Goal: Communication & Community: Answer question/provide support

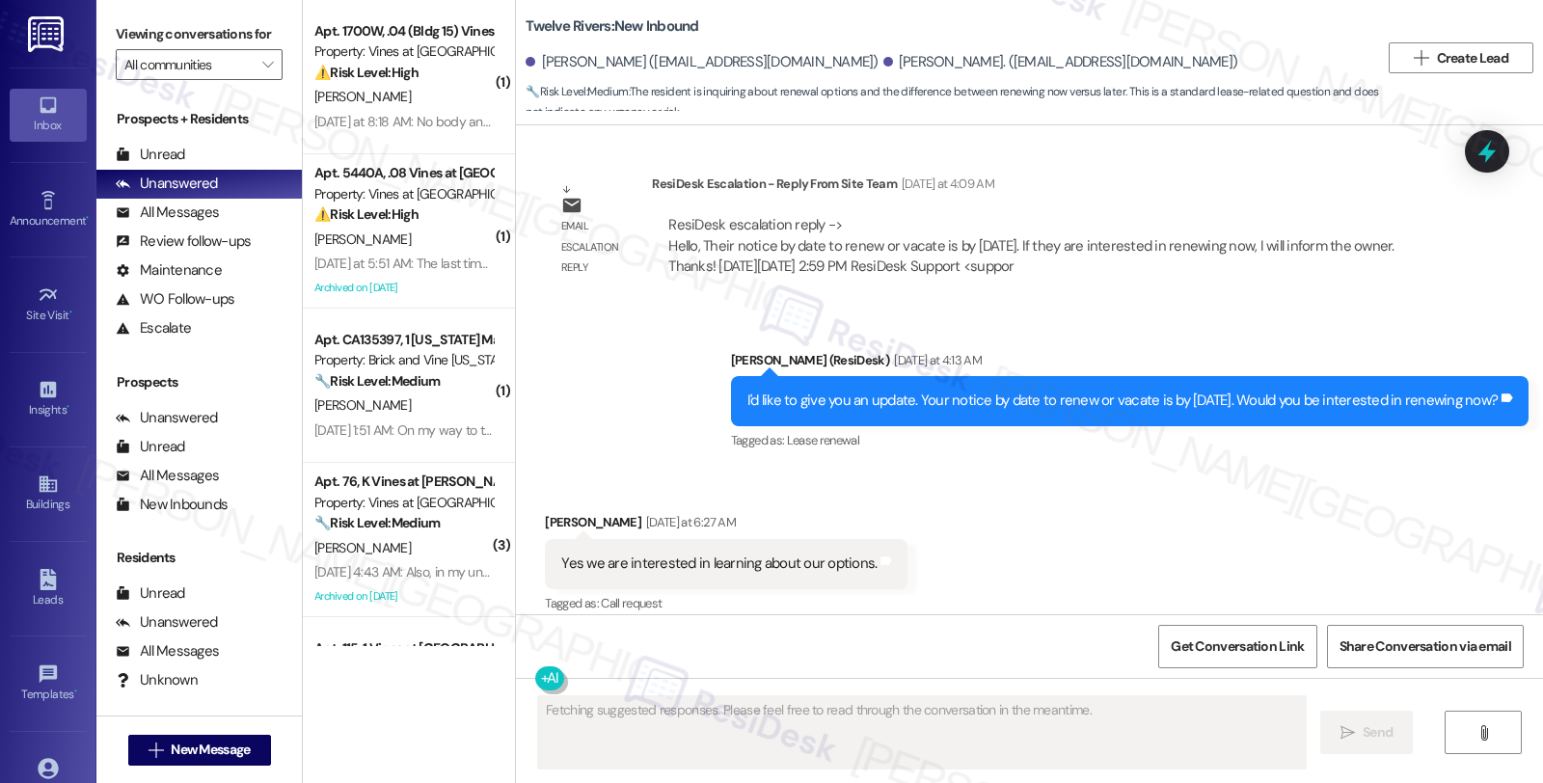
scroll to position [3091, 0]
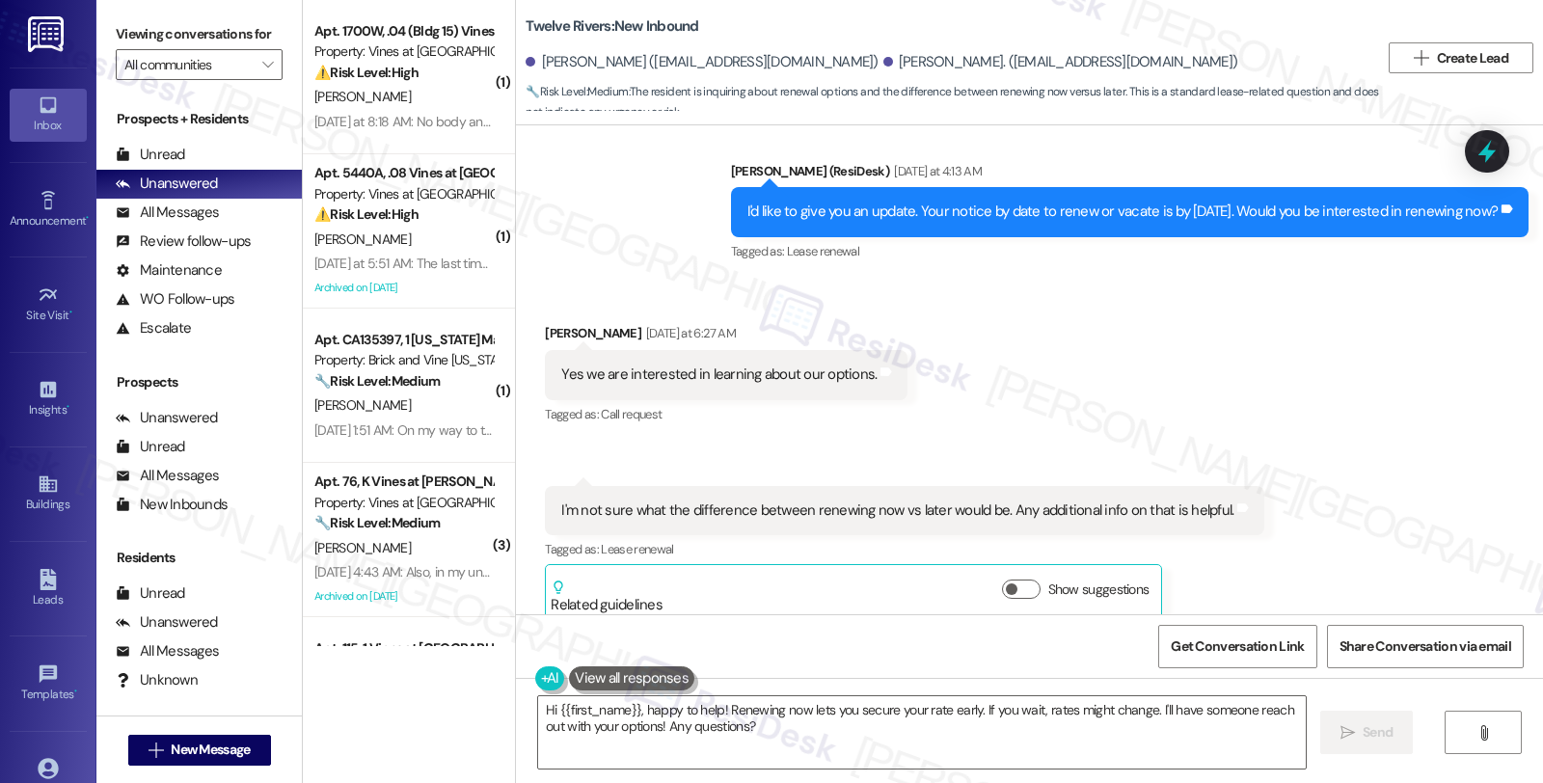
click at [1446, 280] on div "Received via SMS Jason Webber, Jr. Yesterday at 6:27 AM Yes we are interested i…" at bounding box center [1029, 458] width 1027 height 356
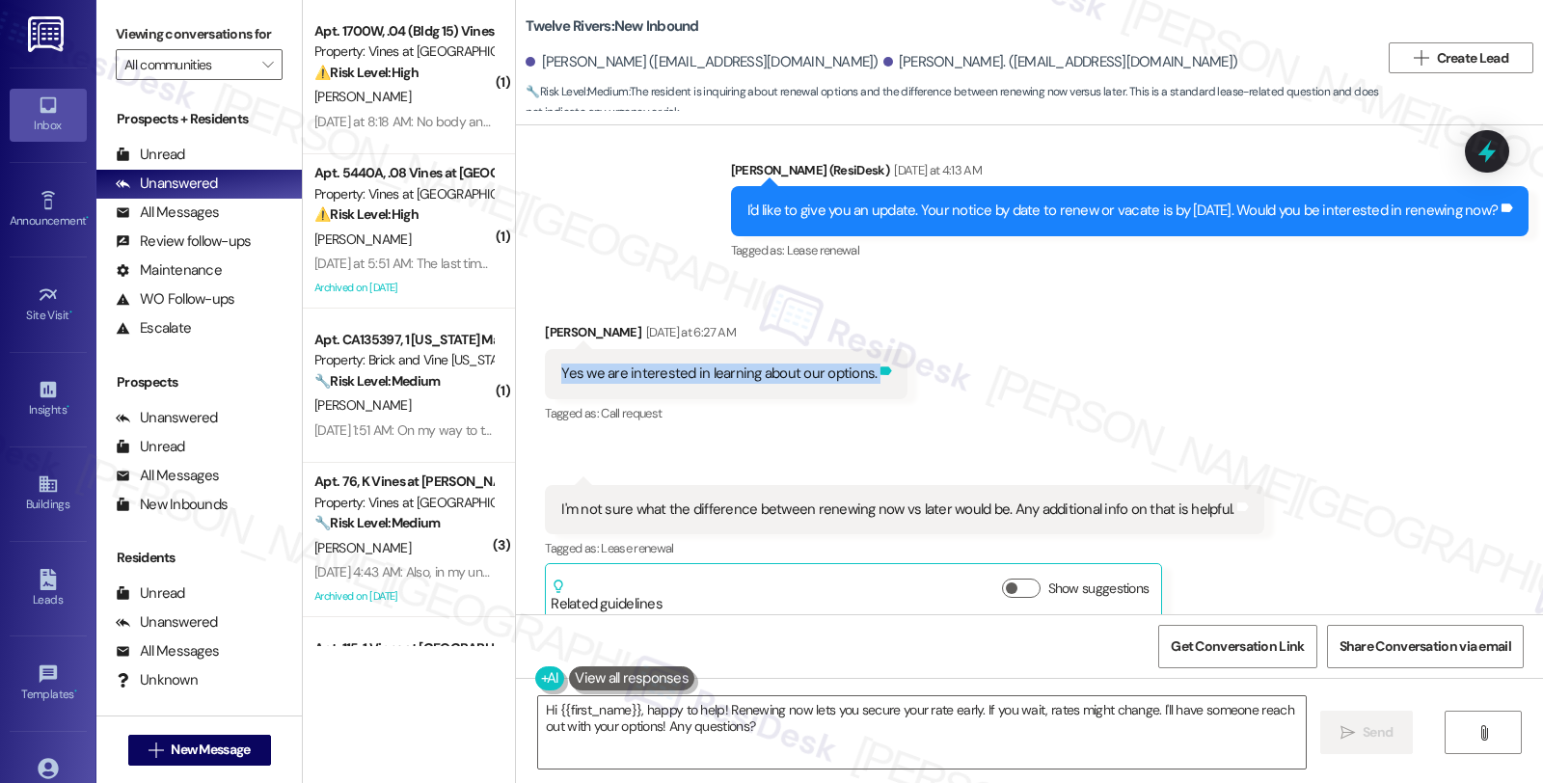
drag, startPoint x: 543, startPoint y: 341, endPoint x: 859, endPoint y: 354, distance: 316.5
click at [859, 354] on div "Yes we are interested in learning about our options. Tags and notes" at bounding box center [726, 373] width 363 height 49
copy div "Yes we are interested in learning about our options. Tags and notes"
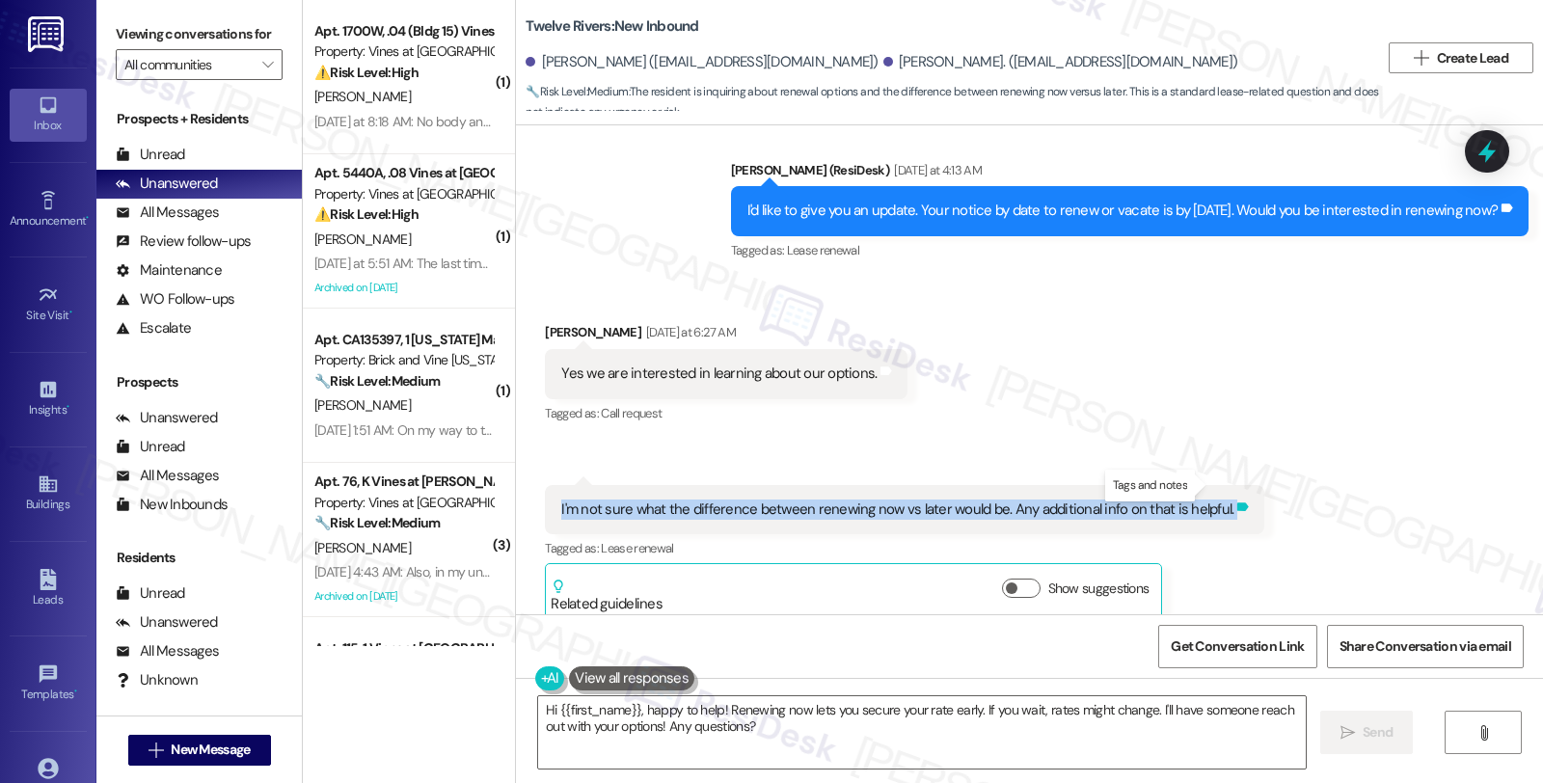
drag, startPoint x: 546, startPoint y: 486, endPoint x: 1207, endPoint y: 487, distance: 661.4
click at [1207, 487] on div "I'm not sure what the difference between renewing now vs later would be. Any ad…" at bounding box center [904, 509] width 719 height 49
copy div "I'm not sure what the difference between renewing now vs later would be. Any ad…"
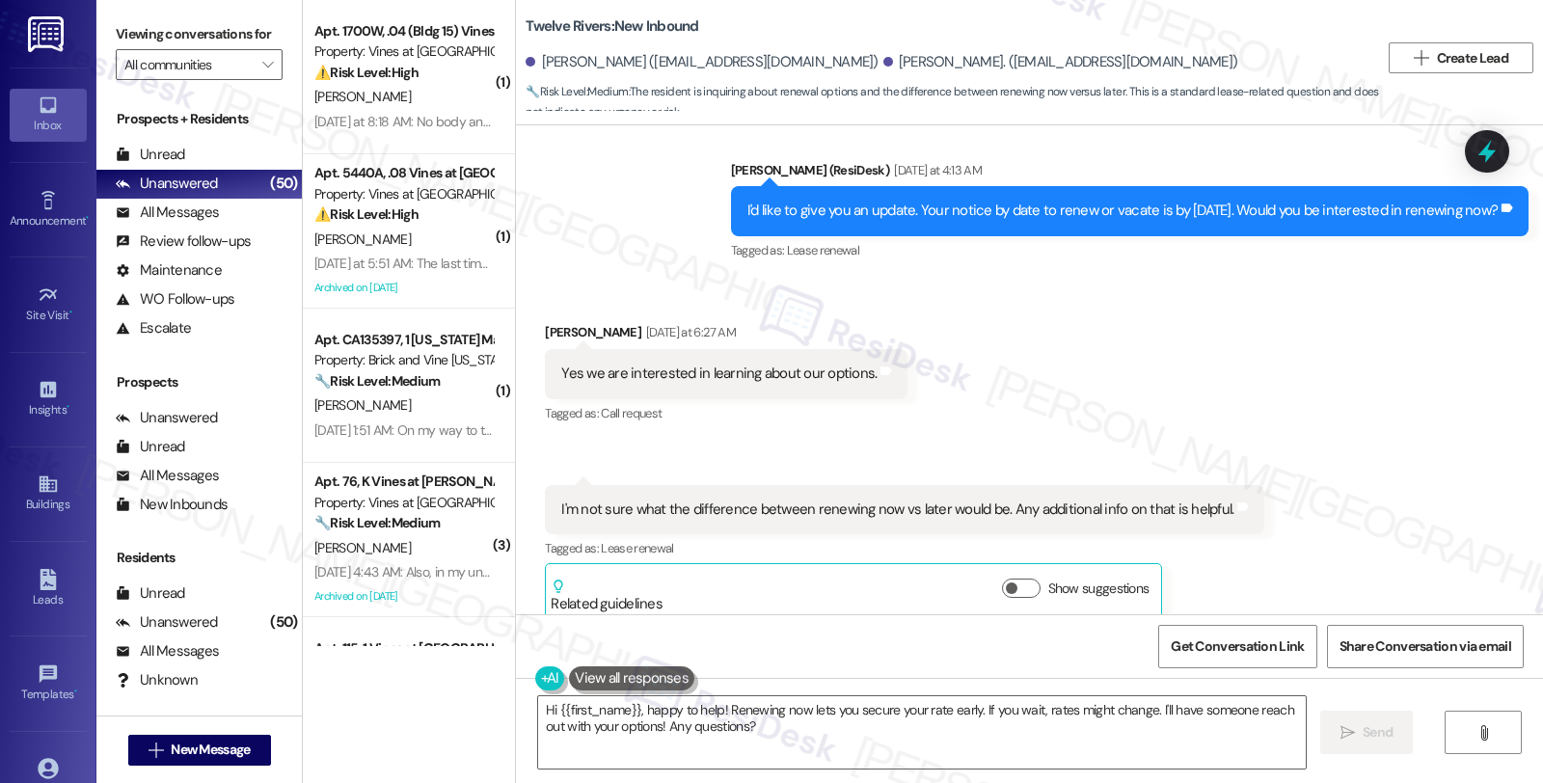
click at [551, 322] on div "Jason Webber, Jr. Yesterday at 6:27 AM" at bounding box center [726, 335] width 363 height 27
copy div "Jason"
click at [1014, 578] on button "Show suggestions" at bounding box center [1021, 587] width 39 height 19
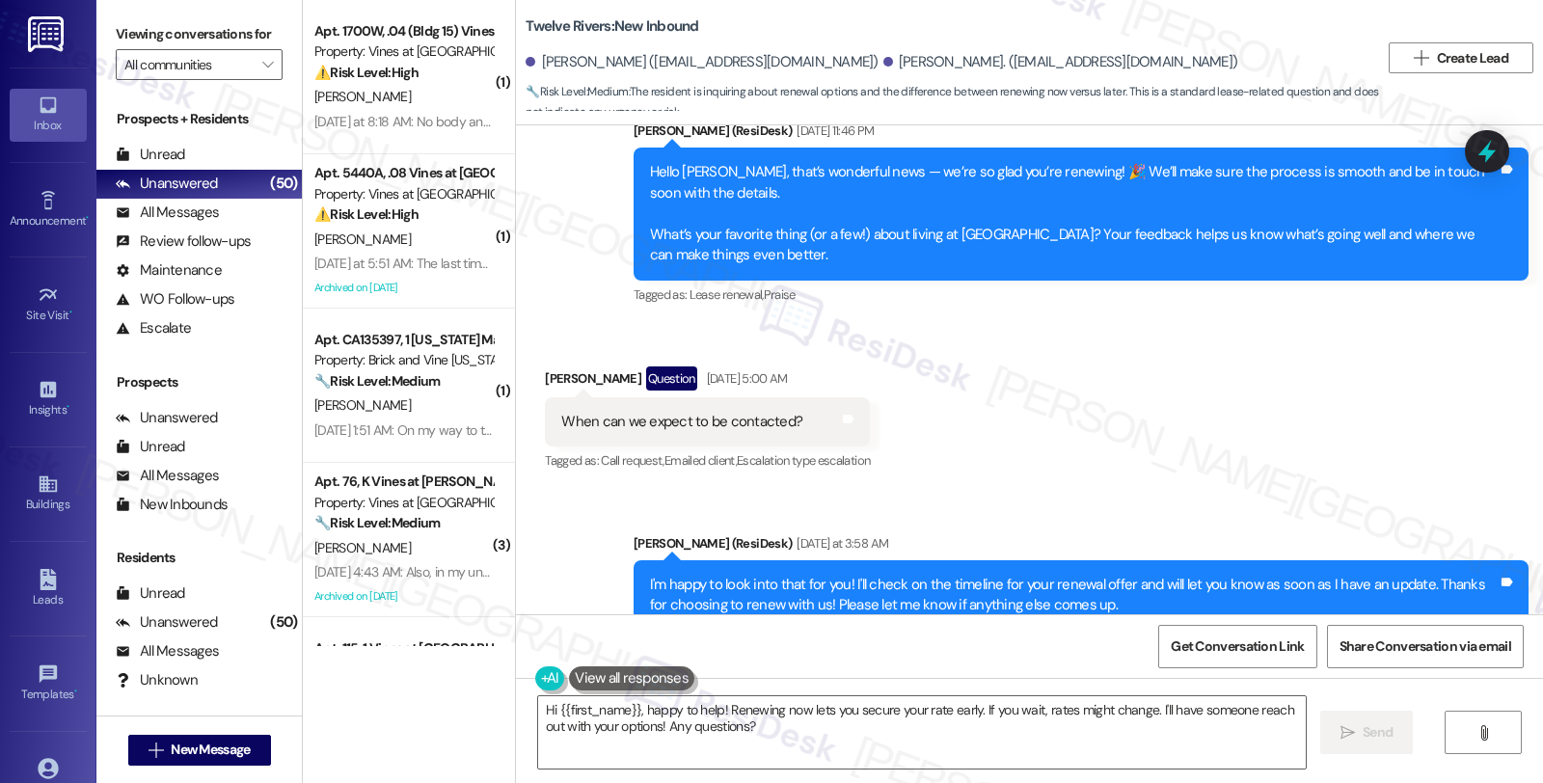
scroll to position [2119, 0]
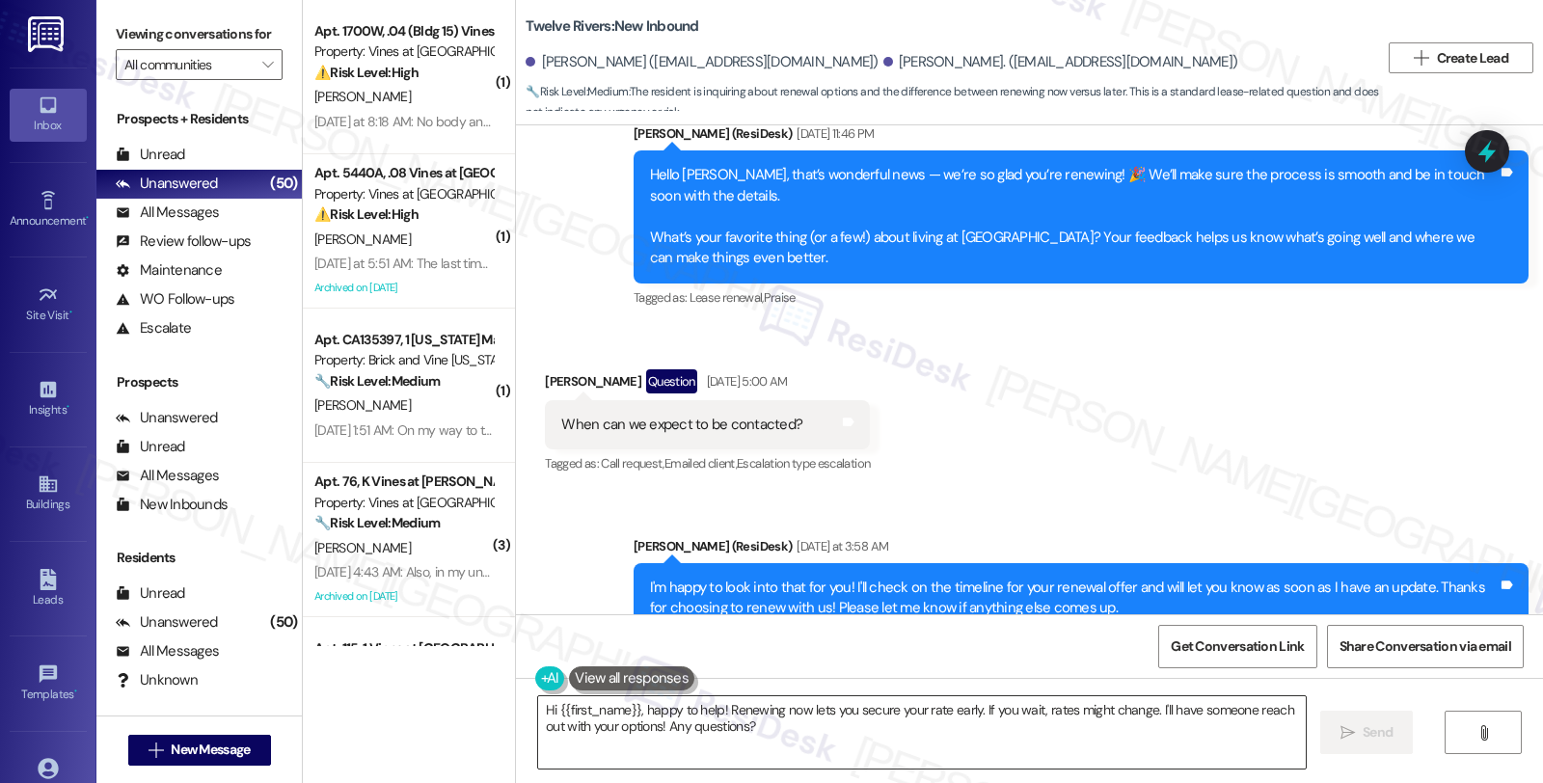
click at [538, 709] on textarea "Hi {{first_name}}, happy to help! Renewing now lets you secure your rate early.…" at bounding box center [921, 732] width 767 height 72
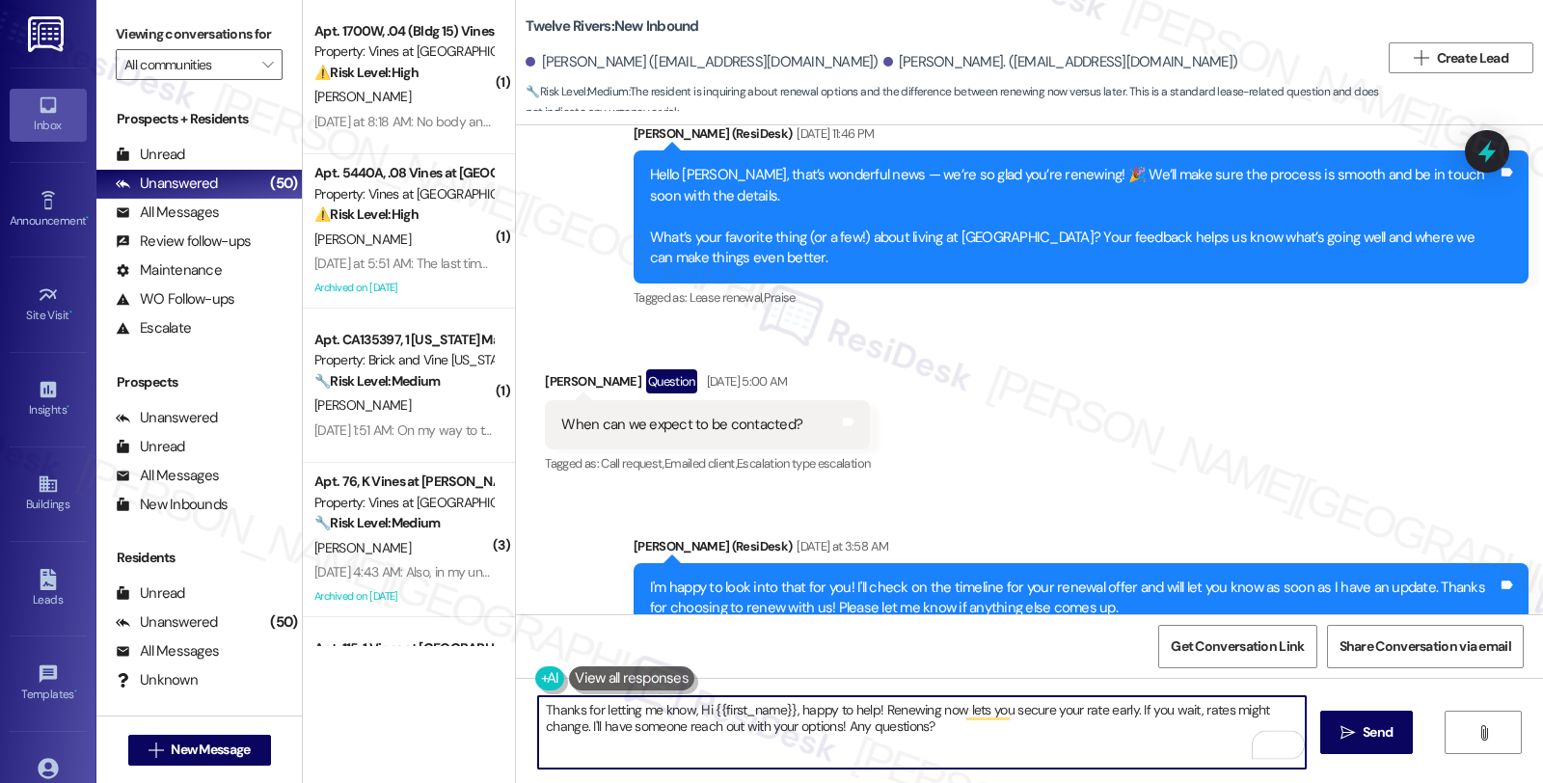
click at [545, 369] on div "Jason Webber, Jr. Question Aug 09, 2025 at 5:00 AM" at bounding box center [707, 384] width 325 height 31
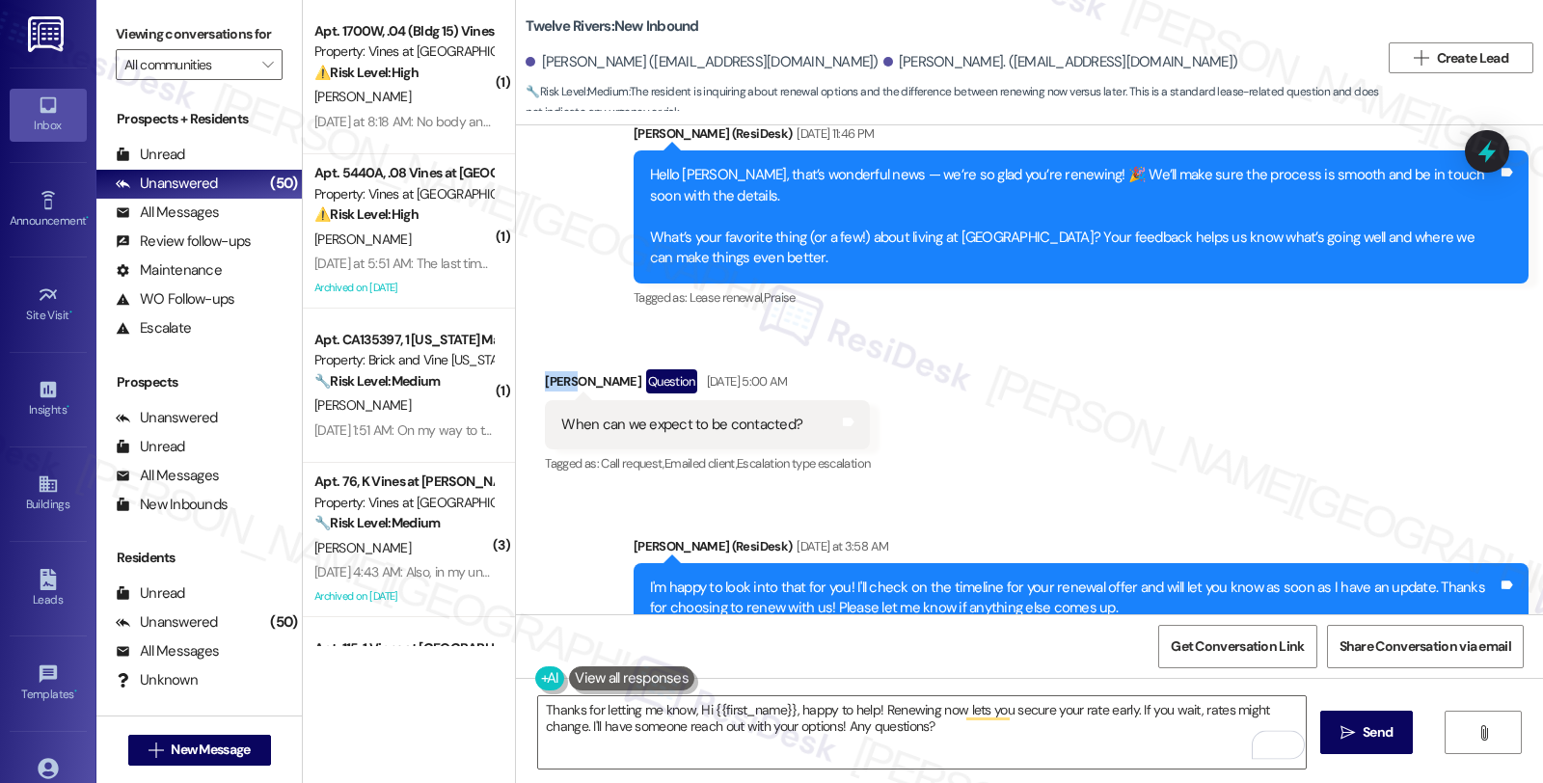
click at [545, 369] on div "Jason Webber, Jr. Question Aug 09, 2025 at 5:00 AM" at bounding box center [707, 384] width 325 height 31
copy div "Jason"
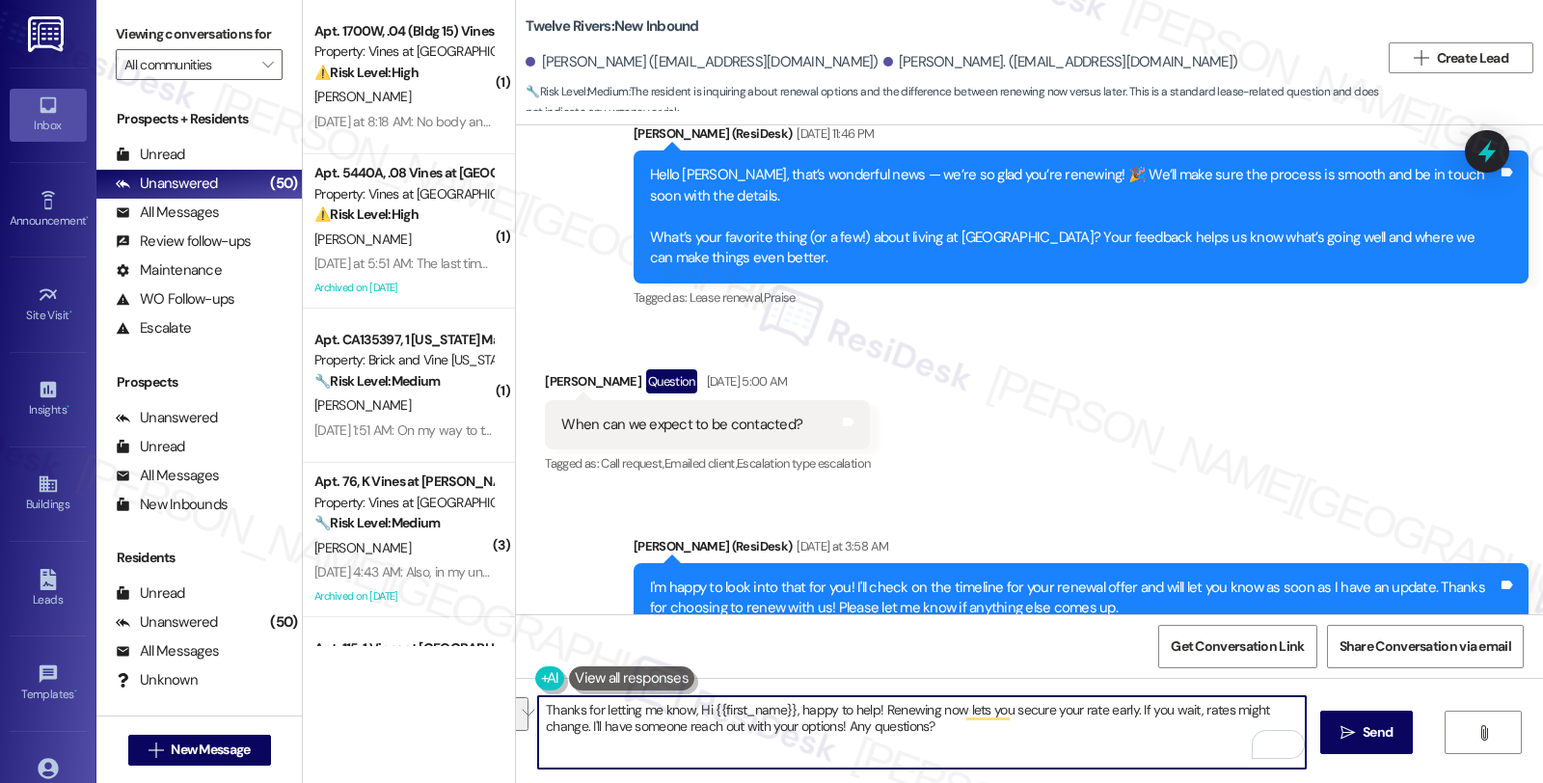
drag, startPoint x: 818, startPoint y: 726, endPoint x: 1111, endPoint y: 786, distance: 299.1
click at [1111, 782] on html "Inbox Go to Inbox Announcement • Send A Text Announcement Site Visit • Go to Si…" at bounding box center [771, 391] width 1543 height 783
paste textarea "Jason"
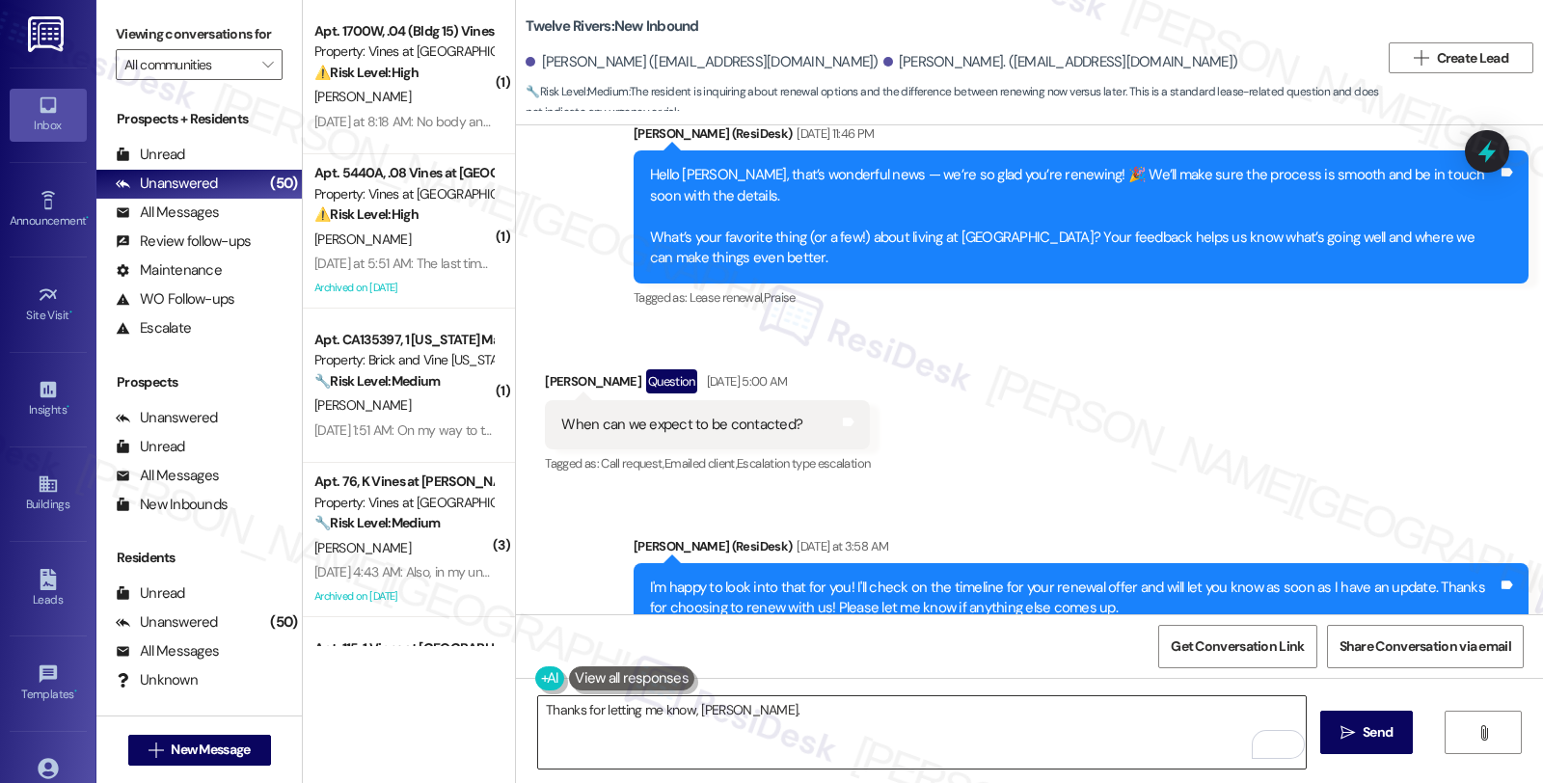
click at [829, 718] on textarea "Thanks for letting me know, Jason." at bounding box center [921, 732] width 767 height 72
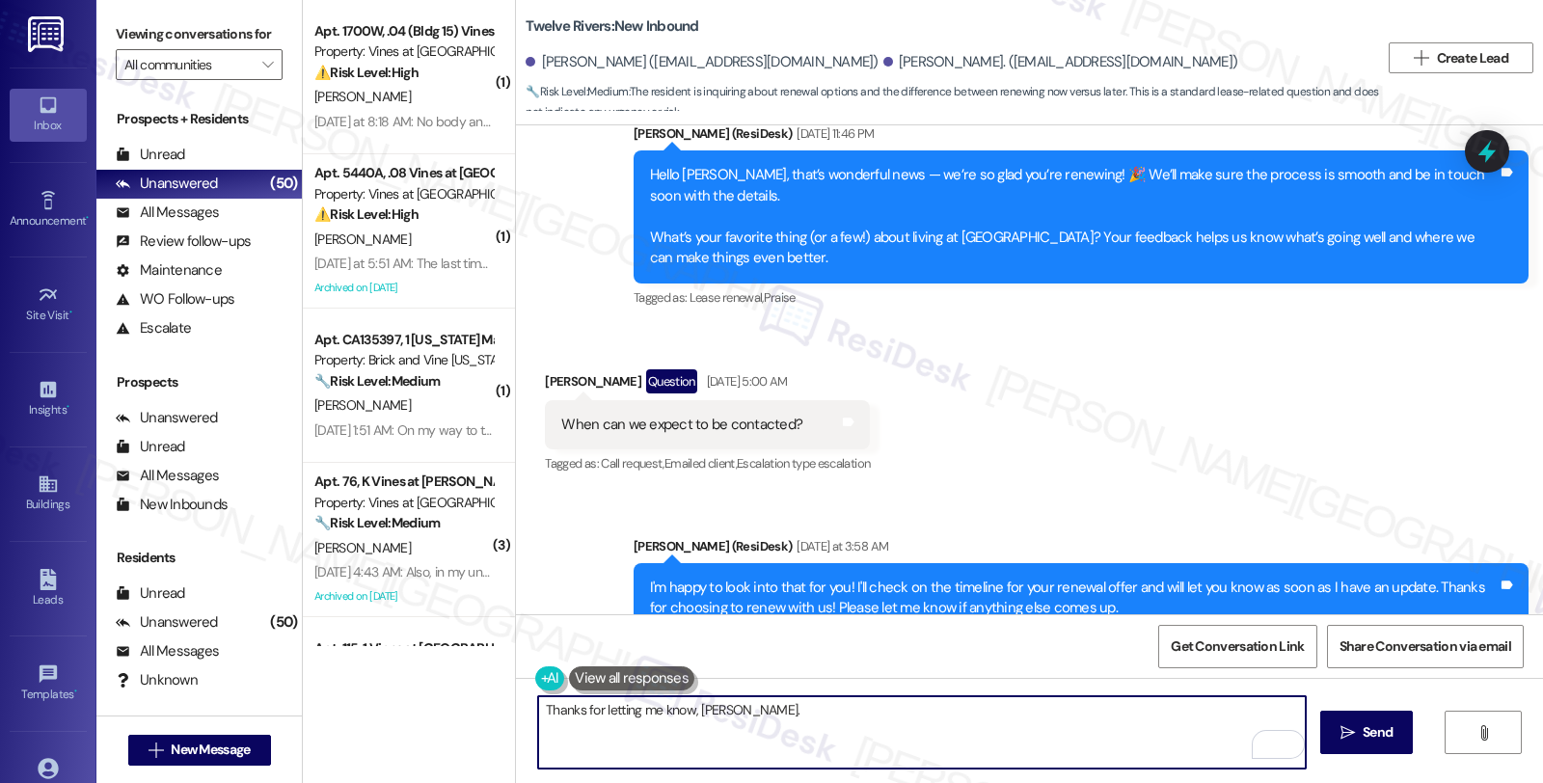
paste textarea "I’ll pass this along to our team to ensure a smooth renewal process. We’ll be i…"
click at [736, 709] on textarea "Thanks for letting me know, Jason. I’ll pass this along to our team to ensure a…" at bounding box center [921, 732] width 767 height 72
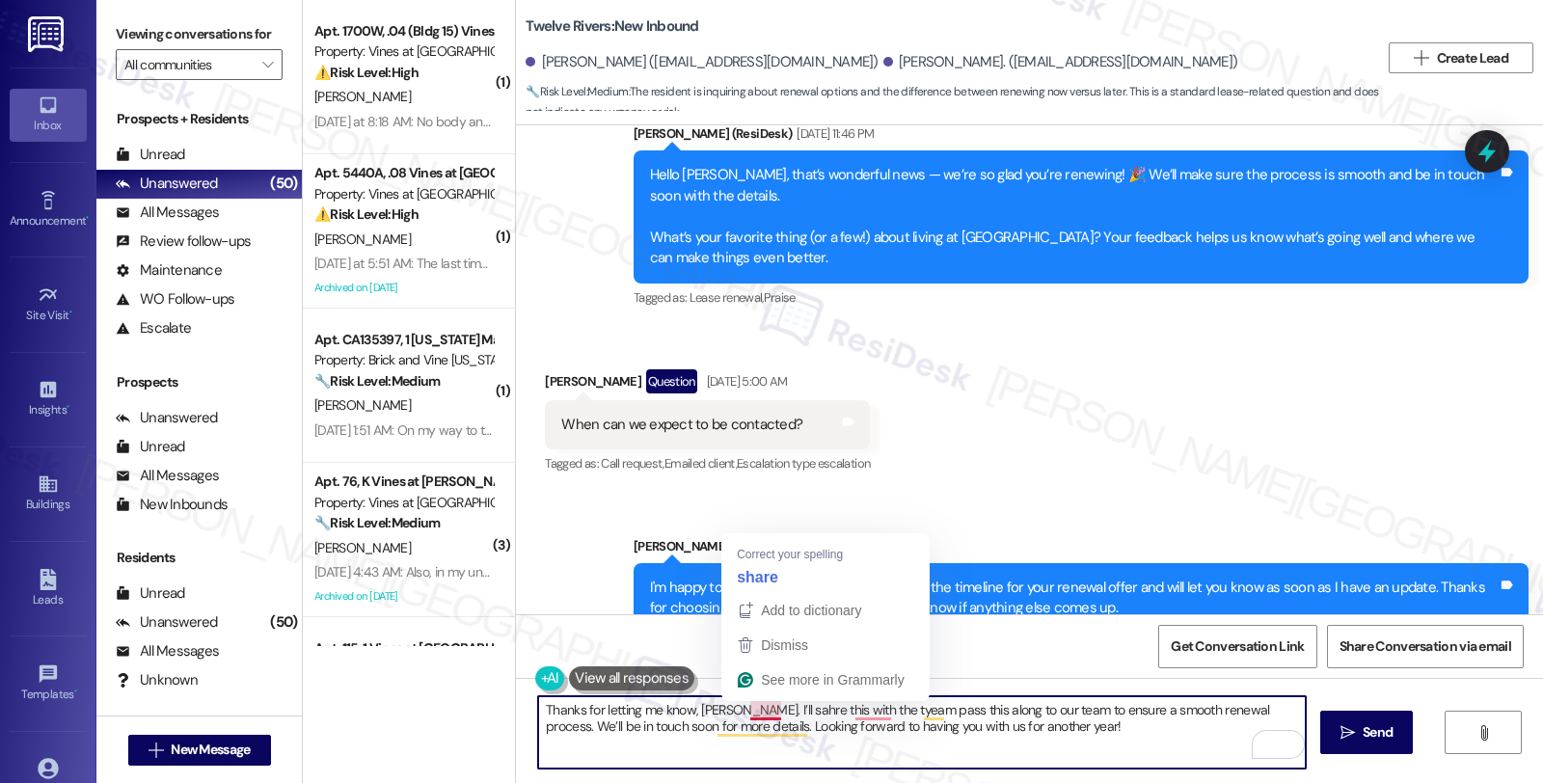
click at [753, 711] on textarea "Thanks for letting me know, Jason. I’ll sahre this with the tyeam pass this alo…" at bounding box center [921, 732] width 767 height 72
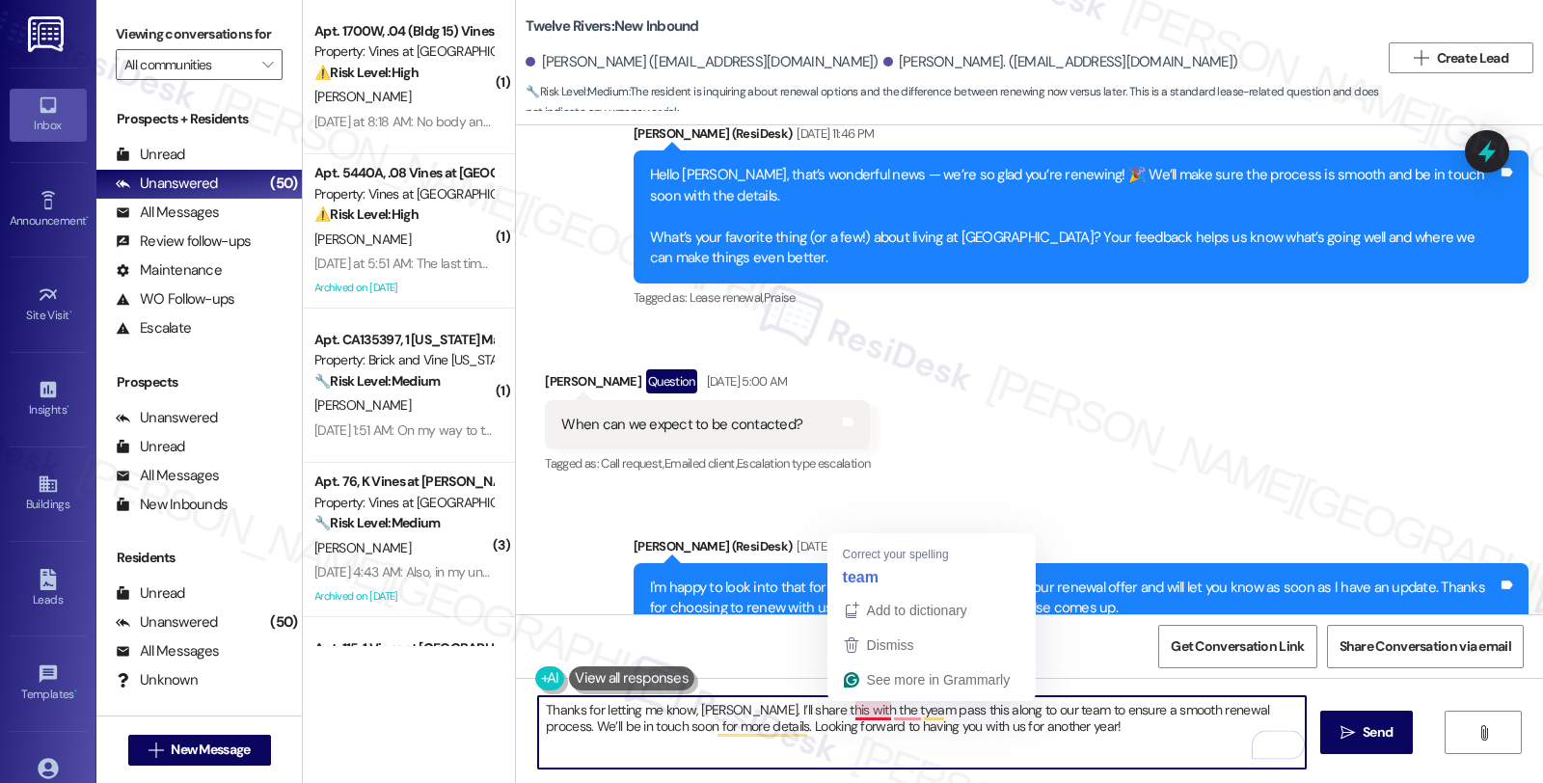
click at [851, 713] on textarea "Thanks for letting me know, Jason. I’ll share this with the tyeam pass this alo…" at bounding box center [921, 732] width 767 height 72
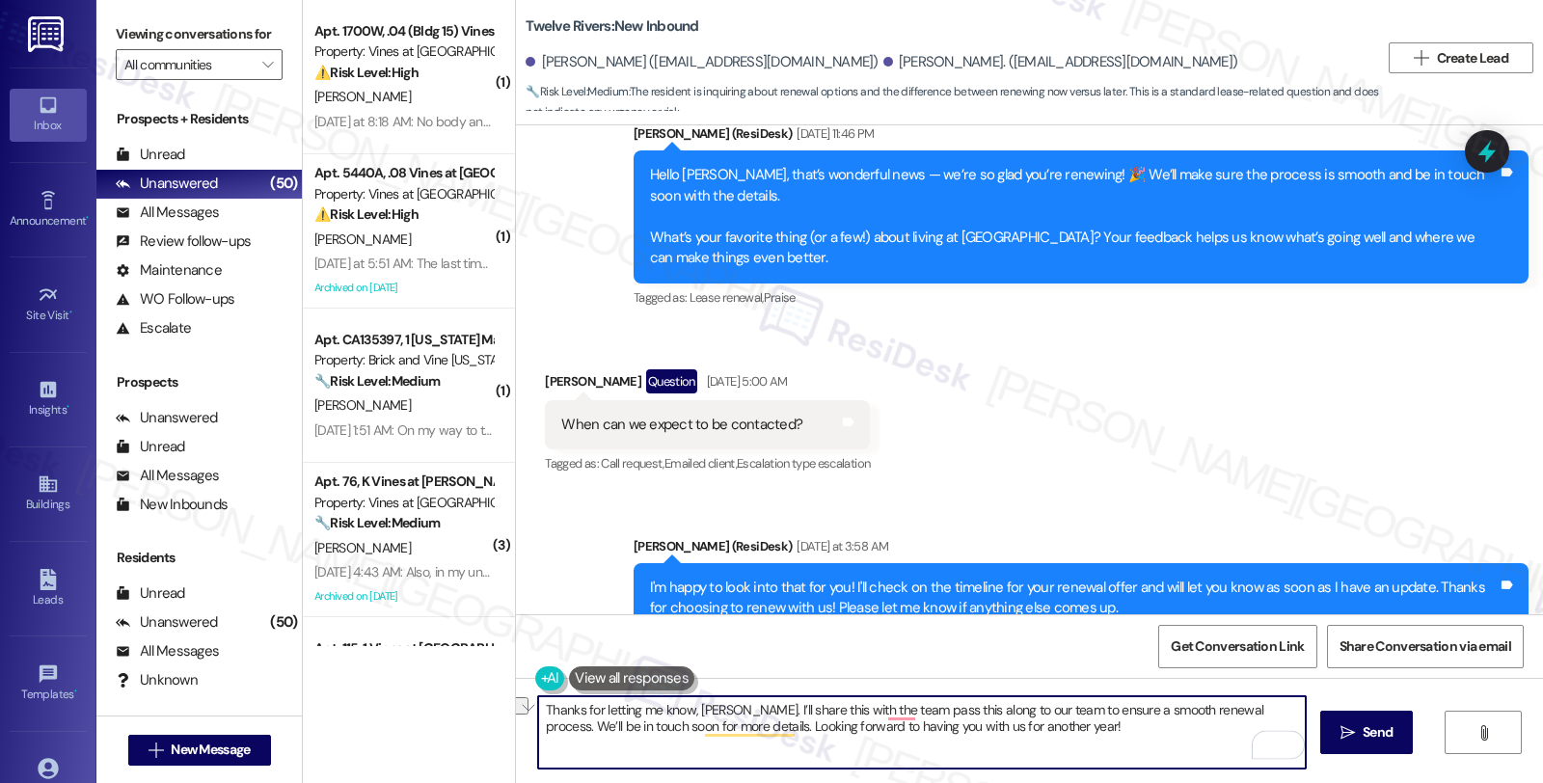
drag, startPoint x: 873, startPoint y: 708, endPoint x: 1024, endPoint y: 706, distance: 150.4
click at [1024, 706] on textarea "Thanks for letting me know, Jason. I’ll share this with the team pass this alon…" at bounding box center [921, 732] width 767 height 72
type textarea "Thanks for letting me know, Jason. I’ll share this with the team to ensure a sm…"
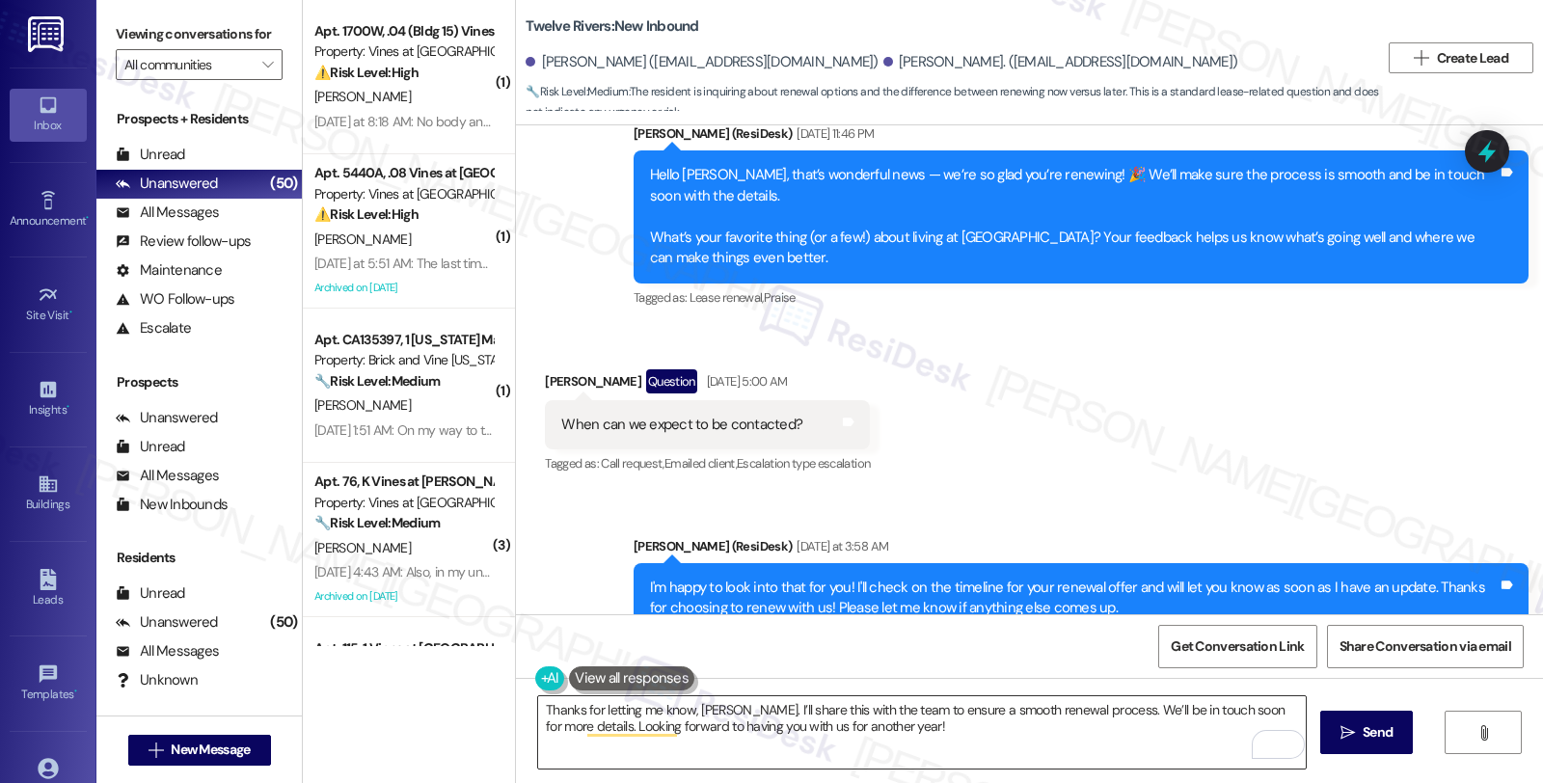
click at [1194, 734] on textarea "Thanks for letting me know, Jason. I’ll share this with the team to ensure a sm…" at bounding box center [921, 732] width 767 height 72
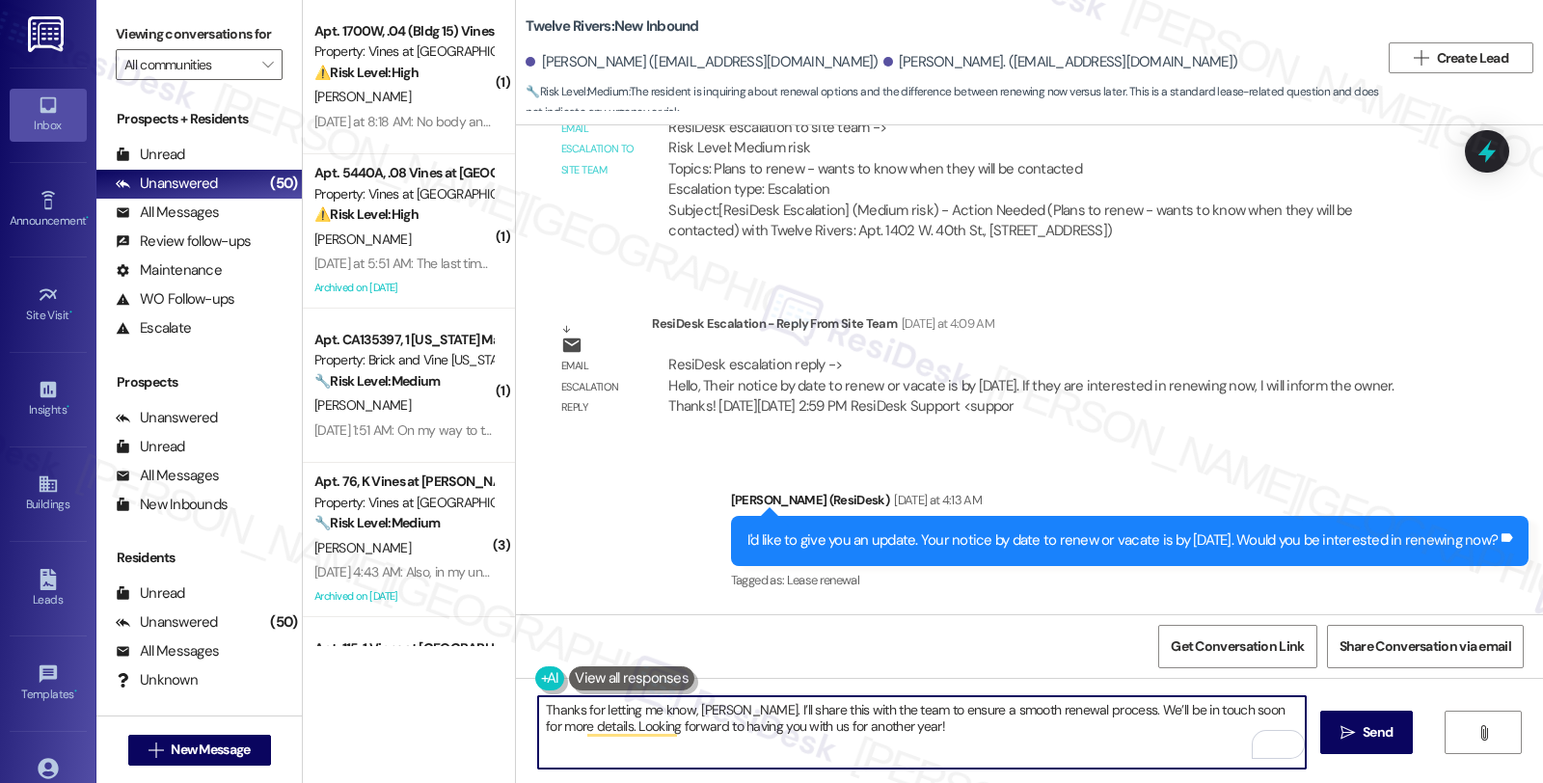
scroll to position [3405, 0]
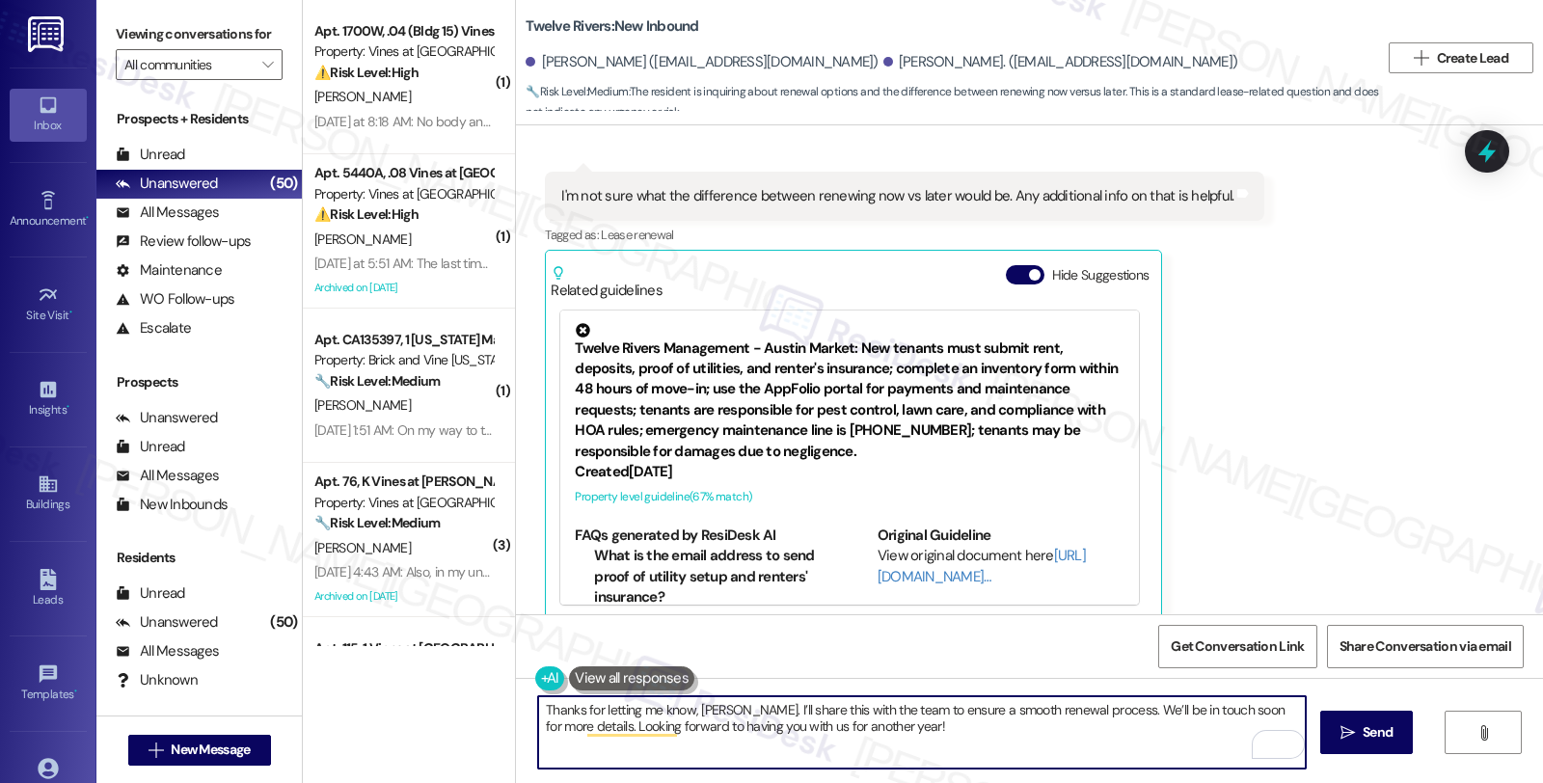
click at [932, 737] on textarea "Thanks for letting me know, Jason. I’ll share this with the team to ensure a sm…" at bounding box center [921, 732] width 767 height 72
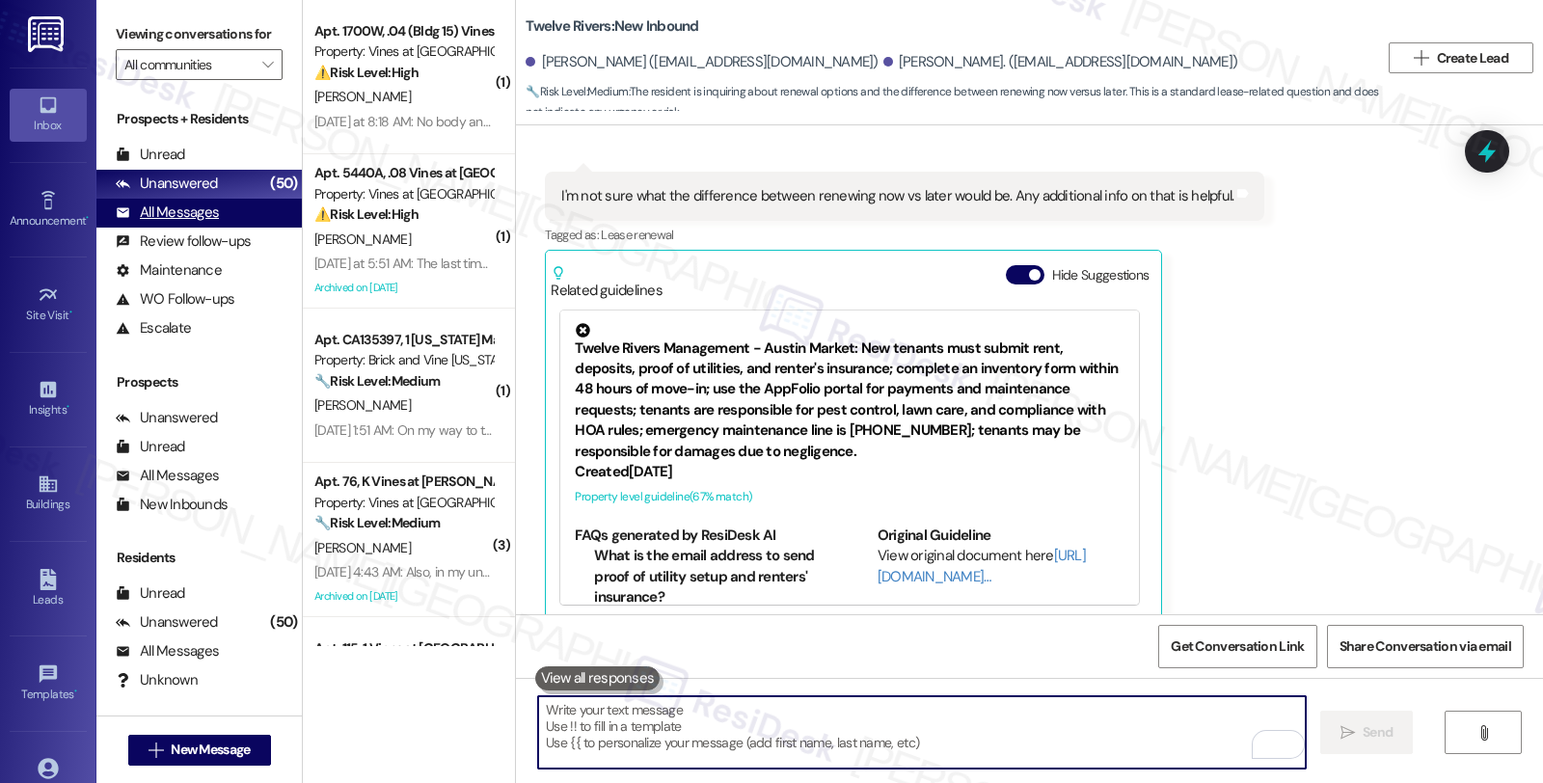
click at [202, 223] on div "All Messages" at bounding box center [167, 212] width 103 height 20
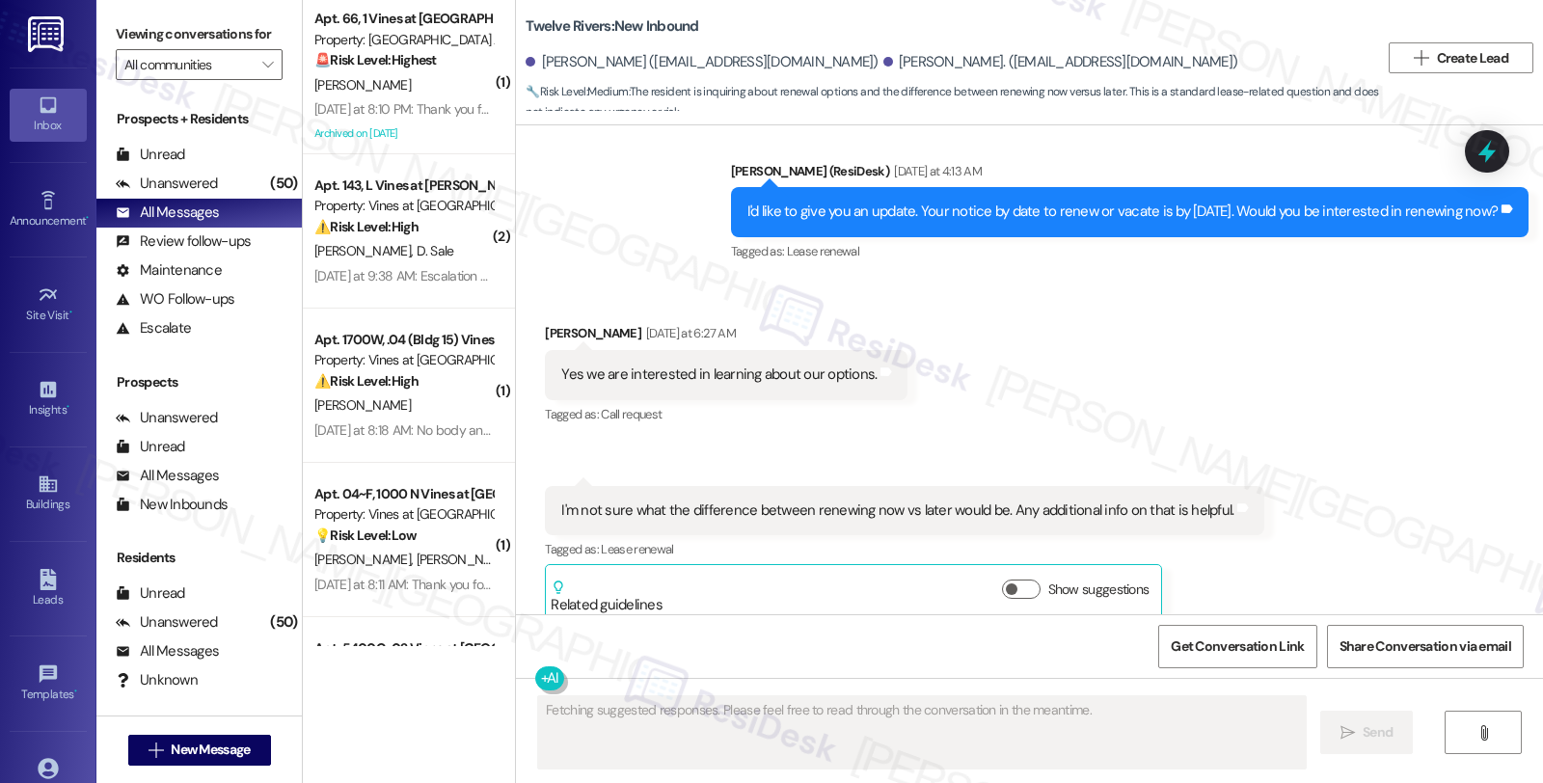
scroll to position [3275, 0]
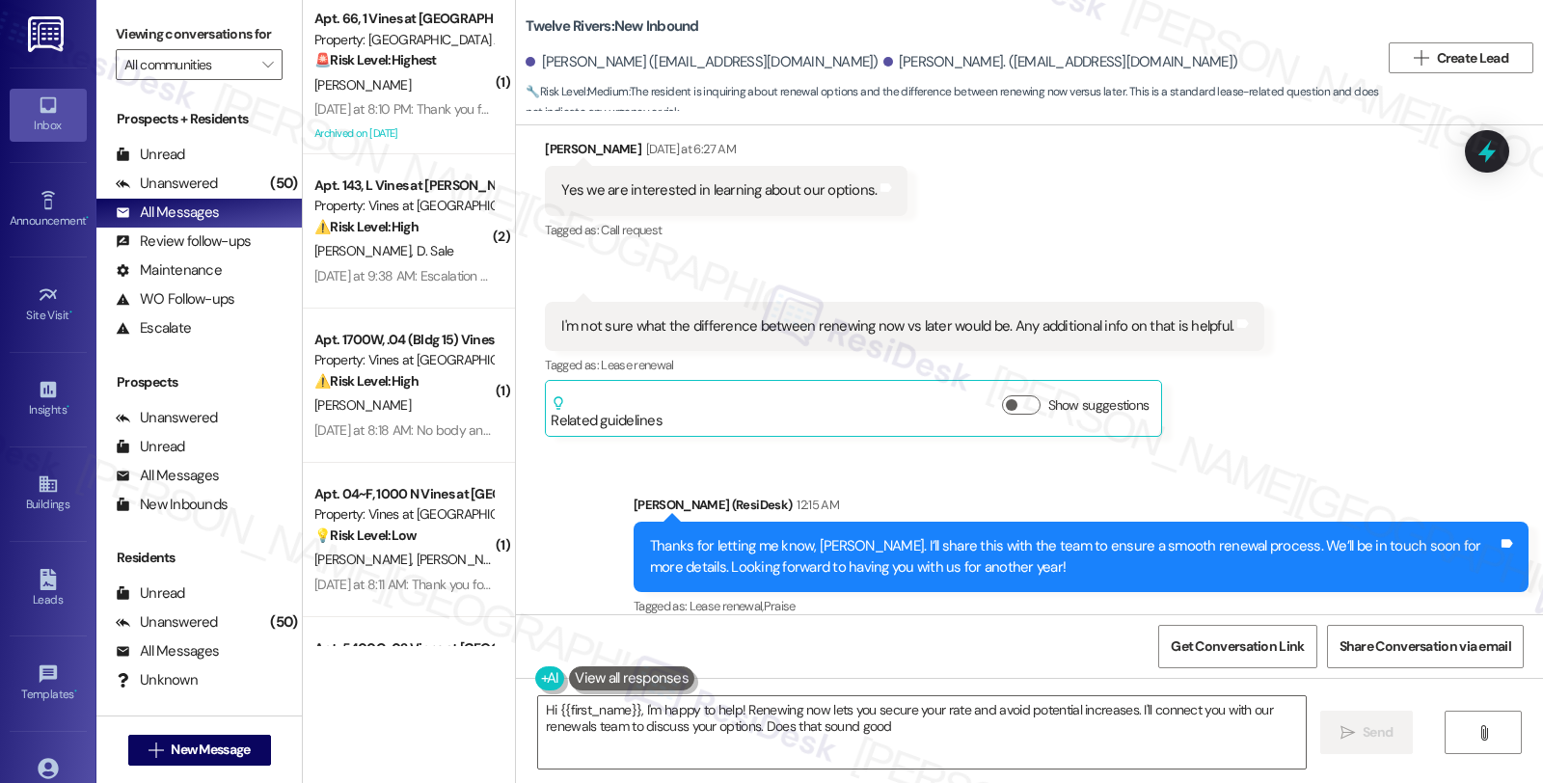
type textarea "Hi {{first_name}}, I'm happy to help! Renewing now lets you secure your rate an…"
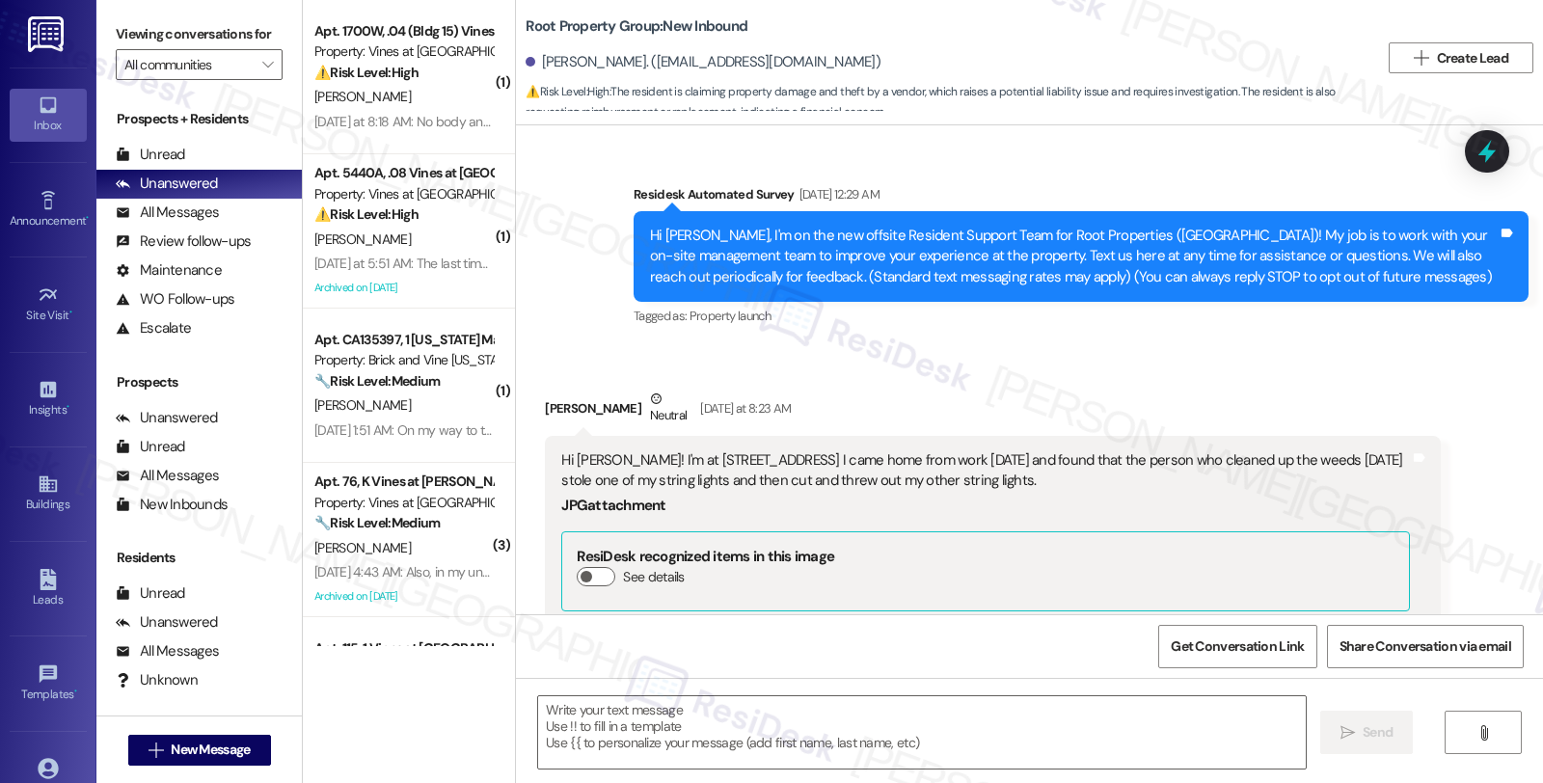
scroll to position [2176, 0]
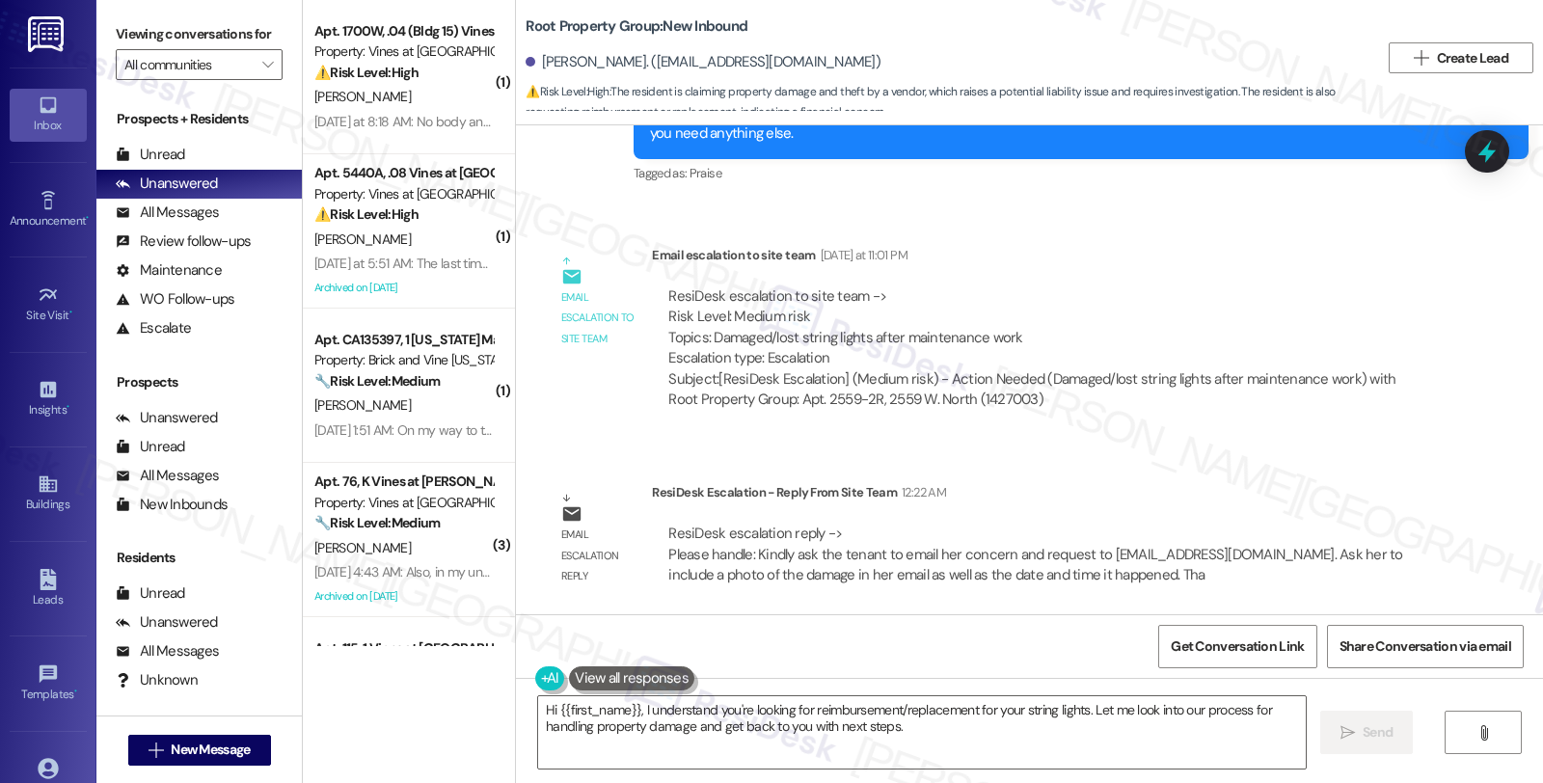
click at [1254, 525] on div "ResiDesk escalation reply -> Please handle: Kindly ask the tenant to email her …" at bounding box center [1045, 555] width 759 height 62
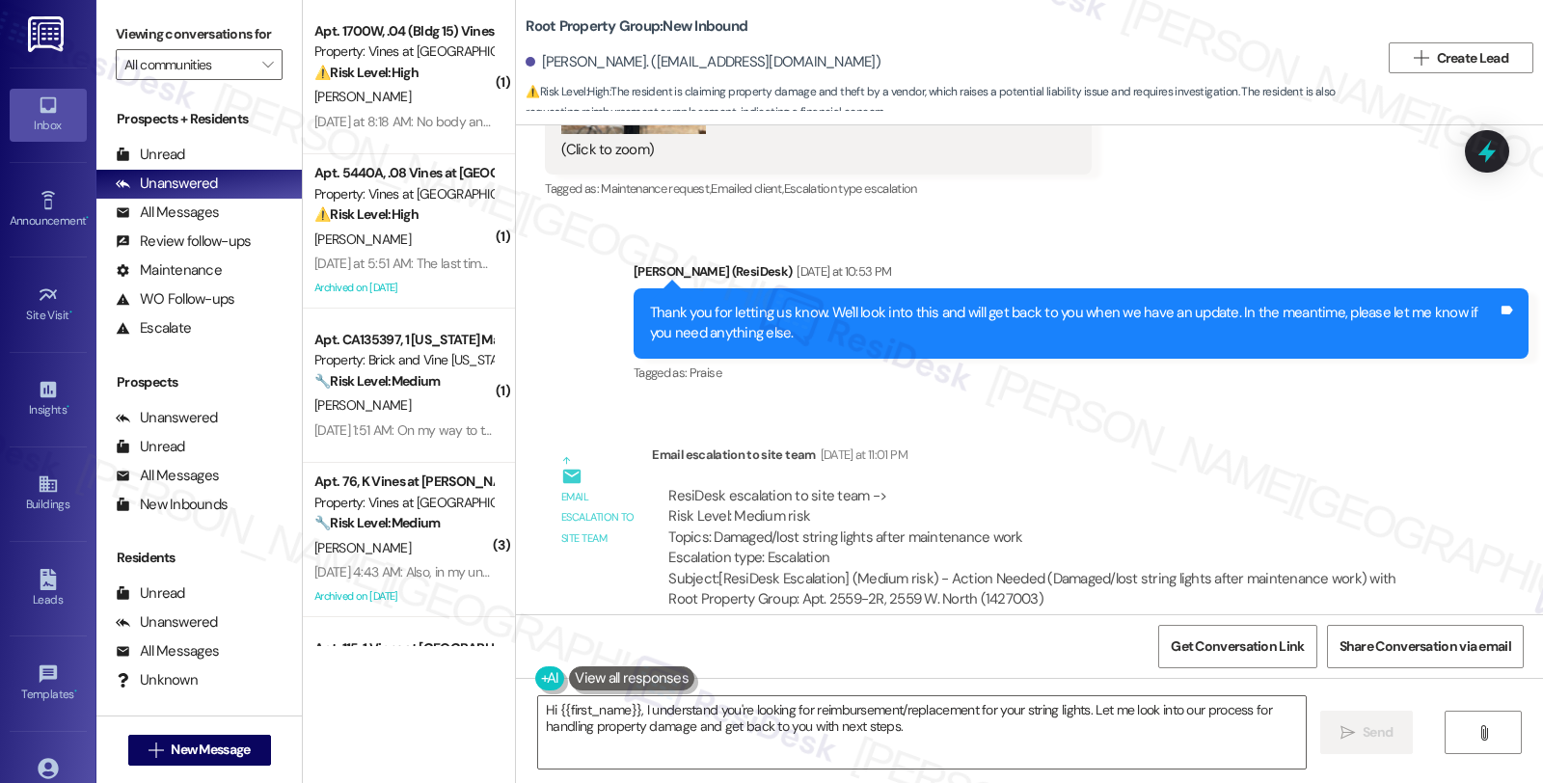
scroll to position [1962, 0]
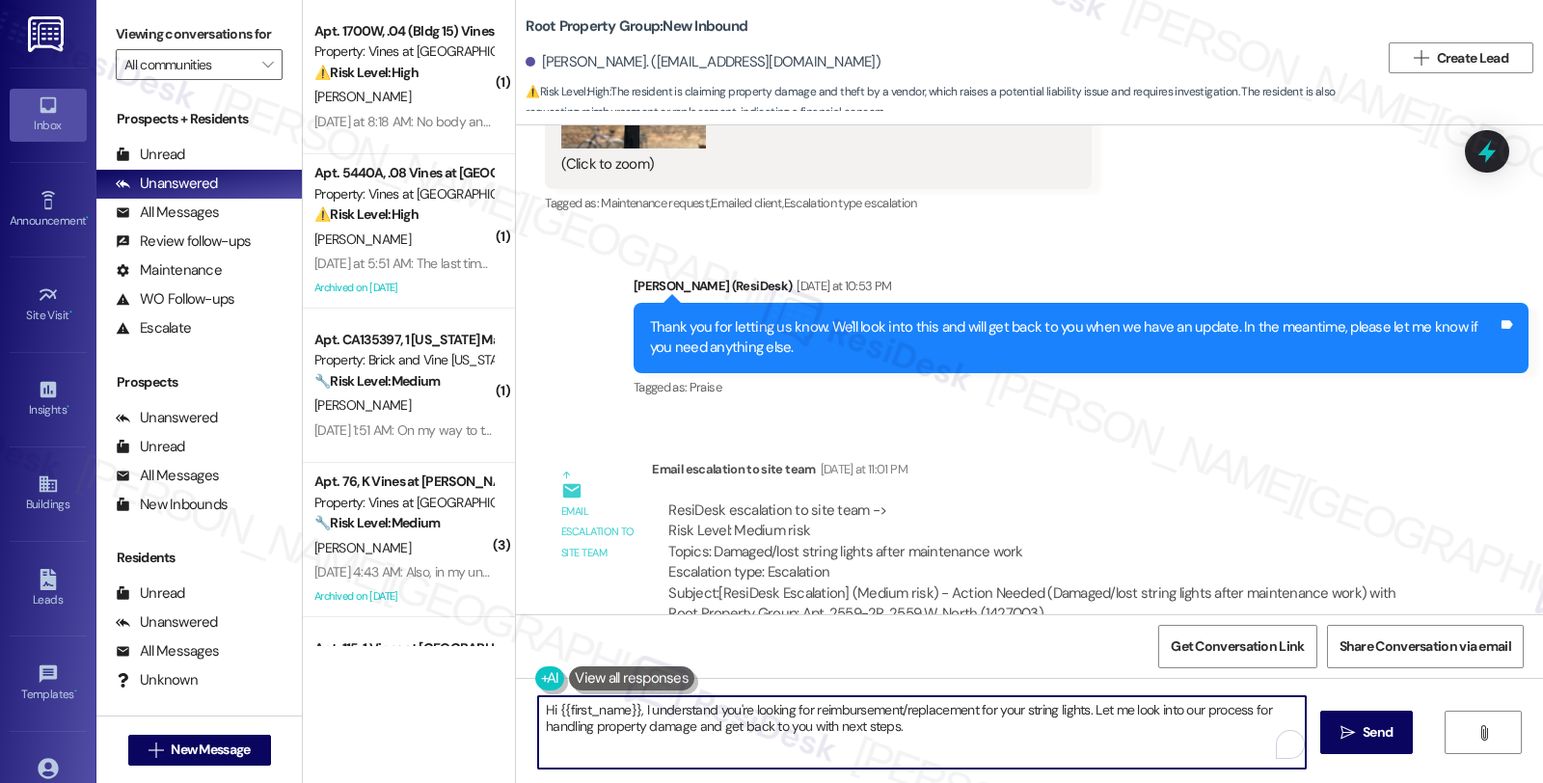
click at [1061, 745] on textarea "Hi {{first_name}}, I understand you're looking for reimbursement/replacement fo…" at bounding box center [921, 732] width 767 height 72
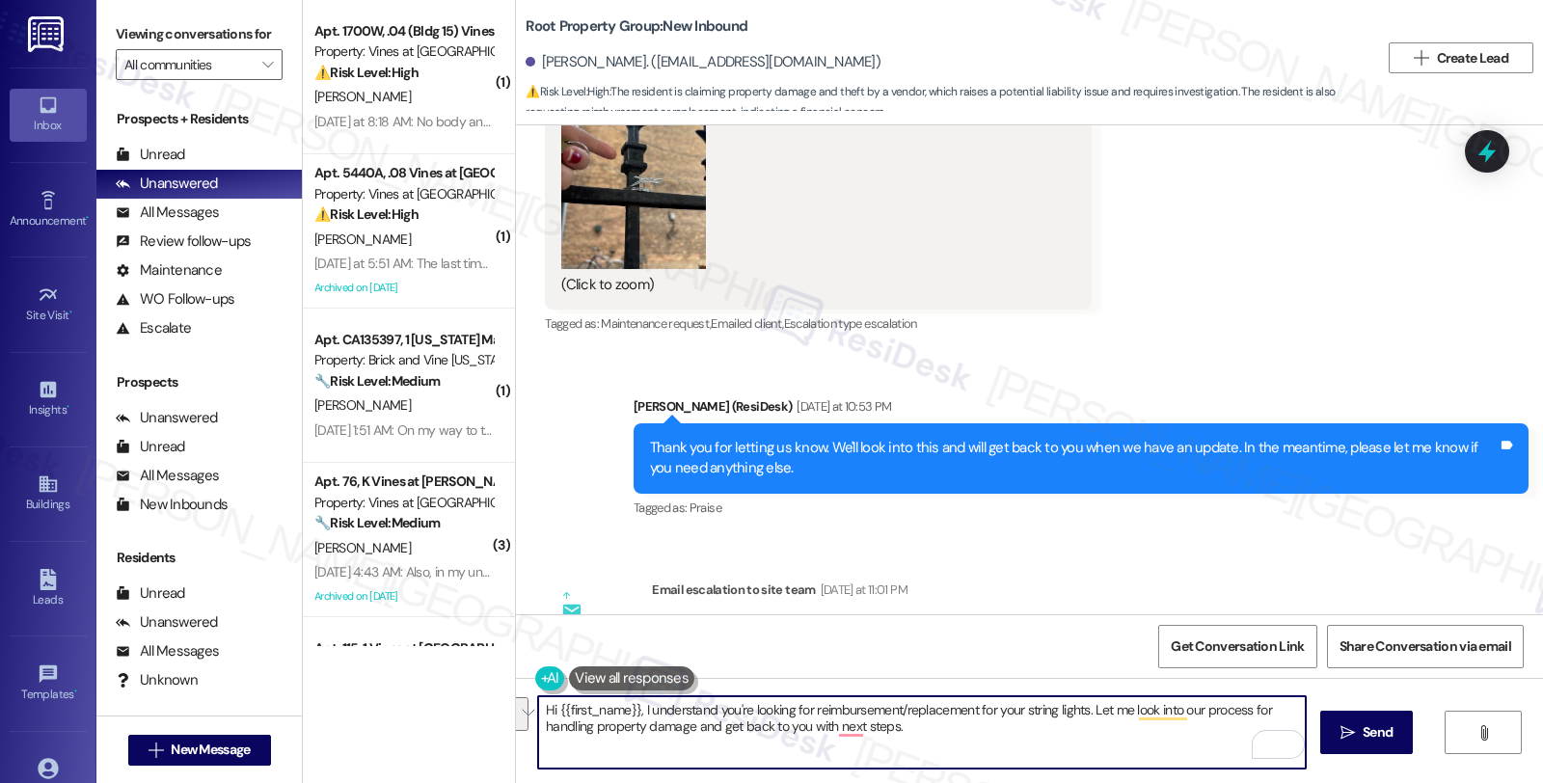
scroll to position [1748, 0]
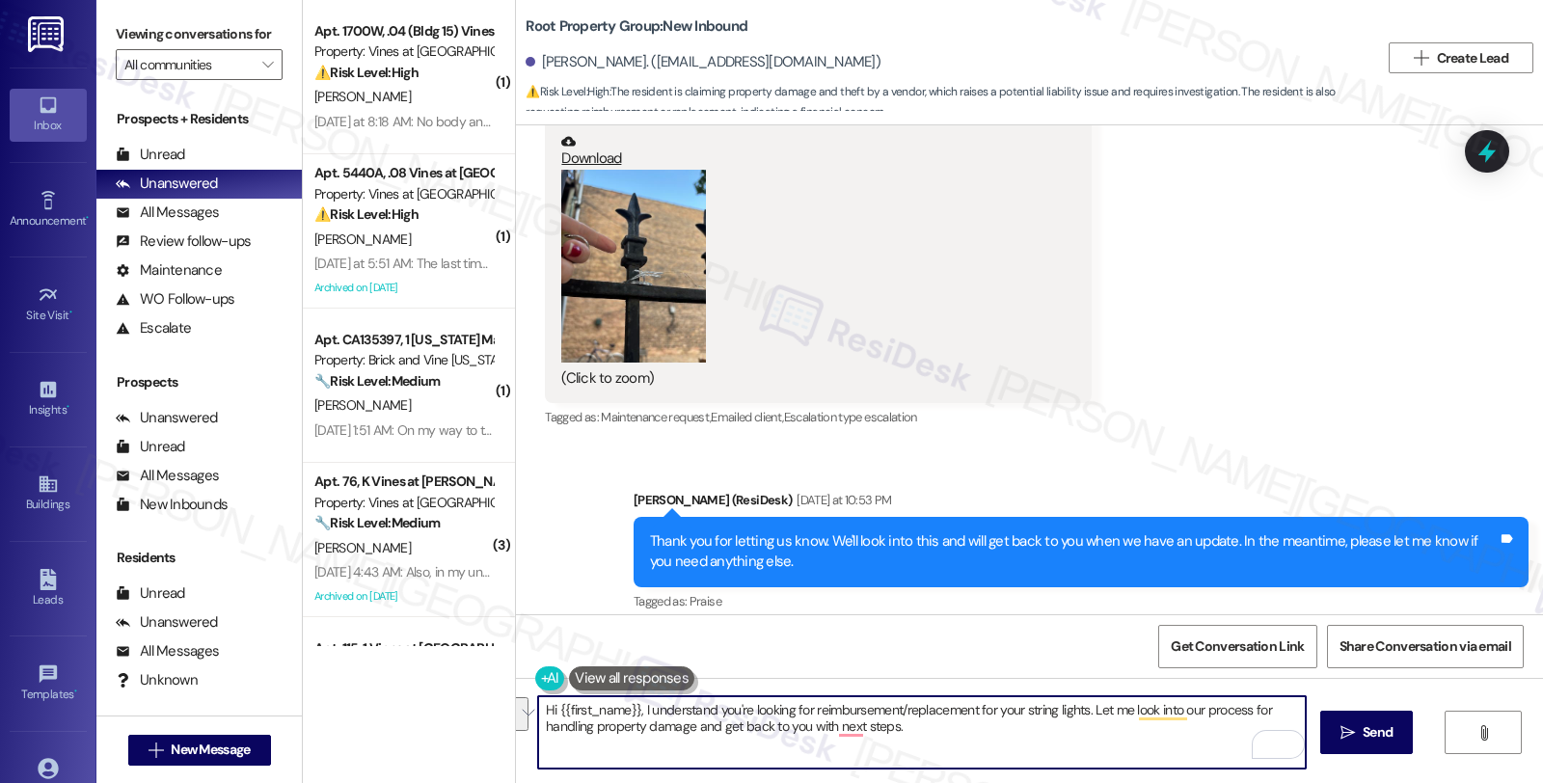
click at [610, 726] on textarea "Hi {{first_name}}, I understand you're looking for reimbursement/replacement fo…" at bounding box center [921, 732] width 767 height 72
paste textarea "Kindly ask the tenant to email her concern and request to residentsupport@rootp…"
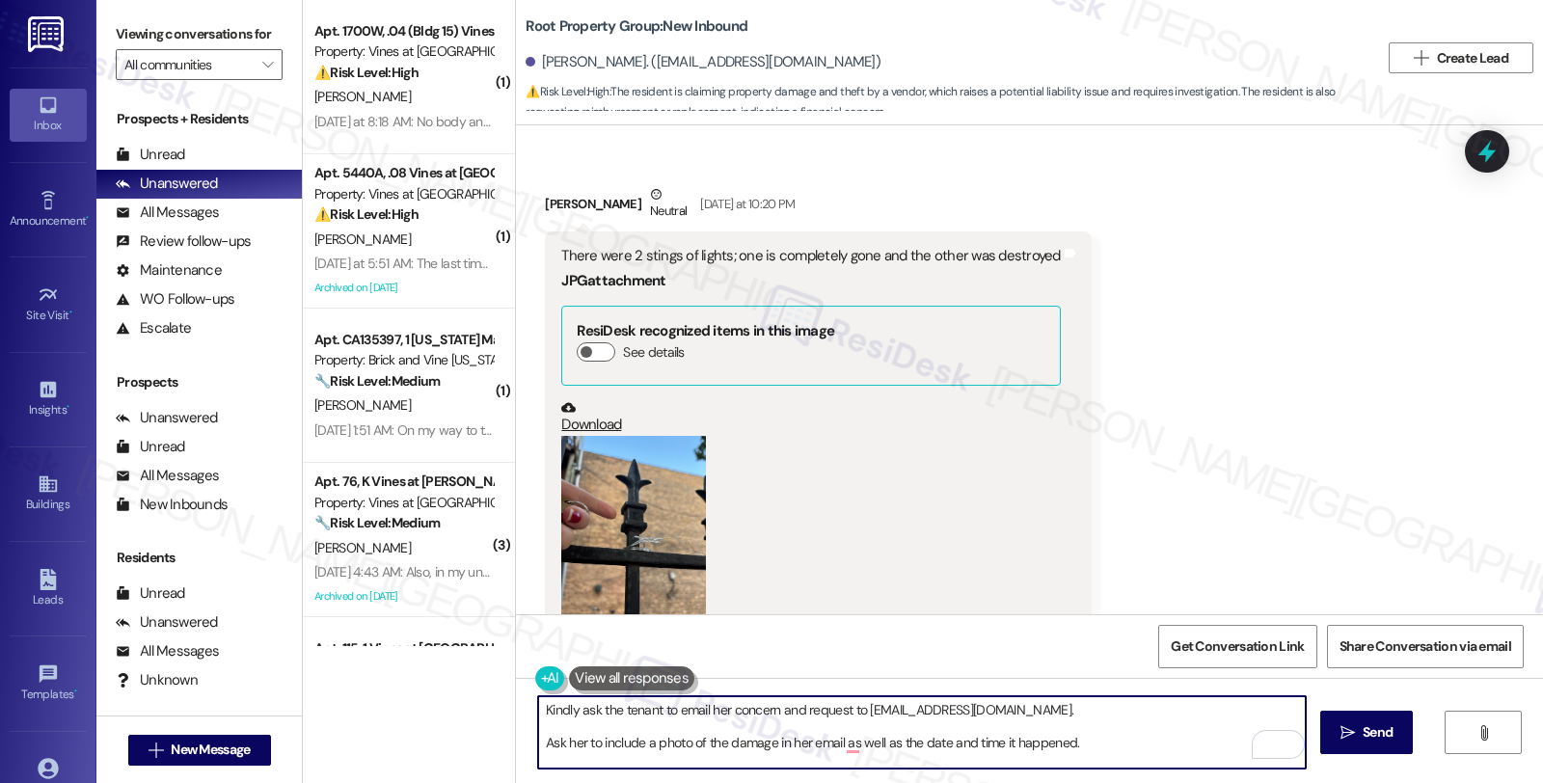
scroll to position [1427, 0]
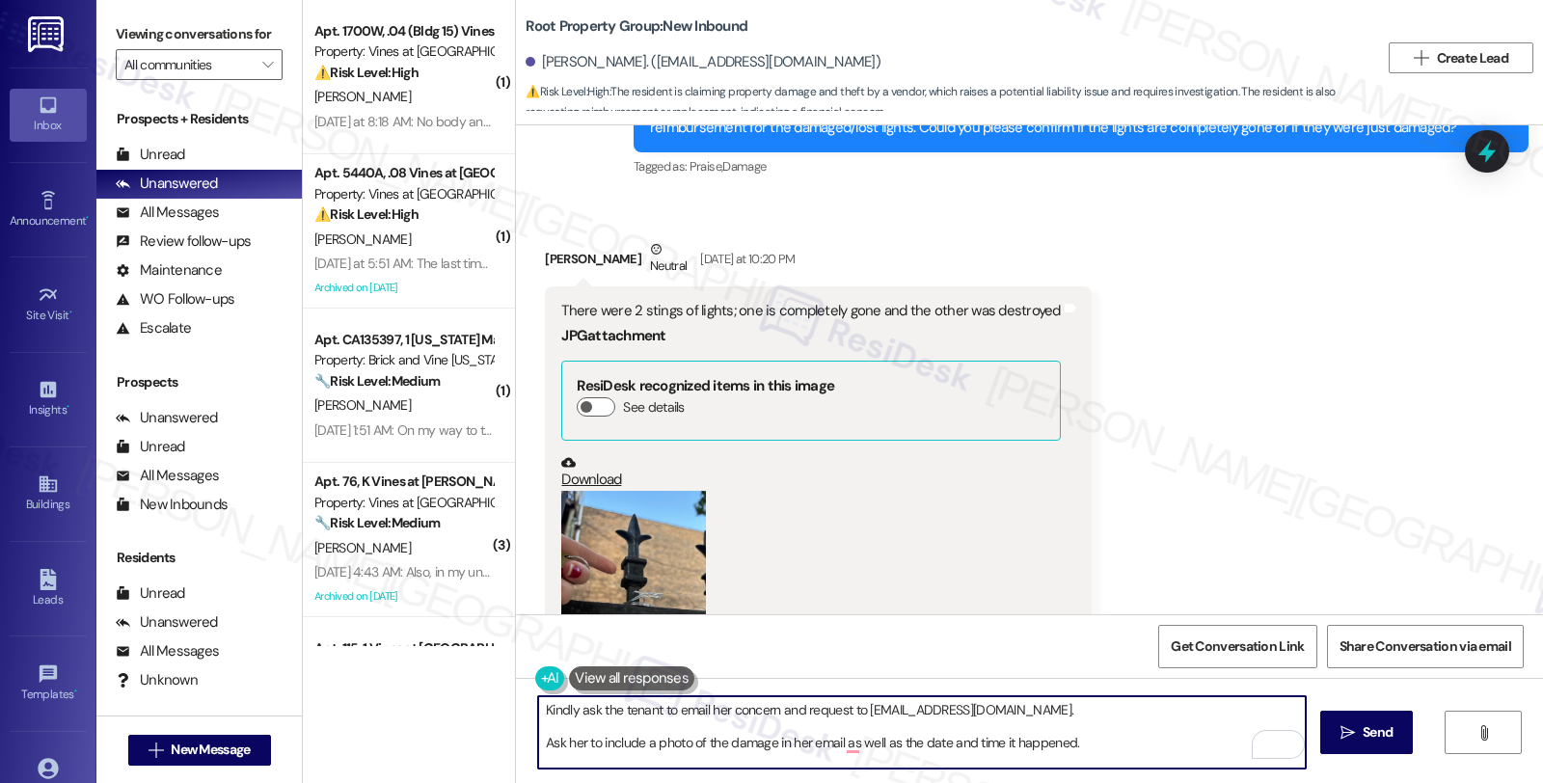
click at [545, 261] on div "Jenna Barrus Neutral Yesterday at 10:20 PM" at bounding box center [818, 262] width 546 height 47
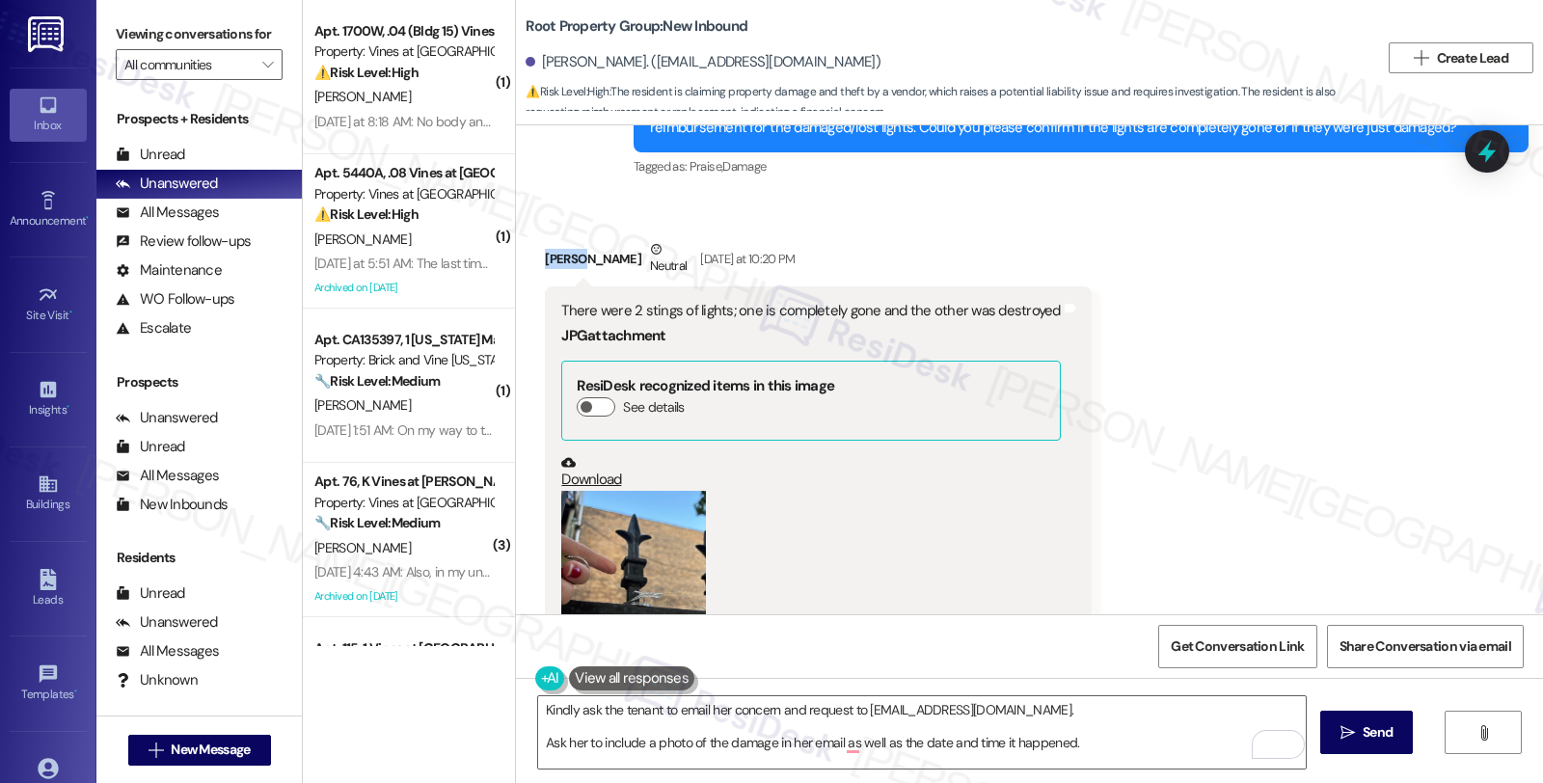
click at [545, 261] on div "Jenna Barrus Neutral Yesterday at 10:20 PM" at bounding box center [818, 262] width 546 height 47
copy div "Jenna"
click at [538, 706] on textarea "Kindly ask the tenant to email her concern and request to residentsupport@rootp…" at bounding box center [921, 732] width 767 height 72
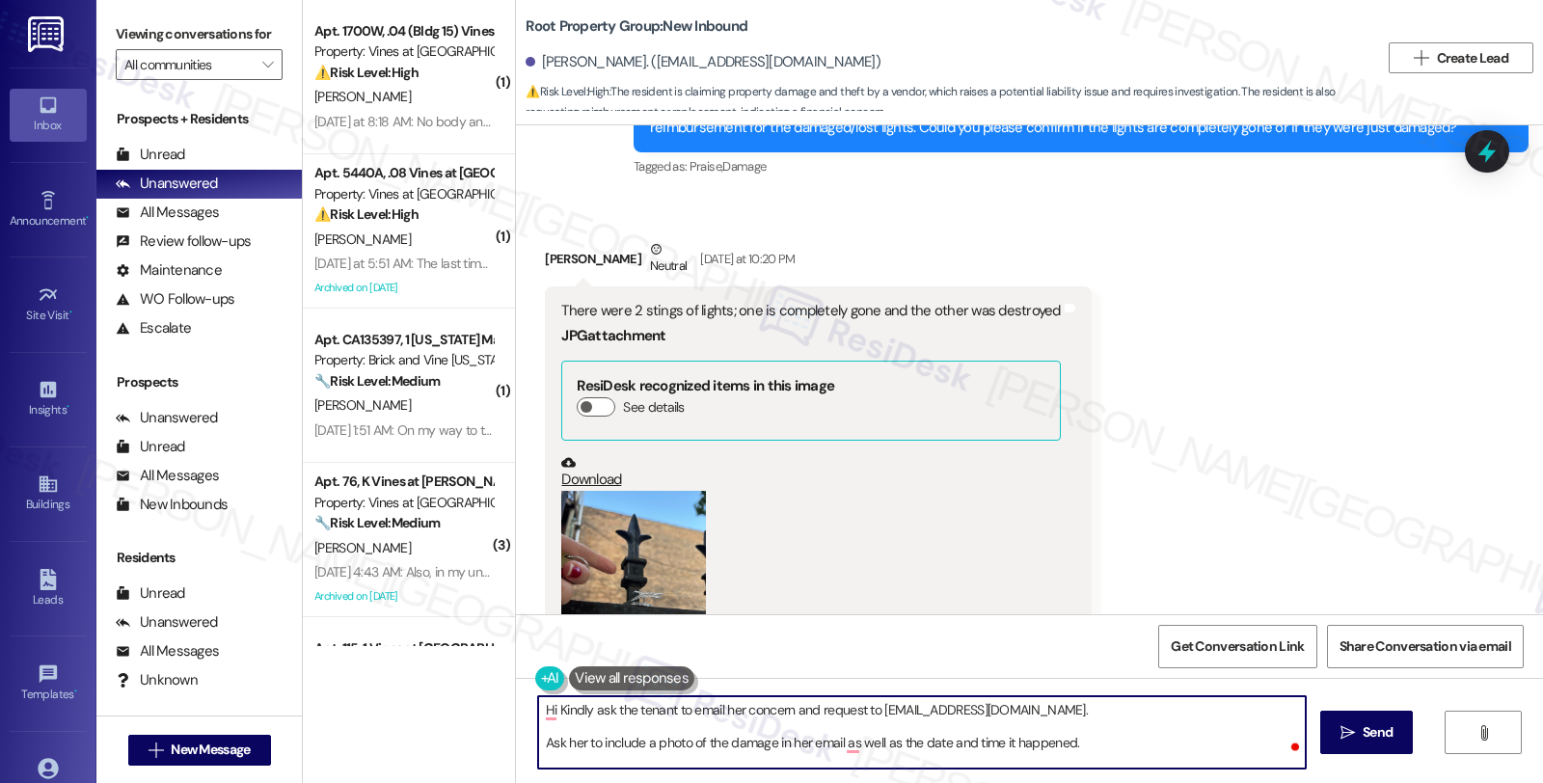
paste textarea "Jenna"
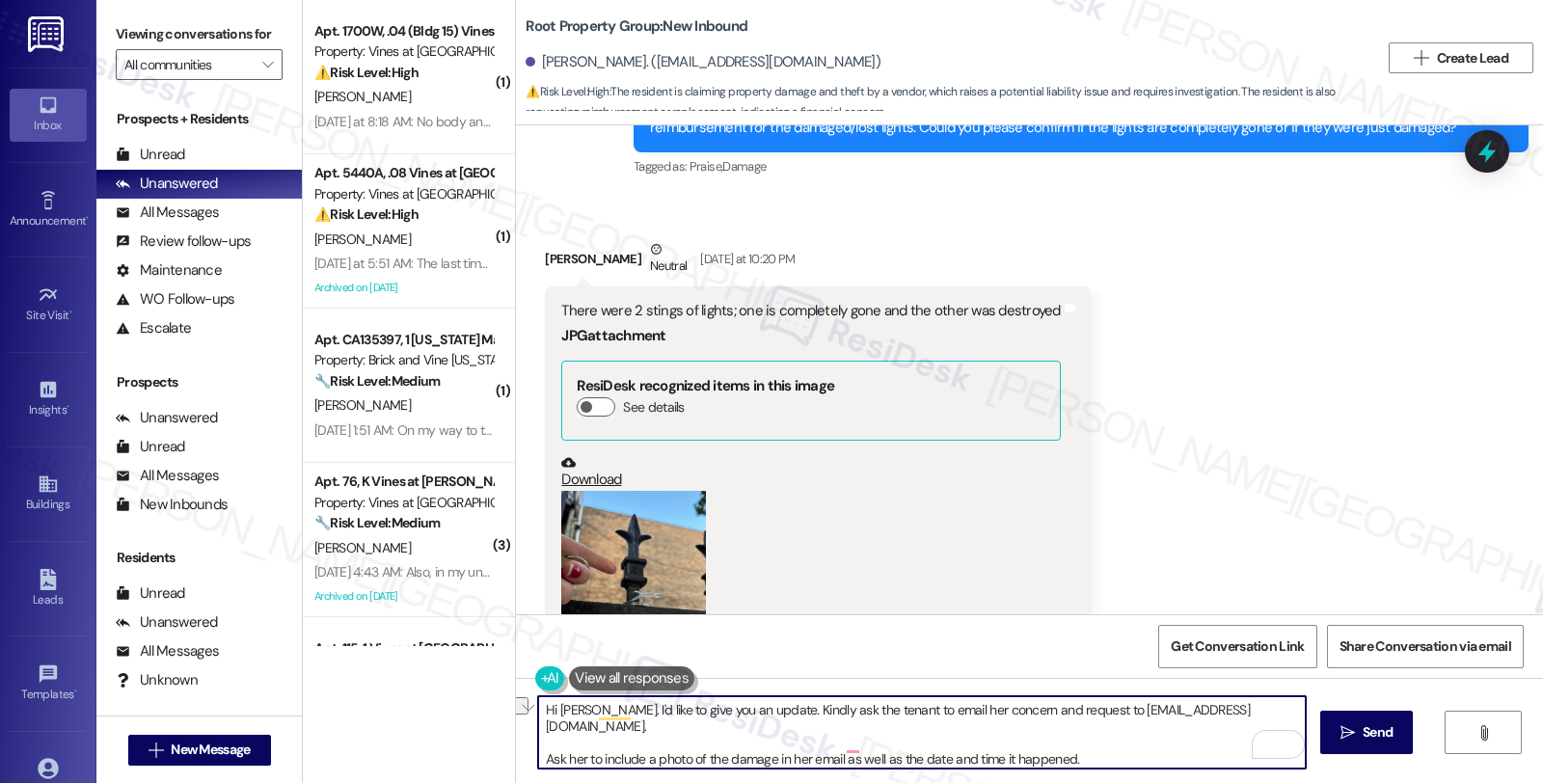
drag, startPoint x: 782, startPoint y: 710, endPoint x: 873, endPoint y: 711, distance: 91.6
click at [873, 711] on textarea "Hi Jenna. I'd like to give you an update. Kindly ask the tenant to email her co…" at bounding box center [921, 732] width 767 height 72
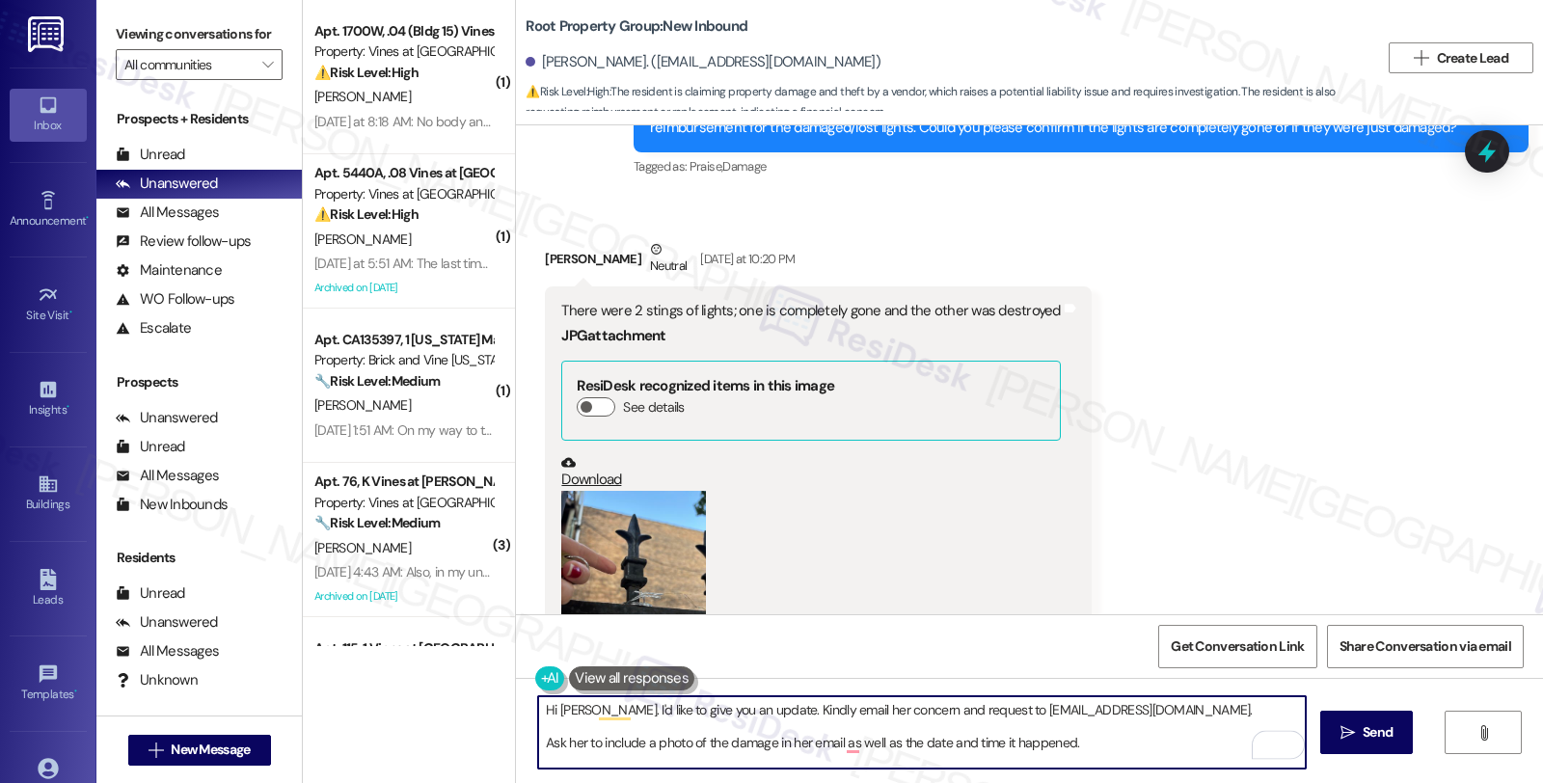
click at [827, 713] on textarea "Hi Jenna. I'd like to give you an update. Kindly email her concern and request …" at bounding box center [921, 732] width 767 height 72
click at [1182, 701] on textarea "Hi Jenna. I'd like to give you an update. Kindly email your concern and request…" at bounding box center [921, 732] width 767 height 72
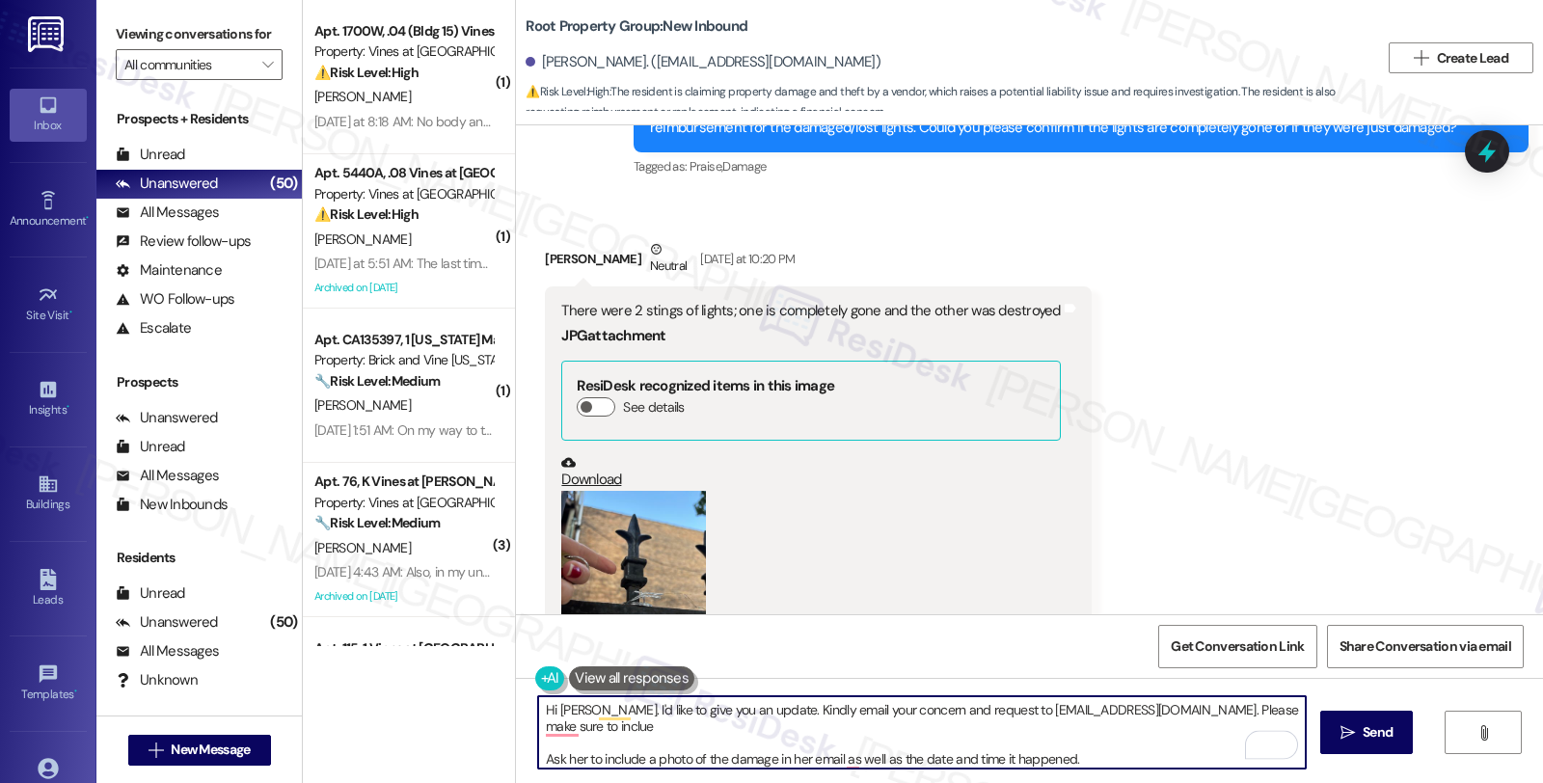
click at [630, 763] on textarea "Hi Jenna. I'd like to give you an update. Kindly email your concern and request…" at bounding box center [921, 732] width 767 height 72
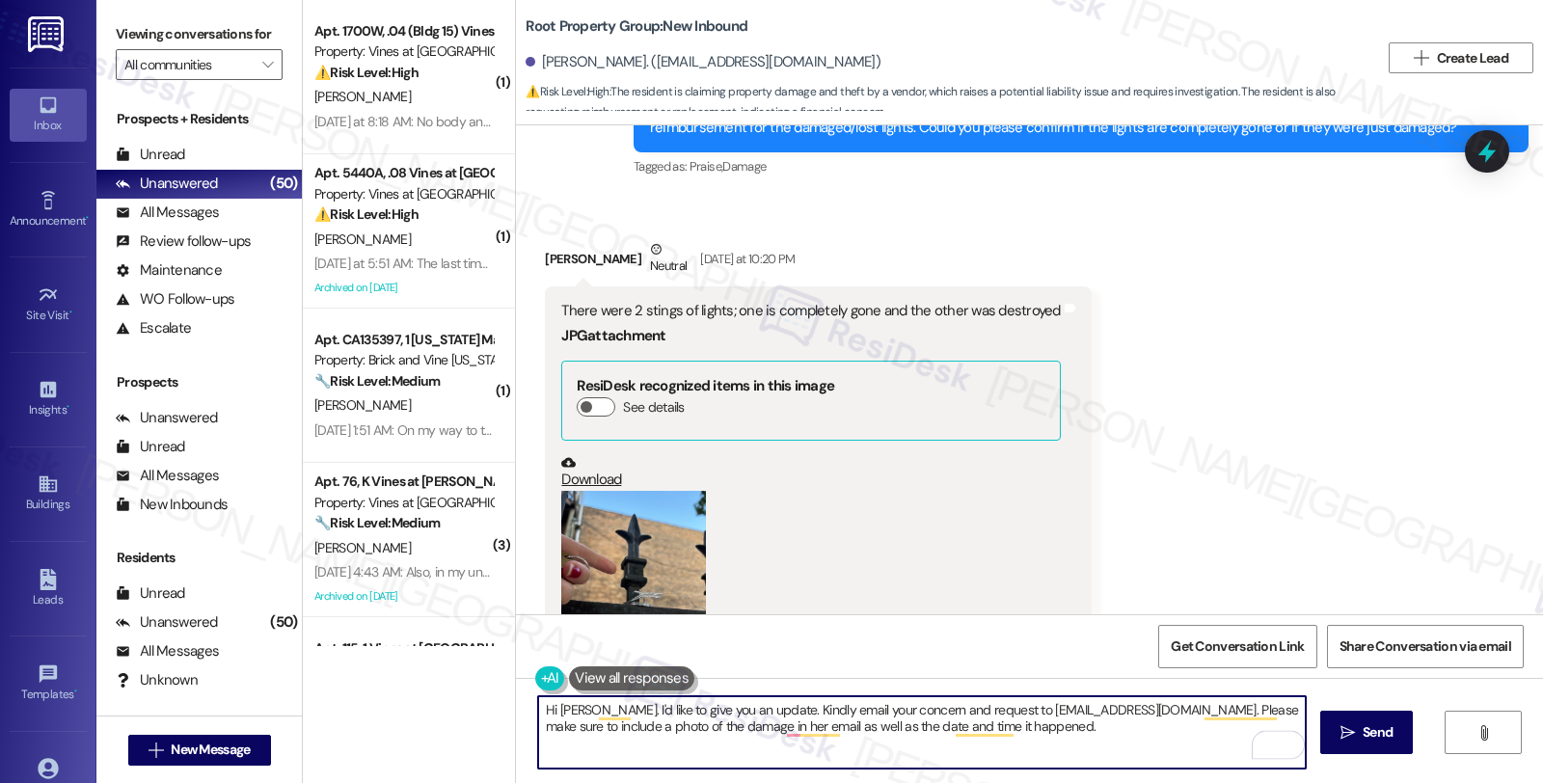
click at [728, 727] on textarea "Hi Jenna. I'd like to give you an update. Kindly email your concern and request…" at bounding box center [921, 732] width 767 height 72
click at [778, 728] on textarea "Hi Jenna. I'd like to give you an update. Kindly email your concern and request…" at bounding box center [921, 732] width 767 height 72
click at [1032, 728] on textarea "Hi Jenna. I'd like to give you an update. Kindly email your concern and request…" at bounding box center [921, 732] width 767 height 72
type textarea "Hi Jenna. I'd like to give you an update. Kindly email your concern and request…"
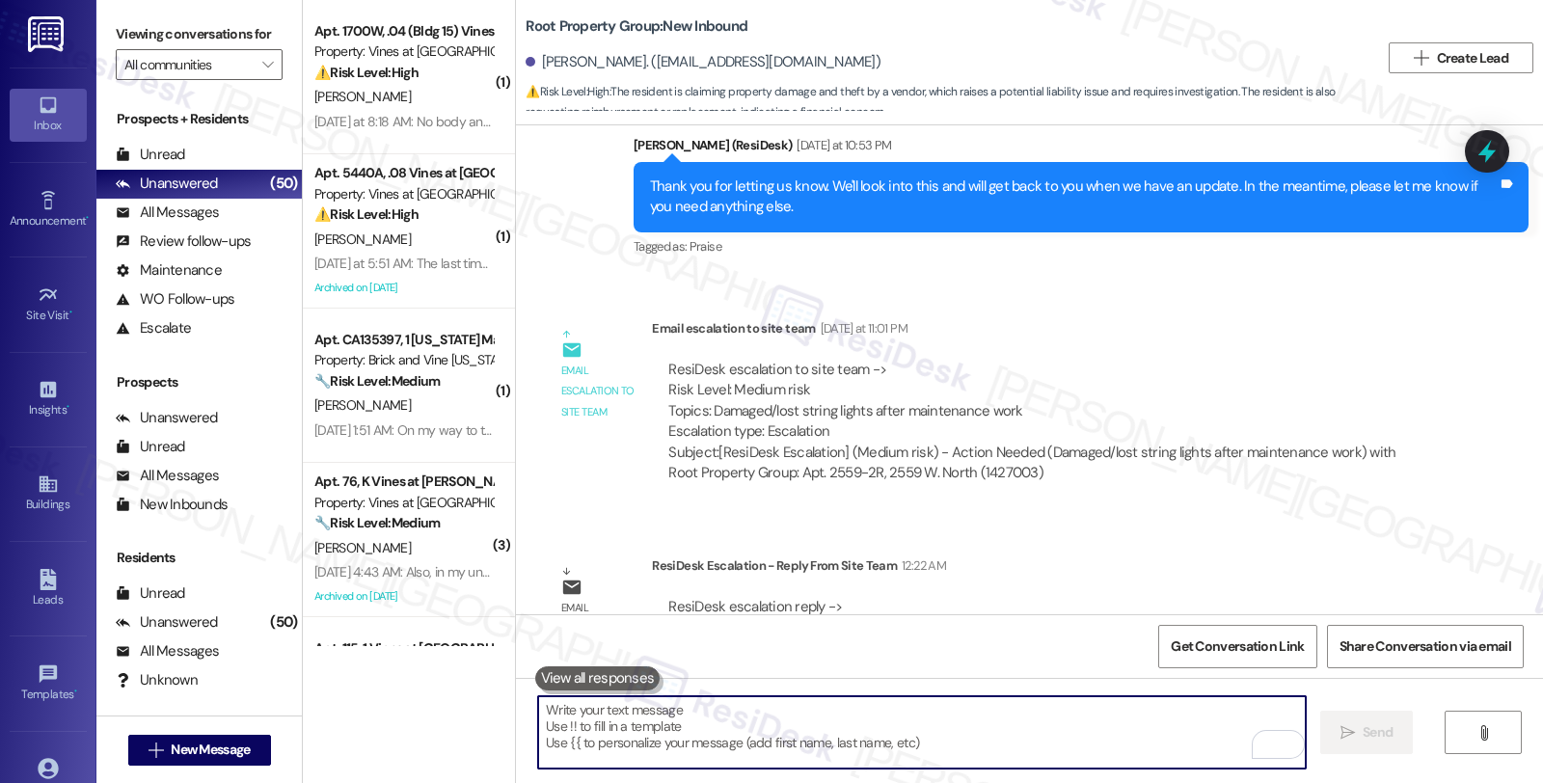
scroll to position [2176, 0]
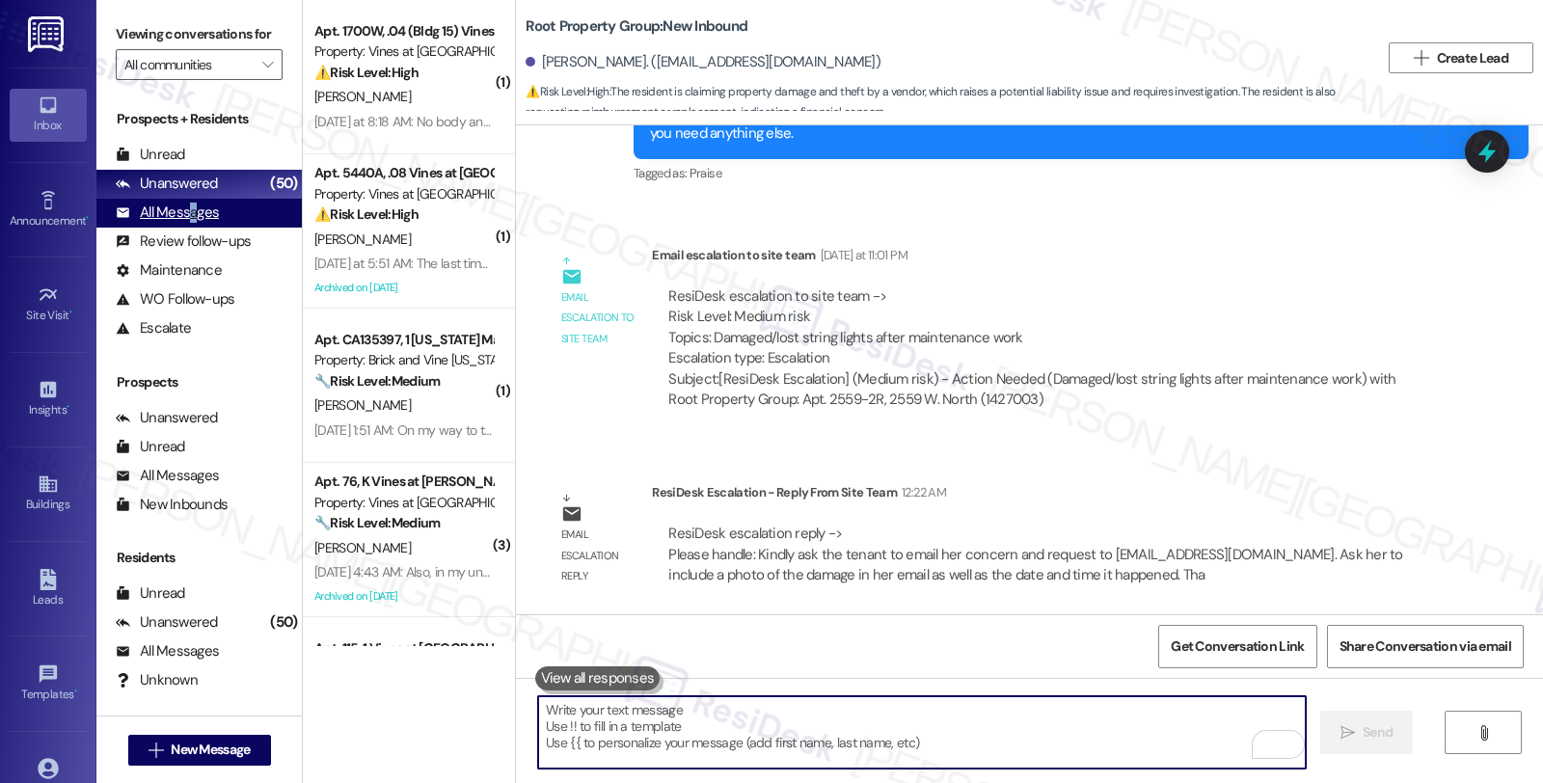
click at [194, 223] on div "All Messages" at bounding box center [167, 212] width 103 height 20
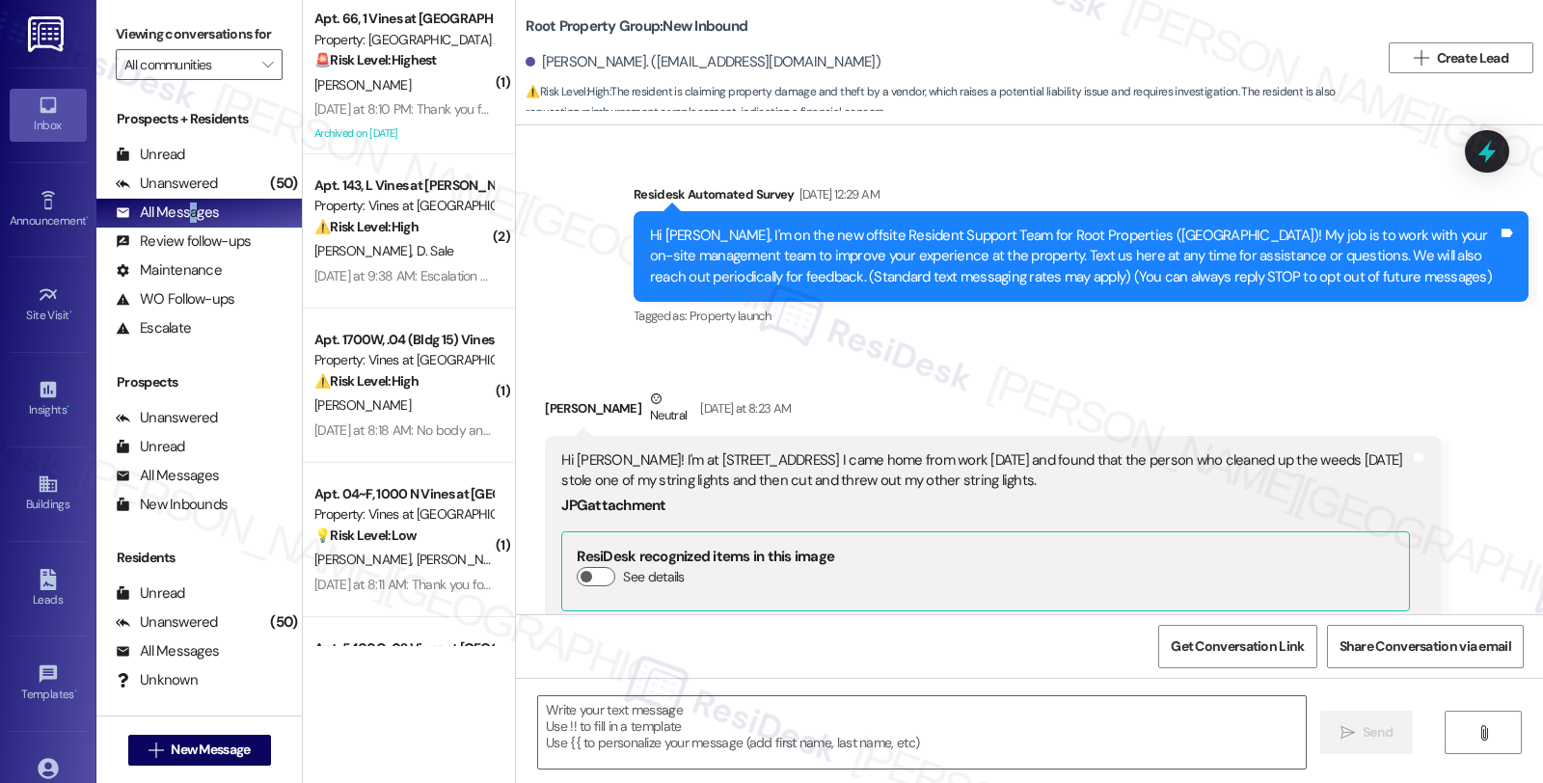
scroll to position [2359, 0]
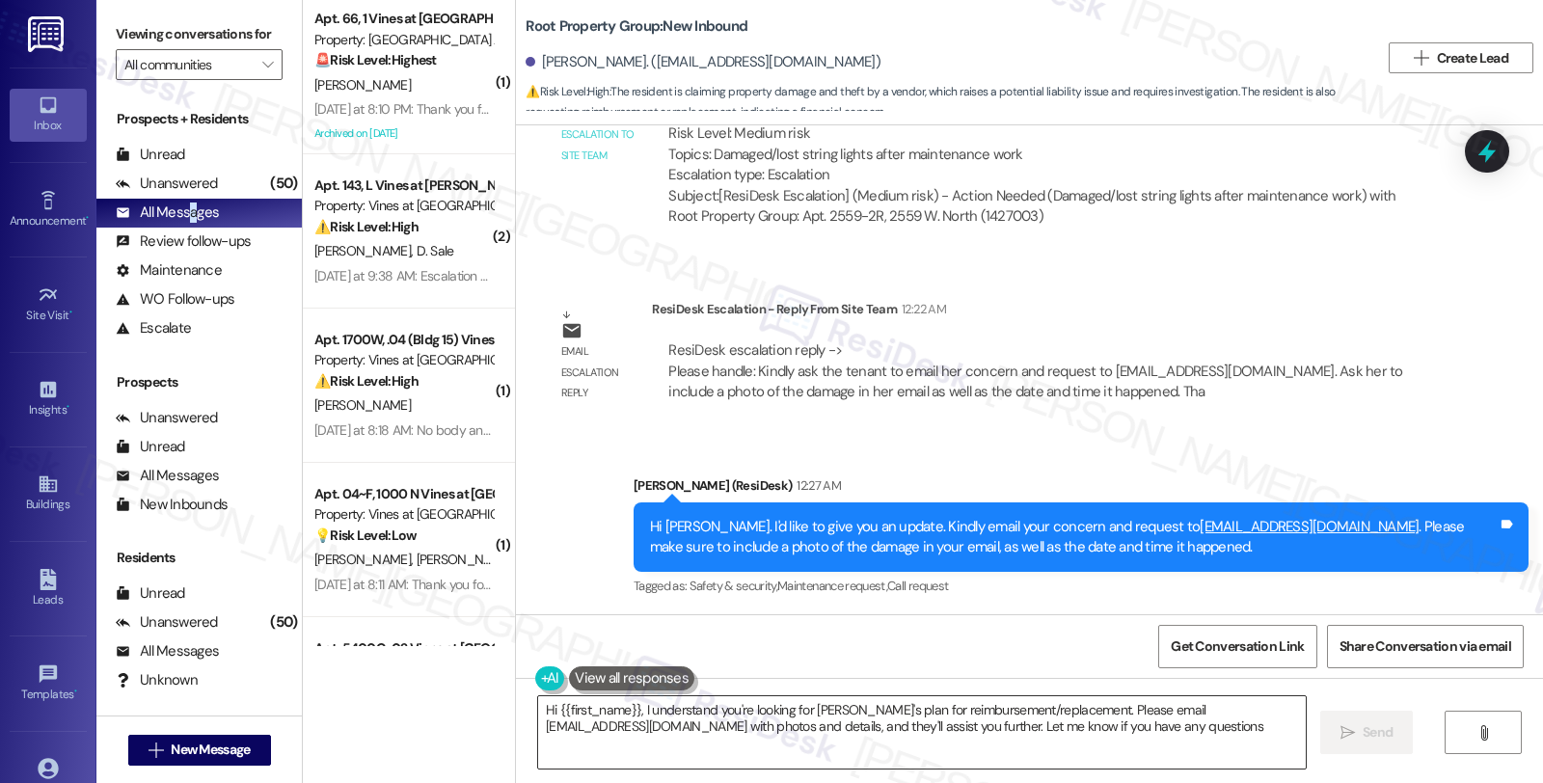
type textarea "Hi {{first_name}}, I understand you're looking for Root's plan for reimbursemen…"
click at [1246, 304] on div "ResiDesk Escalation - Reply From Site Team 12:22 AM" at bounding box center [1046, 312] width 788 height 27
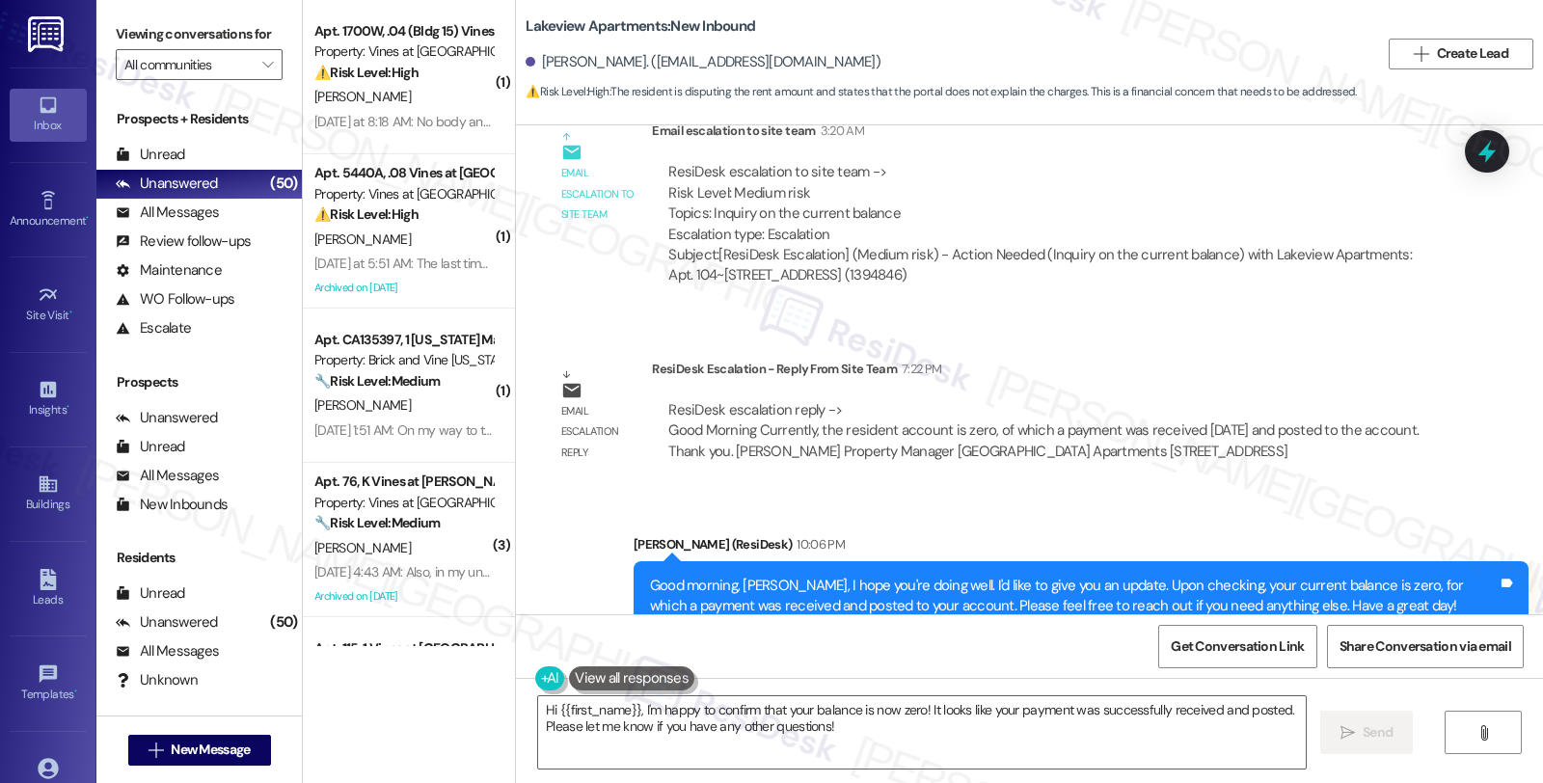
scroll to position [9555, 0]
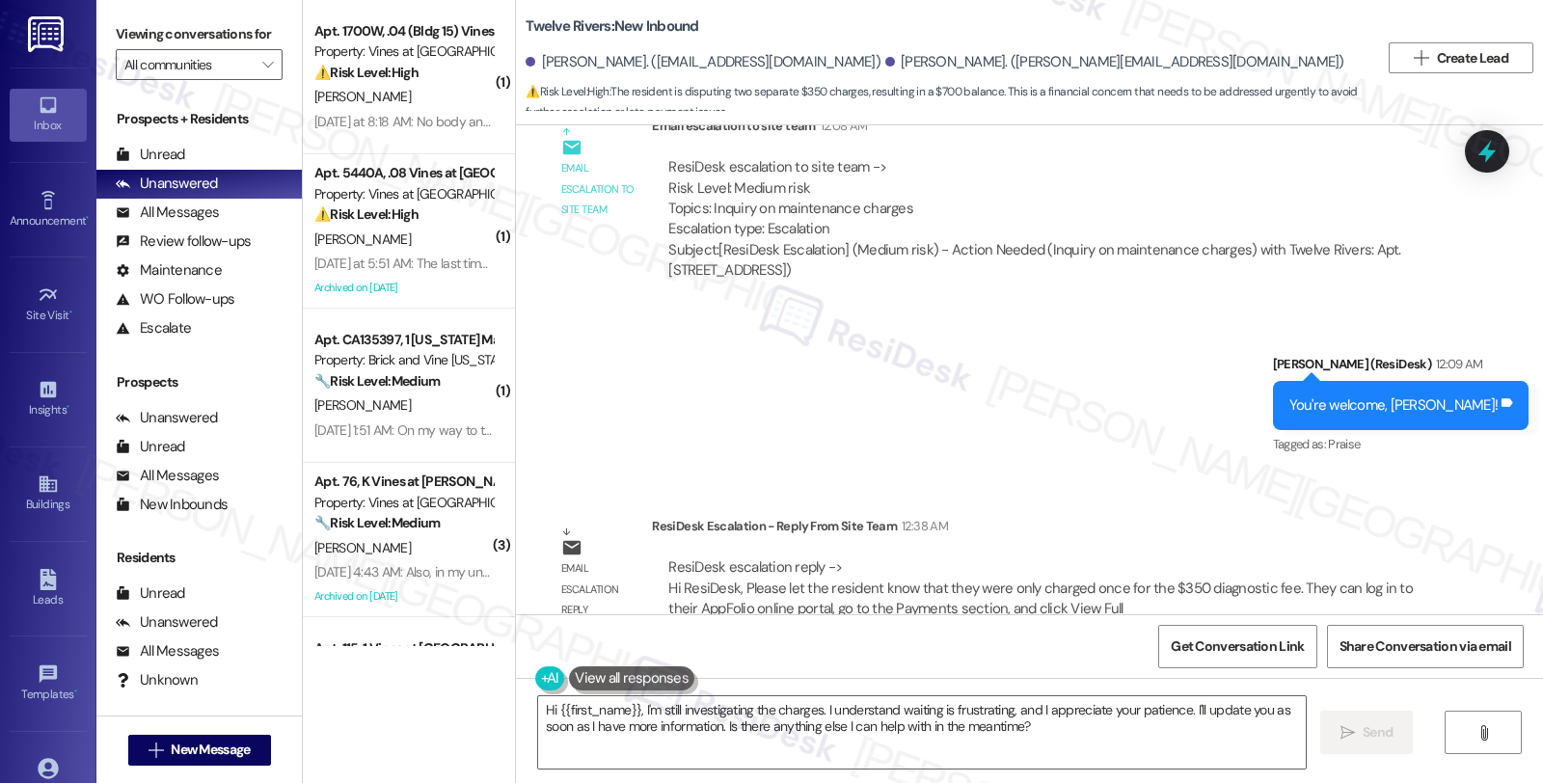
scroll to position [4879, 0]
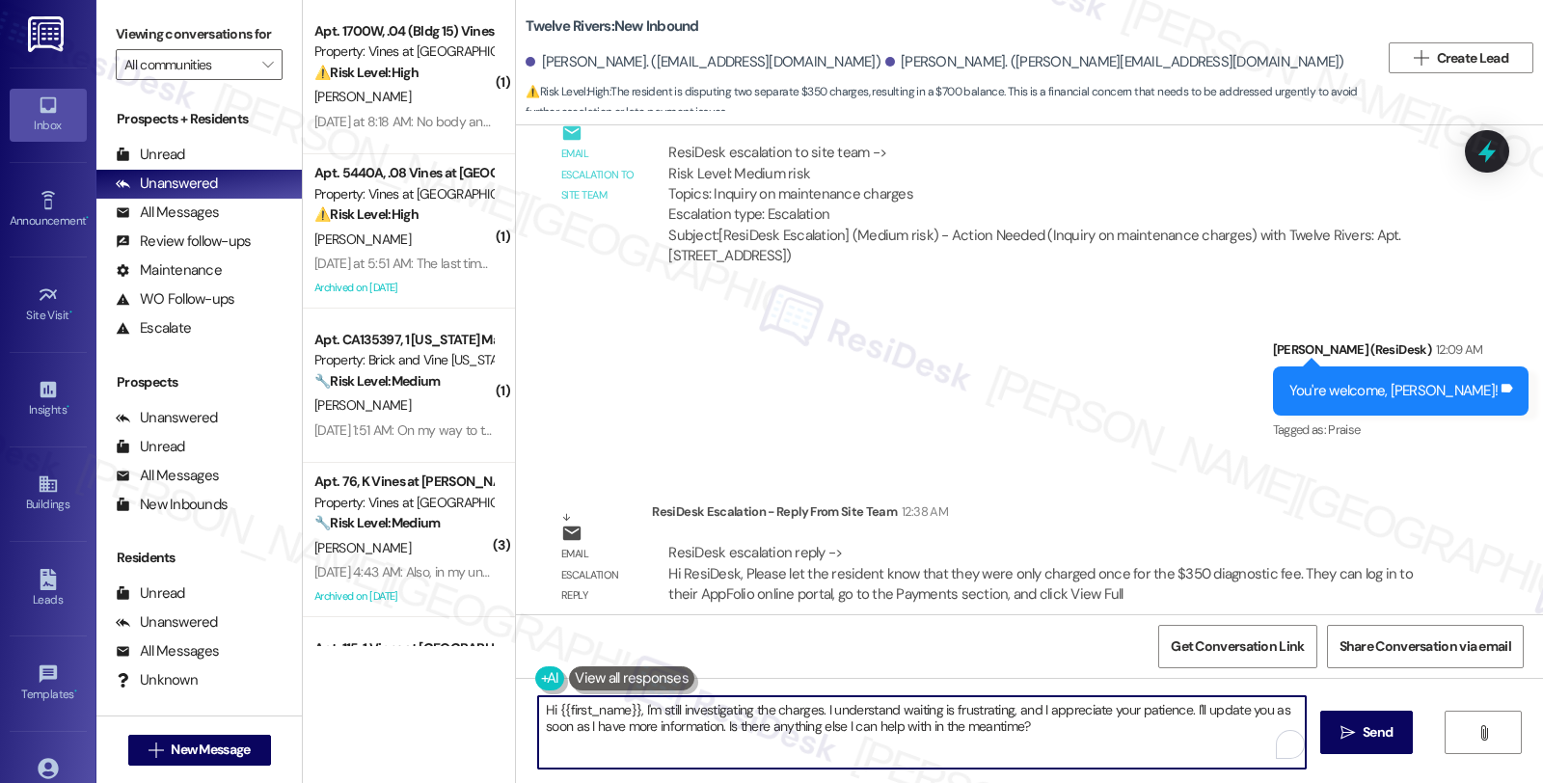
drag, startPoint x: 548, startPoint y: 708, endPoint x: 1018, endPoint y: 740, distance: 471.6
click at [1018, 740] on textarea "Hi {{first_name}}, I'm still investigating the charges. I understand waiting is…" at bounding box center [921, 732] width 767 height 72
click at [955, 753] on textarea "Hi {{first_name}}, I'm still investigating the charges. I understand waiting is…" at bounding box center [921, 732] width 767 height 72
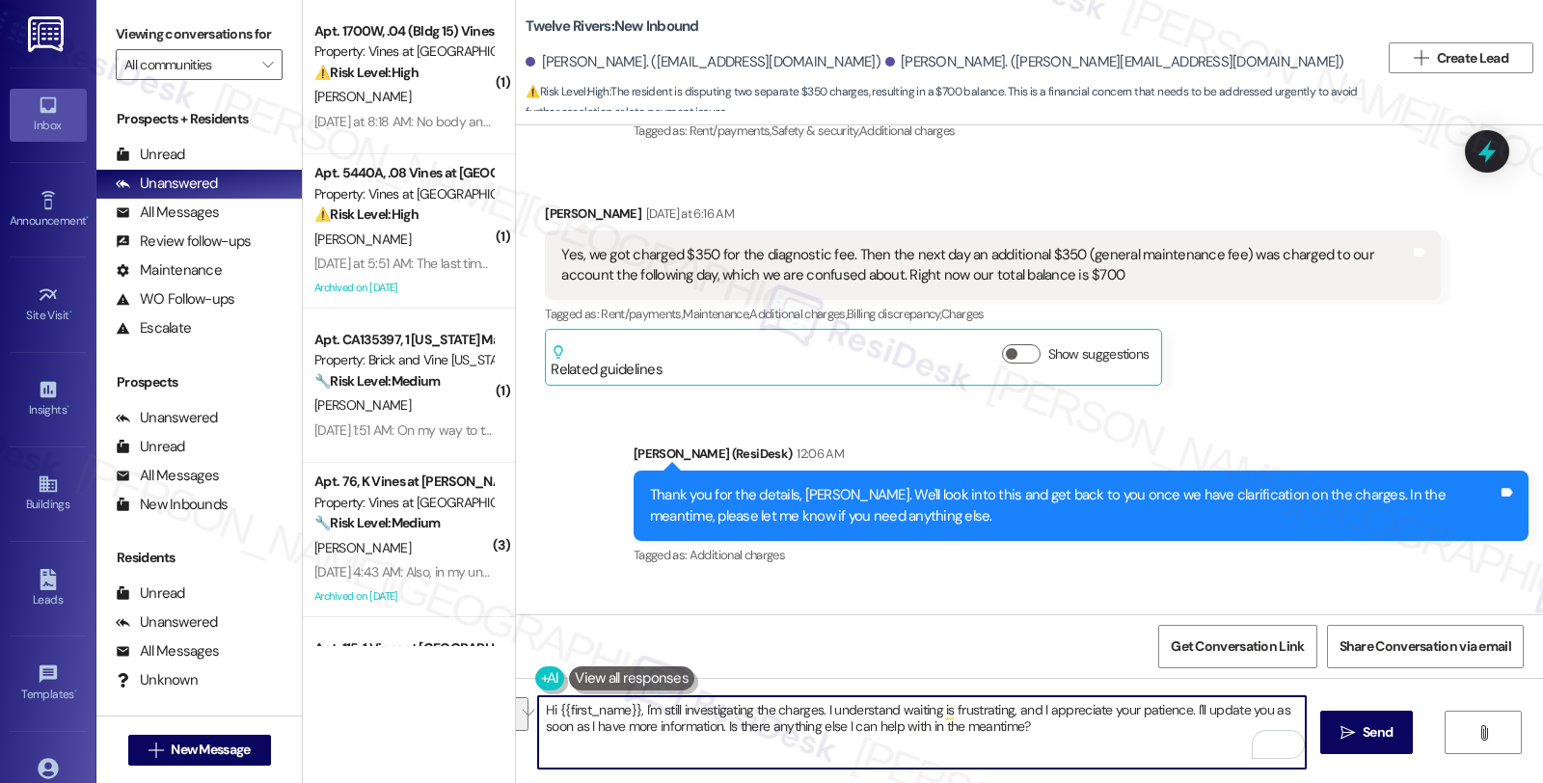
scroll to position [4129, 0]
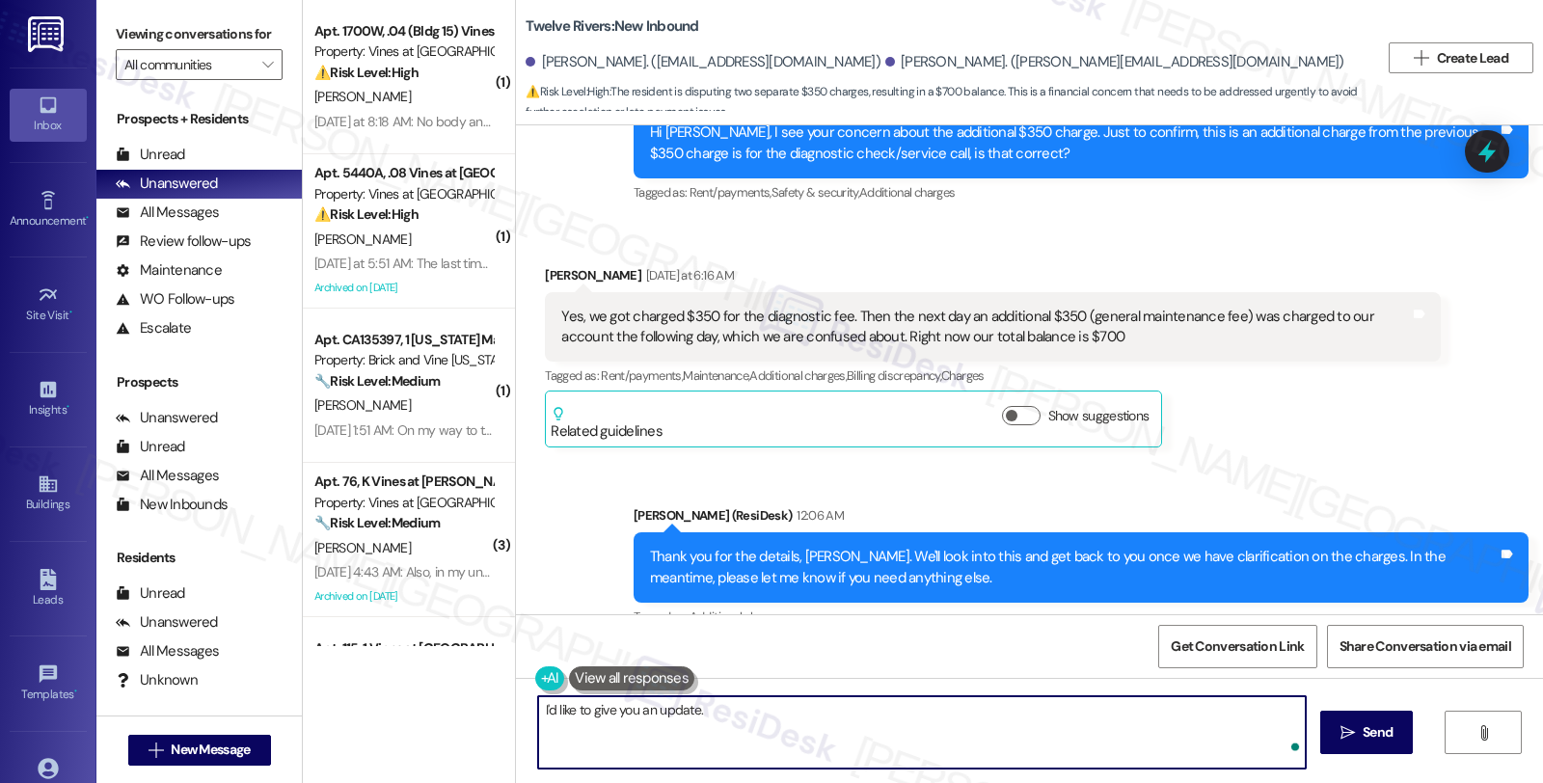
paste textarea "Please let the resident know that they were only charged once for the $350 diag…"
type textarea "I'd like to give you an update. Please let the resident know that they were onl…"
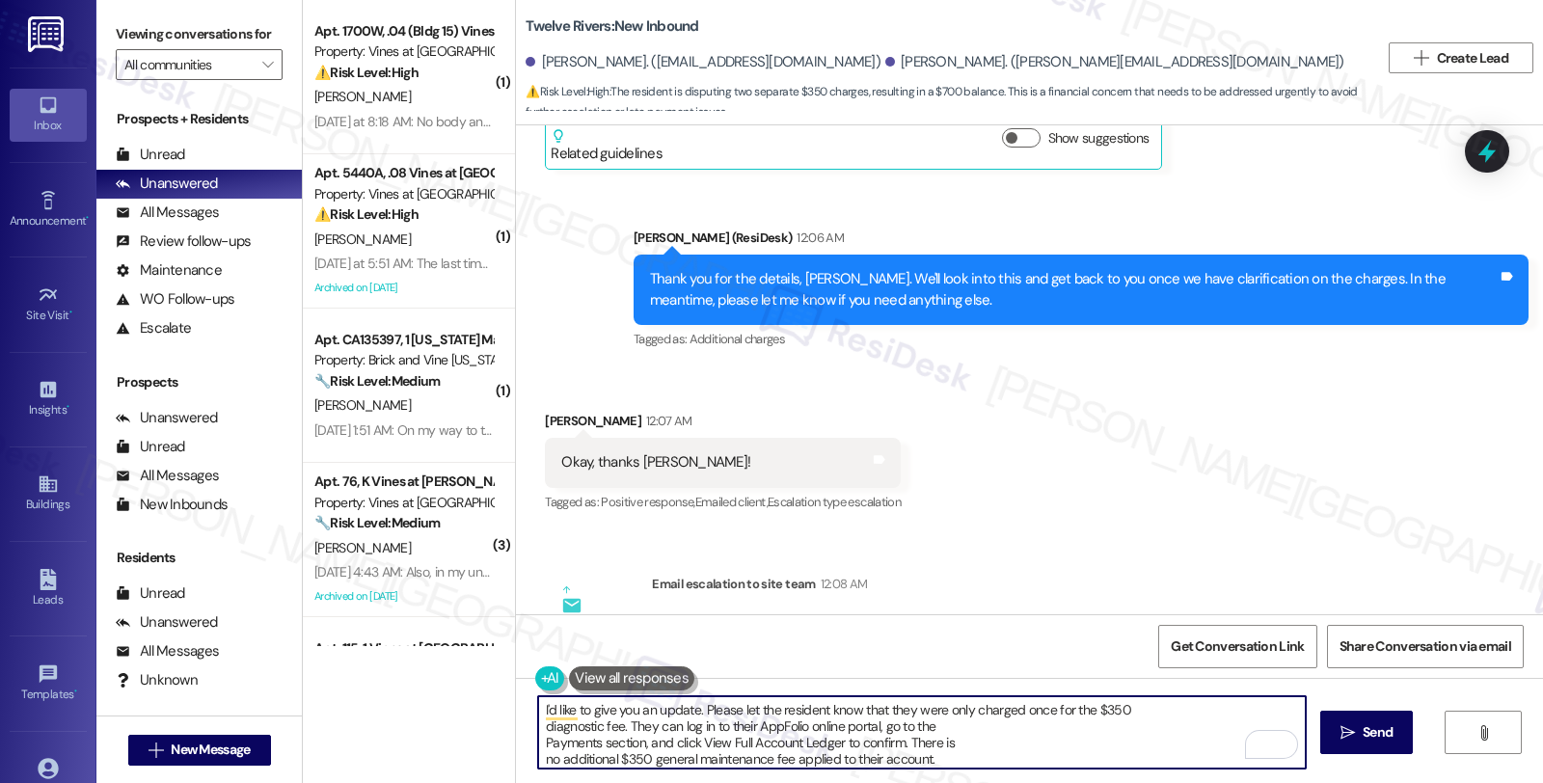
scroll to position [4450, 0]
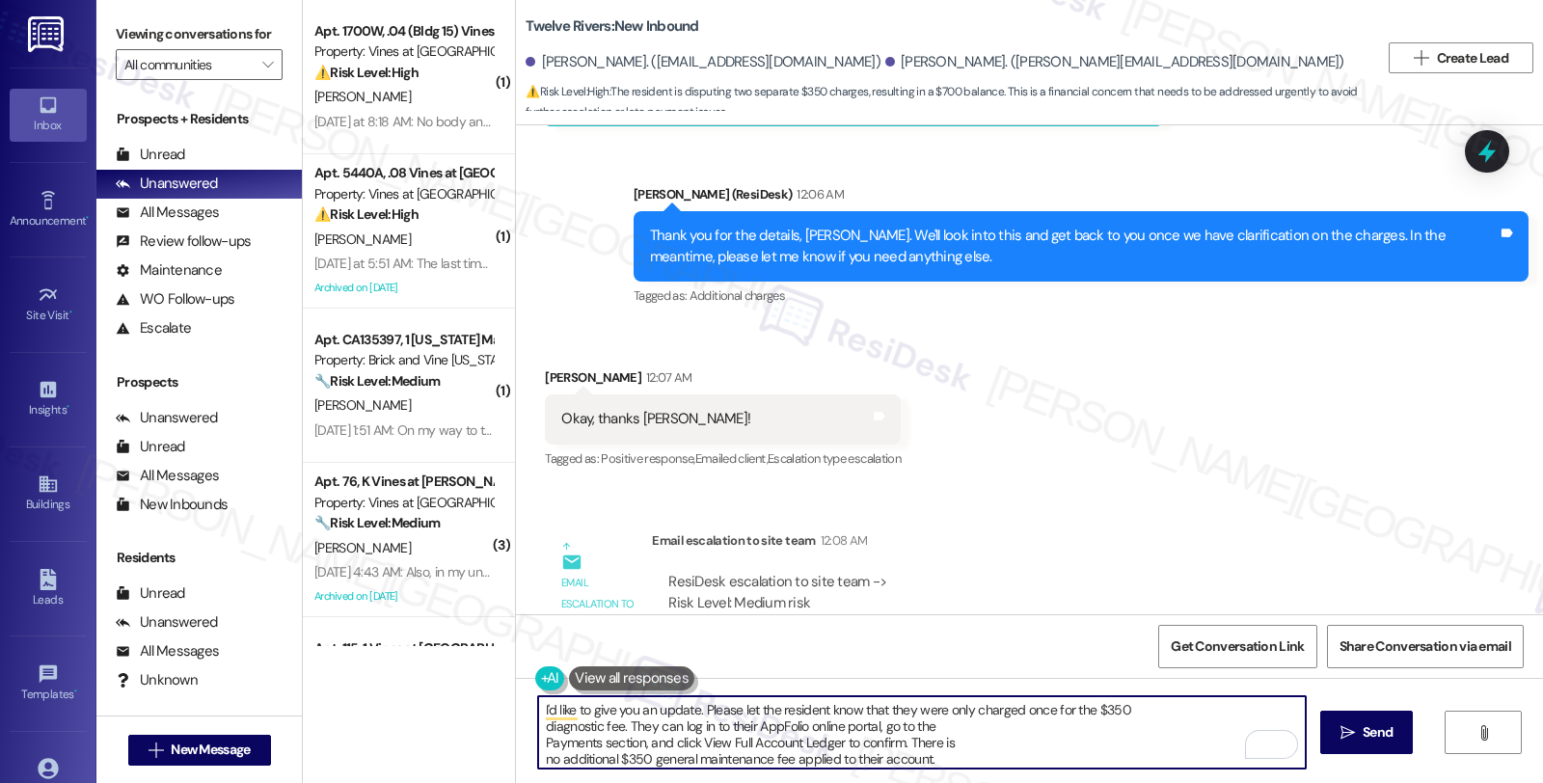
click at [538, 712] on textarea "I'd like to give you an update. Please let the resident know that they were onl…" at bounding box center [921, 732] width 767 height 72
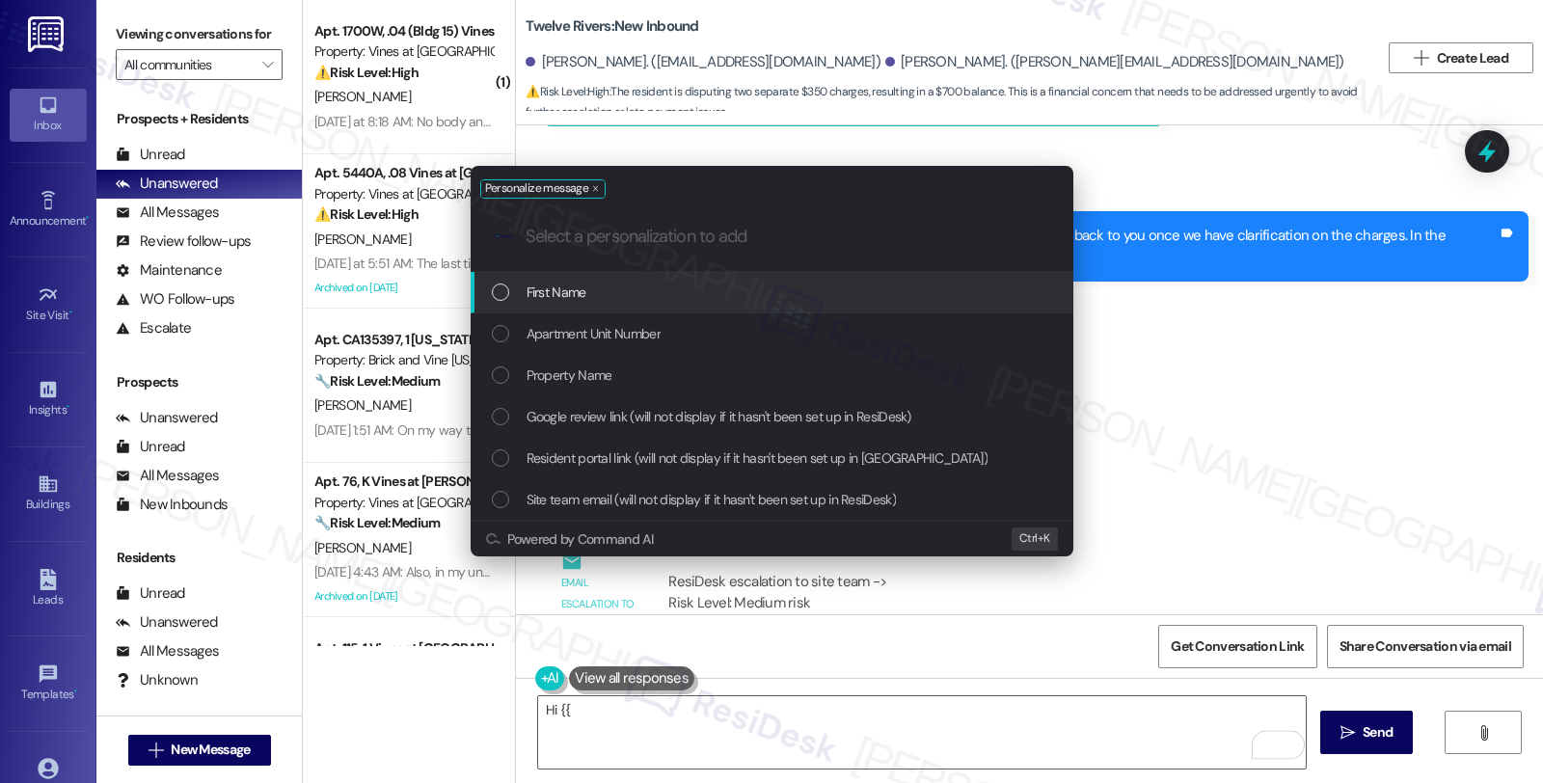
click at [574, 302] on span "First Name" at bounding box center [556, 292] width 60 height 21
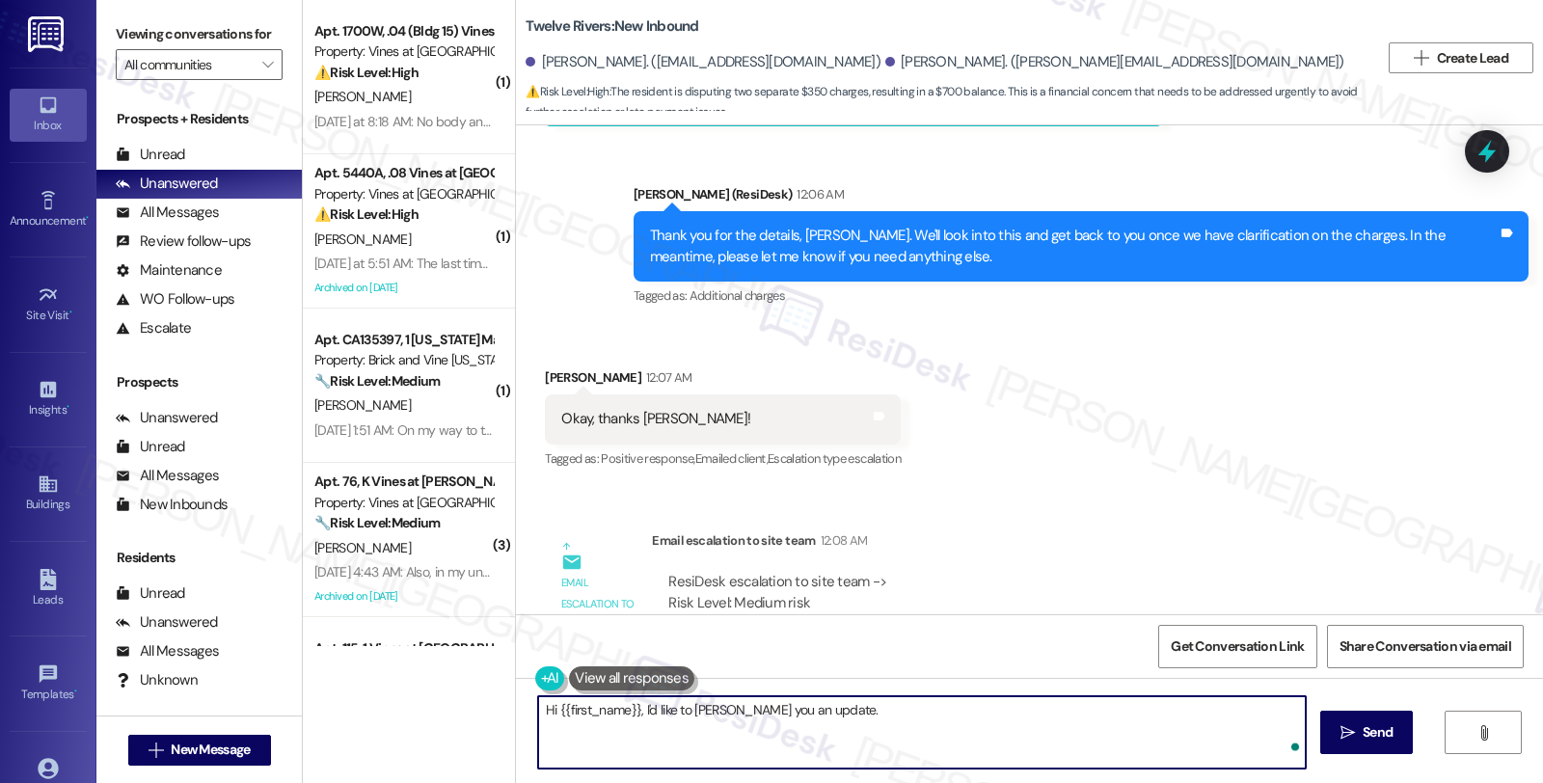
paste textarea "I'd like to give you an update. Please let the resident know that they were onl…"
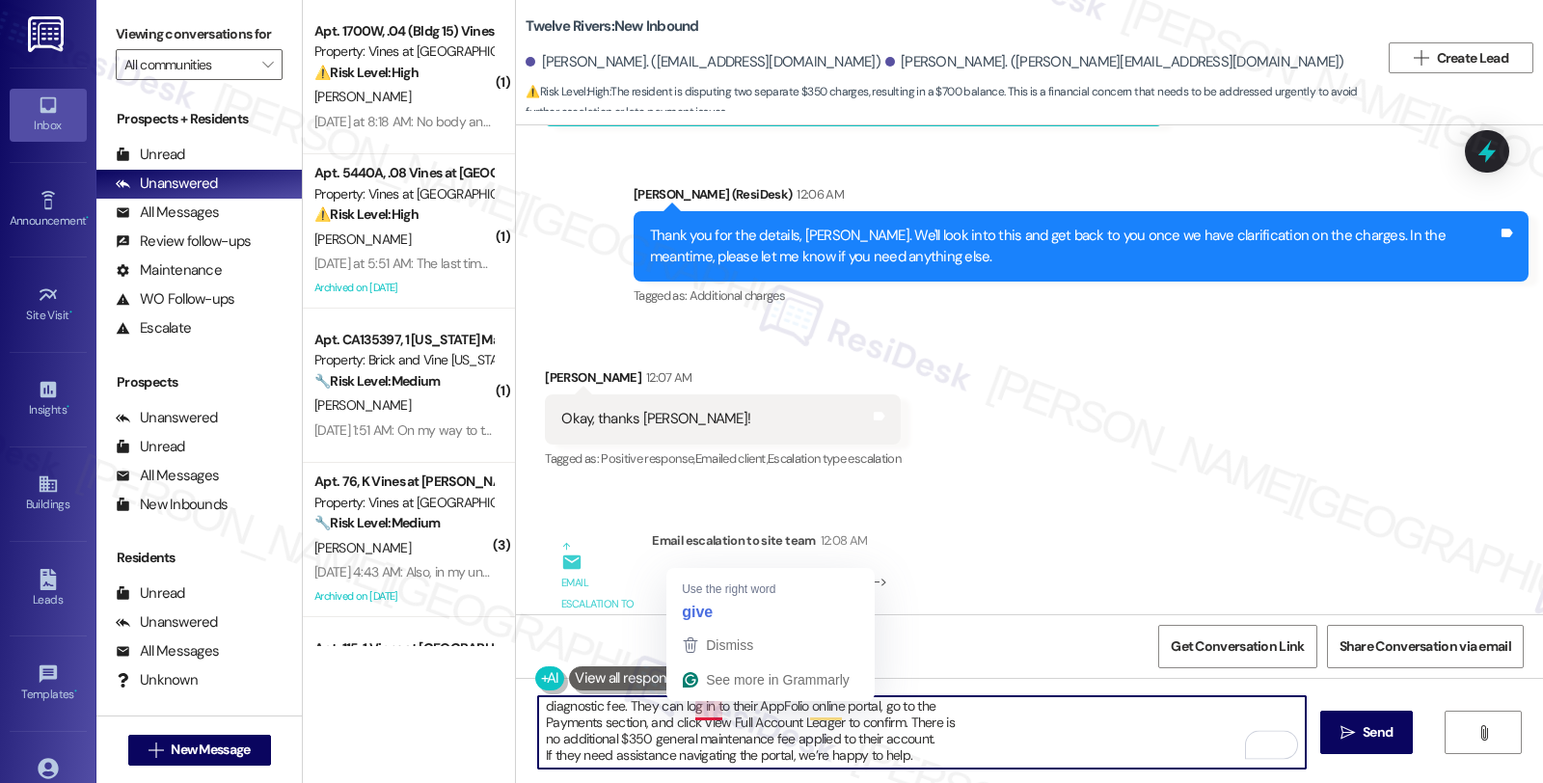
scroll to position [0, 0]
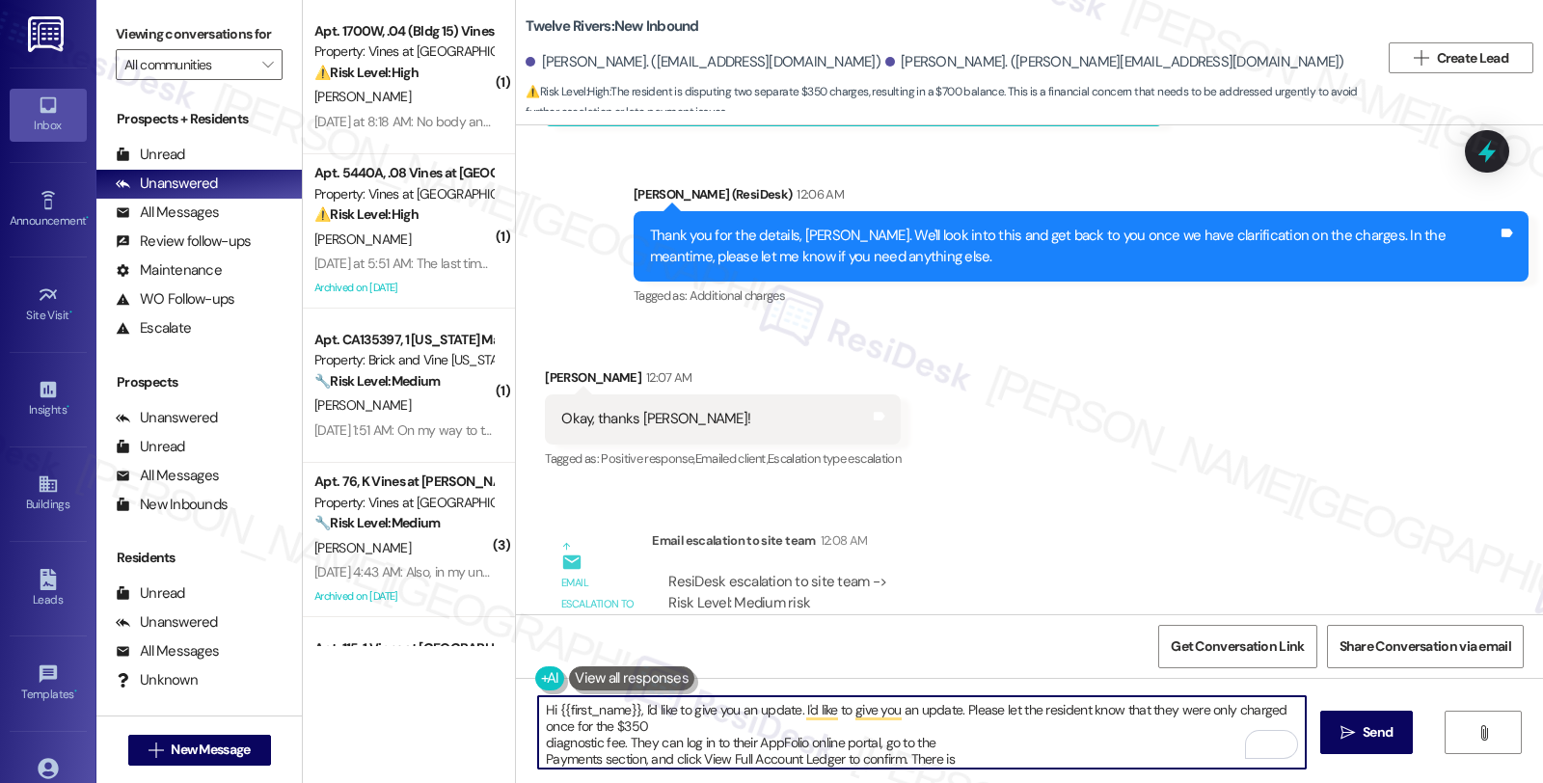
click at [955, 708] on textarea "Hi {{first_name}}, I'd like to give you an update. I'd like to give you an upda…" at bounding box center [921, 732] width 767 height 72
click at [615, 730] on textarea "Hi {{first_name}}, I'd like to give you an update. I'd like to give you an upda…" at bounding box center [921, 732] width 767 height 72
click at [699, 723] on textarea "Hi {{first_name}}, I'd like to give you an update. I'd like to give you an upda…" at bounding box center [921, 732] width 767 height 72
click at [725, 721] on textarea "Hi {{first_name}}, I'd like to give you an update. I'd like to give you an upda…" at bounding box center [921, 732] width 767 height 72
click at [815, 728] on textarea "Hi {{first_name}}, I'd like to give you an update. I'd like to give you an upda…" at bounding box center [921, 732] width 767 height 72
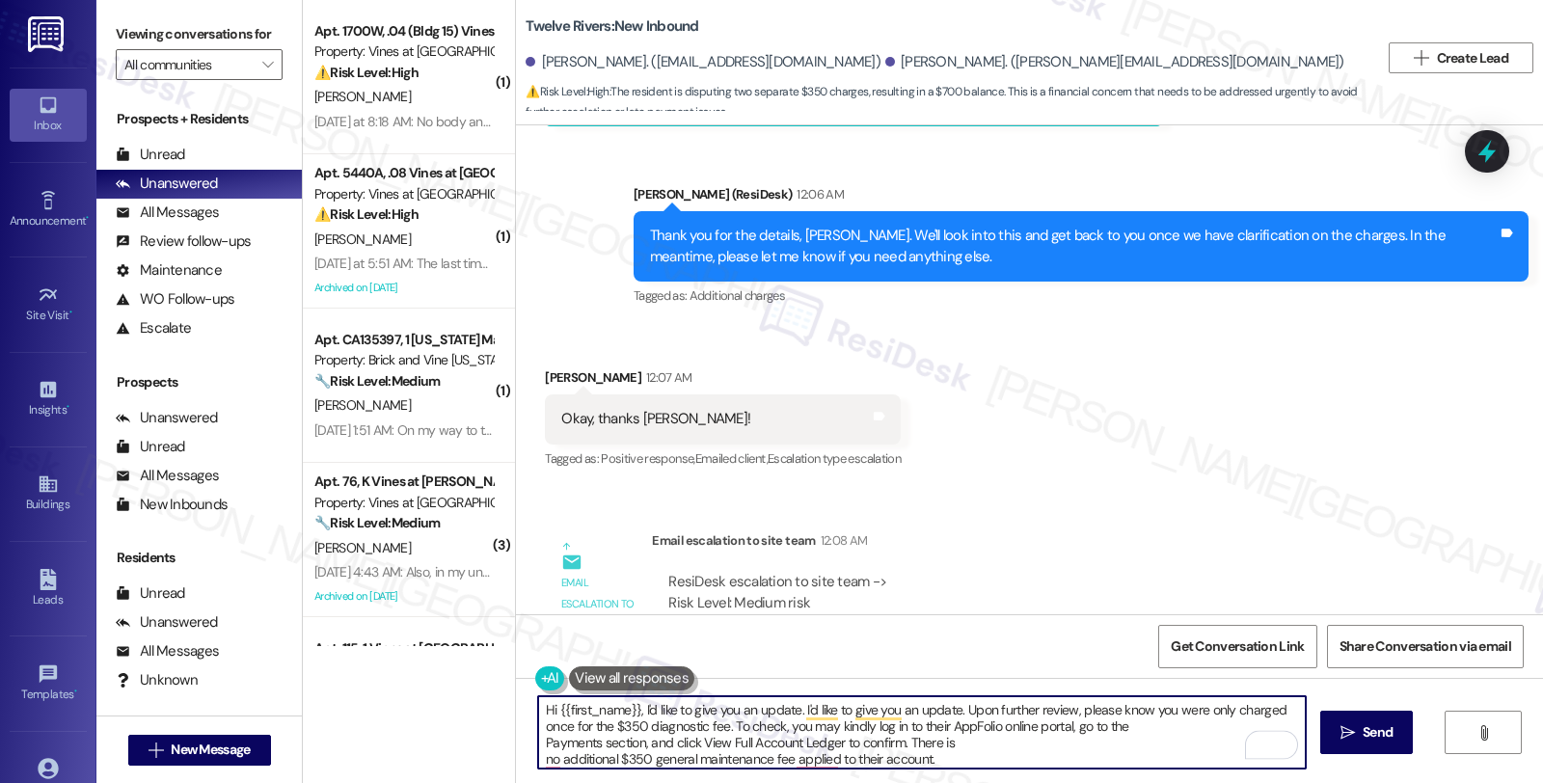
click at [937, 719] on textarea "Hi {{first_name}}, I'd like to give you an update. I'd like to give you an upda…" at bounding box center [921, 732] width 767 height 72
click at [923, 726] on textarea "Hi {{first_name}}, I'd like to give you an update. I'd like to give you an upda…" at bounding box center [921, 732] width 767 height 72
click at [1143, 724] on textarea "Hi {{first_name}}, I'd like to give you an update. I'd like to give you an upda…" at bounding box center [921, 732] width 767 height 72
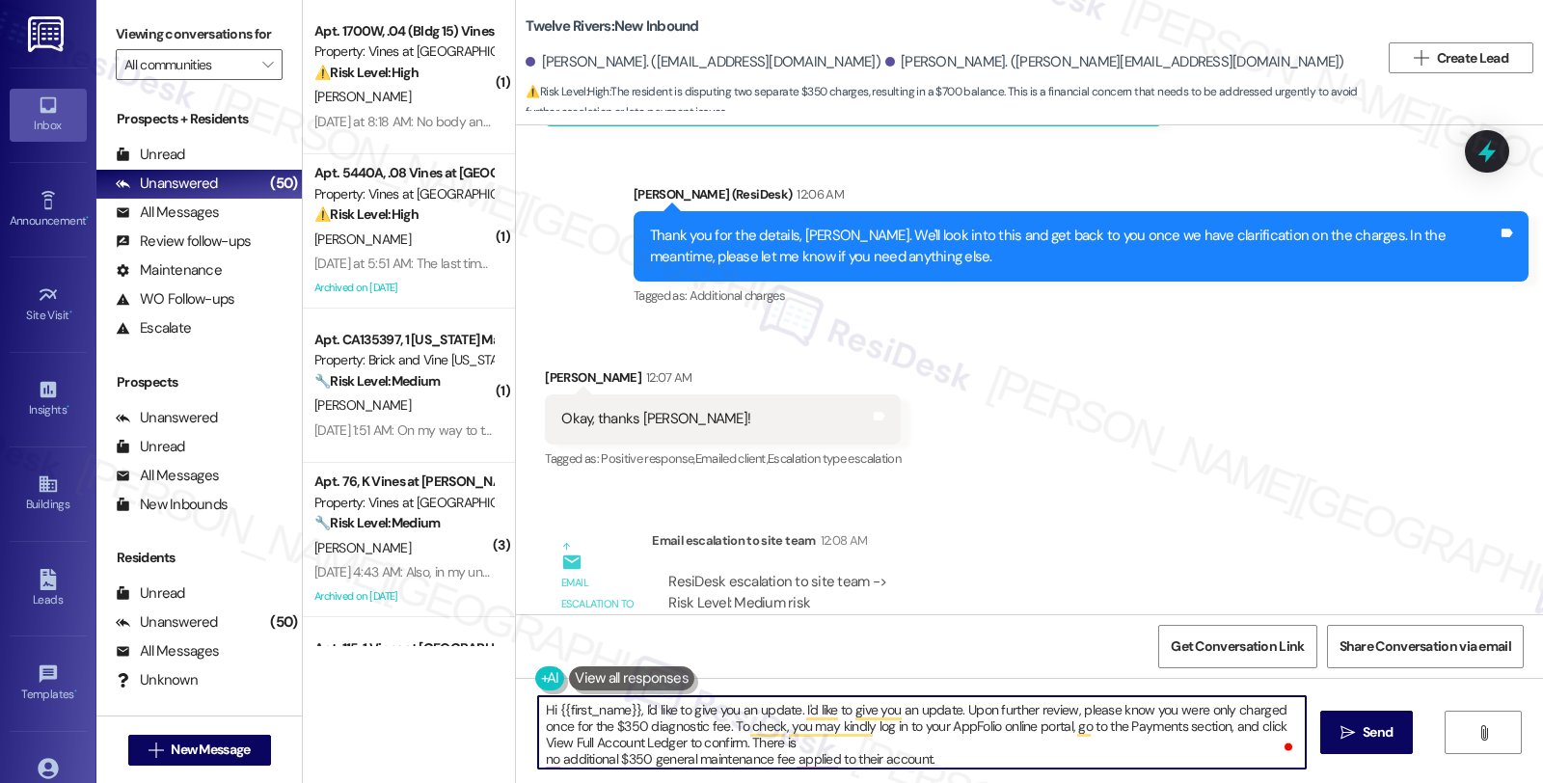
click at [810, 747] on textarea "Hi {{first_name}}, I'd like to give you an update. I'd like to give you an upda…" at bounding box center [921, 732] width 767 height 72
click at [1112, 745] on textarea "Hi {{first_name}}, I'd like to give you an update. I'd like to give you an upda…" at bounding box center [921, 732] width 767 height 72
click at [1197, 750] on textarea "Hi {{first_name}}, I'd like to give you an update. I'd like to give you an upda…" at bounding box center [921, 732] width 767 height 72
click at [1201, 744] on textarea "Hi {{first_name}}, I'd like to give you an update. I'd like to give you an upda…" at bounding box center [921, 732] width 767 height 72
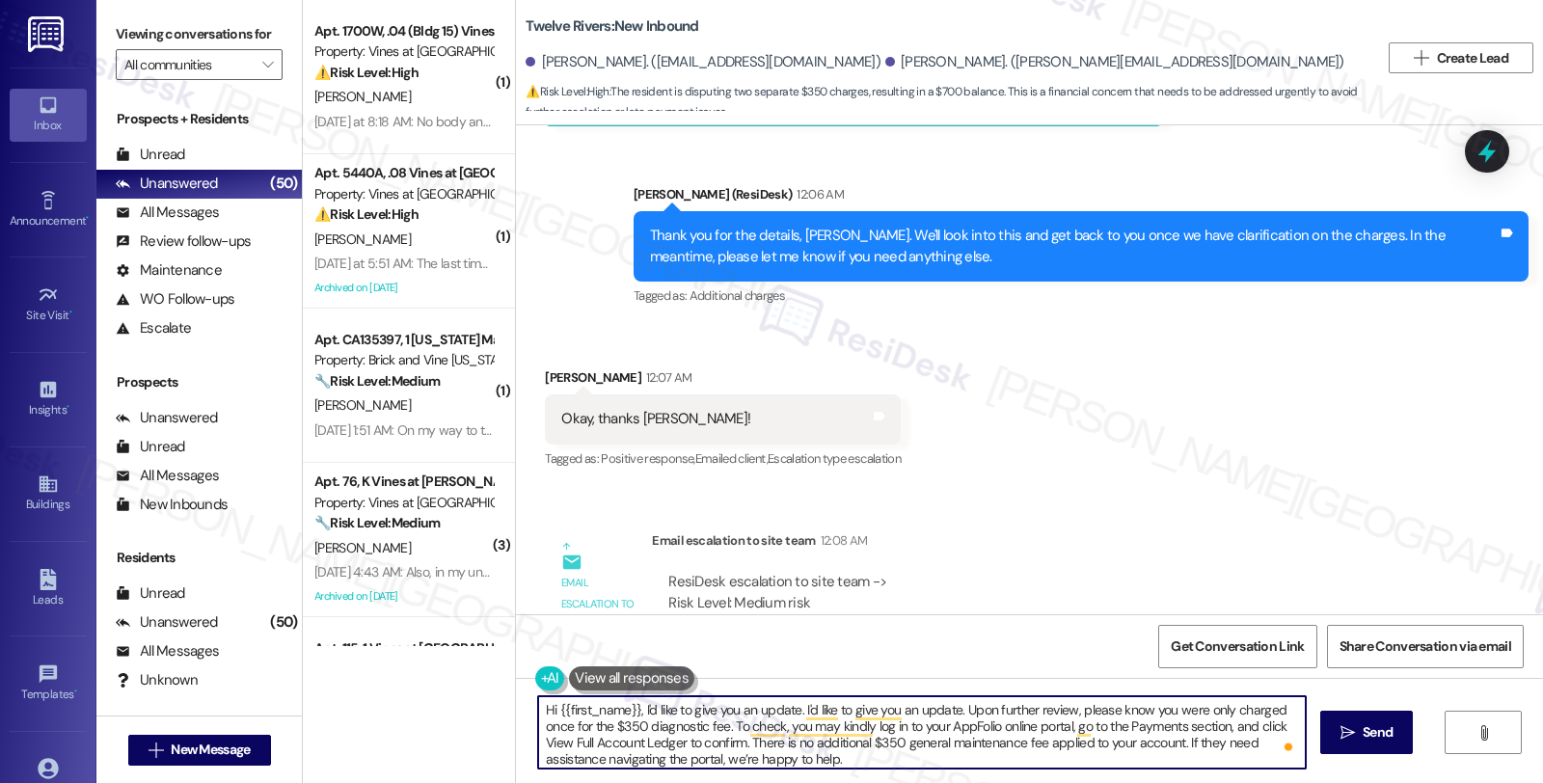
click at [1201, 744] on textarea "Hi {{first_name}}, I'd like to give you an update. I'd like to give you an upda…" at bounding box center [921, 732] width 767 height 72
drag, startPoint x: 718, startPoint y: 763, endPoint x: 1014, endPoint y: 763, distance: 296.0
click at [1014, 763] on textarea "Hi {{first_name}}, I'd like to give you an update. I'd like to give you an upda…" at bounding box center [921, 732] width 767 height 72
click at [808, 753] on textarea "Hi {{first_name}}, I'd like to give you an update. I'd like to give you an upda…" at bounding box center [921, 732] width 767 height 72
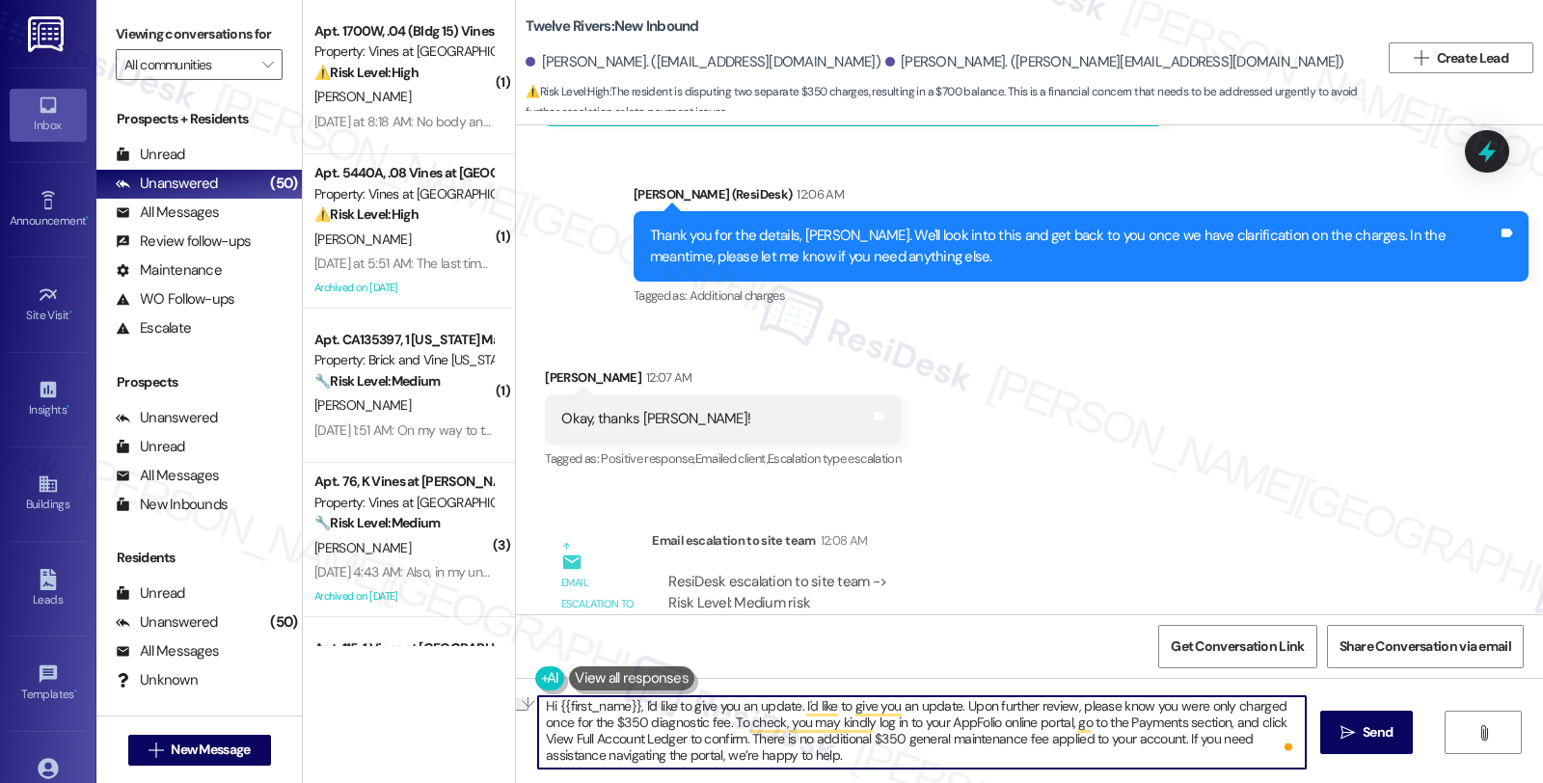
click at [808, 753] on textarea "Hi {{first_name}}, I'd like to give you an update. I'd like to give you an upda…" at bounding box center [921, 732] width 767 height 72
type textarea "Hi {{first_name}}, I'd like to give you an update. I'd like to give you an upda…"
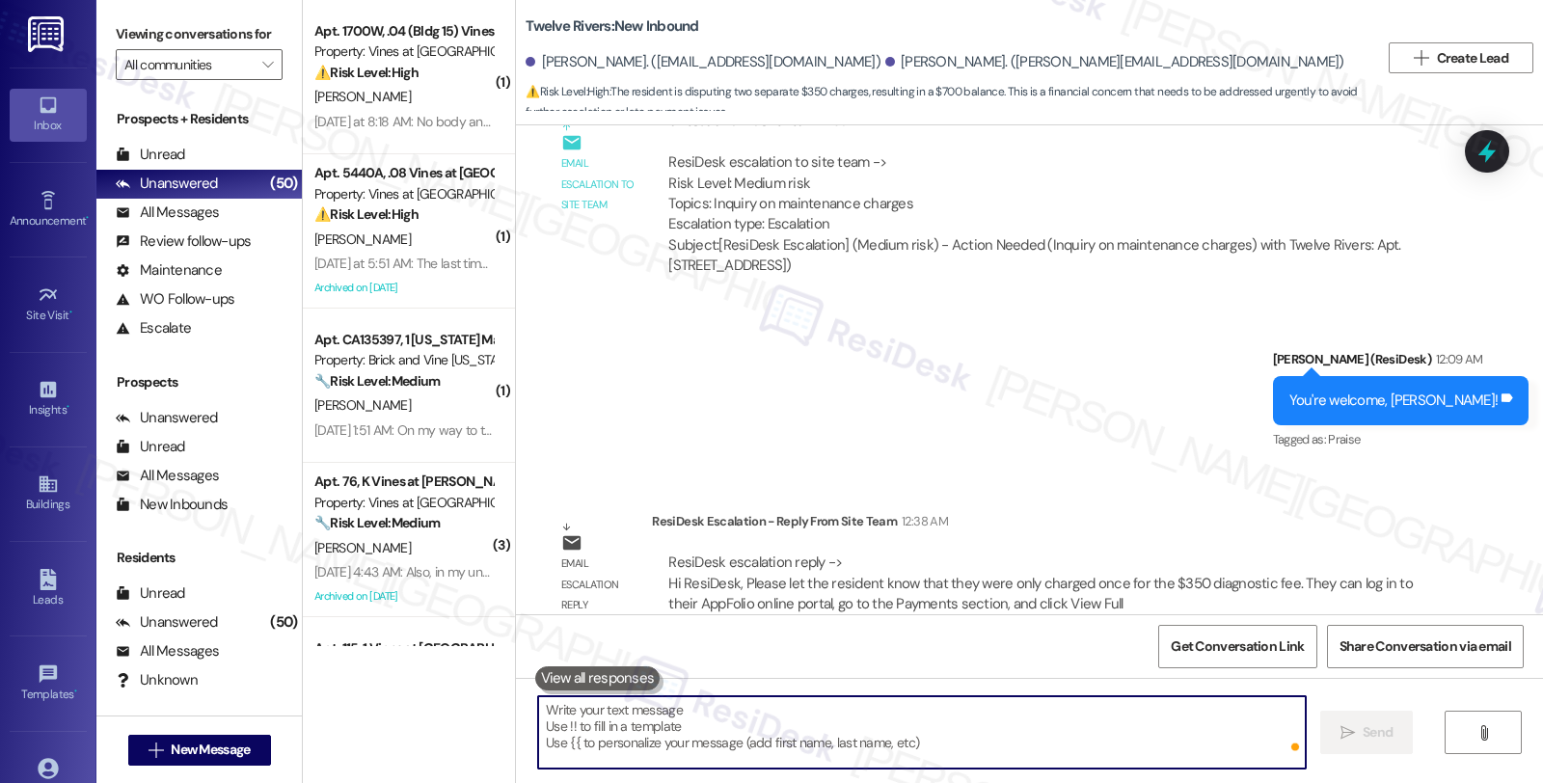
scroll to position [4879, 0]
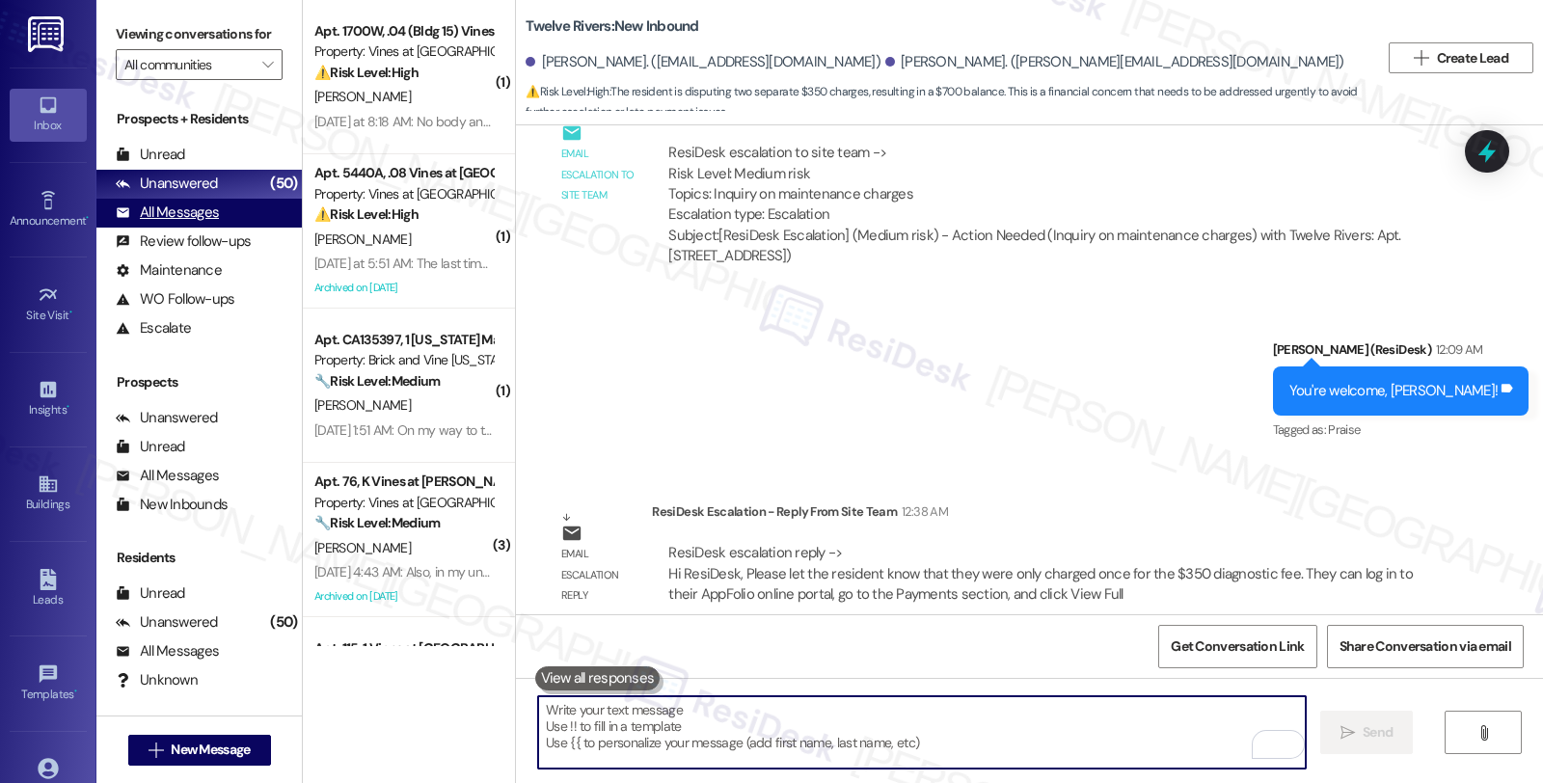
click at [213, 223] on div "All Messages" at bounding box center [167, 212] width 103 height 20
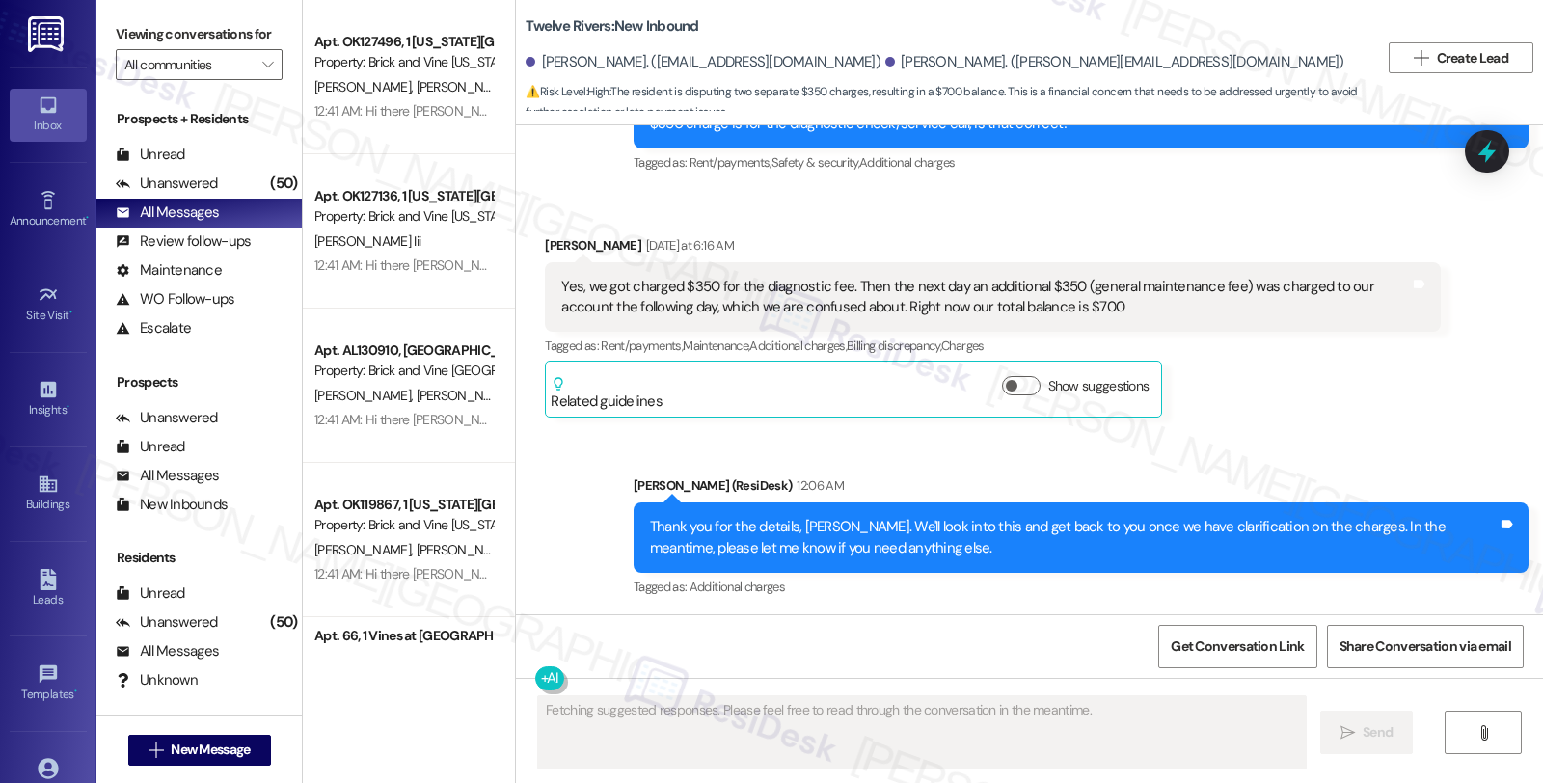
scroll to position [4303, 0]
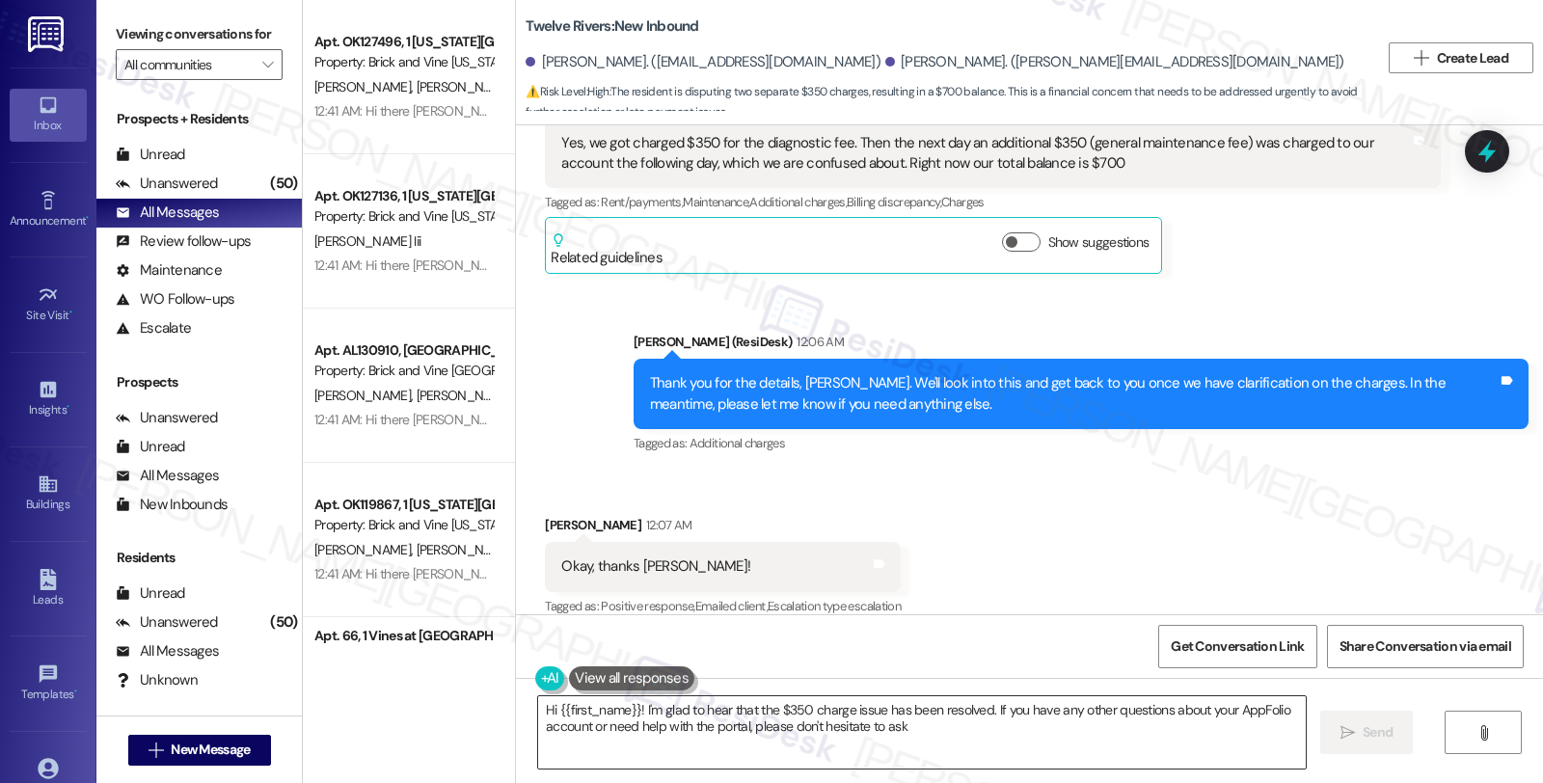
type textarea "Hi {{first_name}}! I'm glad to hear that the $350 charge issue has been resolve…"
click at [1296, 471] on div "Received via SMS Austin Hoang 12:07 AM Okay, thanks Sarah! Tags and notes Tagge…" at bounding box center [1029, 552] width 1027 height 163
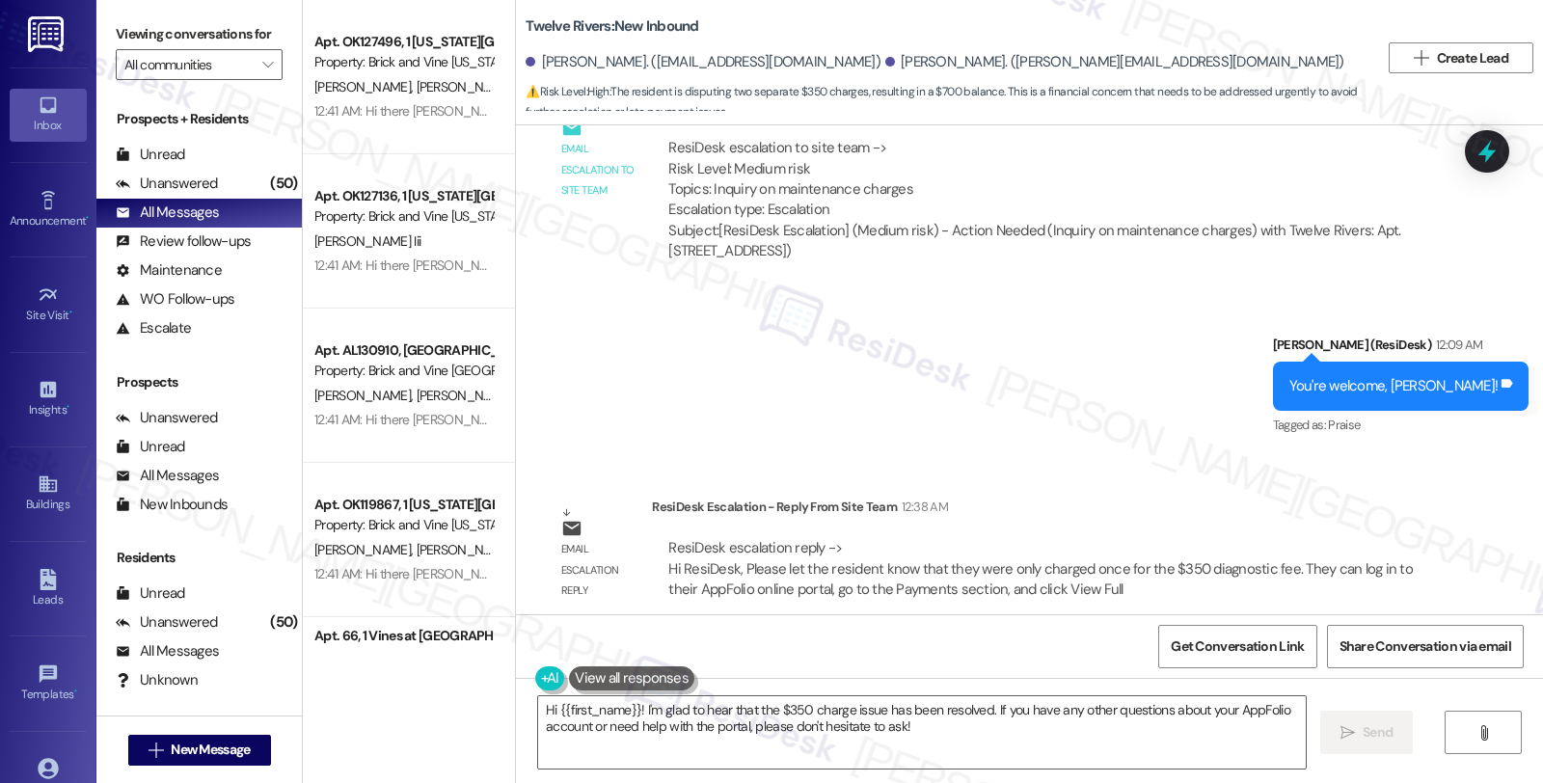
scroll to position [5104, 0]
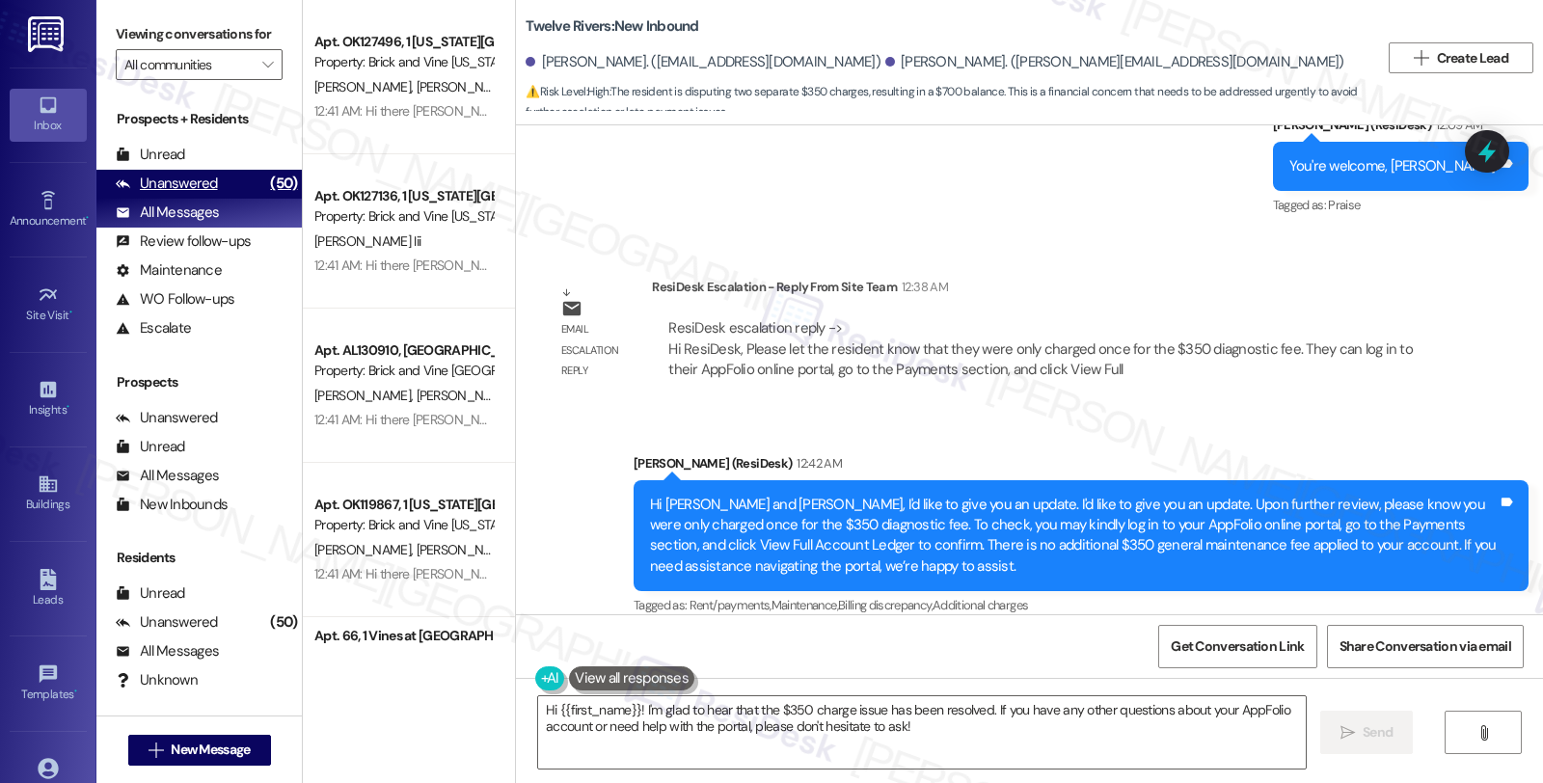
click at [265, 199] on div "(50)" at bounding box center [283, 184] width 37 height 30
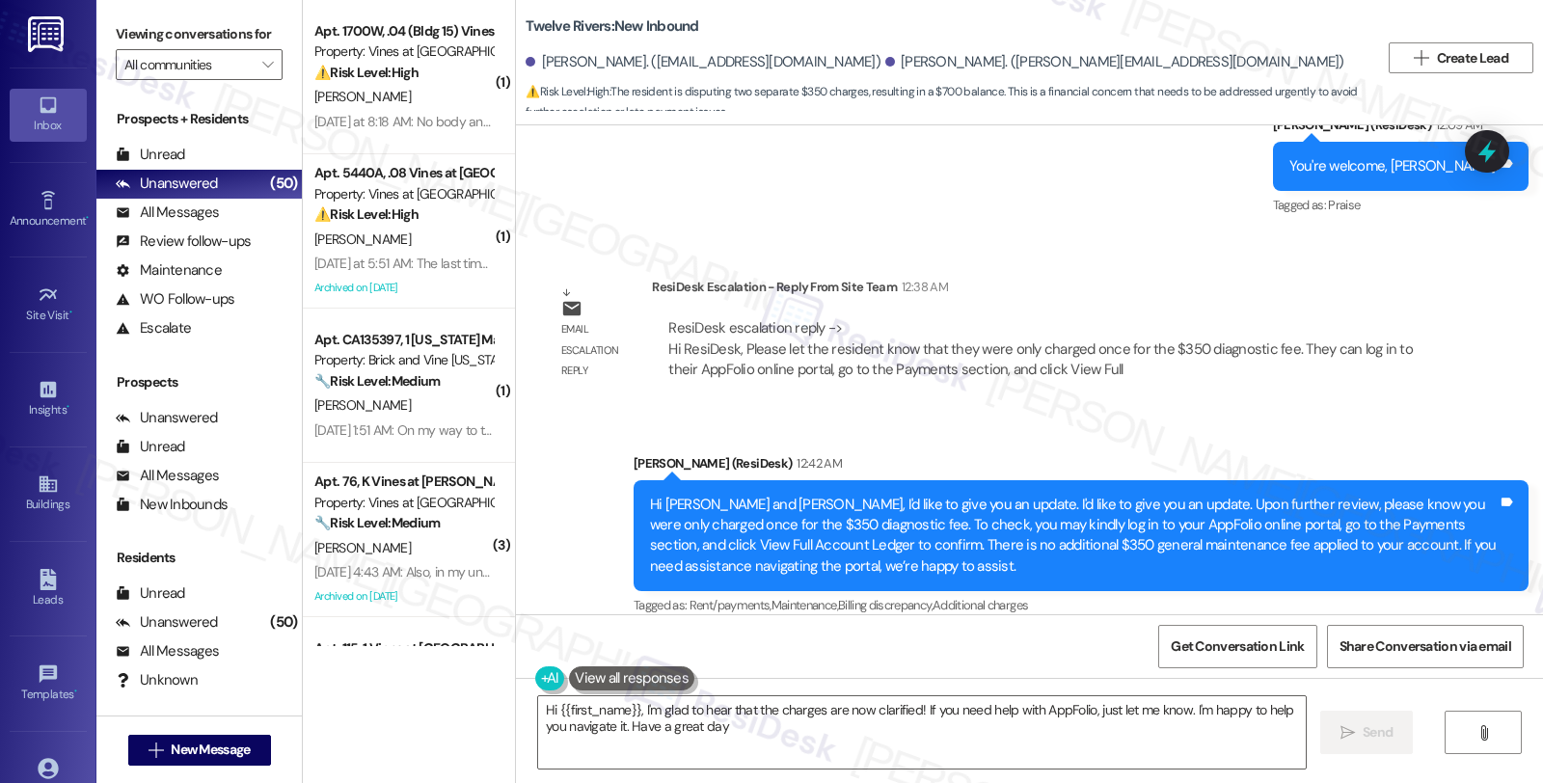
type textarea "Hi {{first_name}}, I'm glad to hear that the charges are now clarified! If you …"
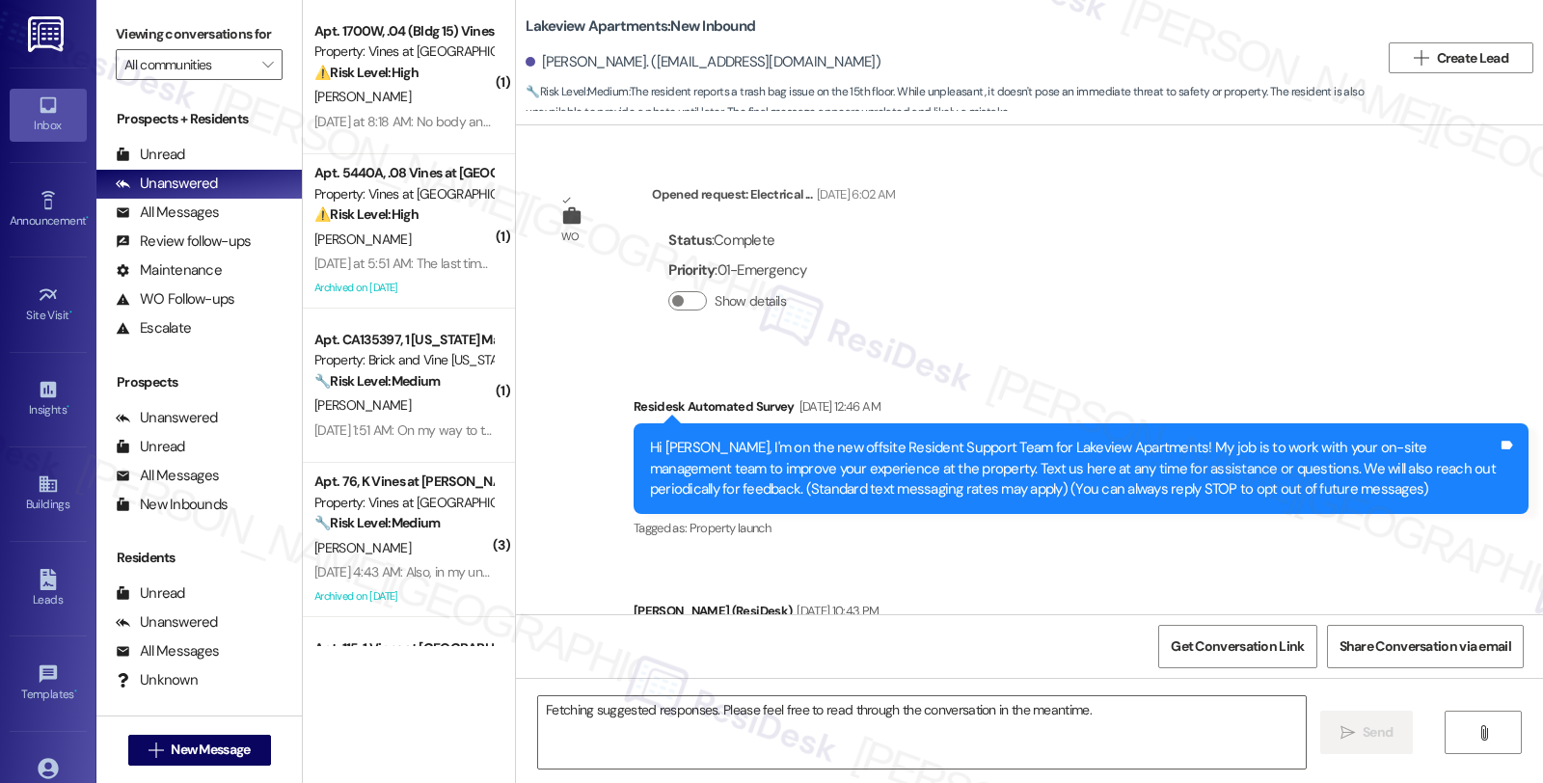
scroll to position [10531, 0]
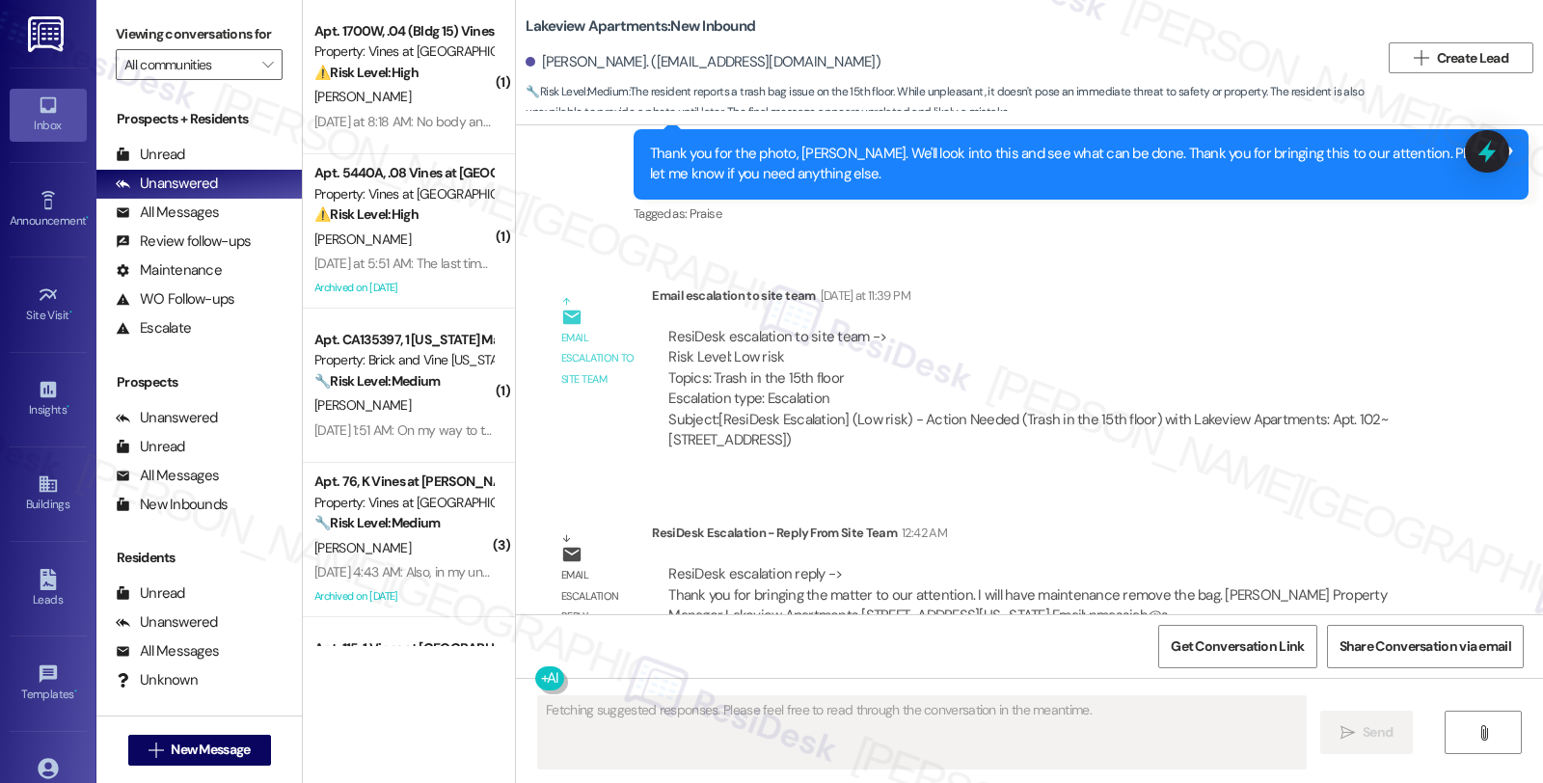
drag, startPoint x: 1294, startPoint y: 420, endPoint x: 1258, endPoint y: 429, distance: 36.7
click at [1294, 420] on div "ResiDesk escalation to site team -> Risk Level: Low risk Topics: Trash in the 1…" at bounding box center [1046, 388] width 788 height 153
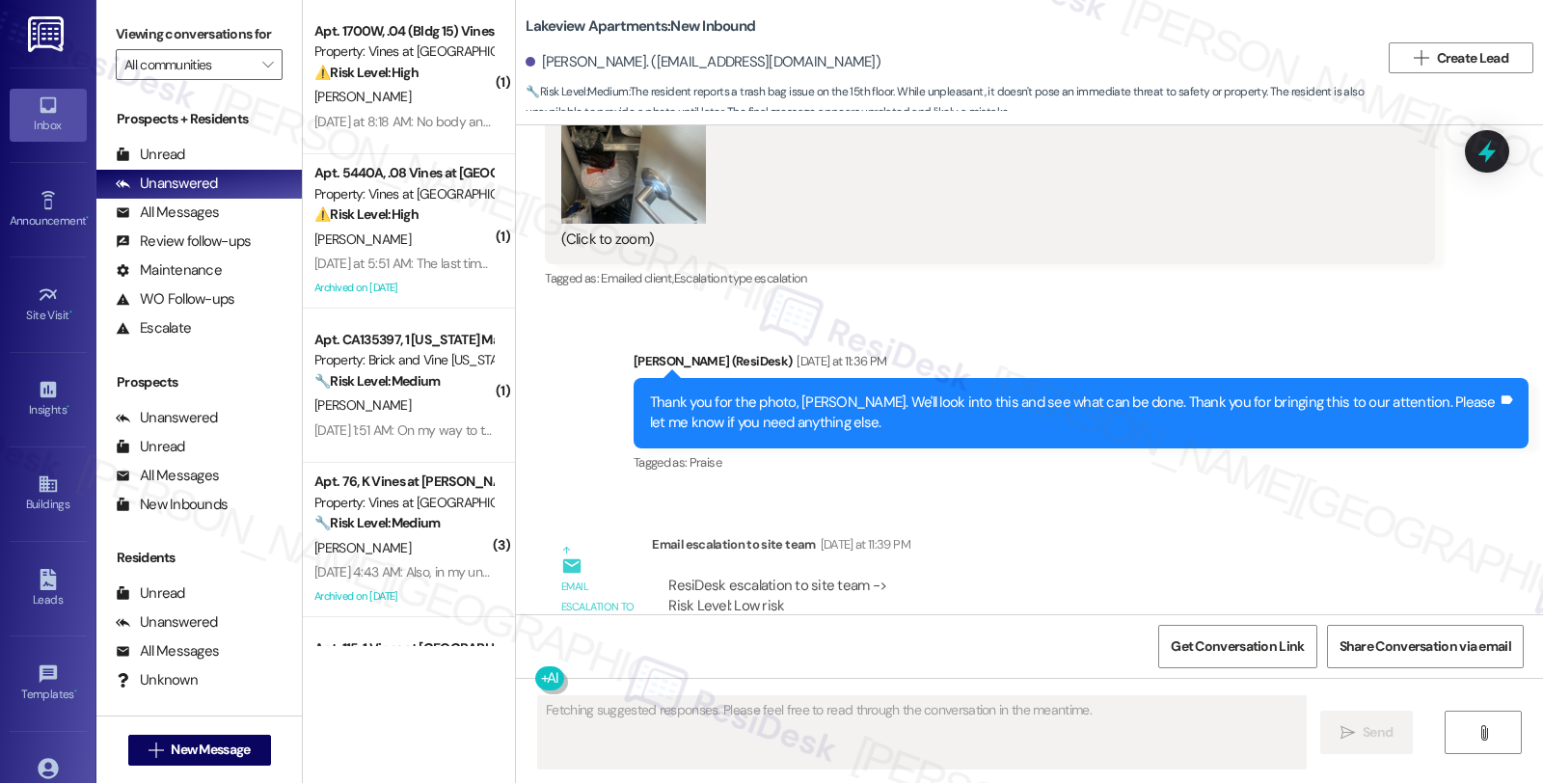
scroll to position [10210, 0]
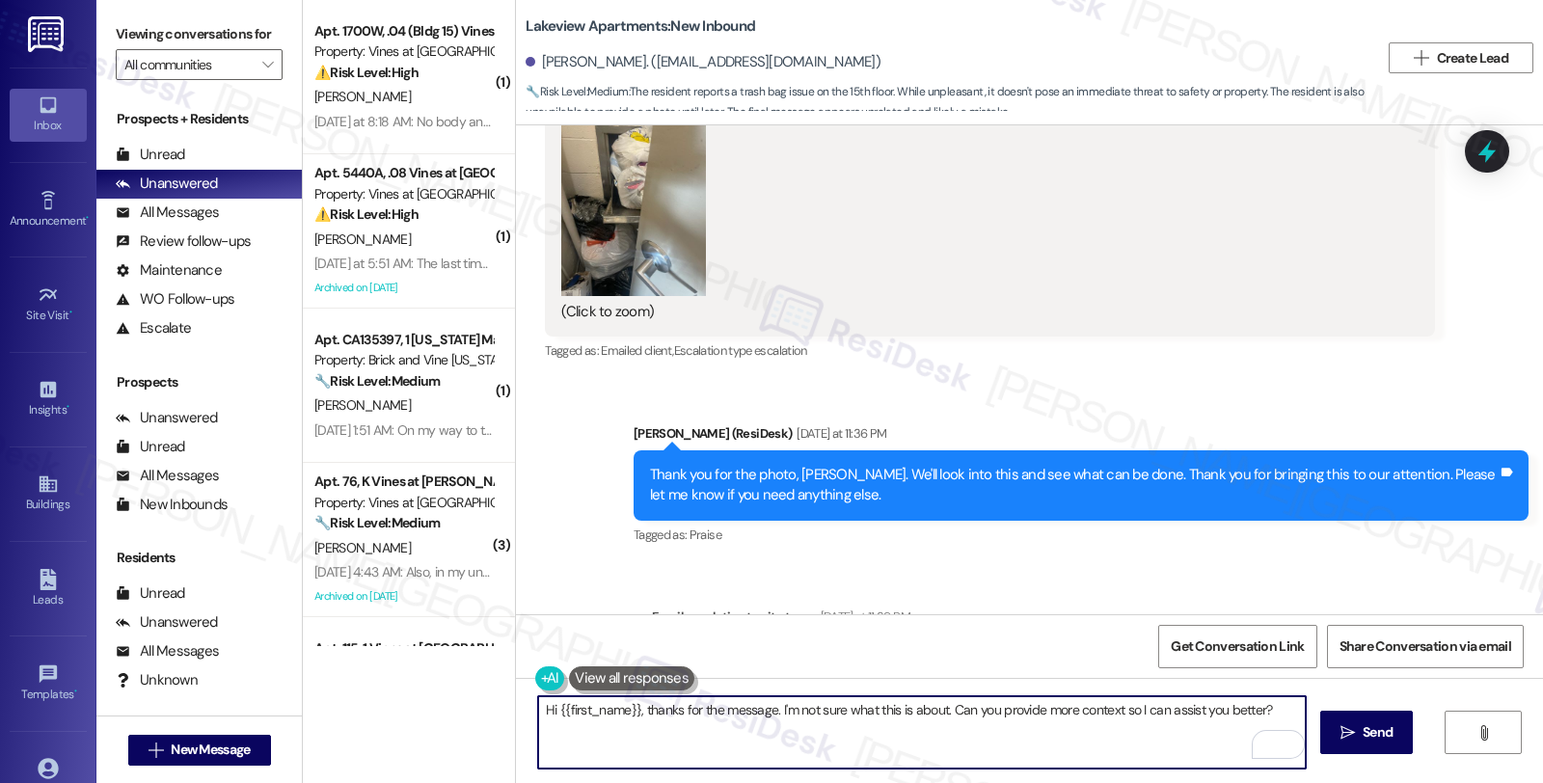
drag, startPoint x: 536, startPoint y: 717, endPoint x: 1259, endPoint y: 716, distance: 723.1
click at [1259, 716] on textarea "Hi {{first_name}}, thanks for the message. I'm not sure what this is about. Can…" at bounding box center [921, 732] width 767 height 72
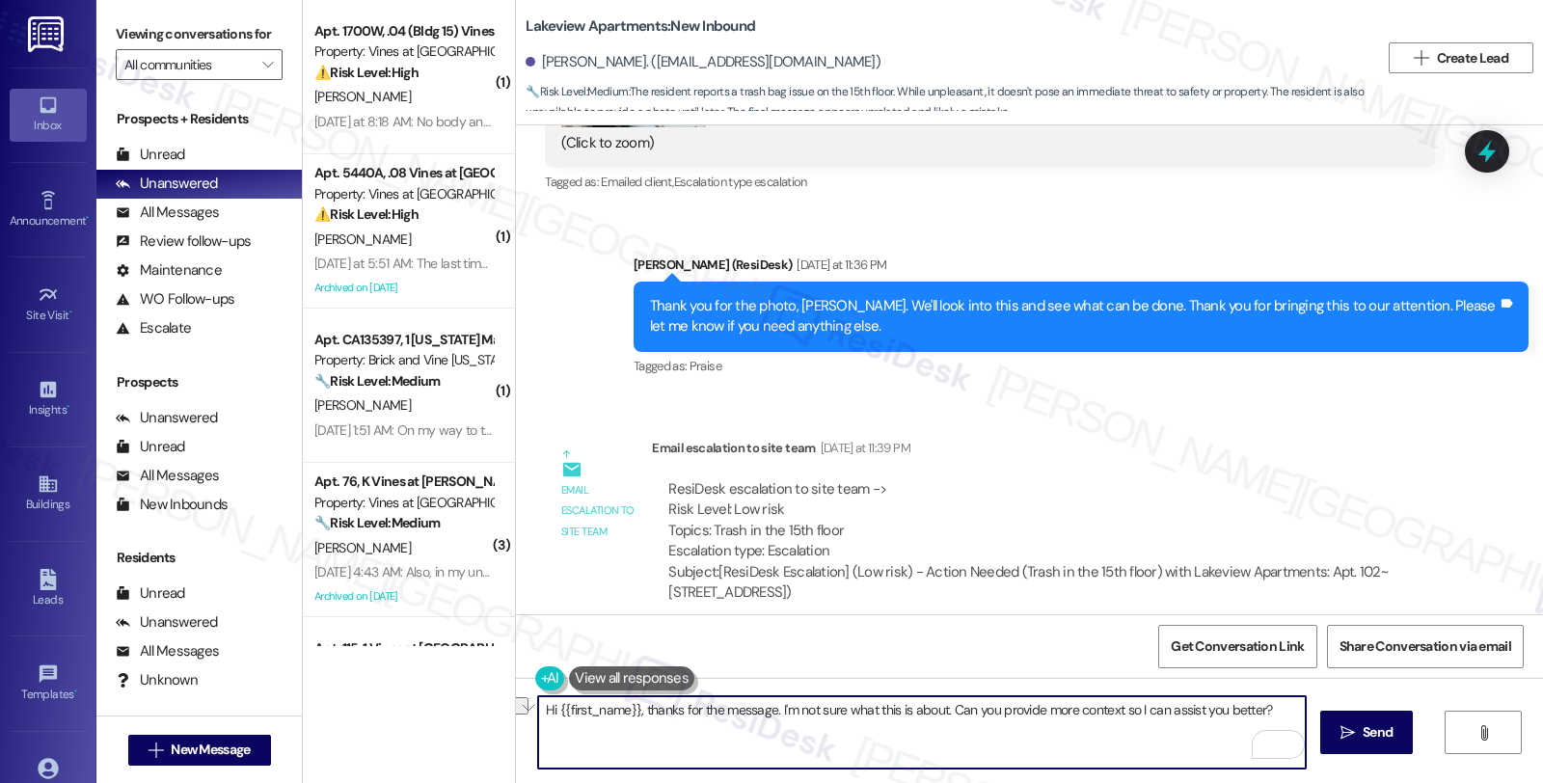
scroll to position [10317, 0]
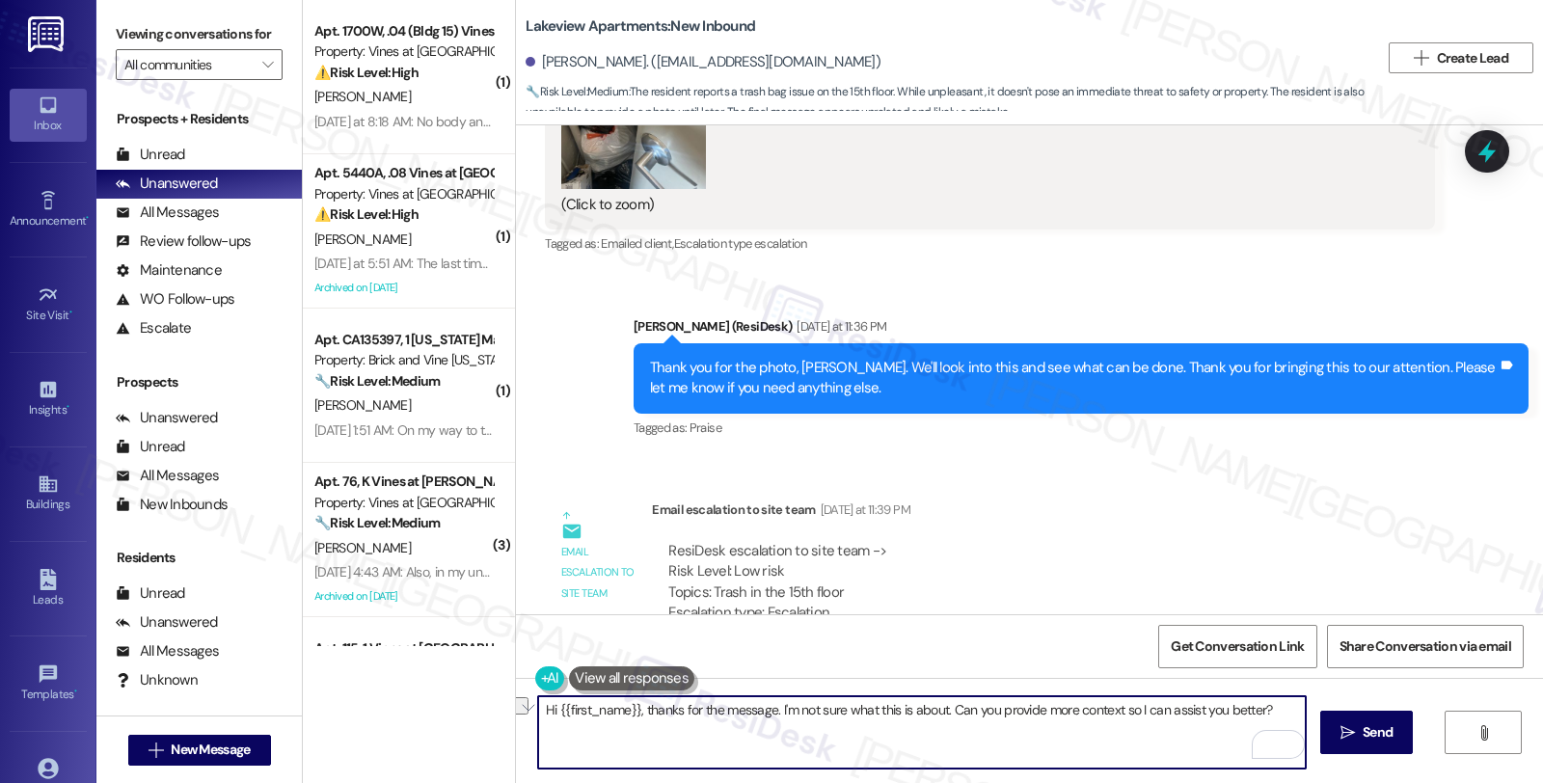
click at [629, 720] on textarea "Hi {{first_name}}, thanks for the message. I'm not sure what this is about. Can…" at bounding box center [921, 732] width 767 height 72
drag, startPoint x: 628, startPoint y: 713, endPoint x: 1288, endPoint y: 713, distance: 660.4
click at [1288, 713] on textarea "Hi {{first_name}}, thanks for the message. I'm not sure what this is about. Can…" at bounding box center [921, 732] width 767 height 72
paste textarea "I will have maintenance remove the bag."
click at [808, 708] on textarea "Hi {{first_name}}, just to give you a quick update, I will have maintenance rem…" at bounding box center [921, 732] width 767 height 72
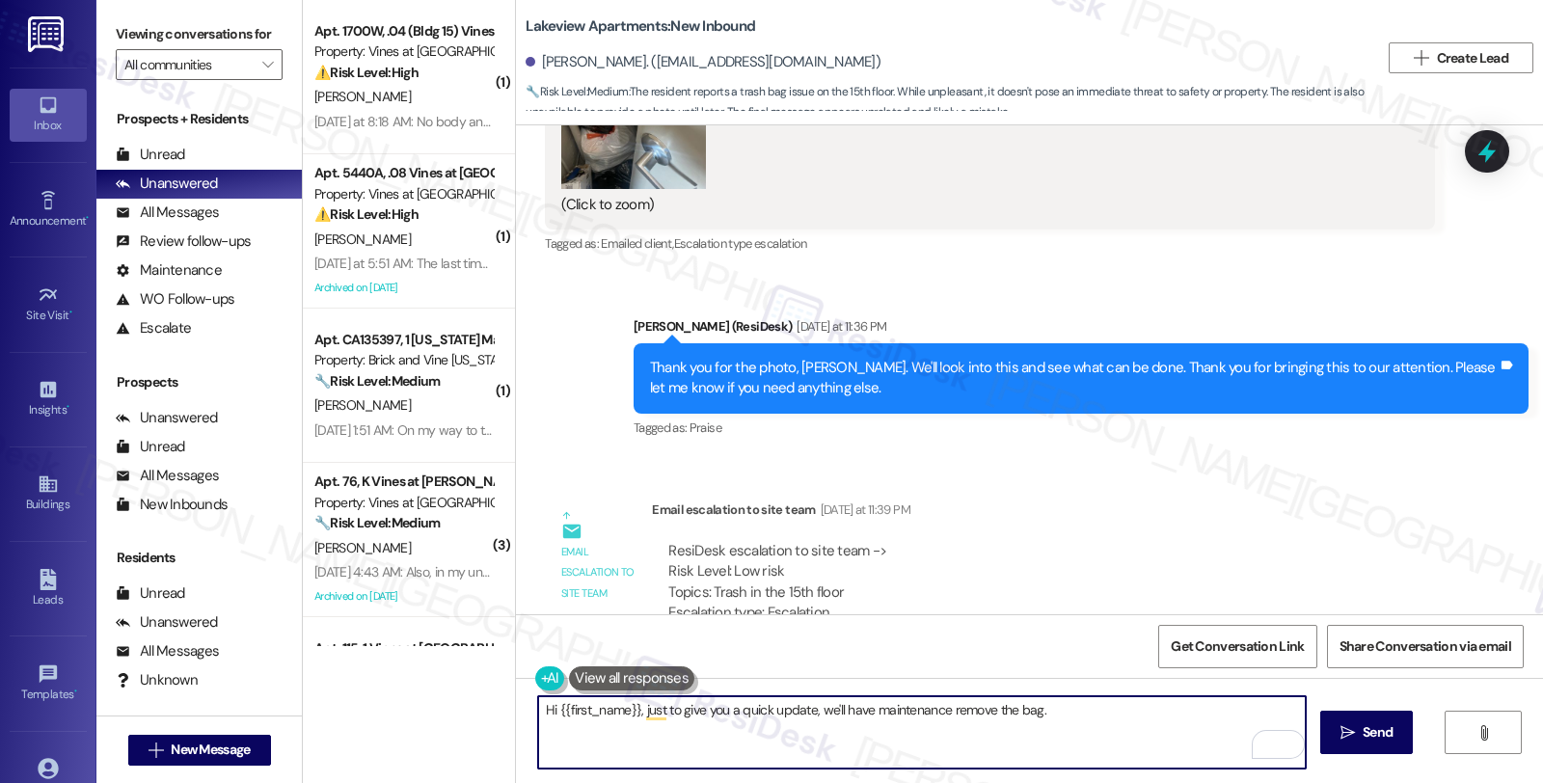
click at [1041, 710] on textarea "Hi {{first_name}}, just to give you a quick update, we'll have maintenance remo…" at bounding box center [921, 732] width 767 height 72
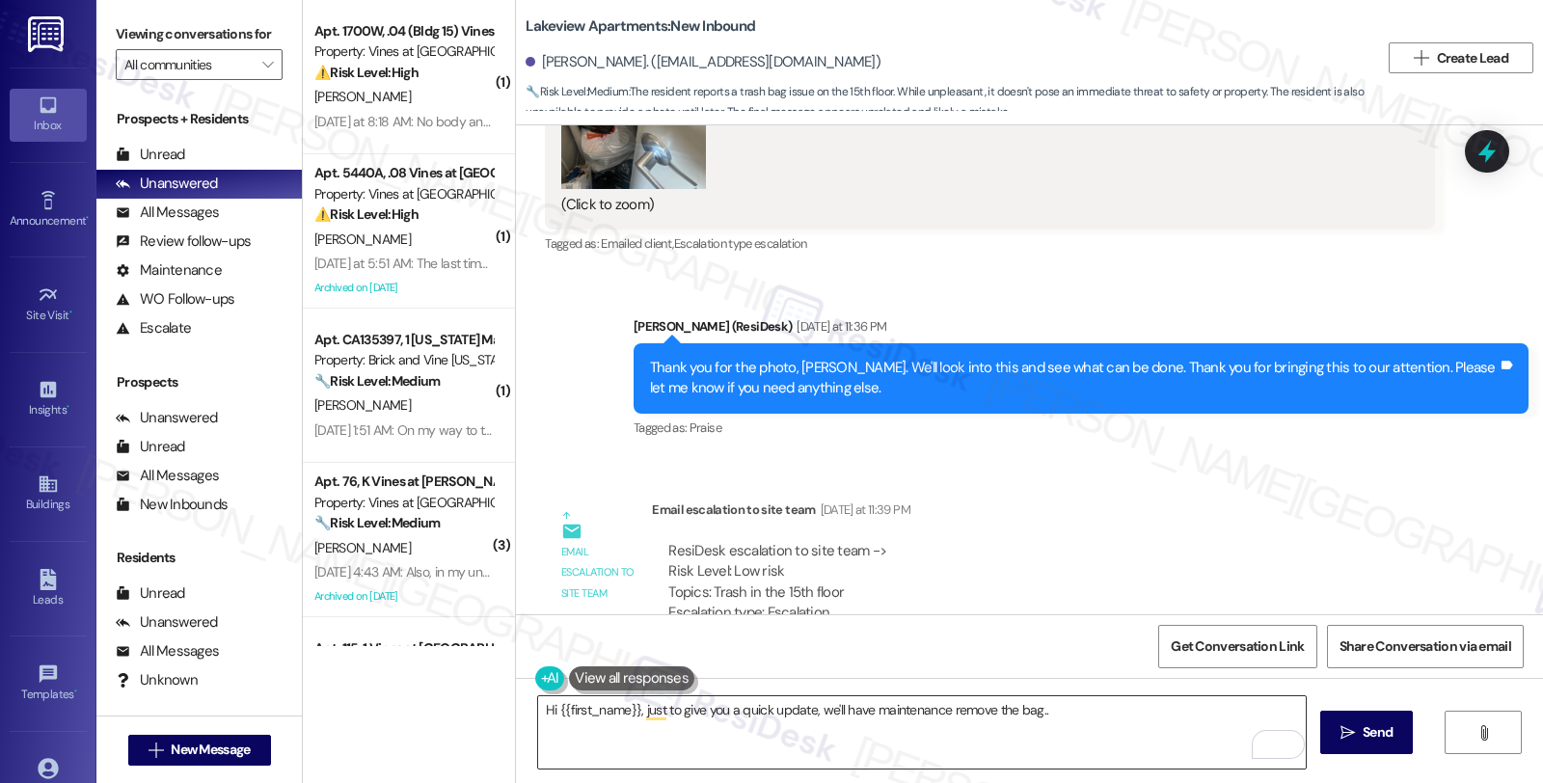
click at [791, 730] on textarea "Hi {{first_name}}, just to give you a quick update, we'll have maintenance remo…" at bounding box center [921, 732] width 767 height 72
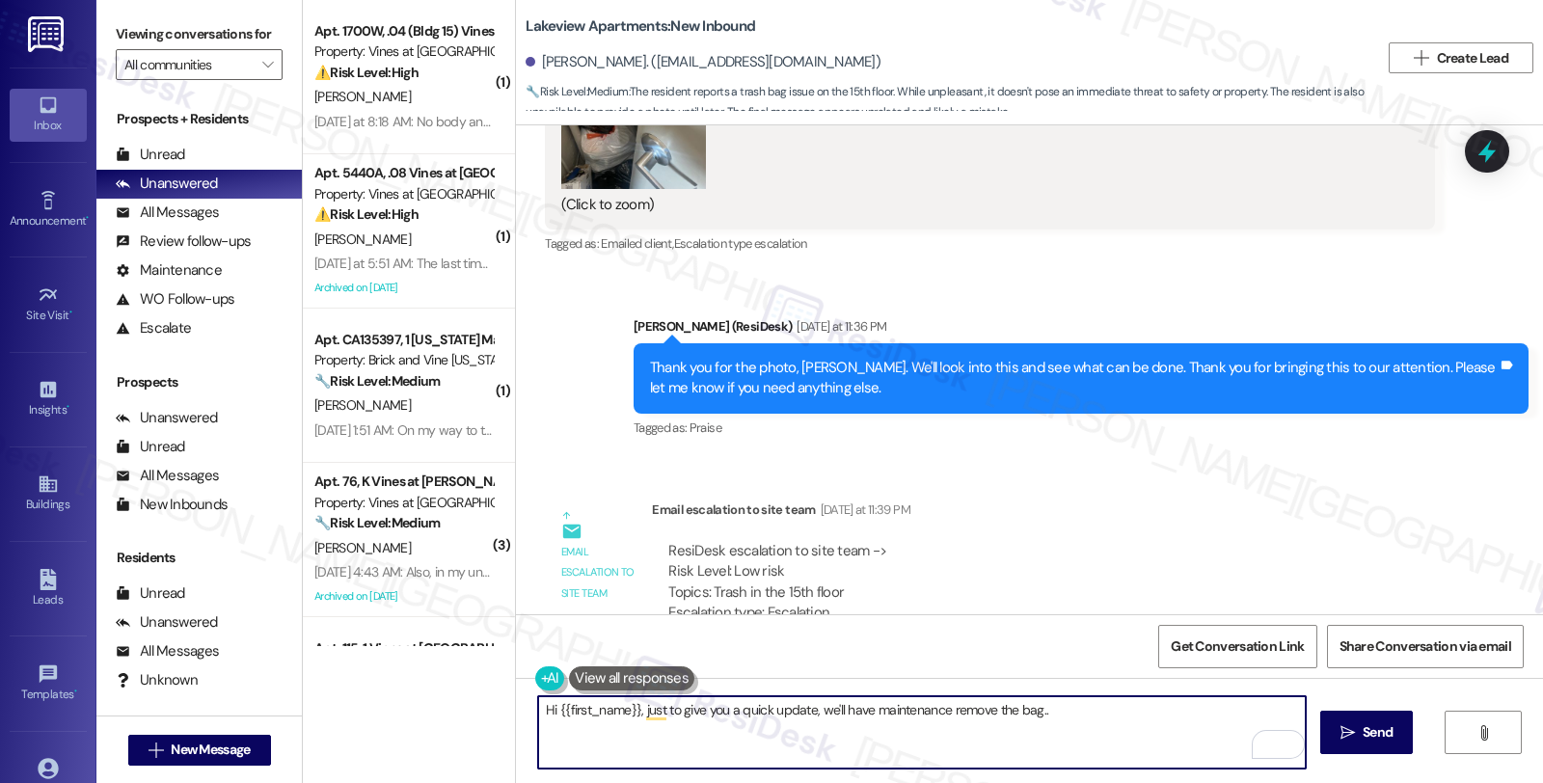
click at [1109, 717] on textarea "Hi {{first_name}}, just to give you a quick update, we'll have maintenance remo…" at bounding box center [921, 732] width 767 height 72
paste textarea "Should you have other concerns, please feel free to reach out. Have a great day!"
type textarea "Hi {{first_name}}, just to give you a quick update, we'll have maintenance remo…"
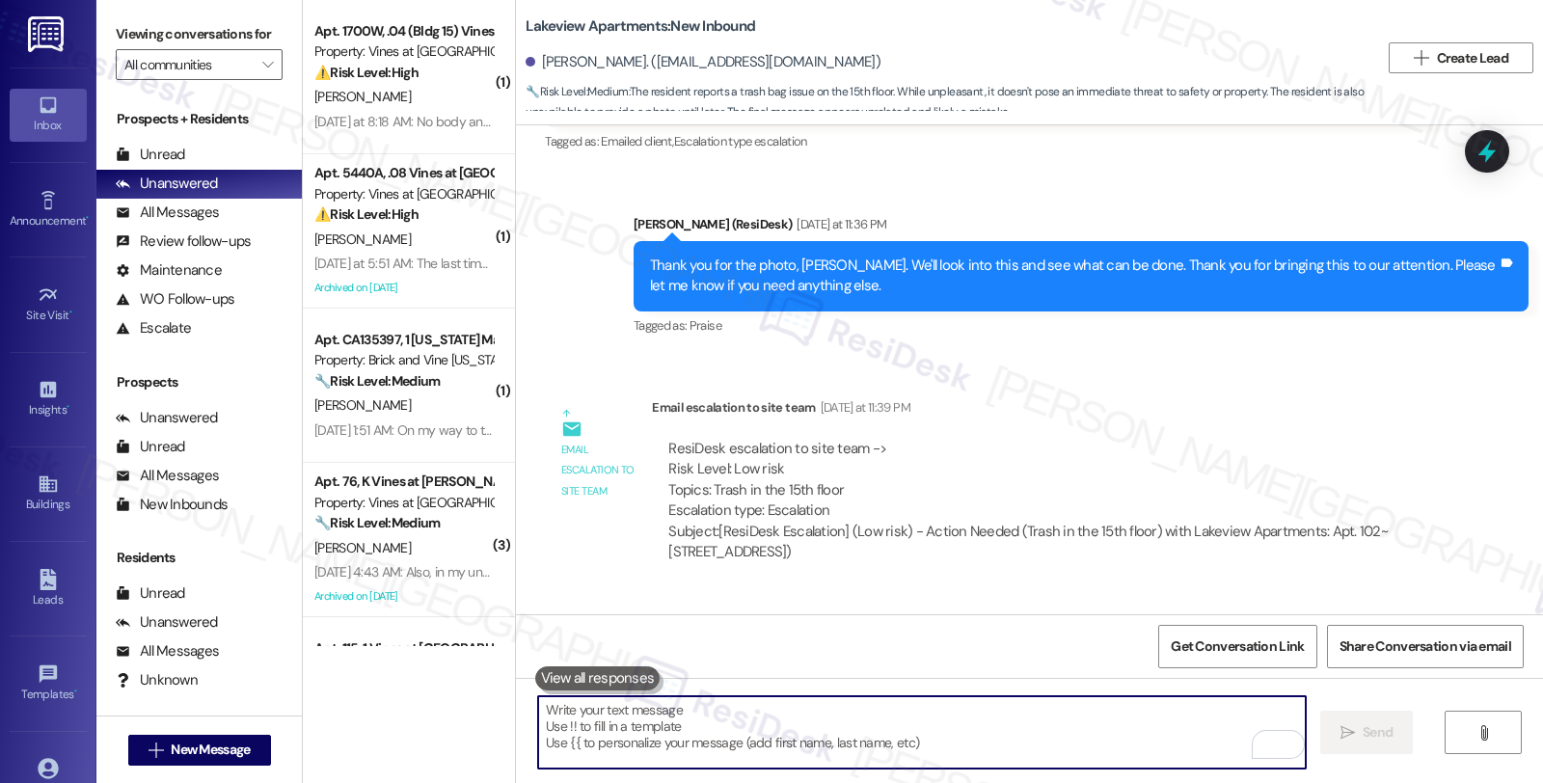
scroll to position [10531, 0]
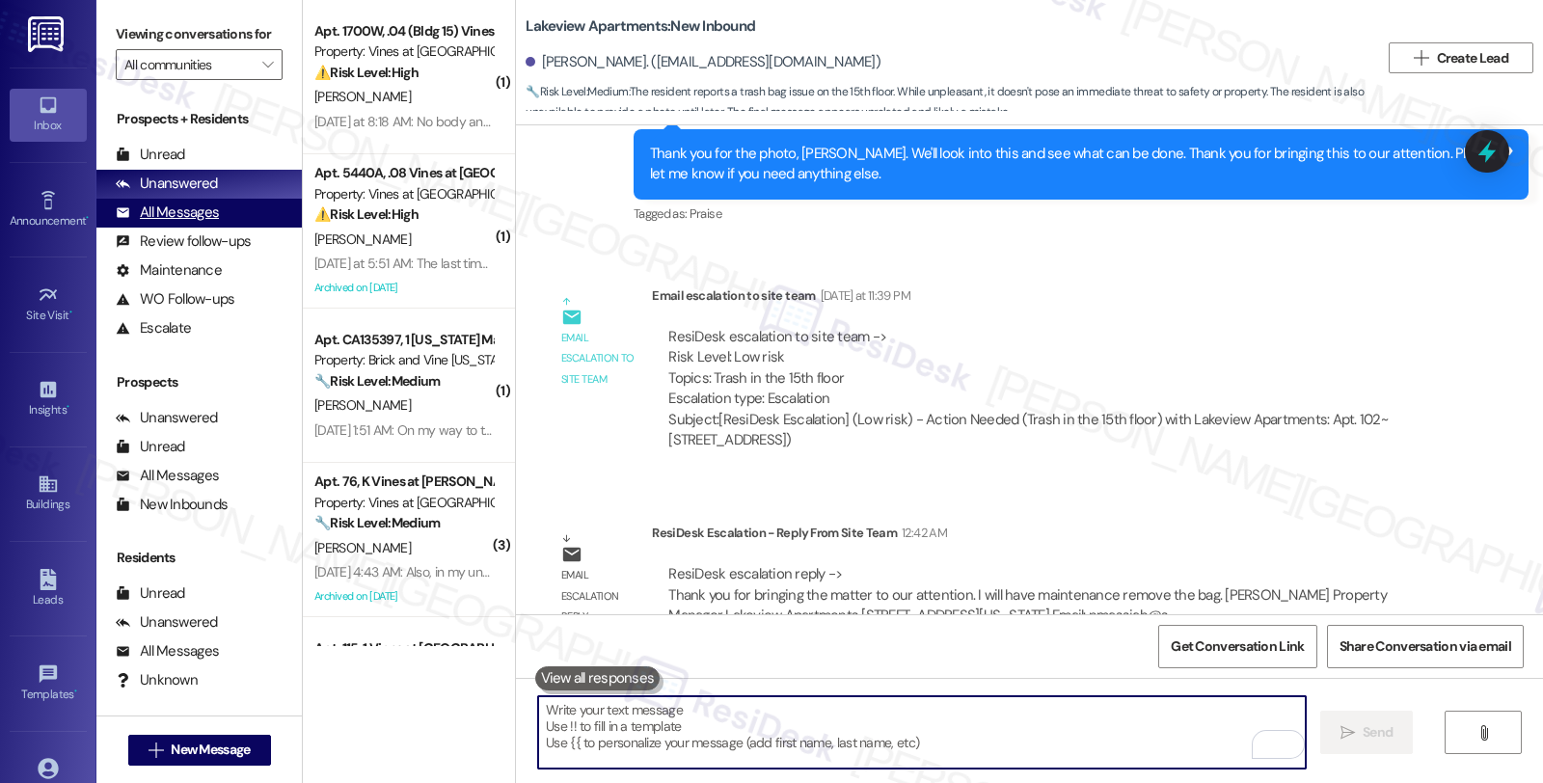
click at [232, 224] on div "All Messages (undefined)" at bounding box center [198, 213] width 205 height 29
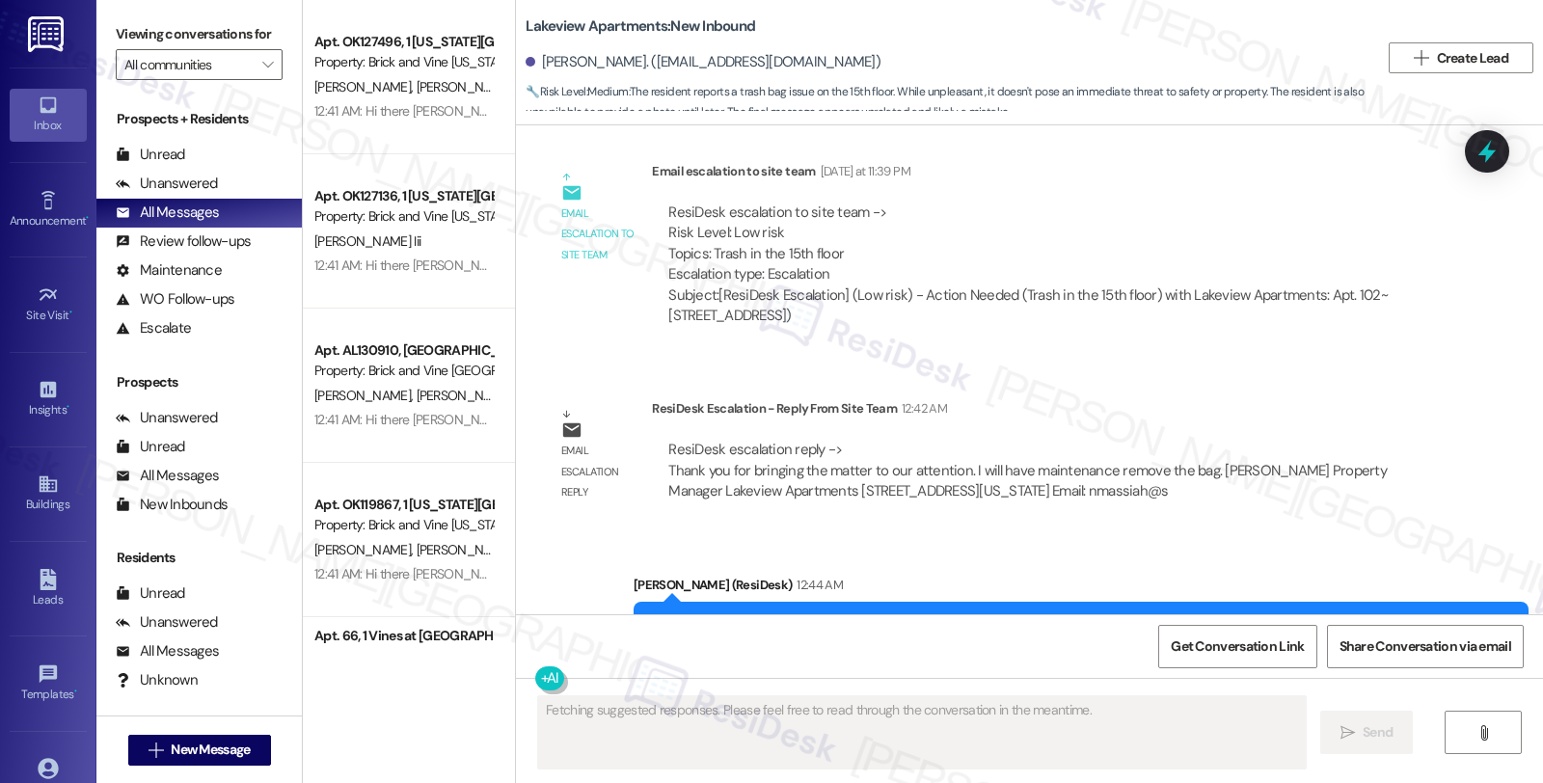
scroll to position [10714, 0]
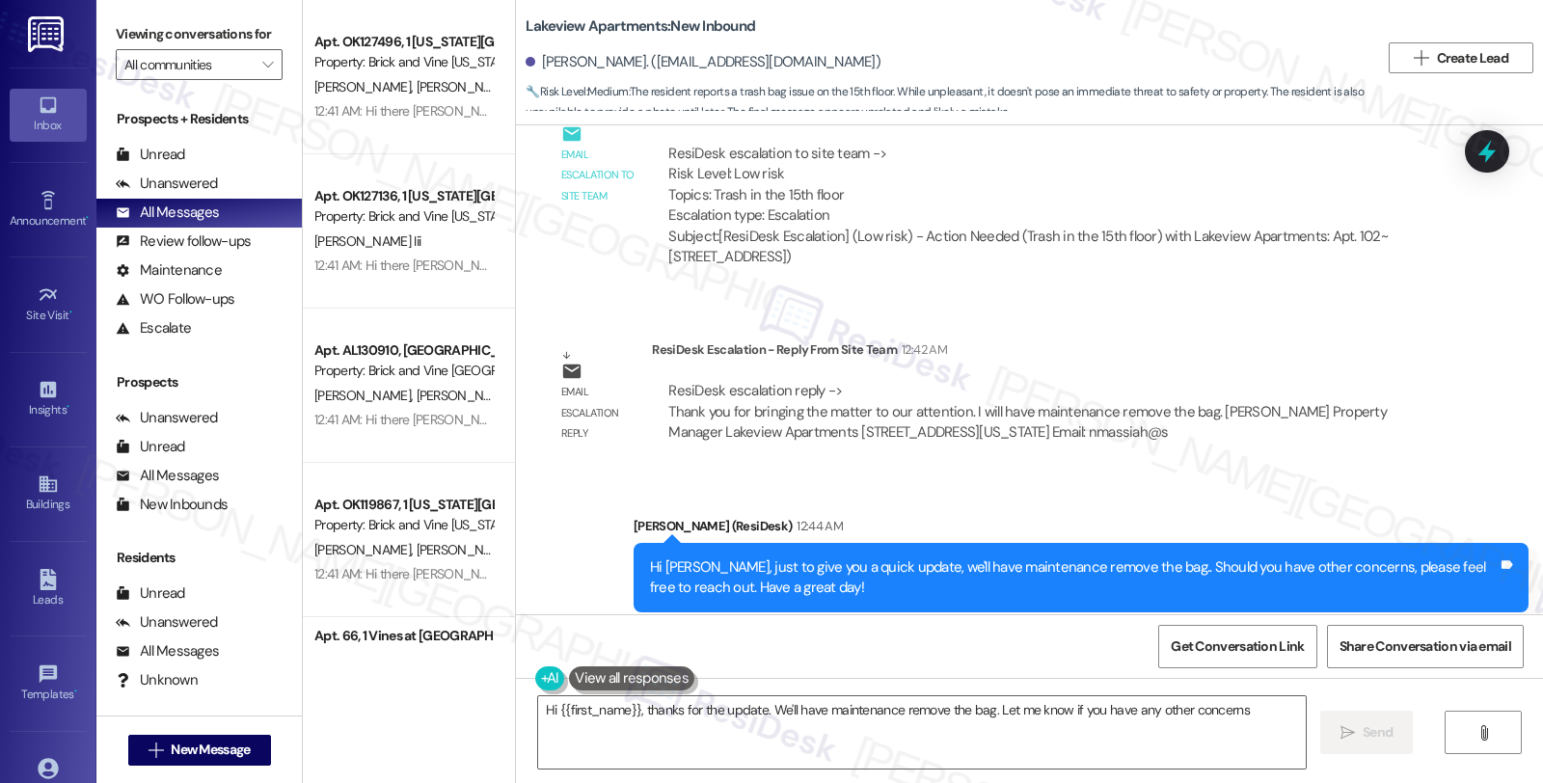
type textarea "Hi {{first_name}}, thanks for the update. We'll have maintenance remove the bag…"
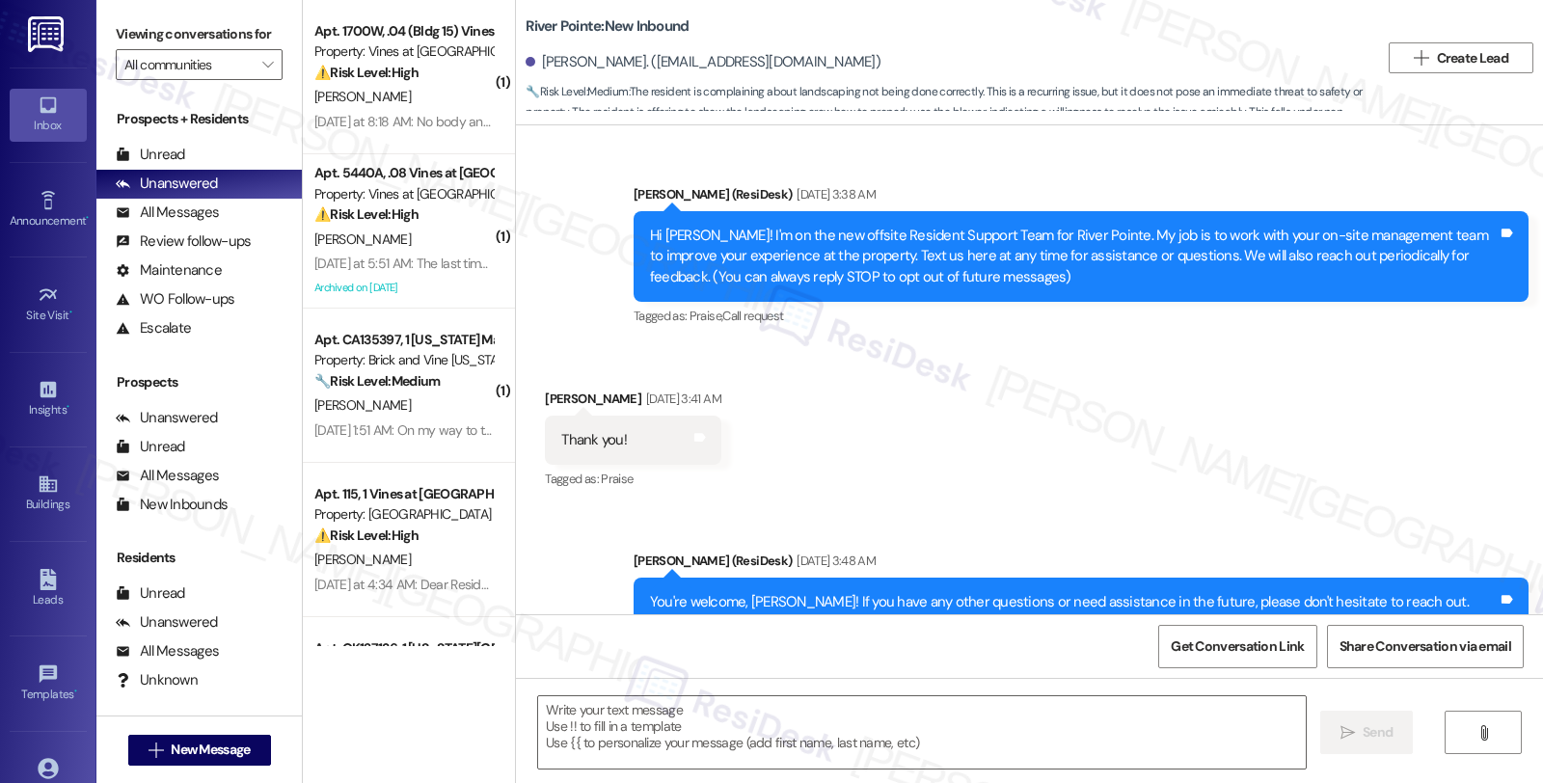
scroll to position [12024, 0]
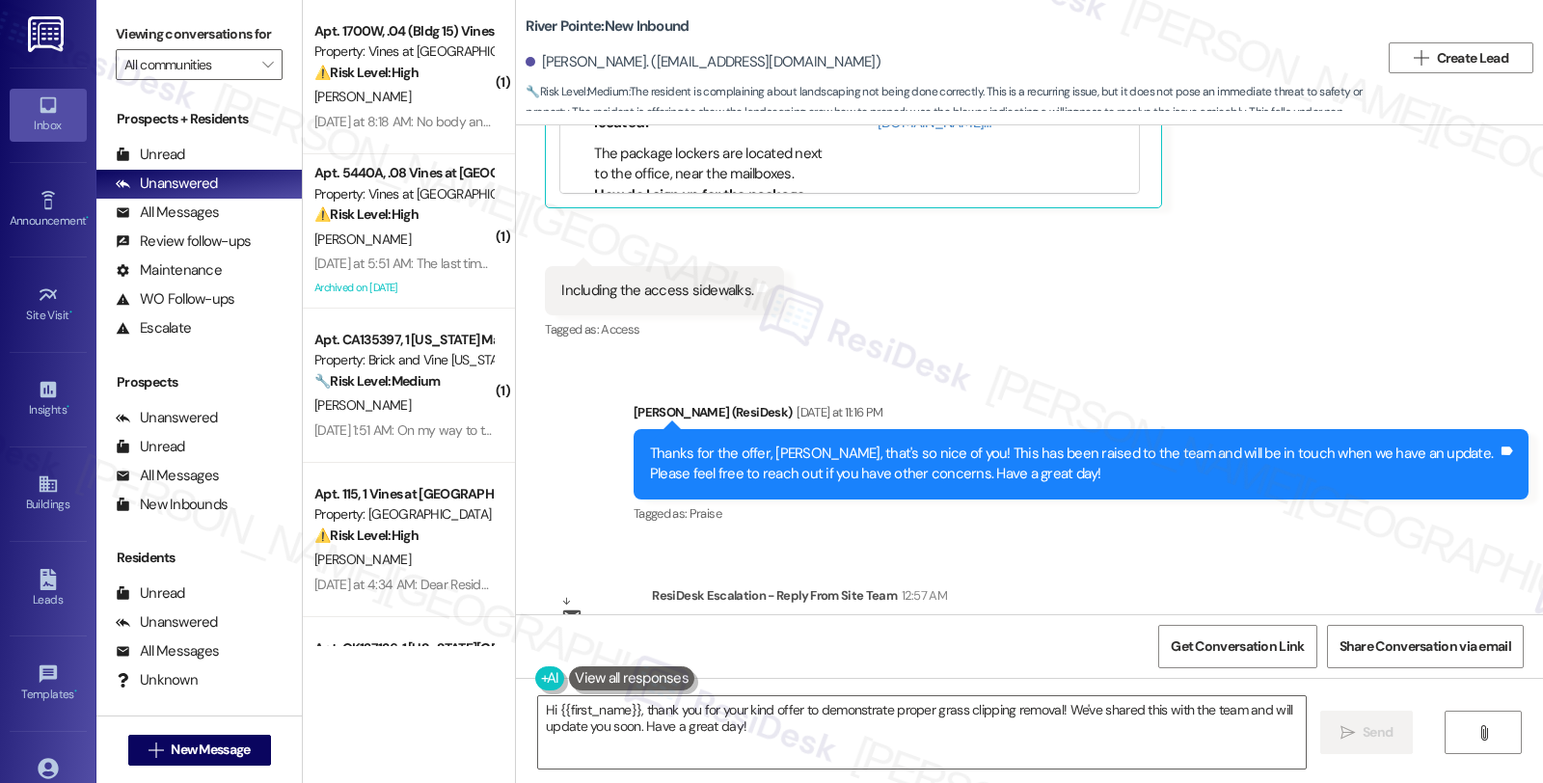
click at [1409, 585] on div "ResiDesk Escalation - Reply From Site Team 12:57 AM" at bounding box center [1046, 598] width 788 height 27
click at [1277, 441] on div "Announcement, sent via SMS [PERSON_NAME] (ResiDesk) [DATE] 3:38 AM Hi [PERSON_N…" at bounding box center [1029, 369] width 1027 height 489
click at [1316, 571] on div "Email escalation reply ResiDesk Escalation - Reply From Site Team 12:57 AM Resi…" at bounding box center [992, 644] width 924 height 147
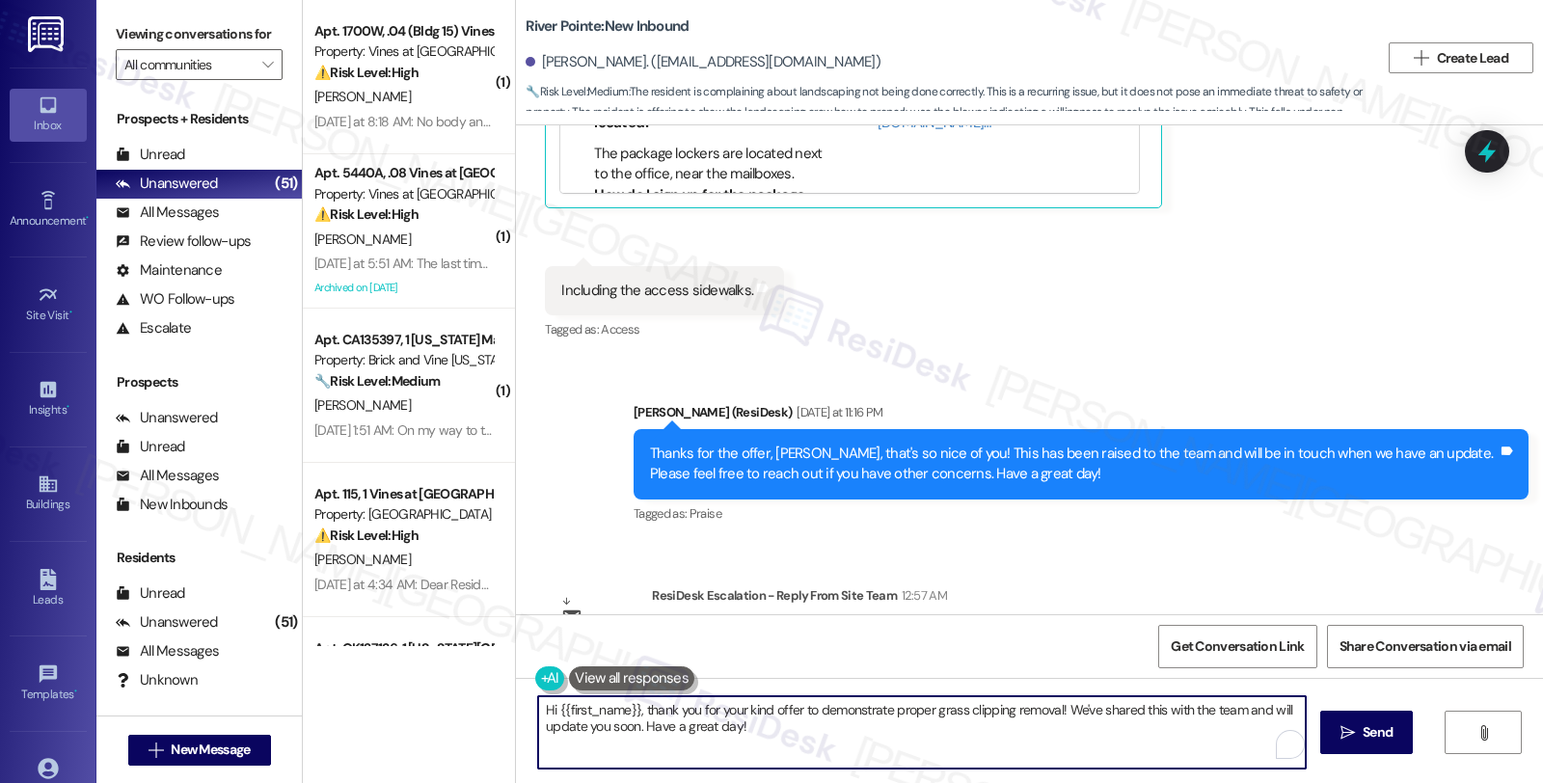
drag, startPoint x: 632, startPoint y: 712, endPoint x: 787, endPoint y: 729, distance: 156.2
click at [787, 729] on textarea "Hi {{first_name}}, thank you for your kind offer to demonstrate proper grass cl…" at bounding box center [921, 732] width 767 height 72
paste textarea "We will make sure we get with the landscapers regarding their clean up procedur…"
click at [633, 709] on textarea "Hi {{first_name}}, We will make sure we get with the landscapers regarding thei…" at bounding box center [921, 732] width 767 height 72
click at [875, 719] on textarea "Hi {{first_name}}, just to give you an update, we will make sure we get with th…" at bounding box center [921, 732] width 767 height 72
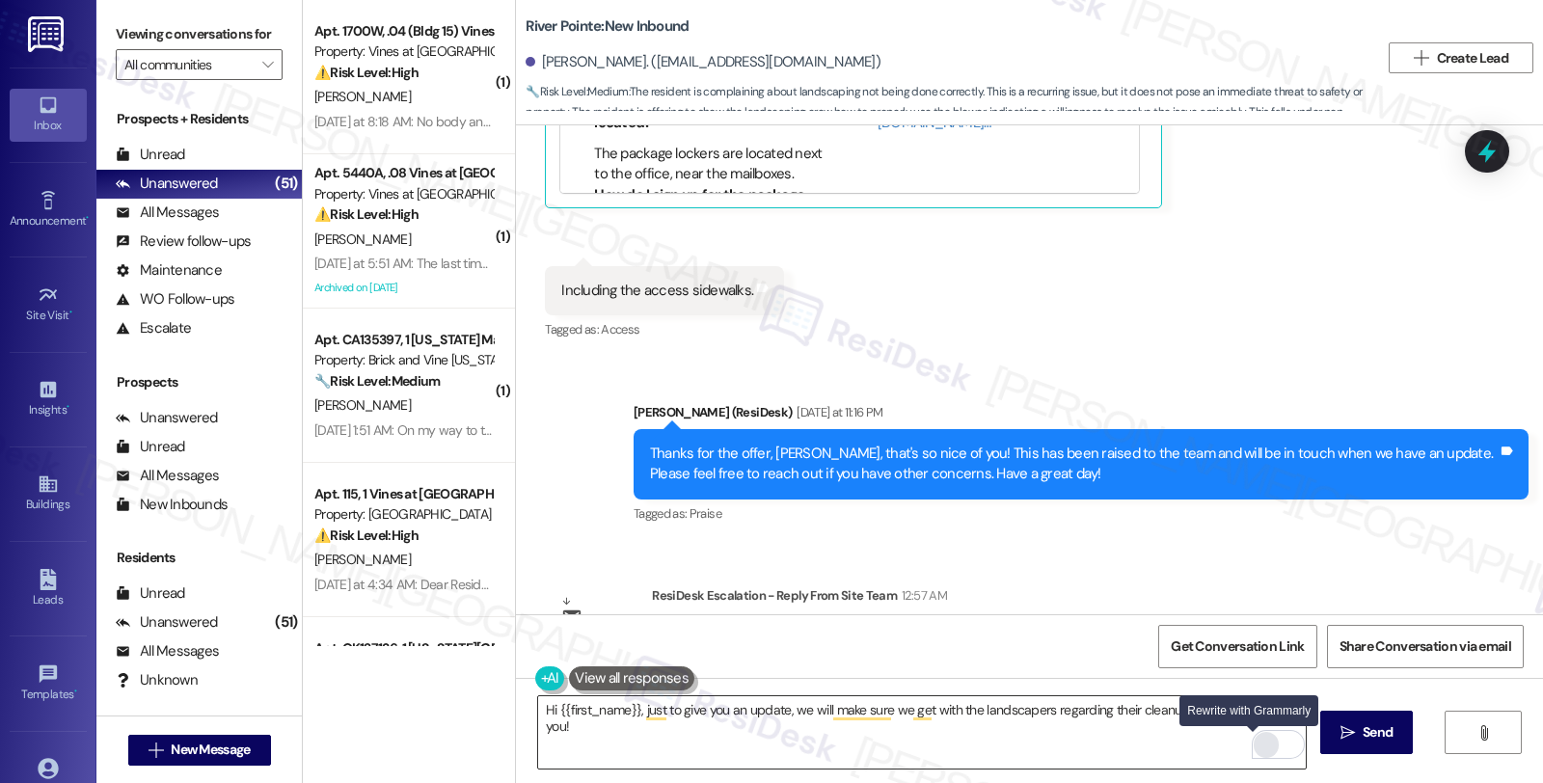
click at [1255, 746] on div "Rewrite with Grammarly" at bounding box center [1265, 745] width 21 height 22
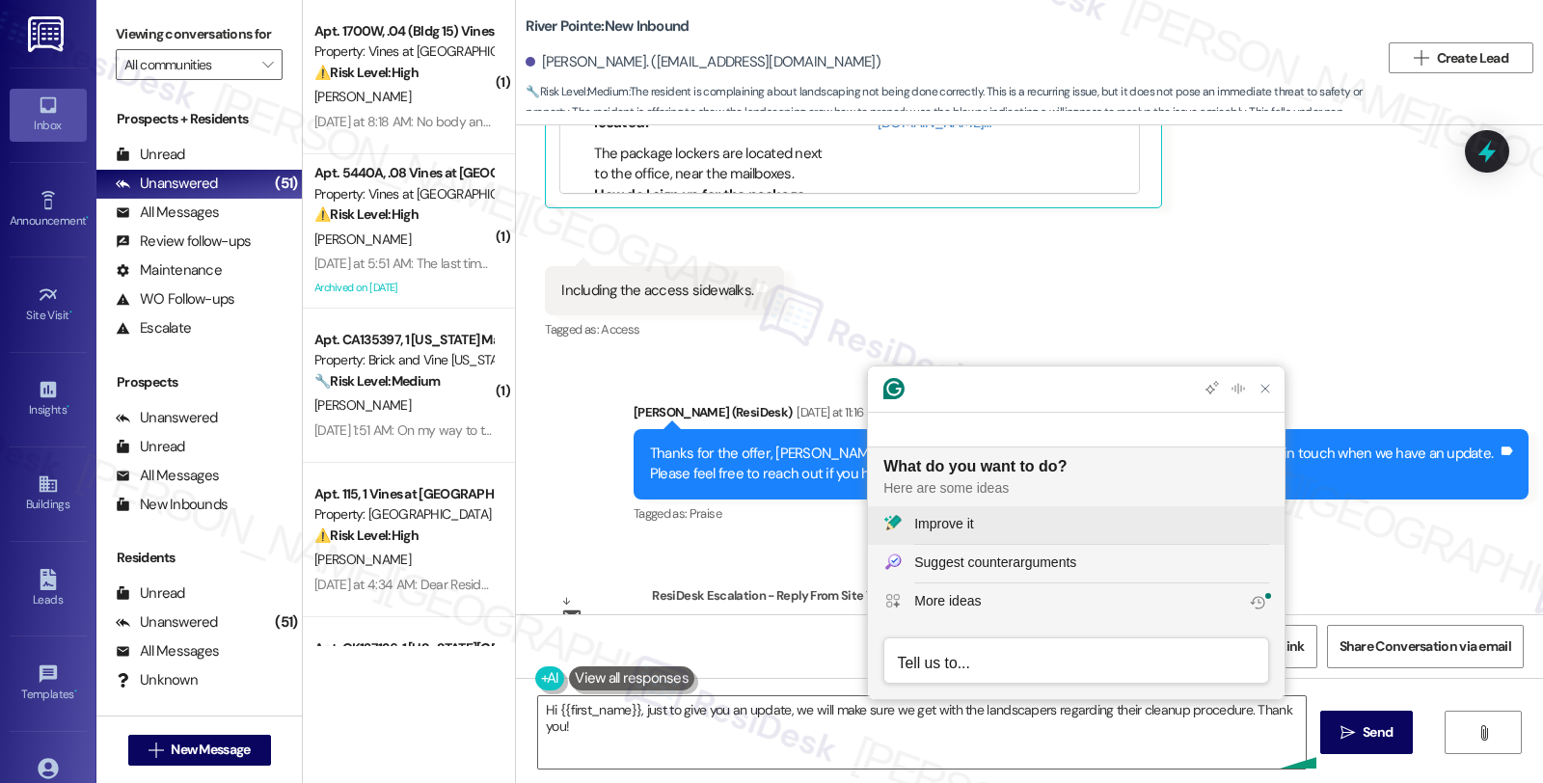
scroll to position [0, 0]
click at [971, 518] on div "Improve it" at bounding box center [943, 524] width 59 height 20
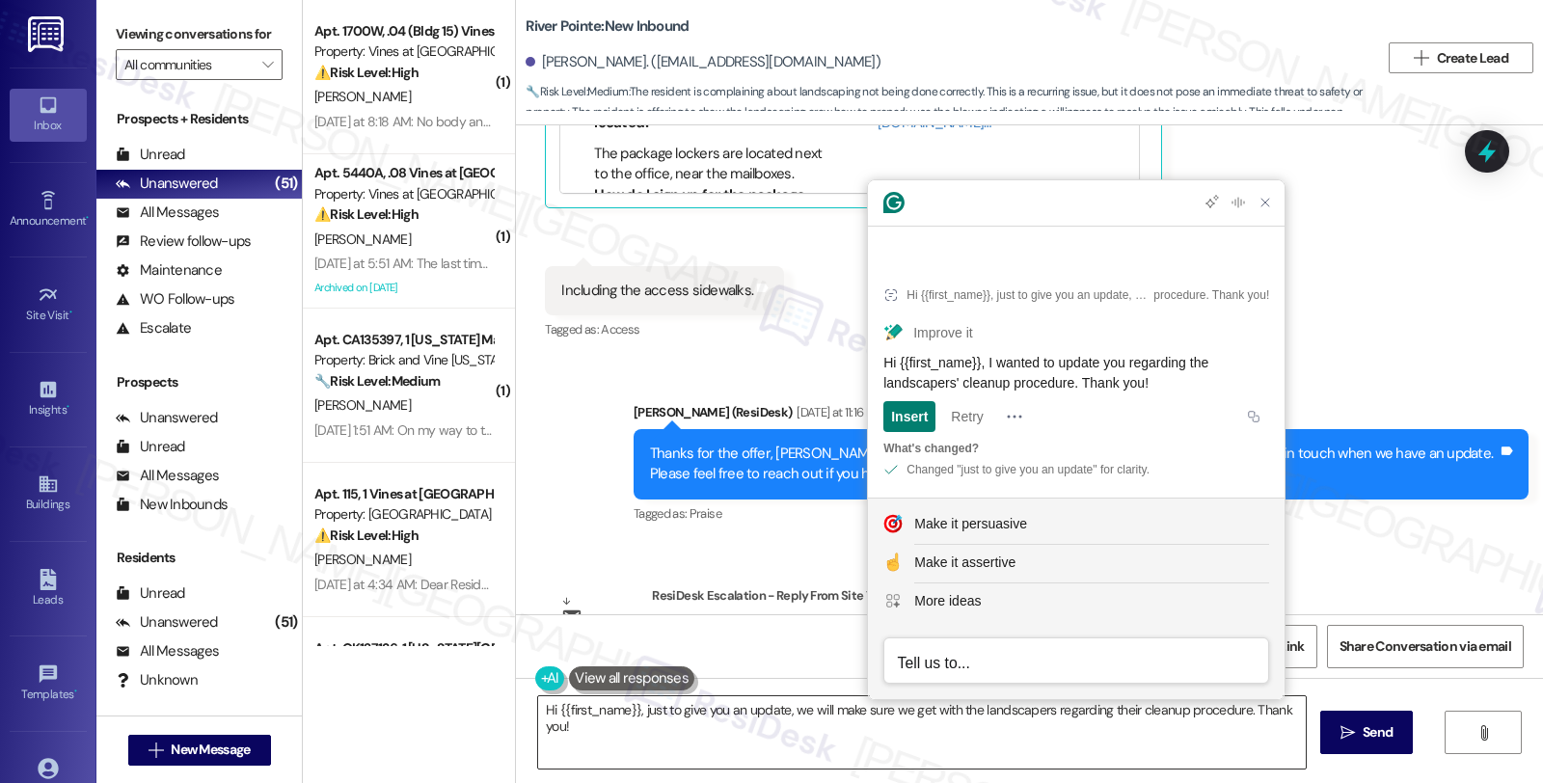
click at [843, 740] on textarea "Hi {{first_name}}, just to give you an update, we will make sure we get with th…" at bounding box center [921, 732] width 767 height 72
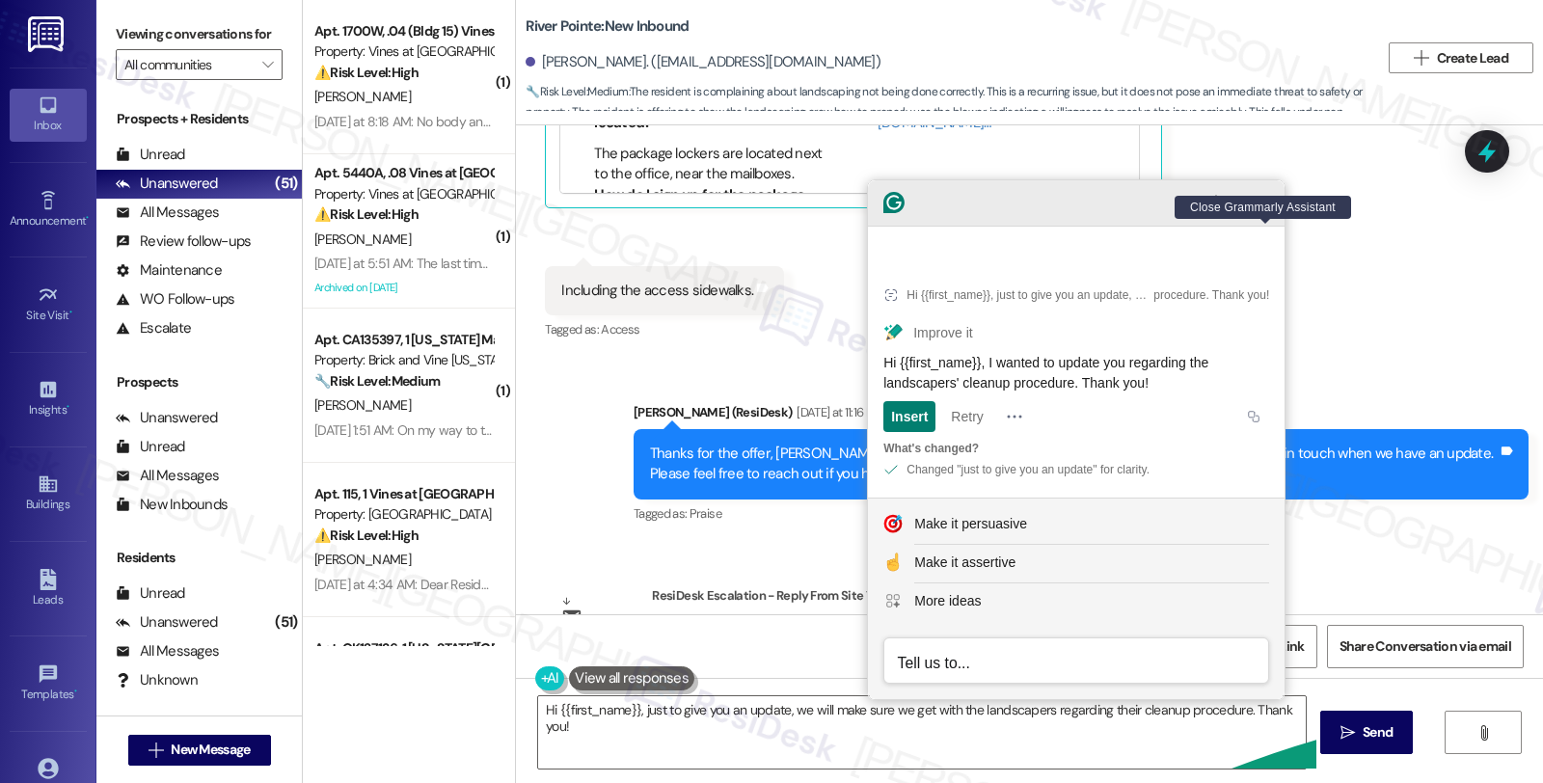
click at [1269, 210] on icon "Close Grammarly Assistant" at bounding box center [1264, 202] width 15 height 15
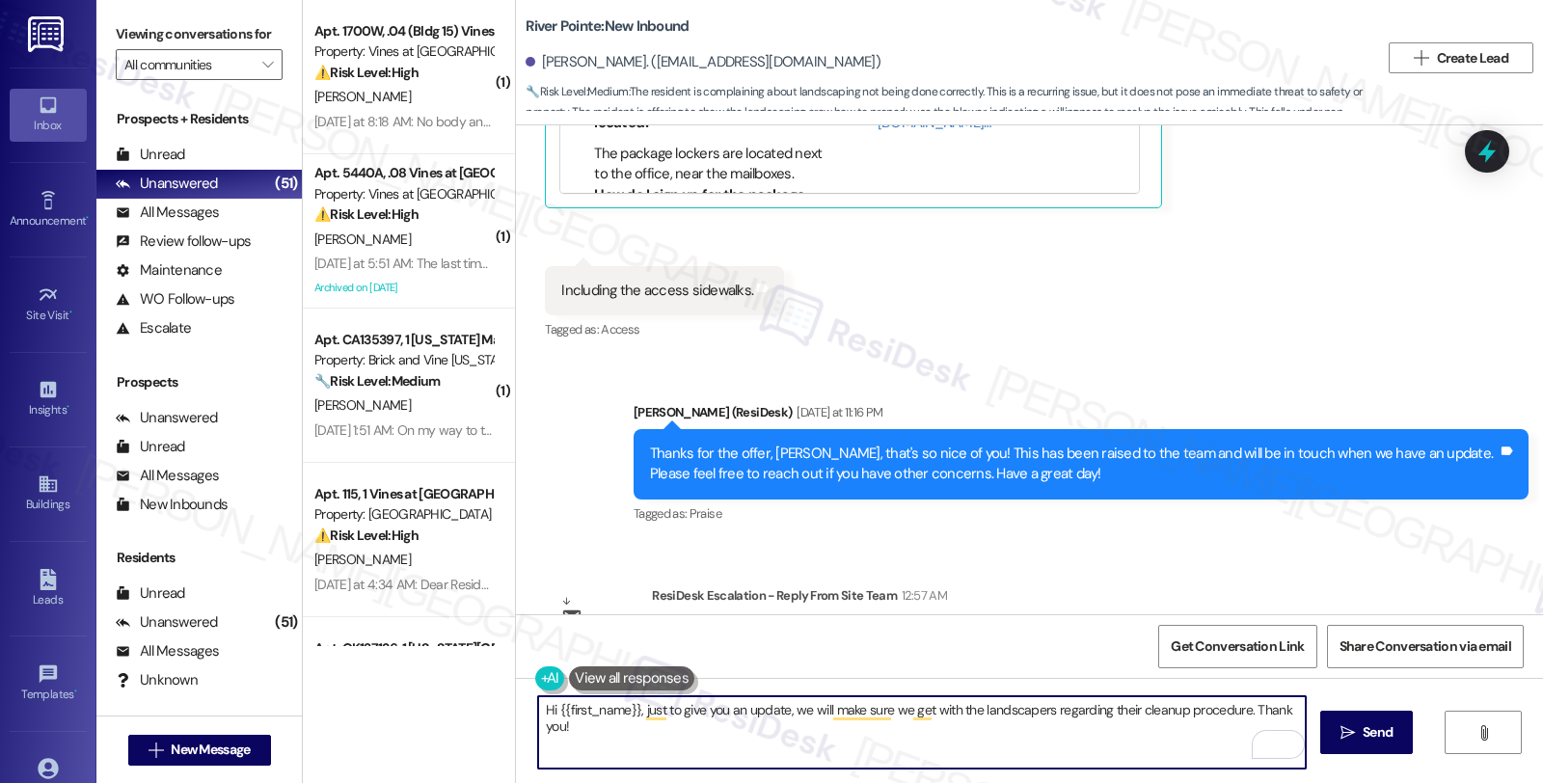
click at [811, 733] on textarea "Hi {{first_name}}, just to give you an update, we will make sure we get with th…" at bounding box center [921, 732] width 767 height 72
click at [738, 715] on textarea "Hi {{first_name}}, just to give you an update, we will make sure we get with th…" at bounding box center [921, 732] width 767 height 72
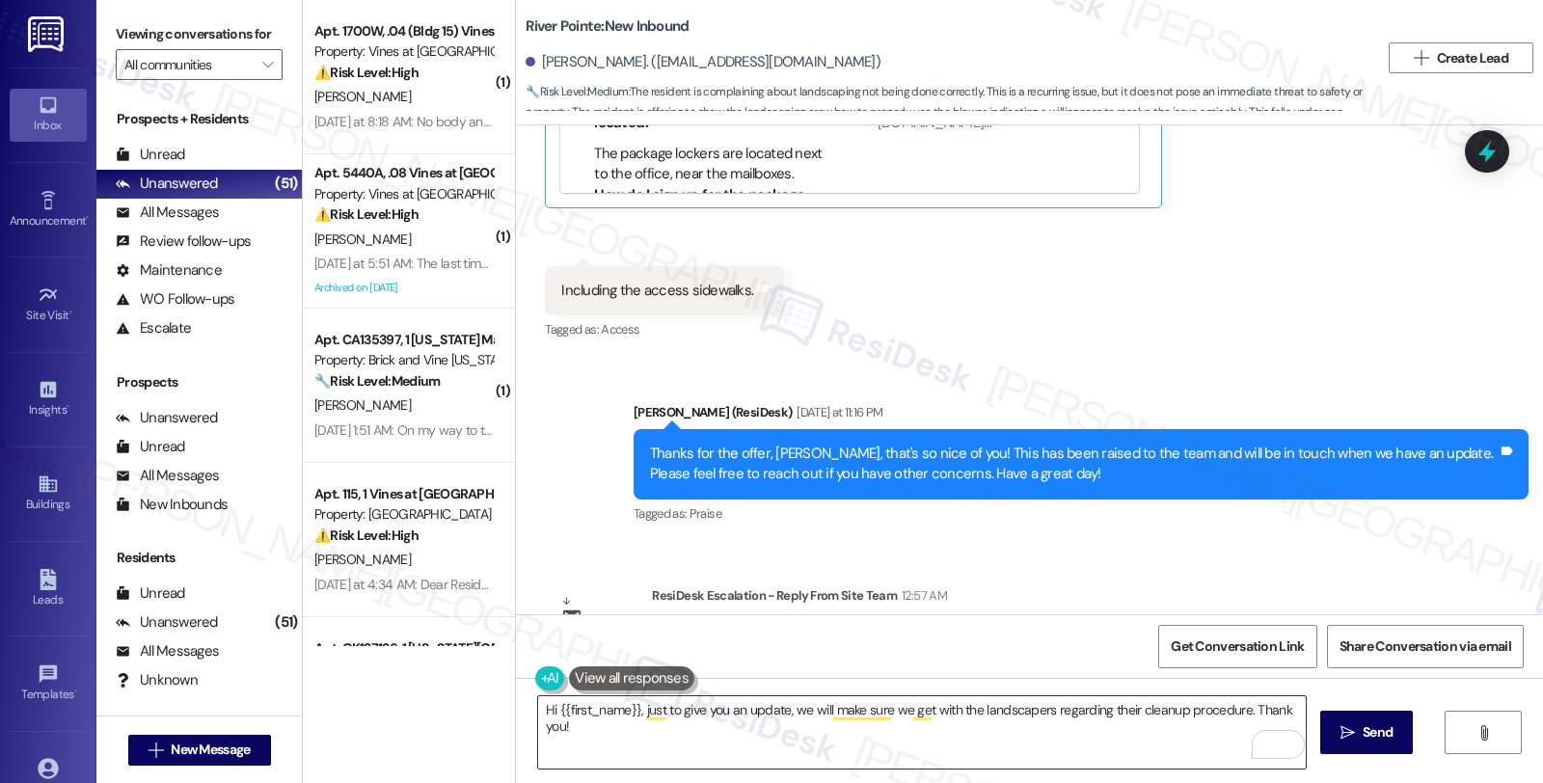
click at [960, 707] on textarea "Hi {{first_name}}, just to give you an update, we will make sure we get with th…" at bounding box center [921, 732] width 767 height 72
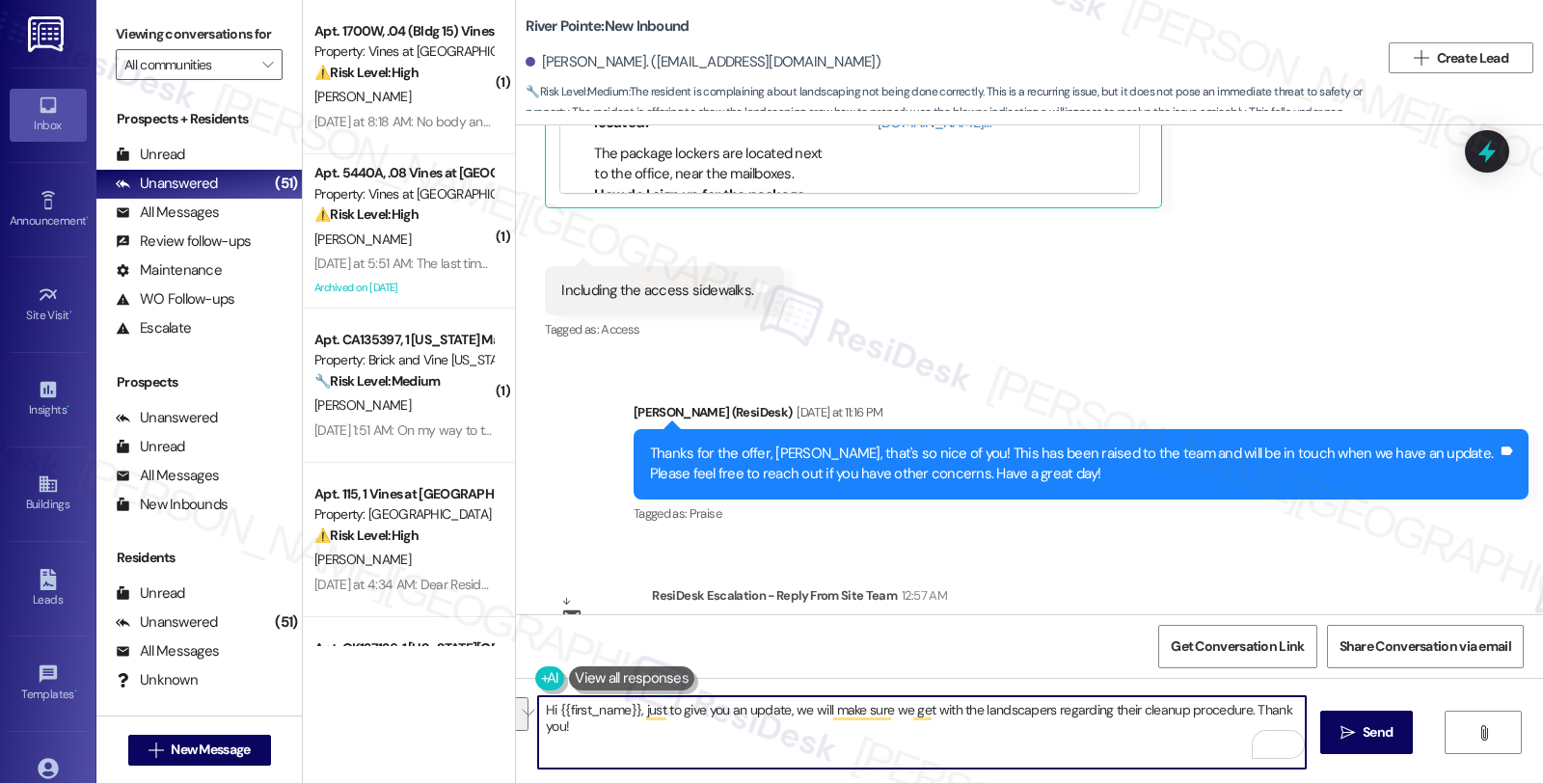
drag, startPoint x: 499, startPoint y: 708, endPoint x: 489, endPoint y: 701, distance: 12.6
click at [489, 701] on div "( 1 ) Apt. 1700W, .04 (Bldg 15) Vines at [GEOGRAPHIC_DATA] Property: Vines at […" at bounding box center [923, 391] width 1240 height 783
click at [701, 730] on textarea "Hi {{first_name}}, just to give you an update, we will make sure we get with th…" at bounding box center [921, 732] width 767 height 72
drag, startPoint x: 783, startPoint y: 712, endPoint x: 1230, endPoint y: 717, distance: 447.4
click at [1230, 717] on textarea "Hi {{first_name}}, just to give you an update, we will make sure we get with th…" at bounding box center [921, 732] width 767 height 72
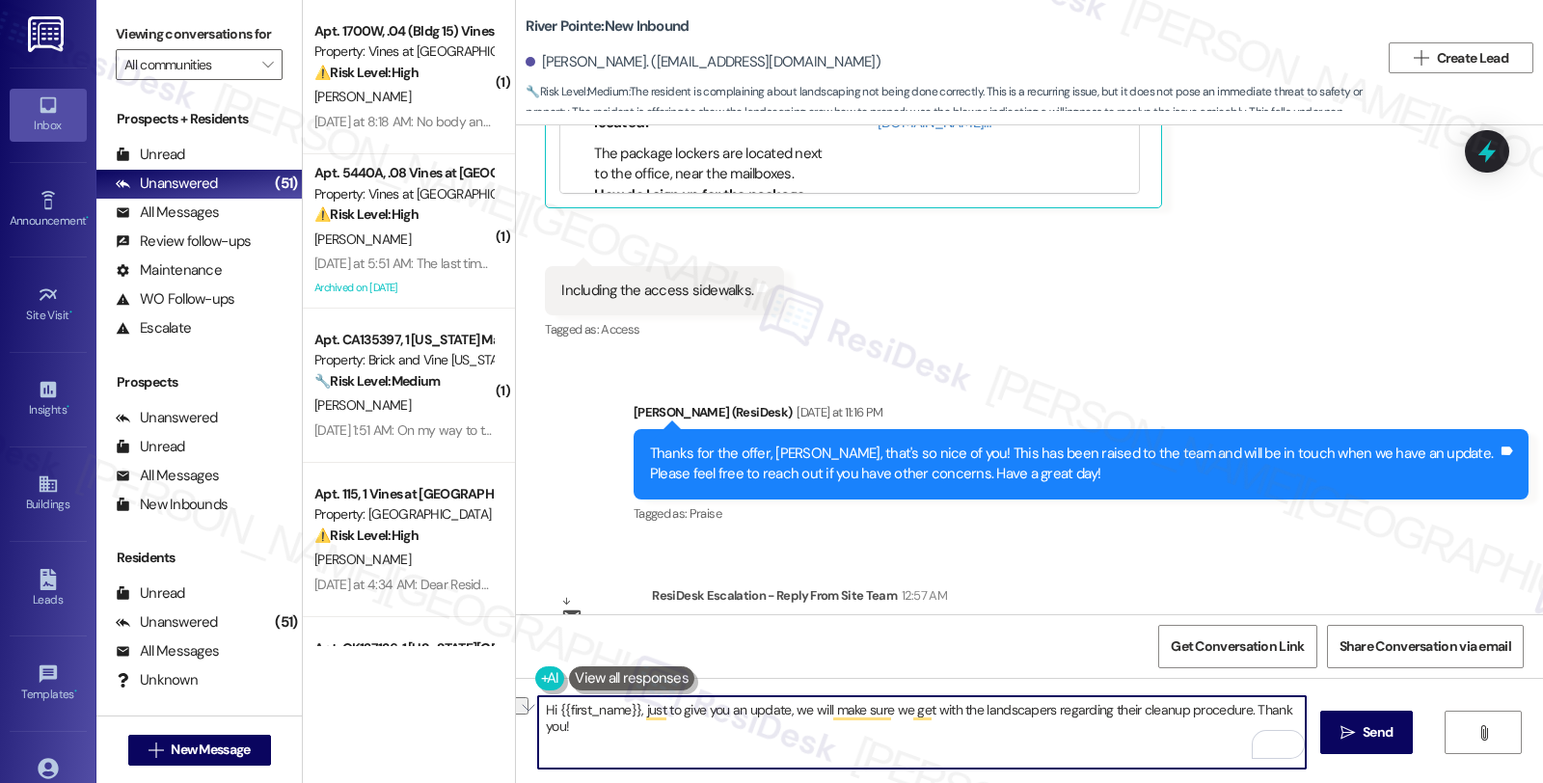
paste textarea "’ll be following up with the landscapers to ensure their cleanup process is add…"
type textarea "Hi {{first_name}}, just to give you an update, we’ll be following up with the l…"
click at [683, 734] on textarea "Hi {{first_name}}, just to give you an update, we’ll be following up with the l…" at bounding box center [921, 732] width 767 height 72
click at [675, 739] on textarea "Hi {{first_name}}, just to give you an update, we’ll be following up with the l…" at bounding box center [921, 732] width 767 height 72
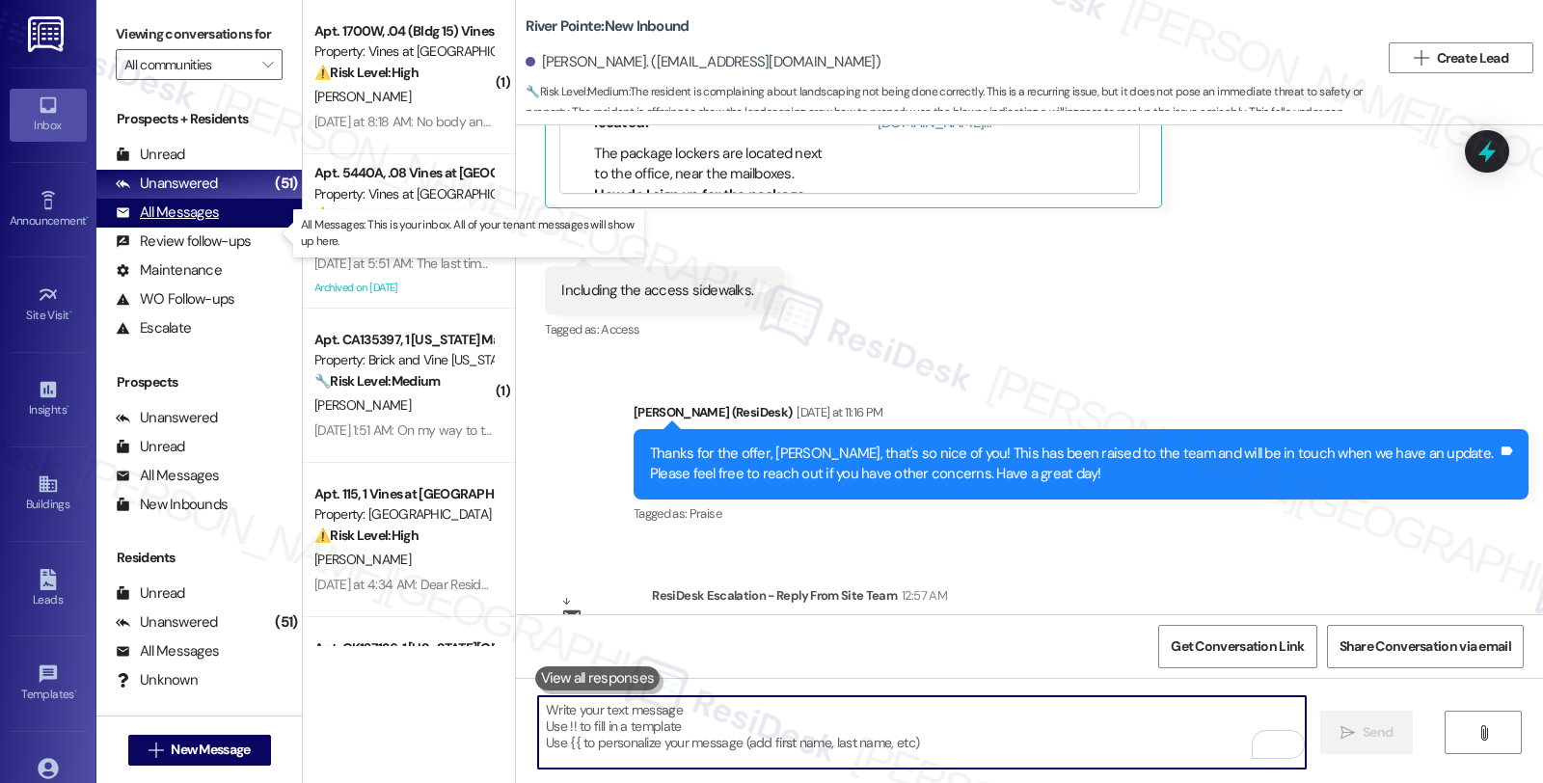
click at [191, 223] on div "All Messages" at bounding box center [167, 212] width 103 height 20
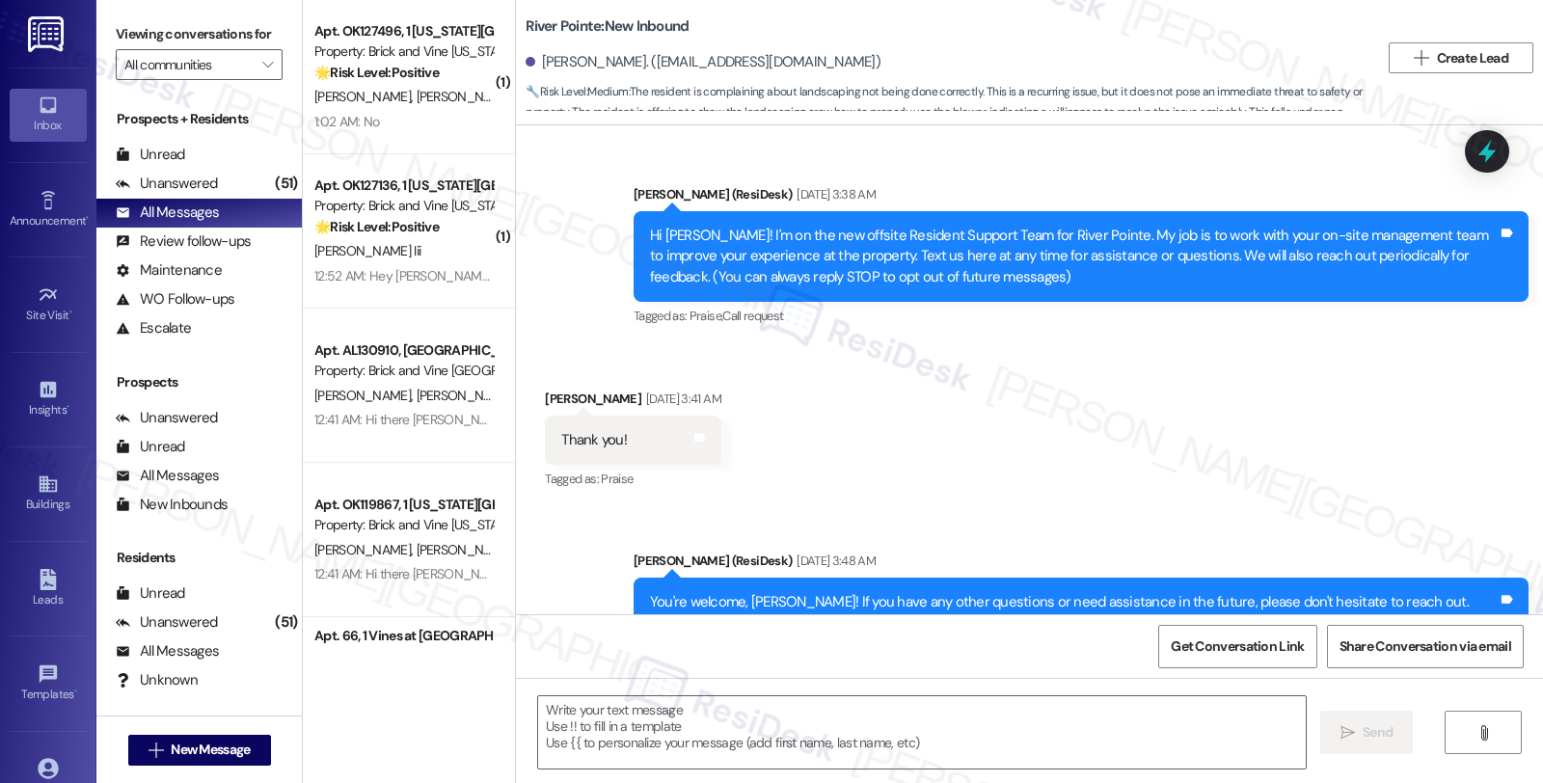
scroll to position [12187, 0]
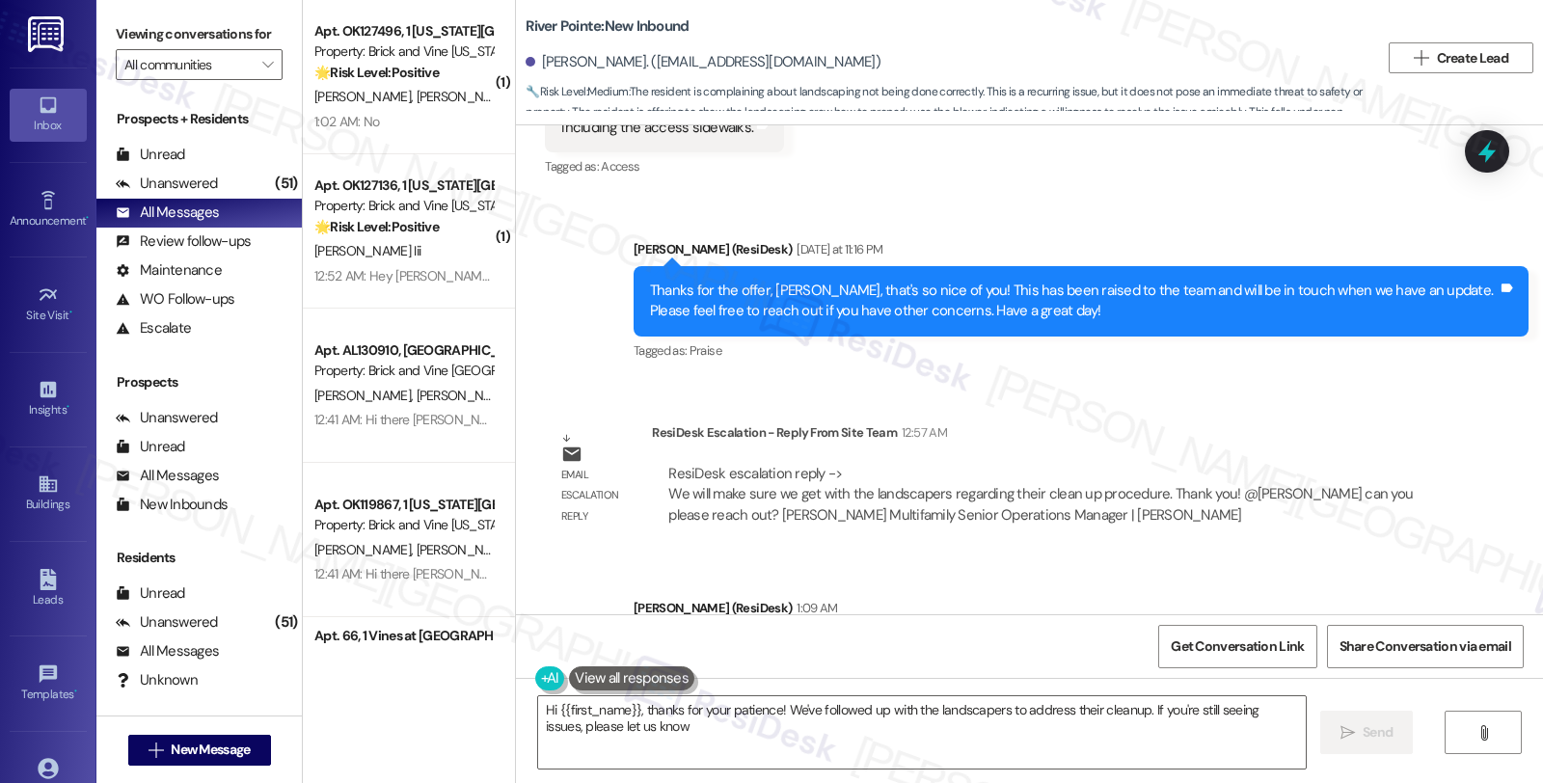
type textarea "Hi {{first_name}}, thanks for your patience! We've followed up with the landsca…"
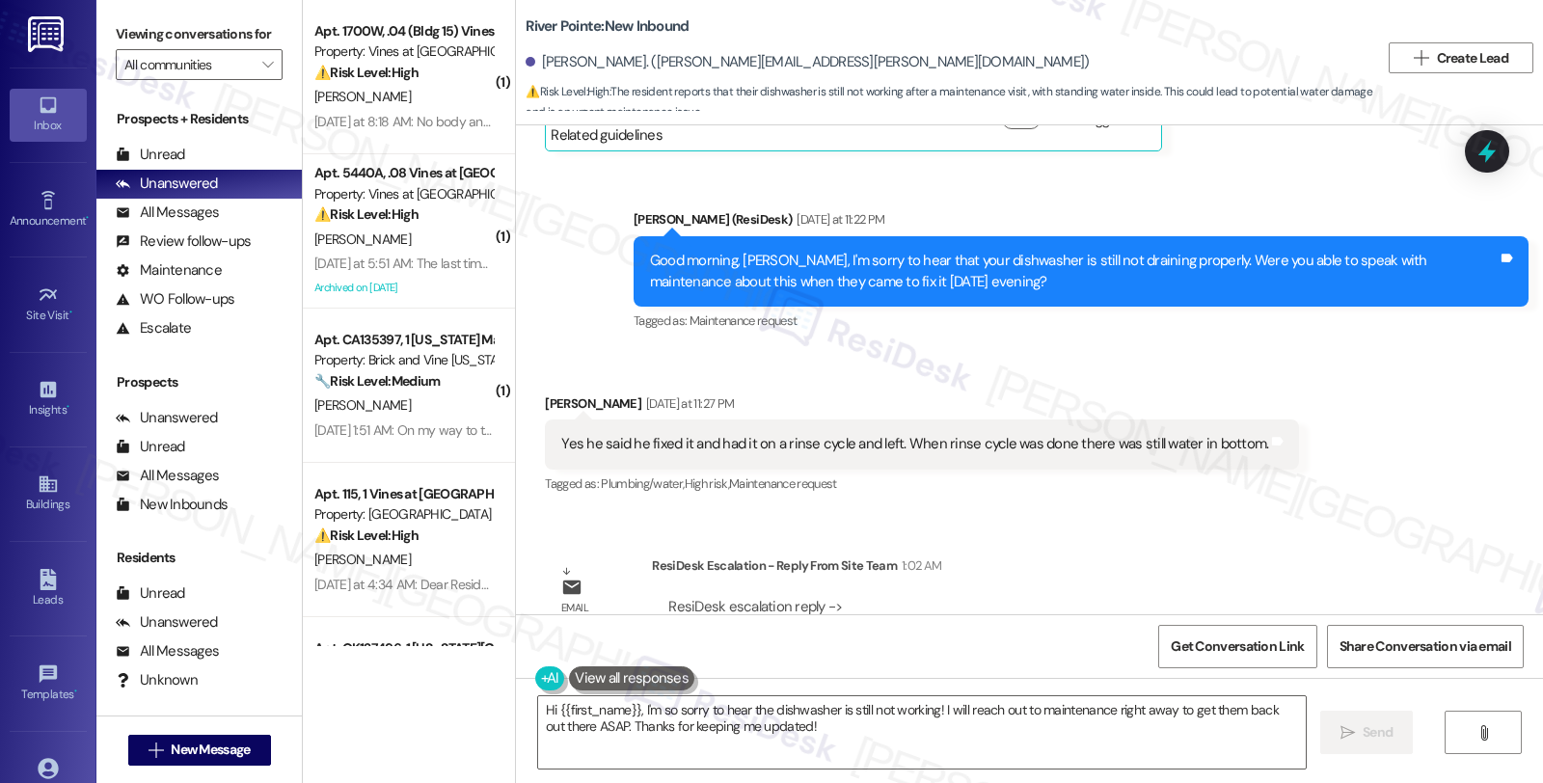
scroll to position [7853, 0]
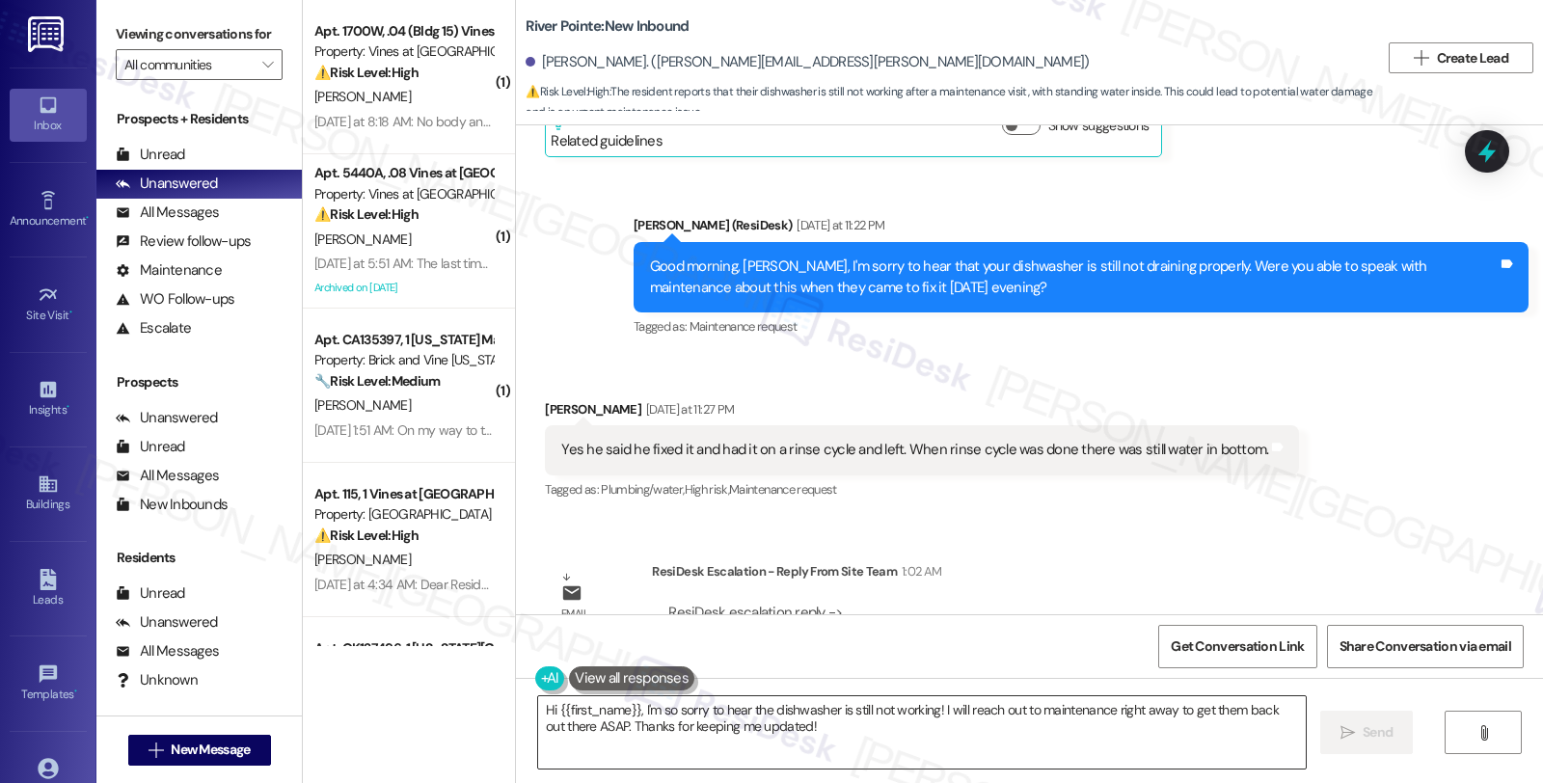
click at [538, 708] on textarea "Hi {{first_name}}, I'm so sorry to hear the dishwasher is still not working! I …" at bounding box center [921, 732] width 767 height 72
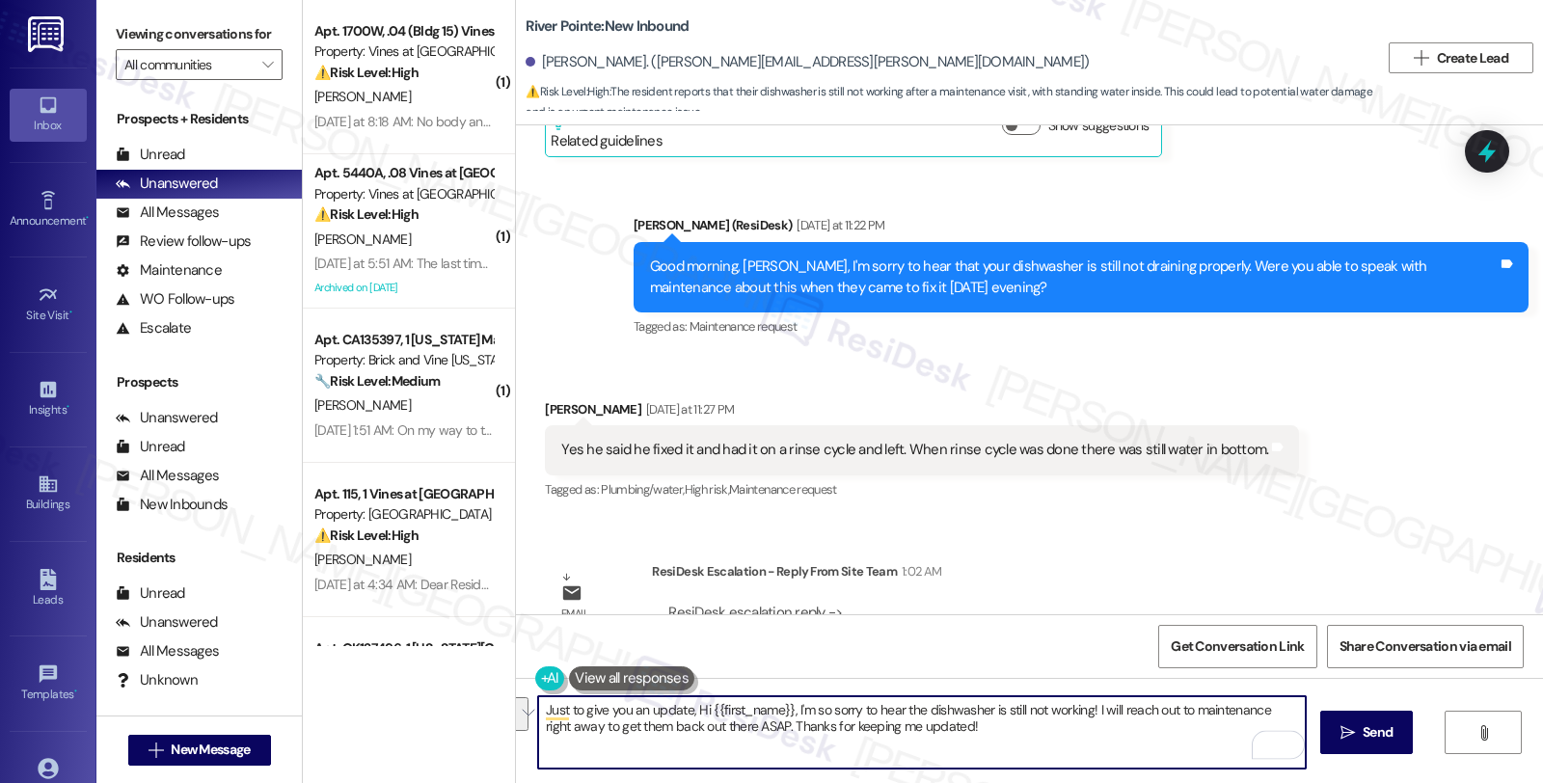
paste textarea "I am looking into this work order now. I will get with the Community Manager an…"
click at [678, 709] on textarea "Just to give you an update, I am looking into this work order now. I will get w…" at bounding box center [921, 732] width 767 height 72
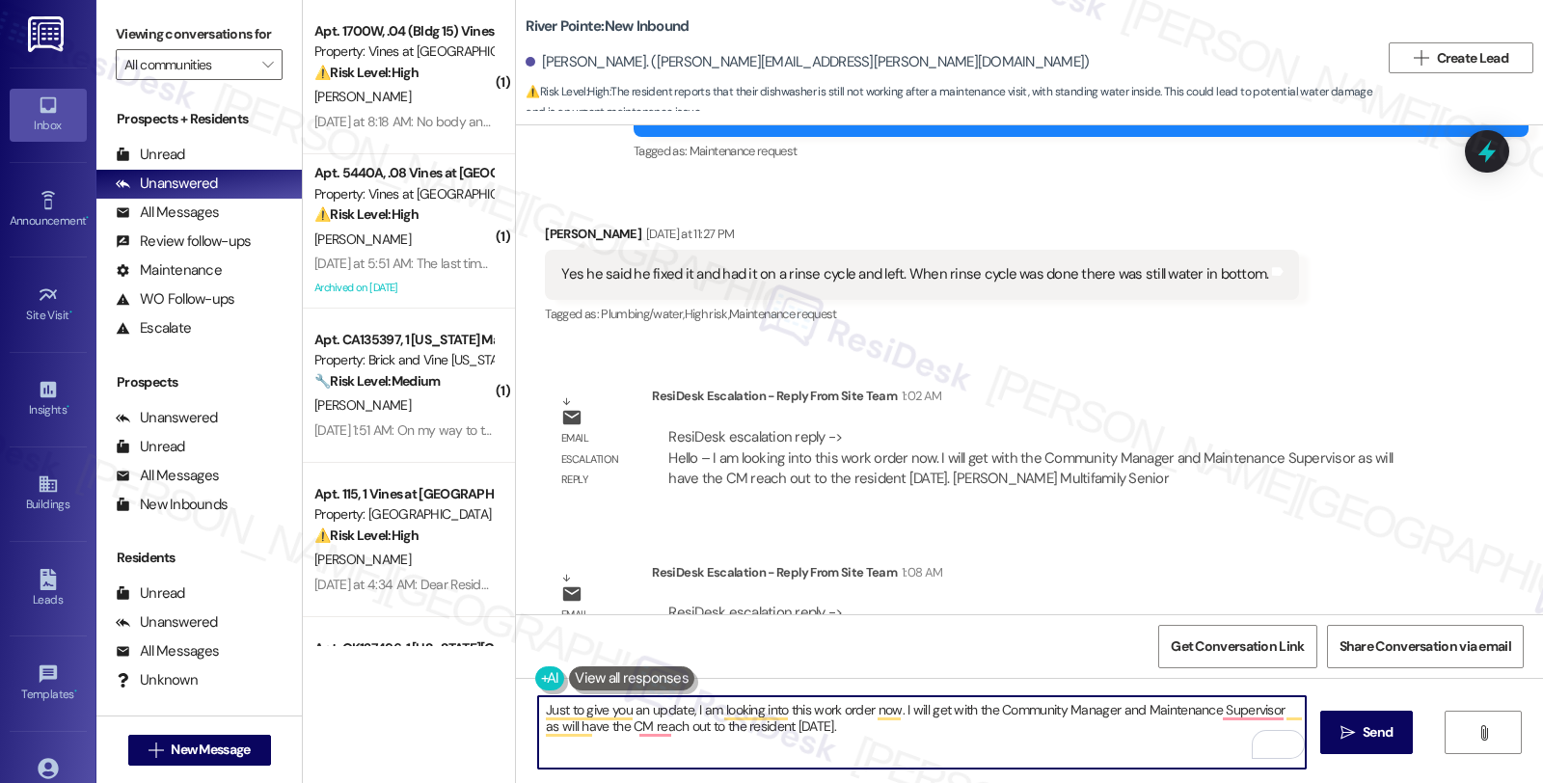
scroll to position [8067, 0]
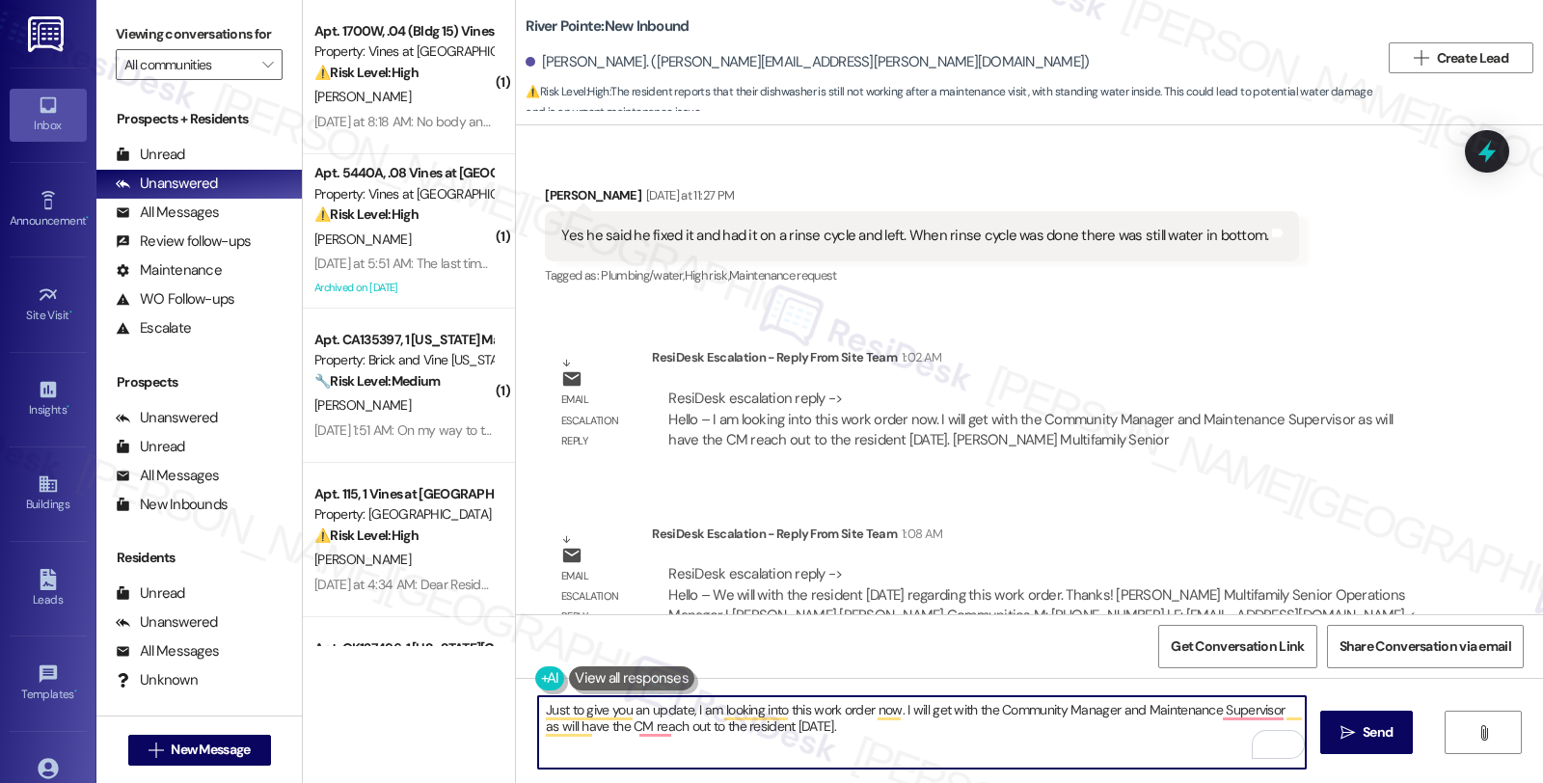
click at [685, 709] on textarea "Just to give you an update, I am looking into this work order now. I will get w…" at bounding box center [921, 732] width 767 height 72
click at [685, 712] on textarea "Just to give you an update, one of our team members will be I am looking into t…" at bounding box center [921, 732] width 767 height 72
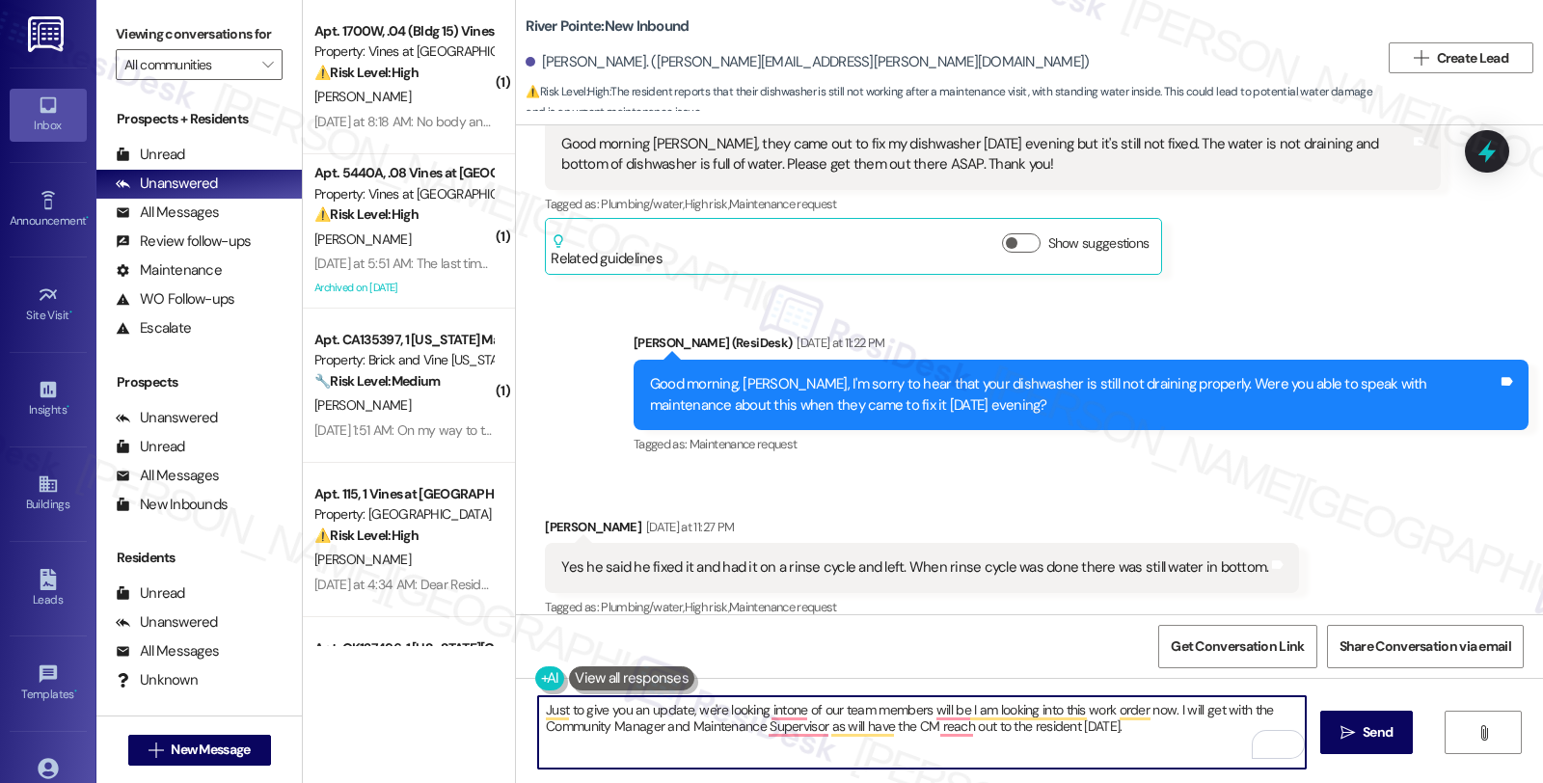
scroll to position [7746, 0]
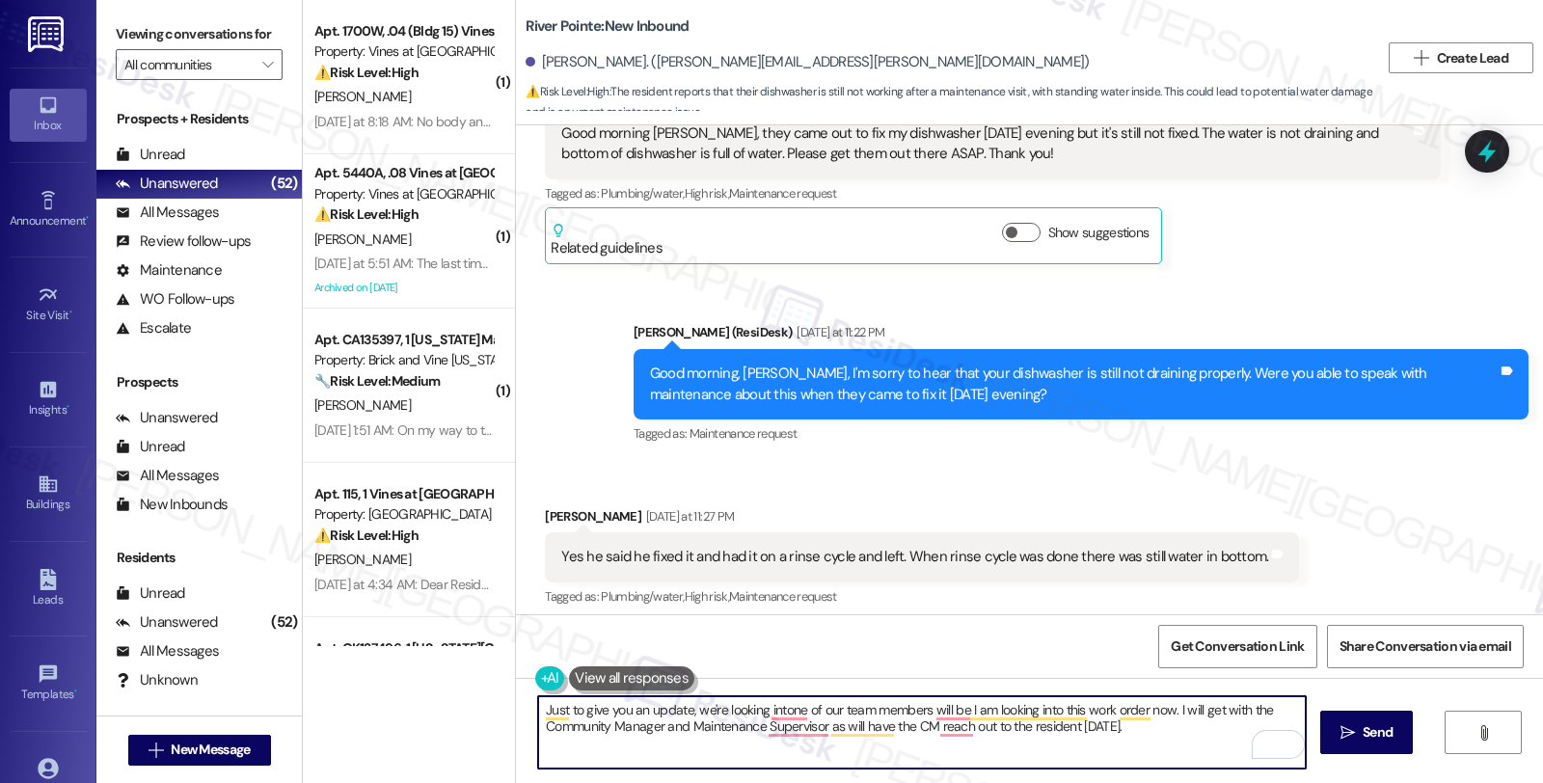
click at [538, 711] on textarea "Just to give you an update, we're looking intone of our team members will be I …" at bounding box center [921, 732] width 767 height 72
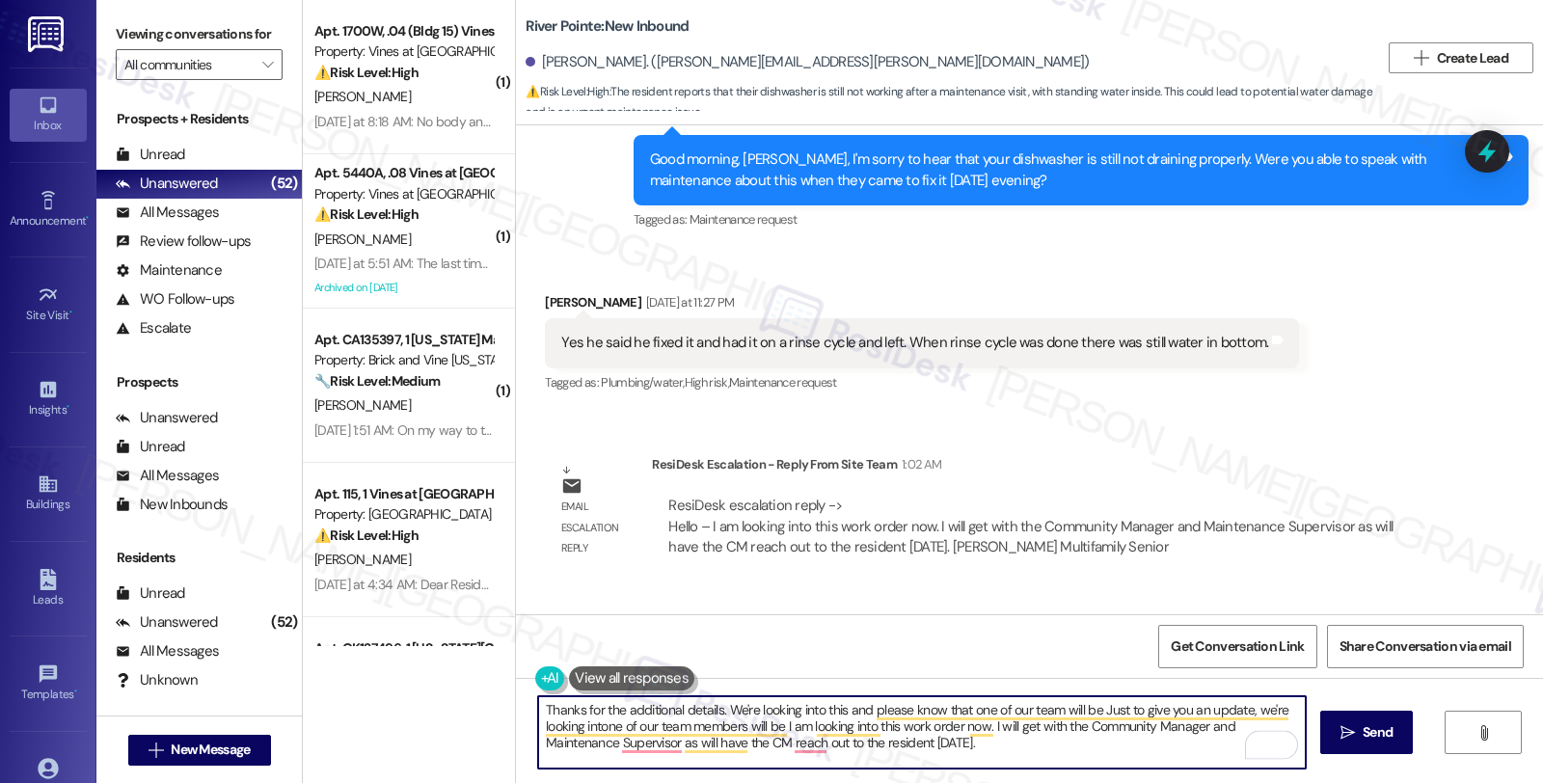
scroll to position [8067, 0]
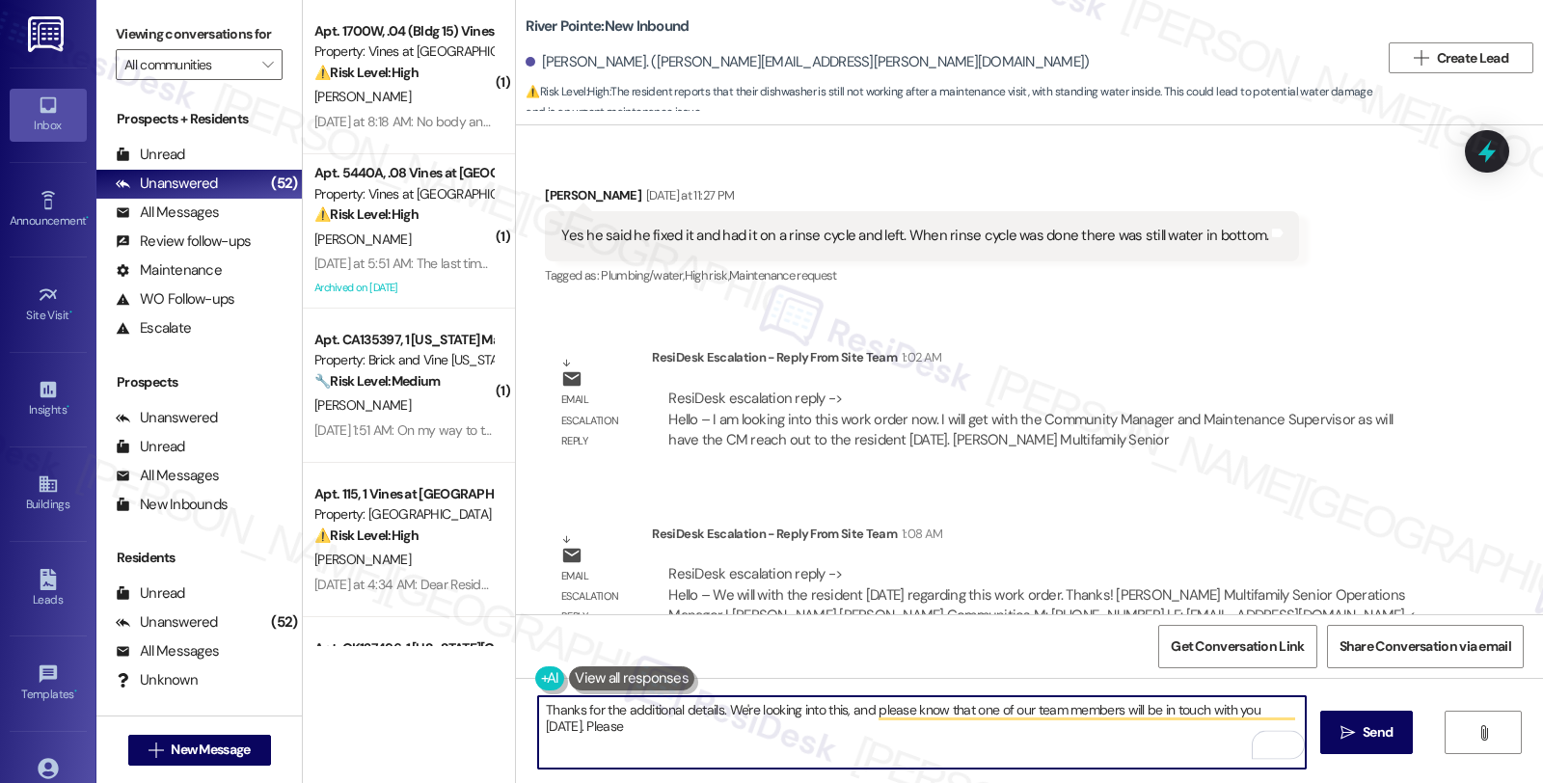
click at [696, 725] on textarea "Thanks for the additional details. We're looking into this, and please know tha…" at bounding box center [921, 732] width 767 height 72
click at [744, 729] on textarea "Thanks for the additional details. We're looking into this, and please know tha…" at bounding box center [921, 732] width 767 height 72
click at [824, 736] on textarea "Thanks for the additional details. We're looking into this, and please know tha…" at bounding box center [921, 732] width 767 height 72
type textarea "Thanks for the additional details. We're looking into this, and please know tha…"
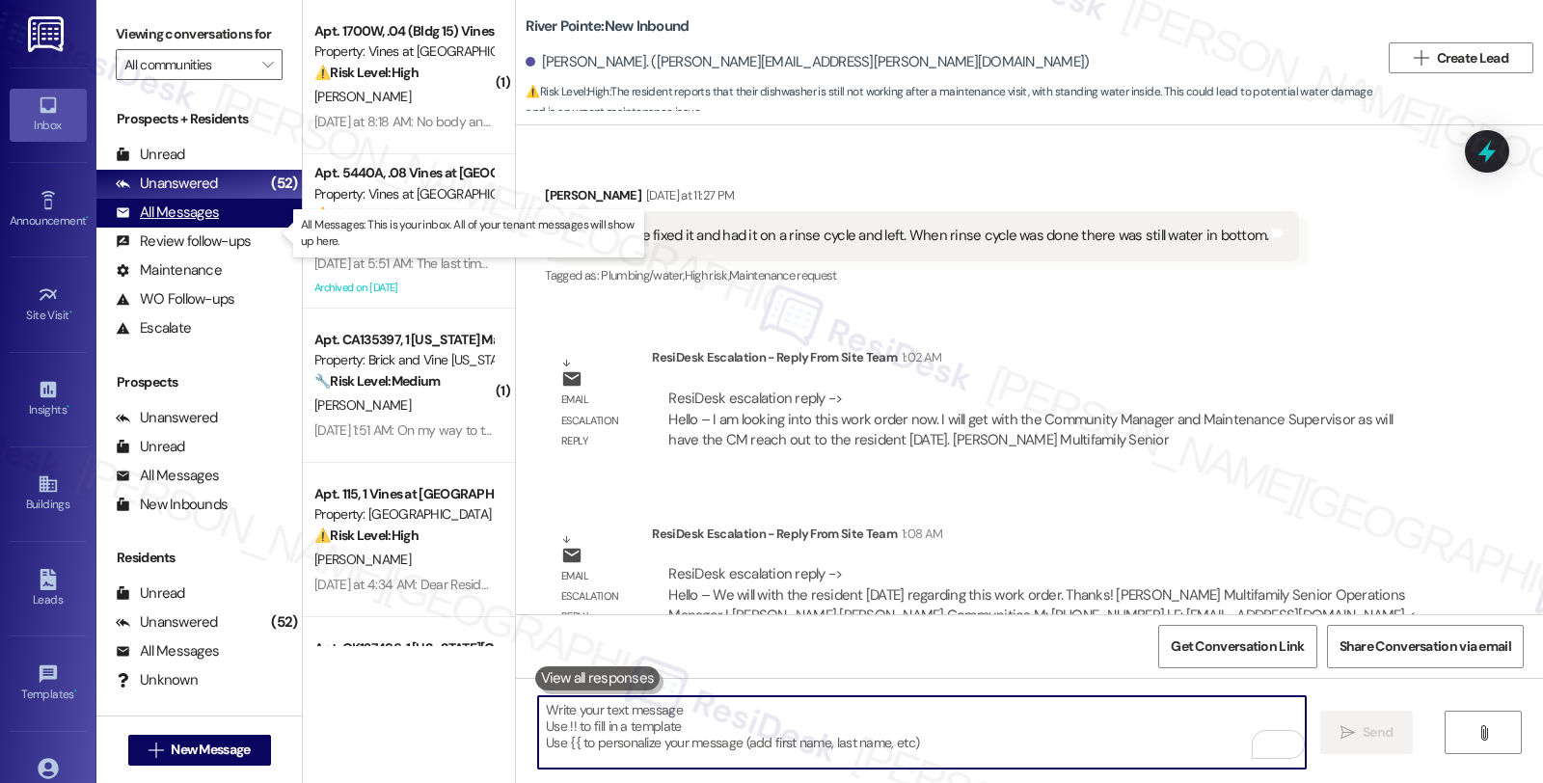
click at [216, 223] on div "All Messages" at bounding box center [167, 212] width 103 height 20
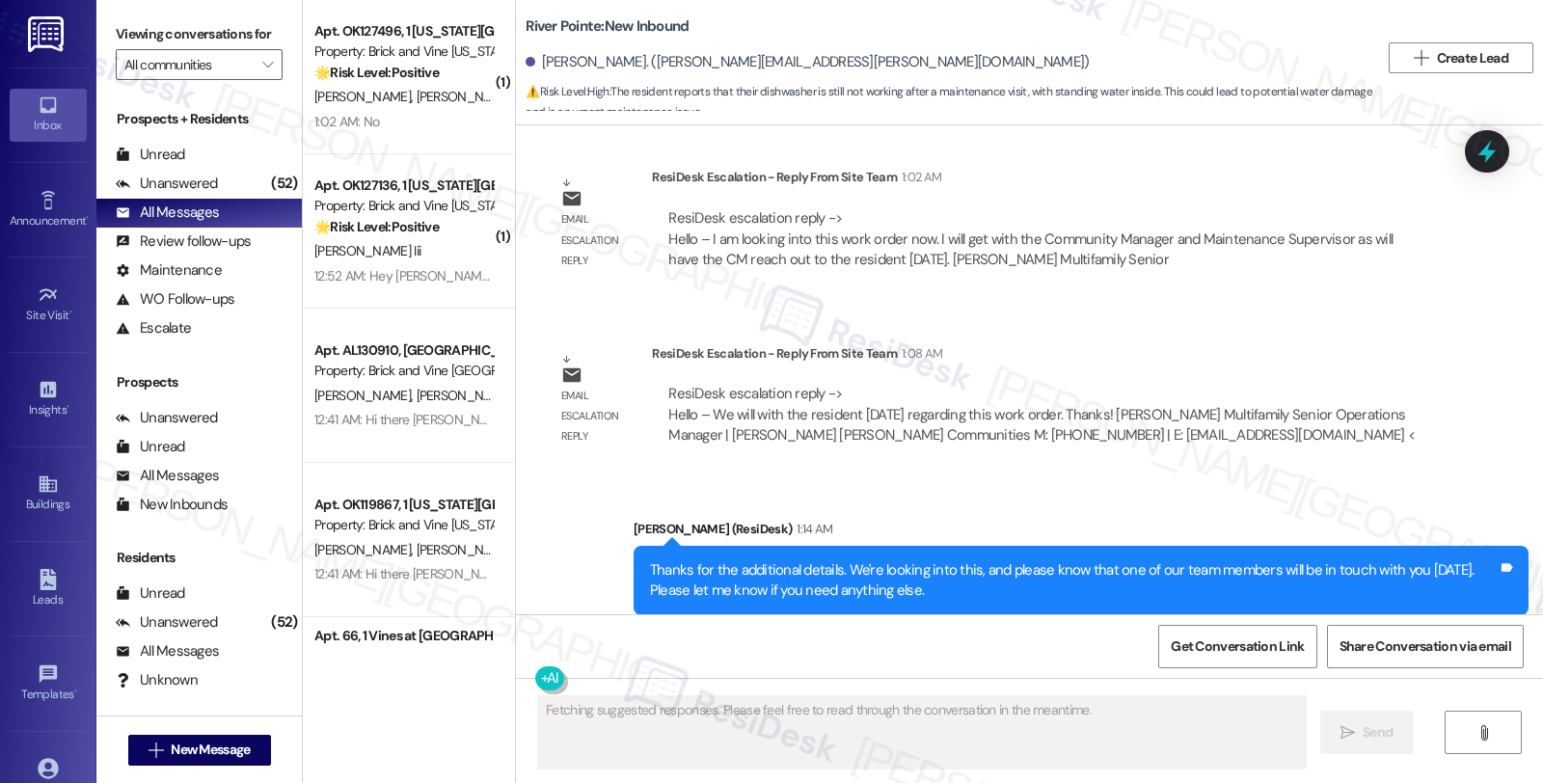
scroll to position [8251, 0]
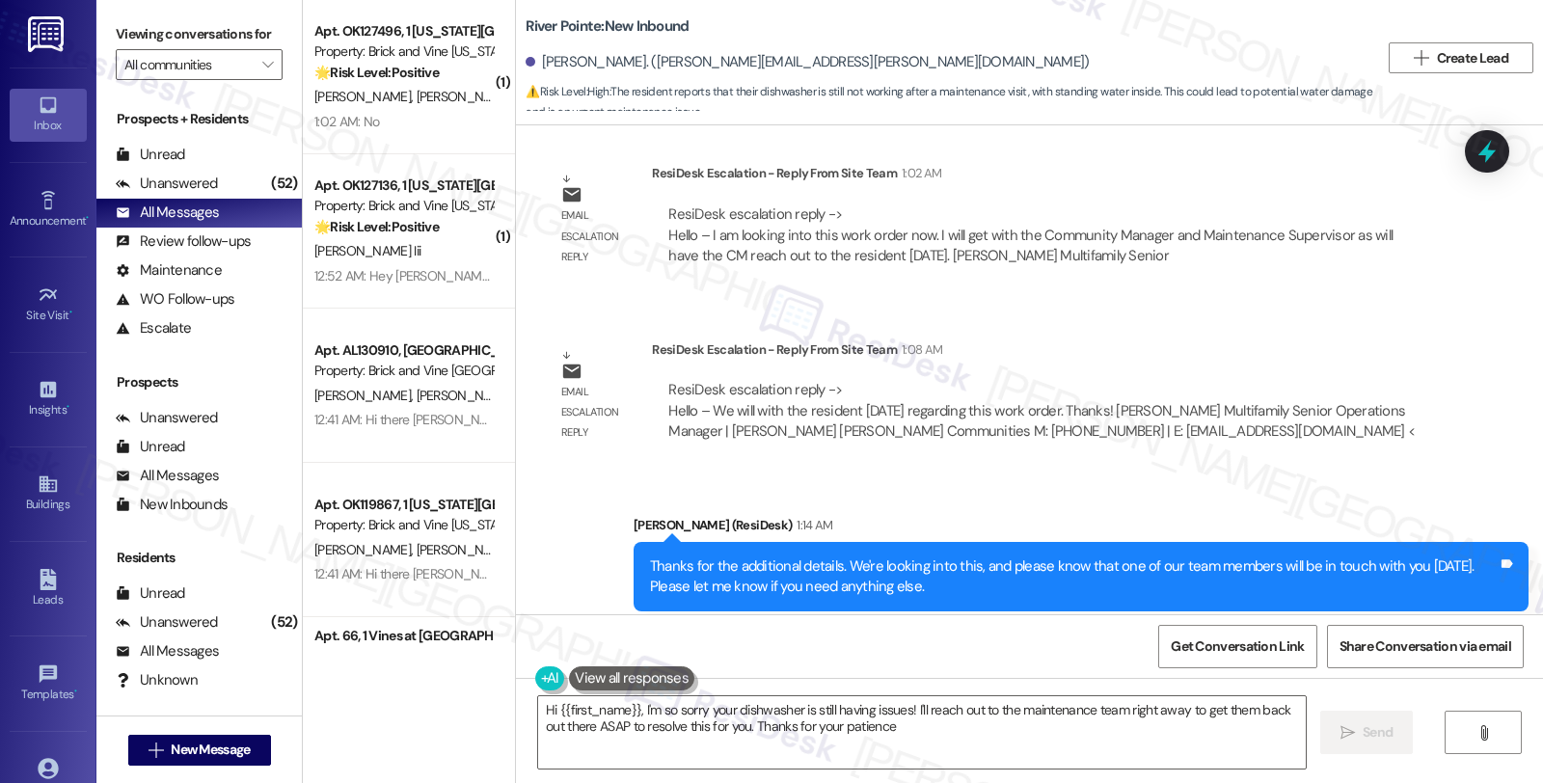
type textarea "Hi {{first_name}}, I'm so sorry your dishwasher is still having issues! I'll re…"
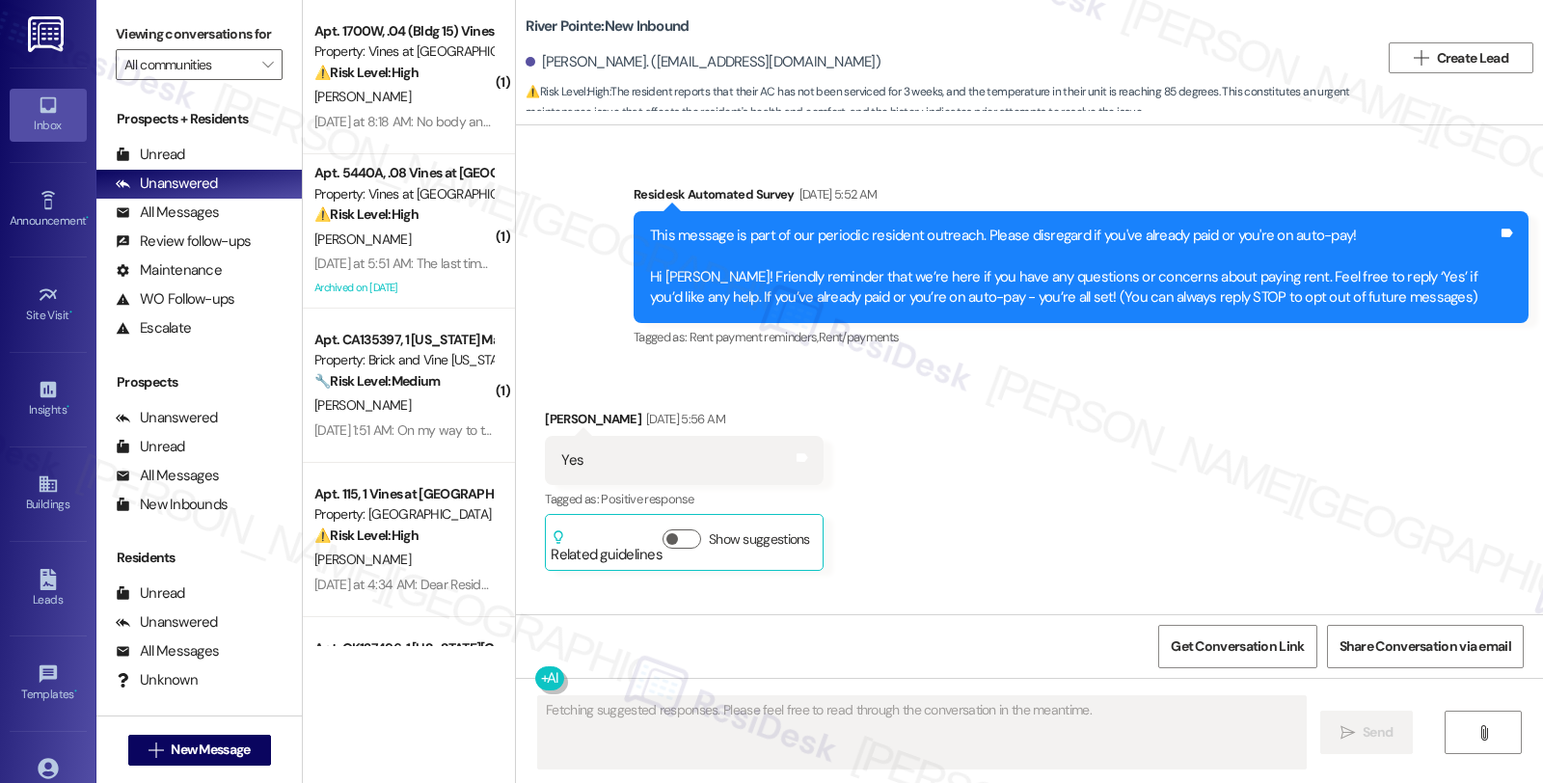
scroll to position [9031, 0]
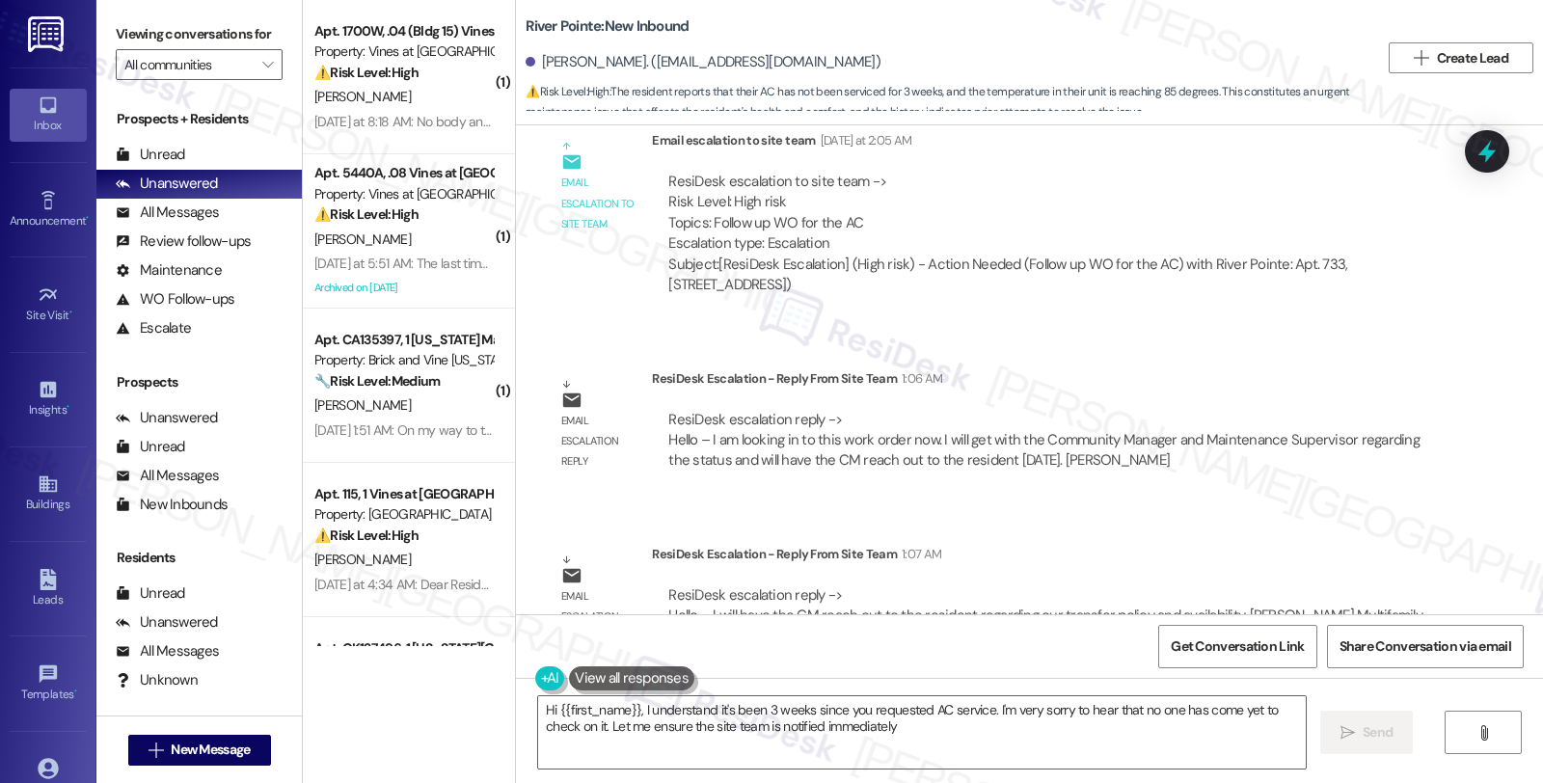
type textarea "Hi {{first_name}}, I understand it's been 3 weeks since you requested AC servic…"
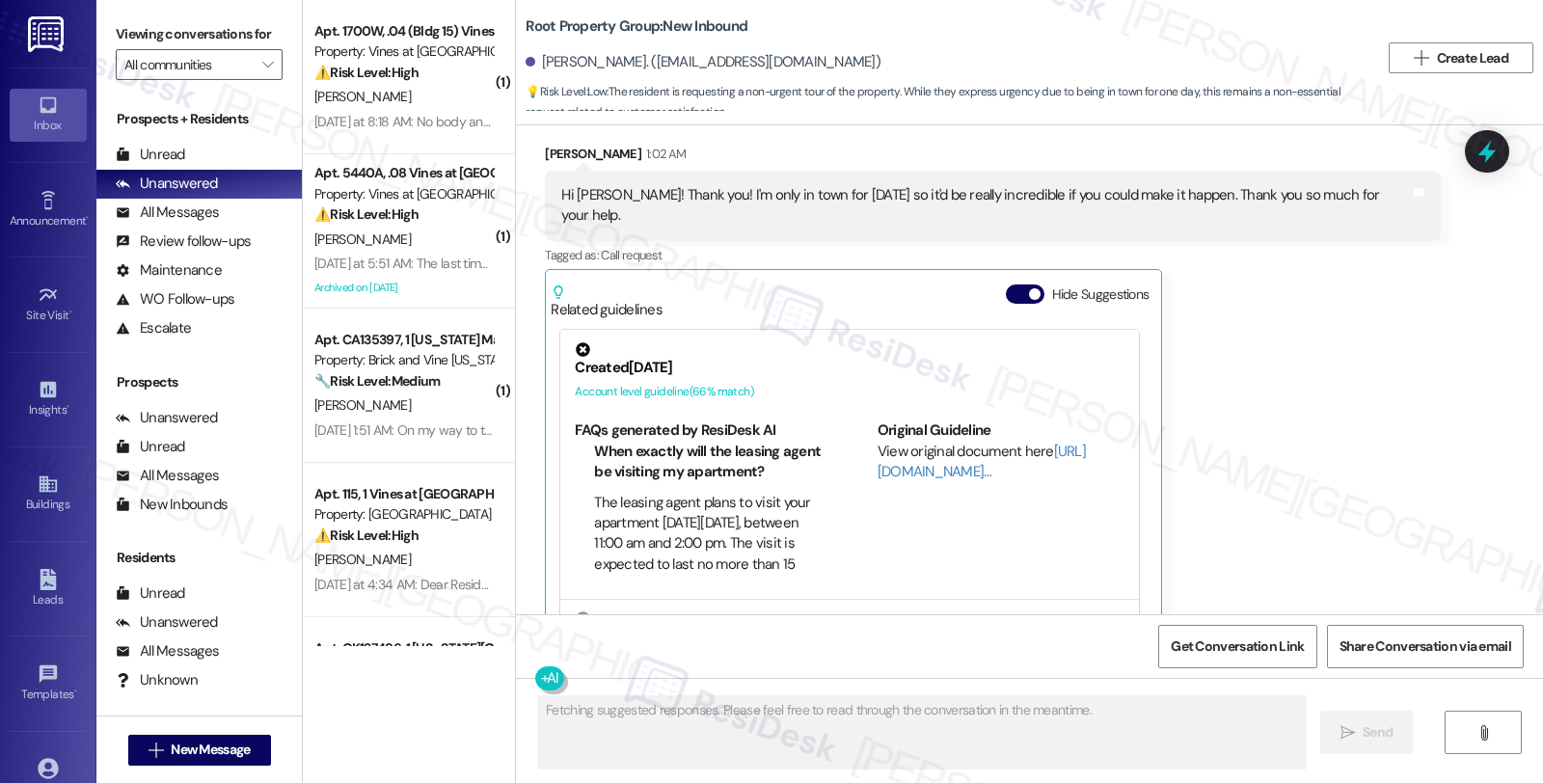
scroll to position [697, 0]
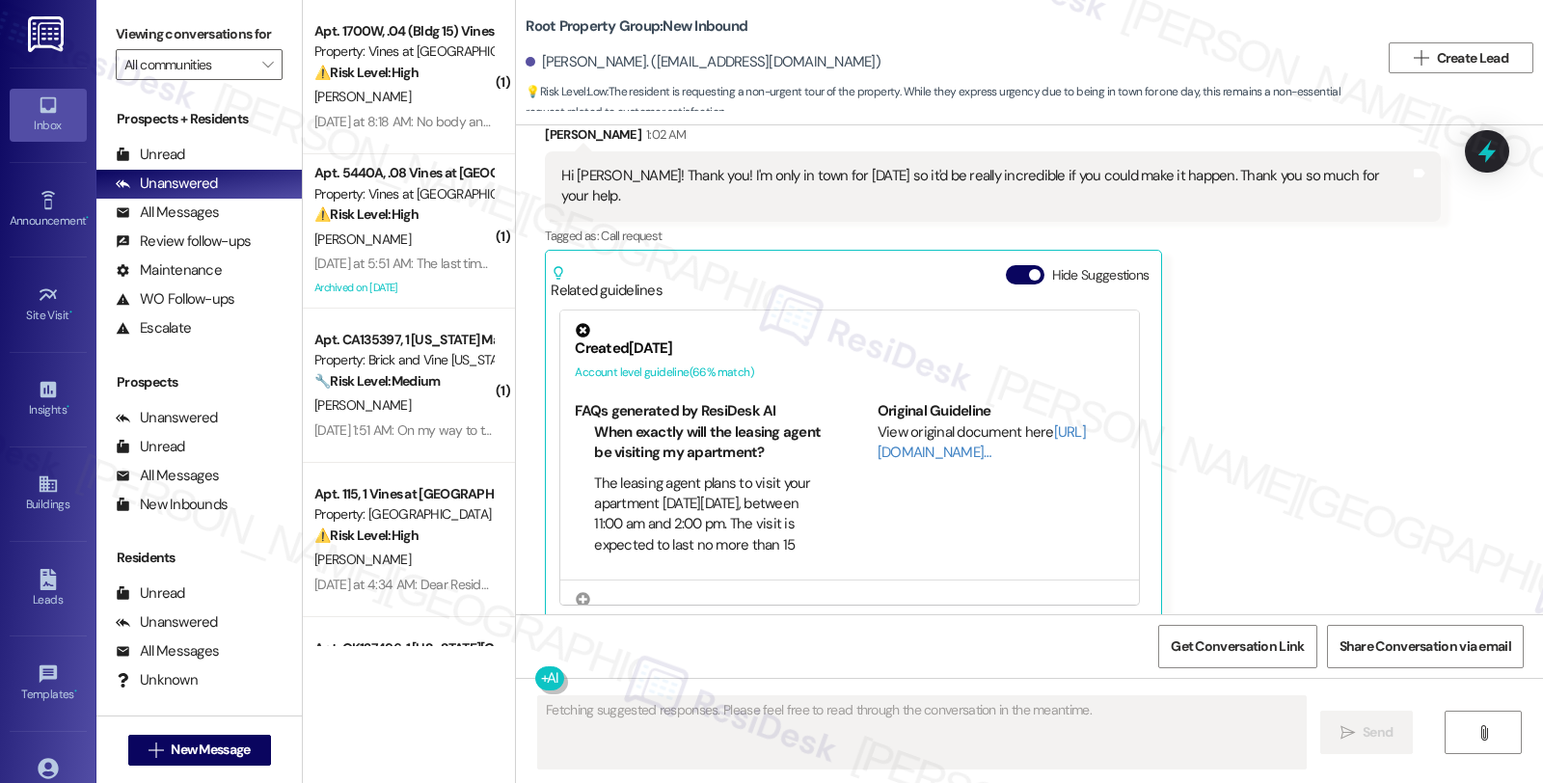
click at [1392, 391] on div "Received via SMS [PERSON_NAME] 1:02 AM Hi [PERSON_NAME]! Thank you! I'm only in…" at bounding box center [1029, 357] width 1027 height 553
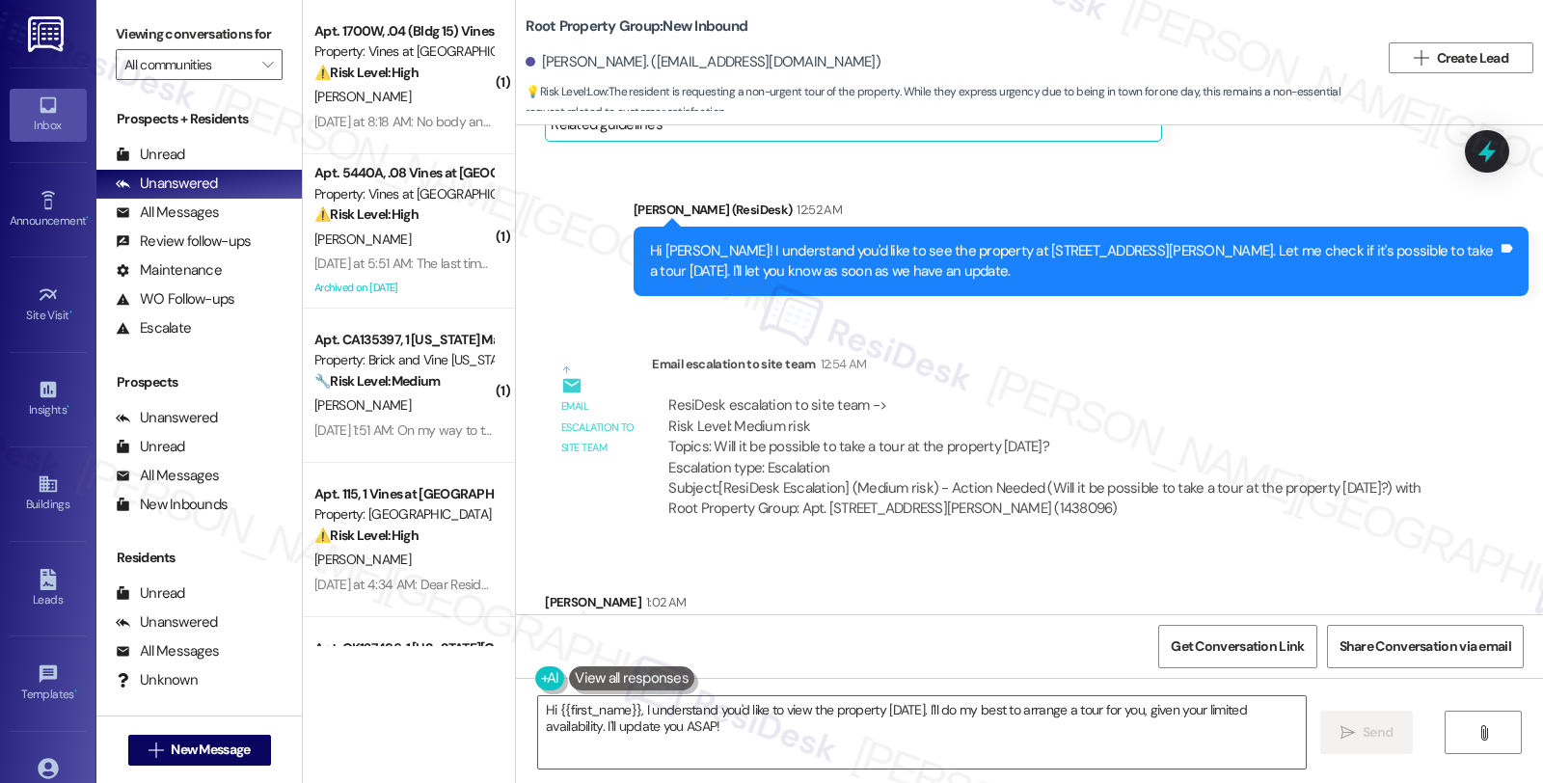
scroll to position [0, 0]
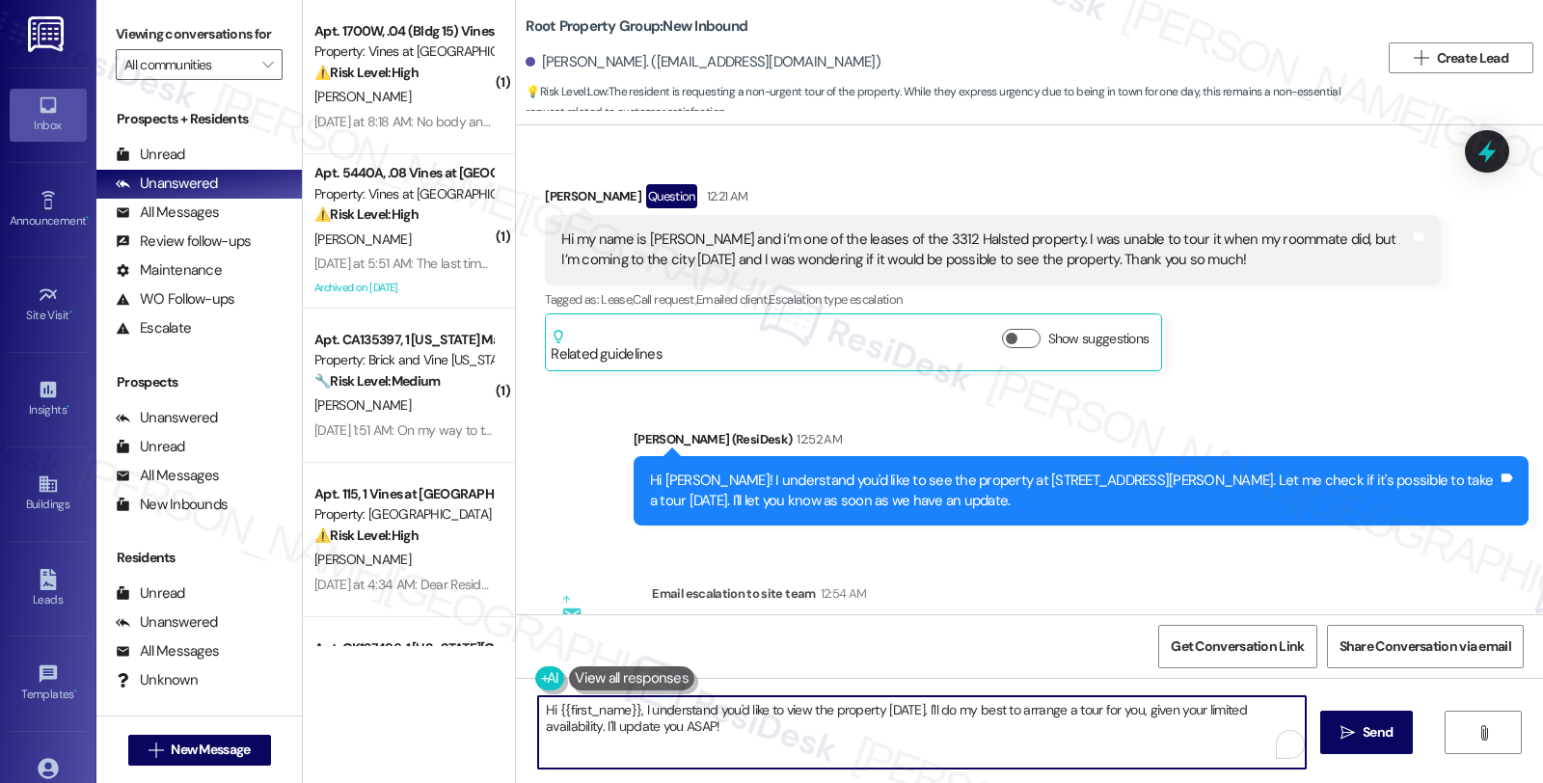
drag, startPoint x: 679, startPoint y: 735, endPoint x: 474, endPoint y: 689, distance: 209.4
click at [474, 689] on div "( 1 ) Apt. 1700W, .04 (Bldg 15) Vines at [GEOGRAPHIC_DATA] Property: Vines at […" at bounding box center [923, 391] width 1240 height 783
paste textarea "Kindly inform the tenant that we do not have any available dates before their m…"
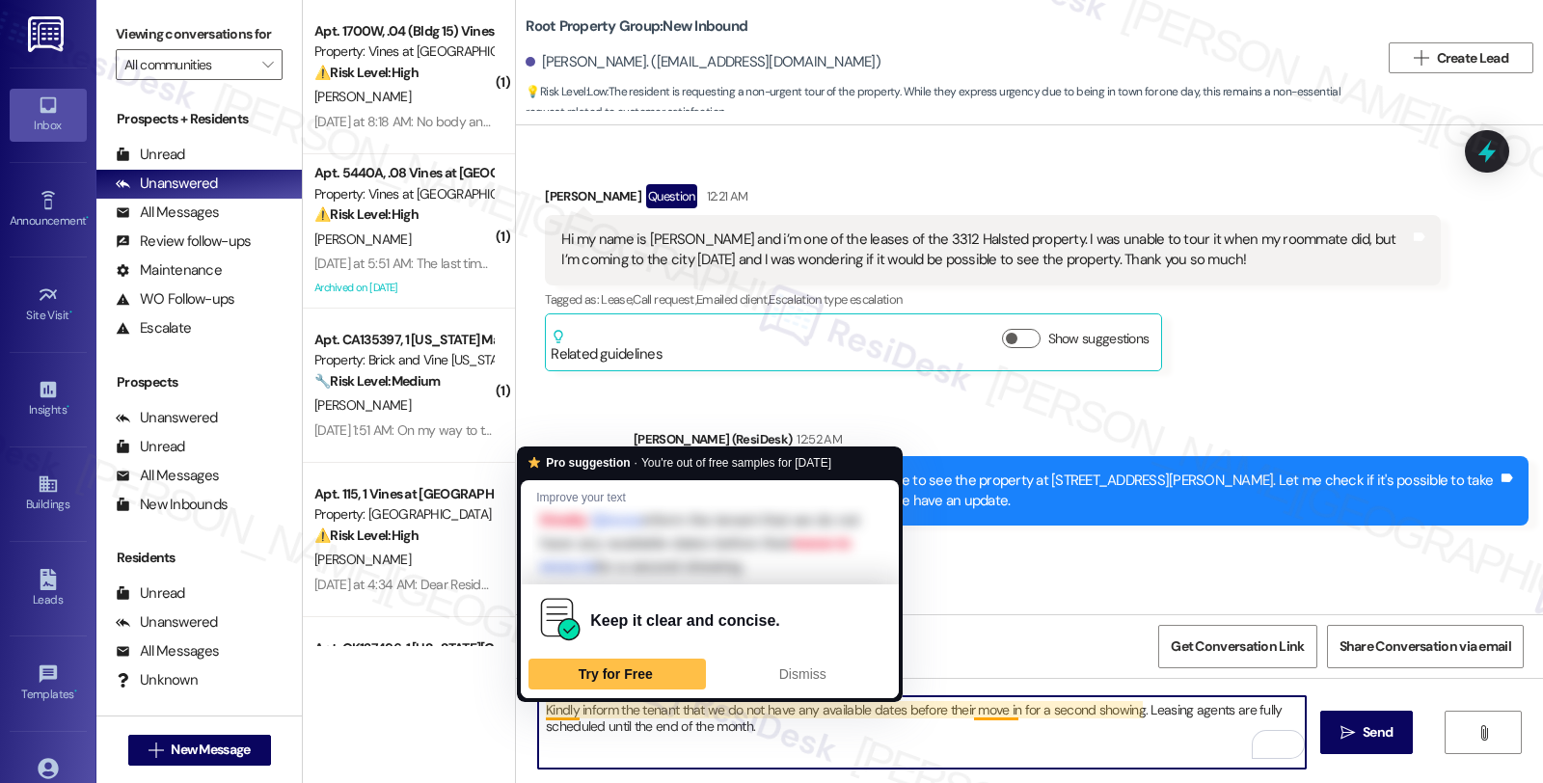
click at [538, 710] on textarea "Kindly inform the tenant that we do not have any available dates before their m…" at bounding box center [921, 732] width 767 height 72
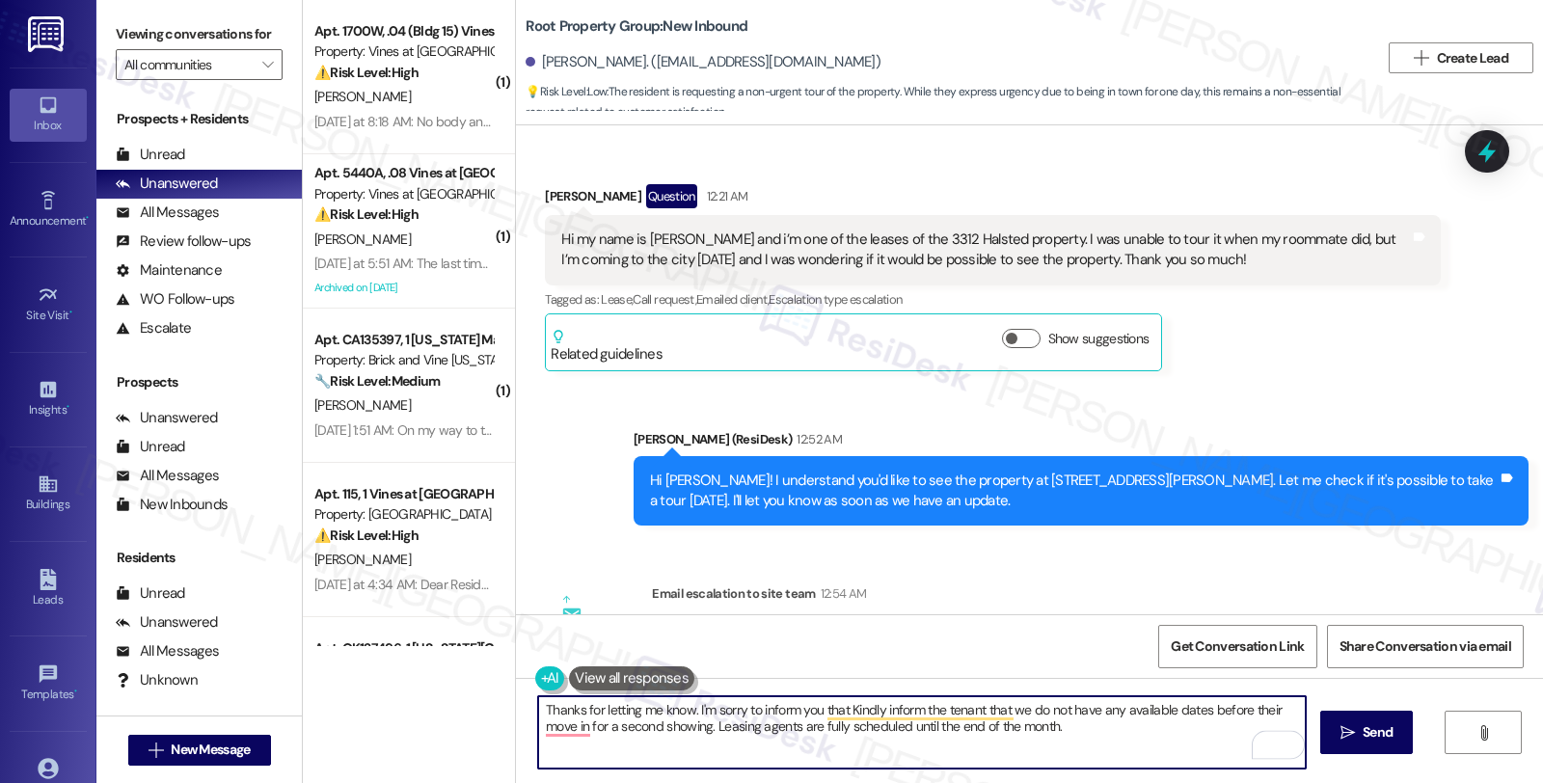
click at [1003, 711] on textarea "Thanks for letting me know. I'm sorry to inform you that Kindly inform the tena…" at bounding box center [921, 732] width 767 height 72
click at [1090, 707] on textarea "Thanks for letting me know. I'm sorry to inform you that we do not have any ava…" at bounding box center [921, 732] width 767 height 72
click at [1296, 713] on textarea "Thanks for letting me know. I'm sorry to inform you that we do not have any ava…" at bounding box center [921, 732] width 767 height 72
click at [930, 727] on textarea "Thanks for letting me know. I'm sorry to inform you that we do not have any ava…" at bounding box center [921, 732] width 767 height 72
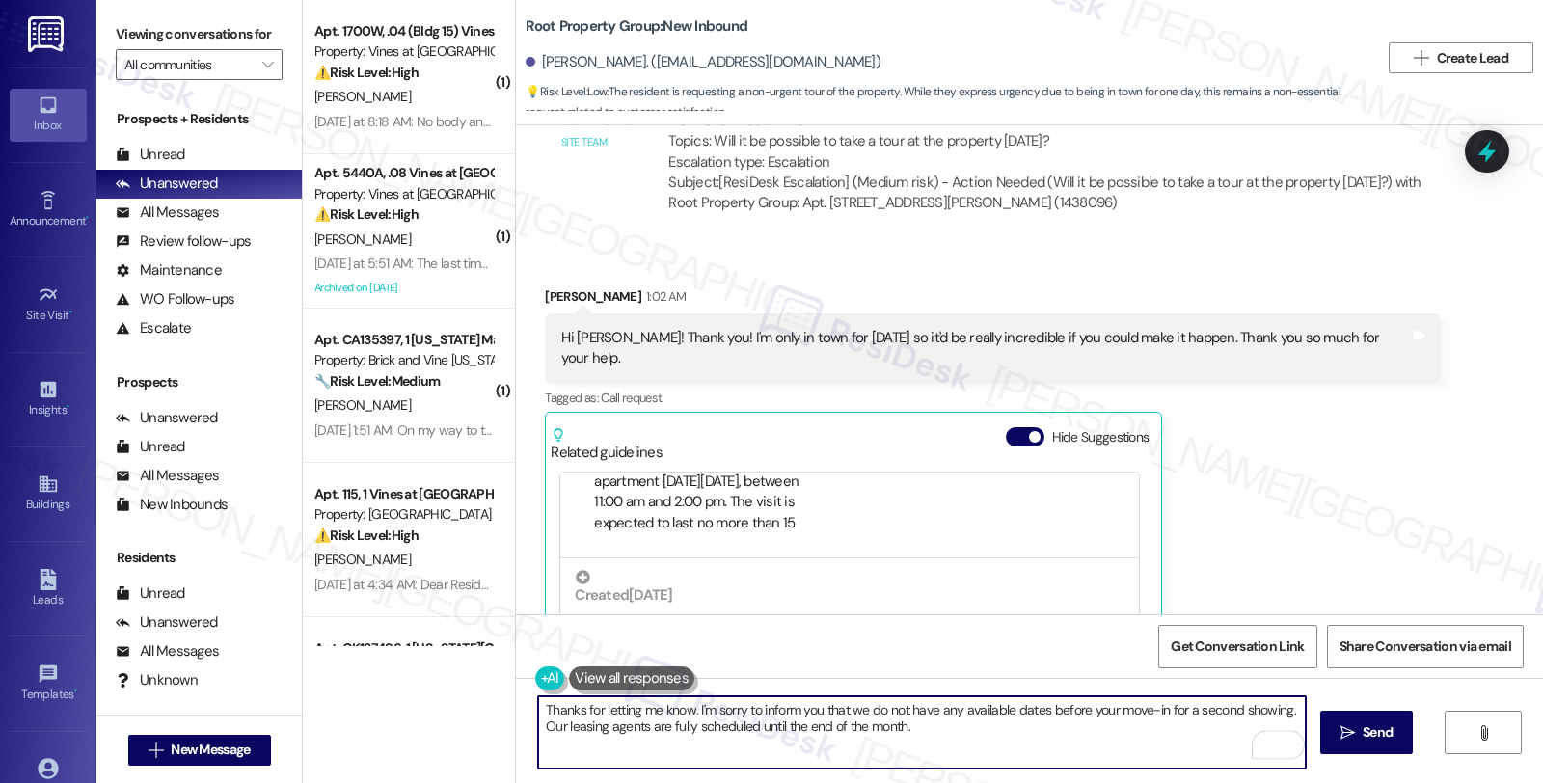
scroll to position [311, 0]
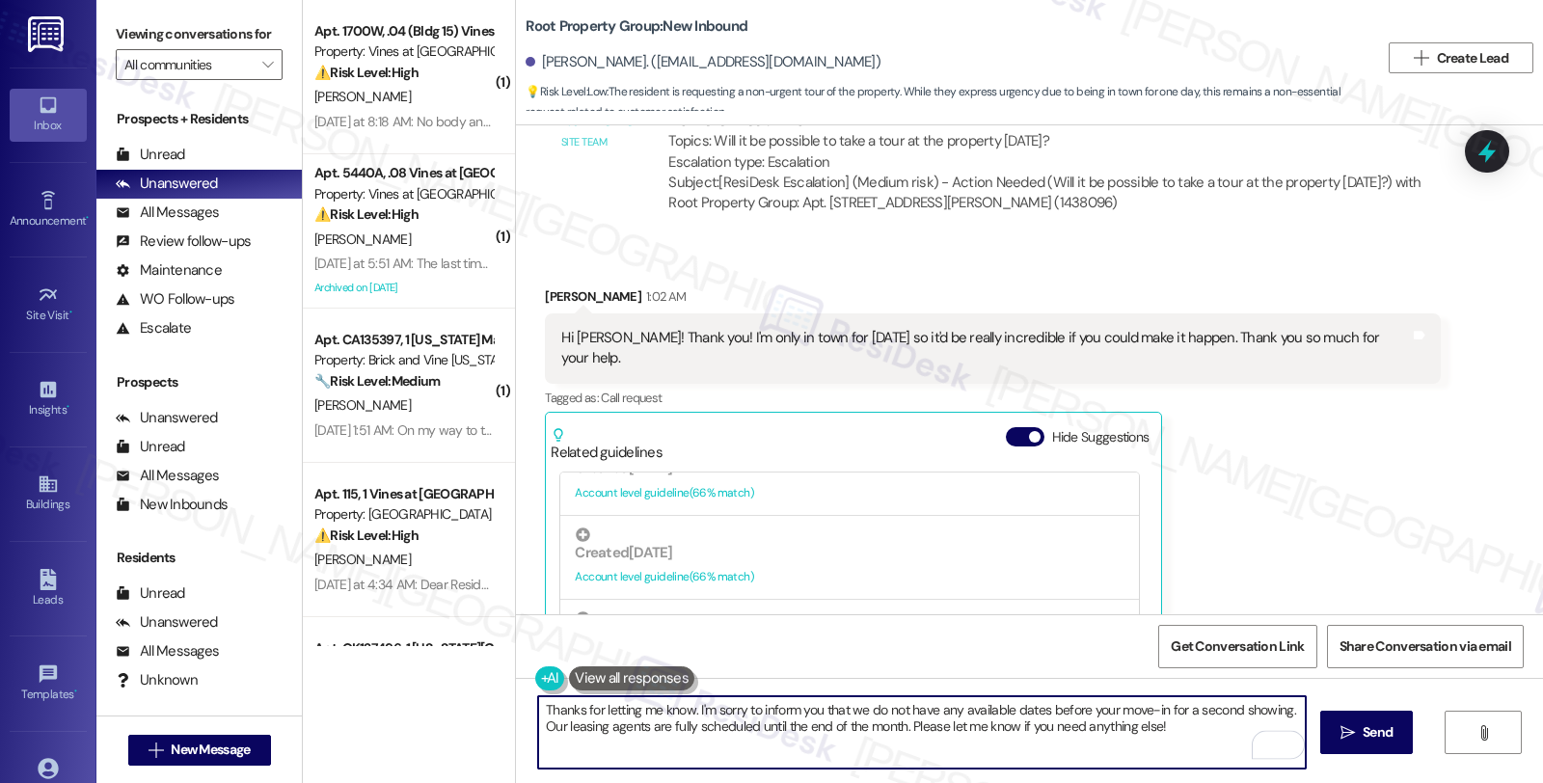
type textarea "Thanks for letting me know. I'm sorry to inform you that we do not have any ava…"
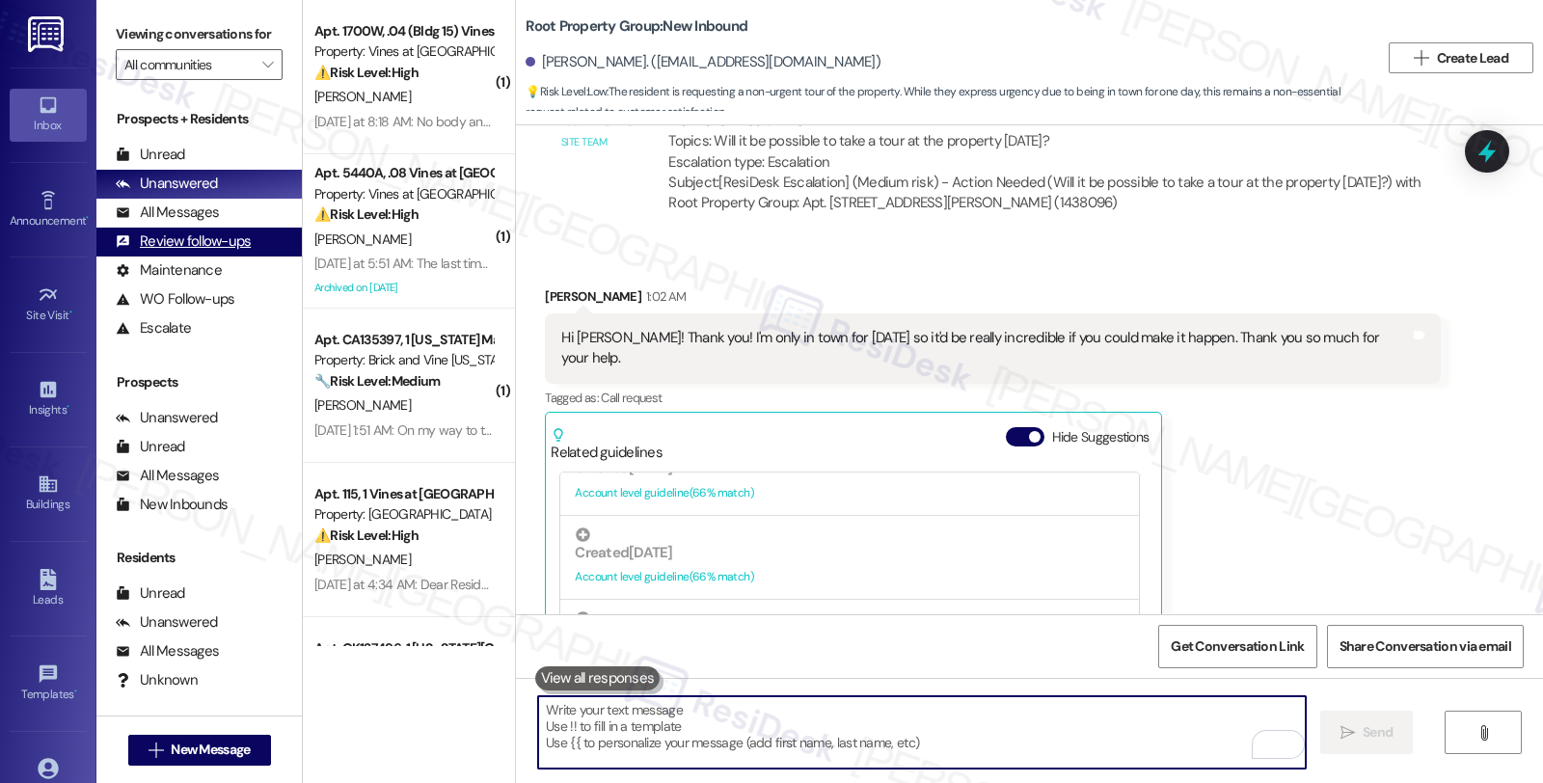
click at [209, 223] on div "All Messages" at bounding box center [167, 212] width 103 height 20
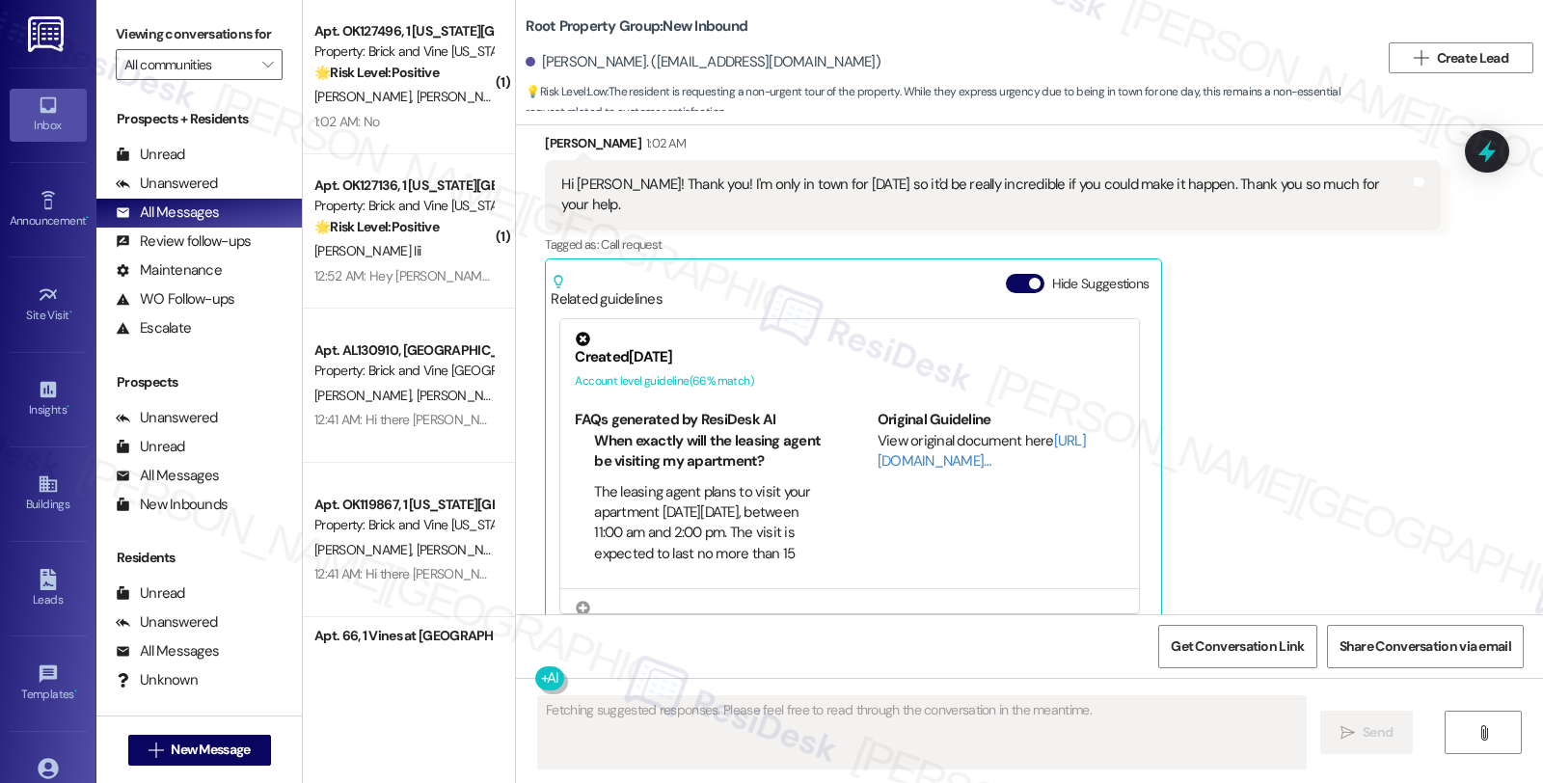
scroll to position [697, 0]
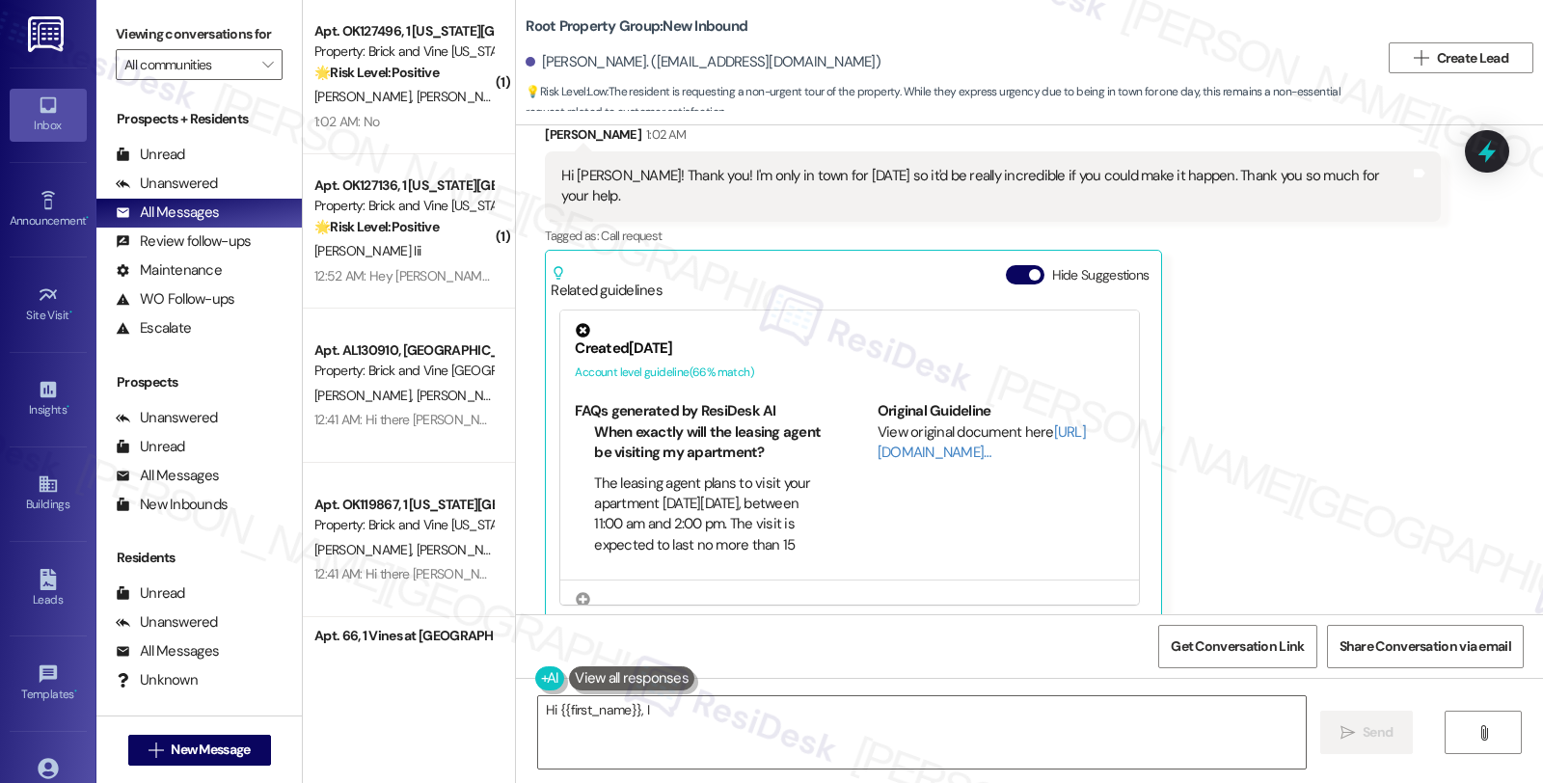
click at [1357, 352] on div "[PERSON_NAME] 1:02 AM Hi [PERSON_NAME]! Thank you! I'm only in town for [DATE] …" at bounding box center [992, 372] width 895 height 496
type textarea "Hi {{first_name}}, I understand you're only in town [DATE]. Unfortunately, no a…"
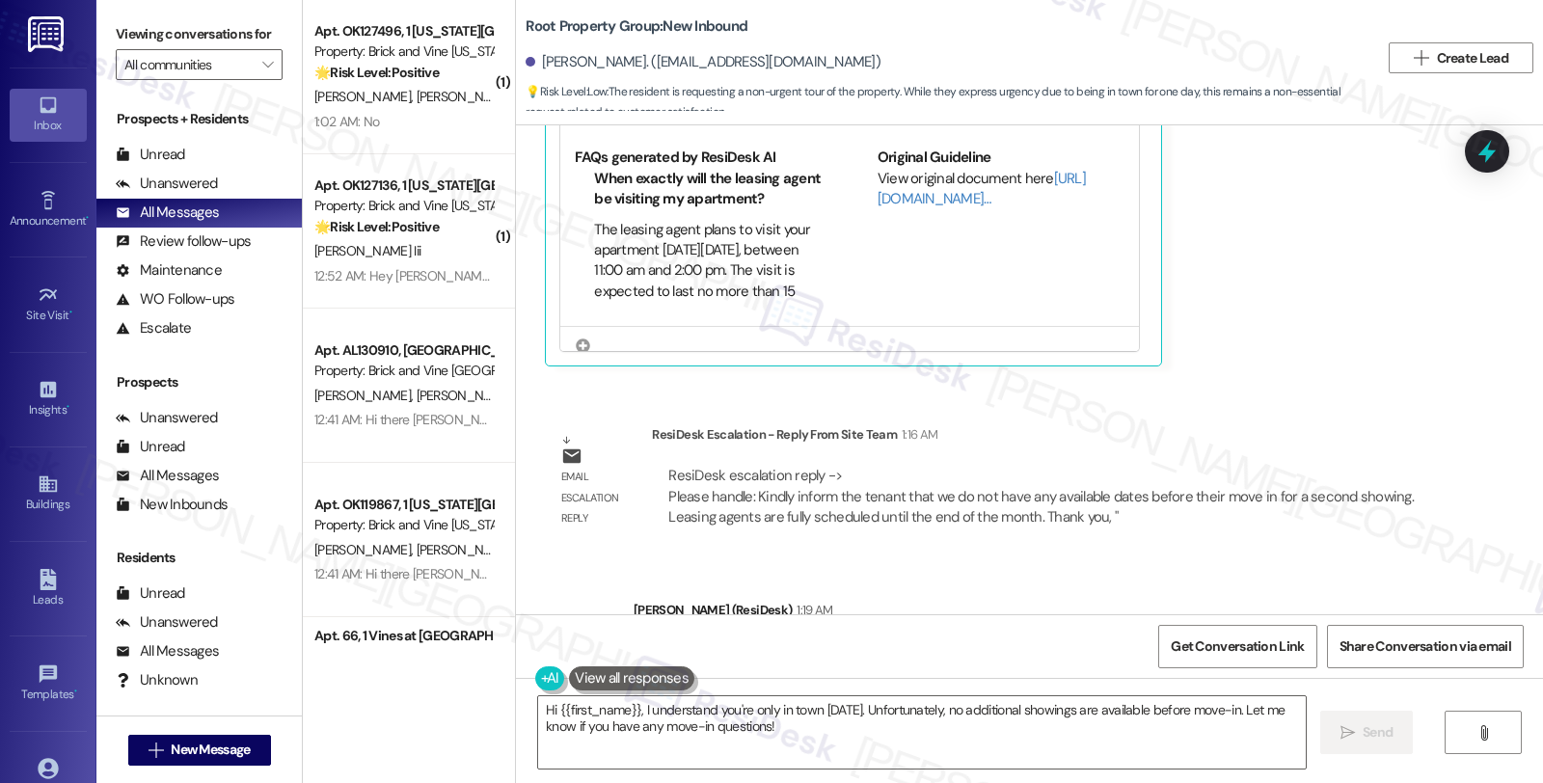
scroll to position [1056, 0]
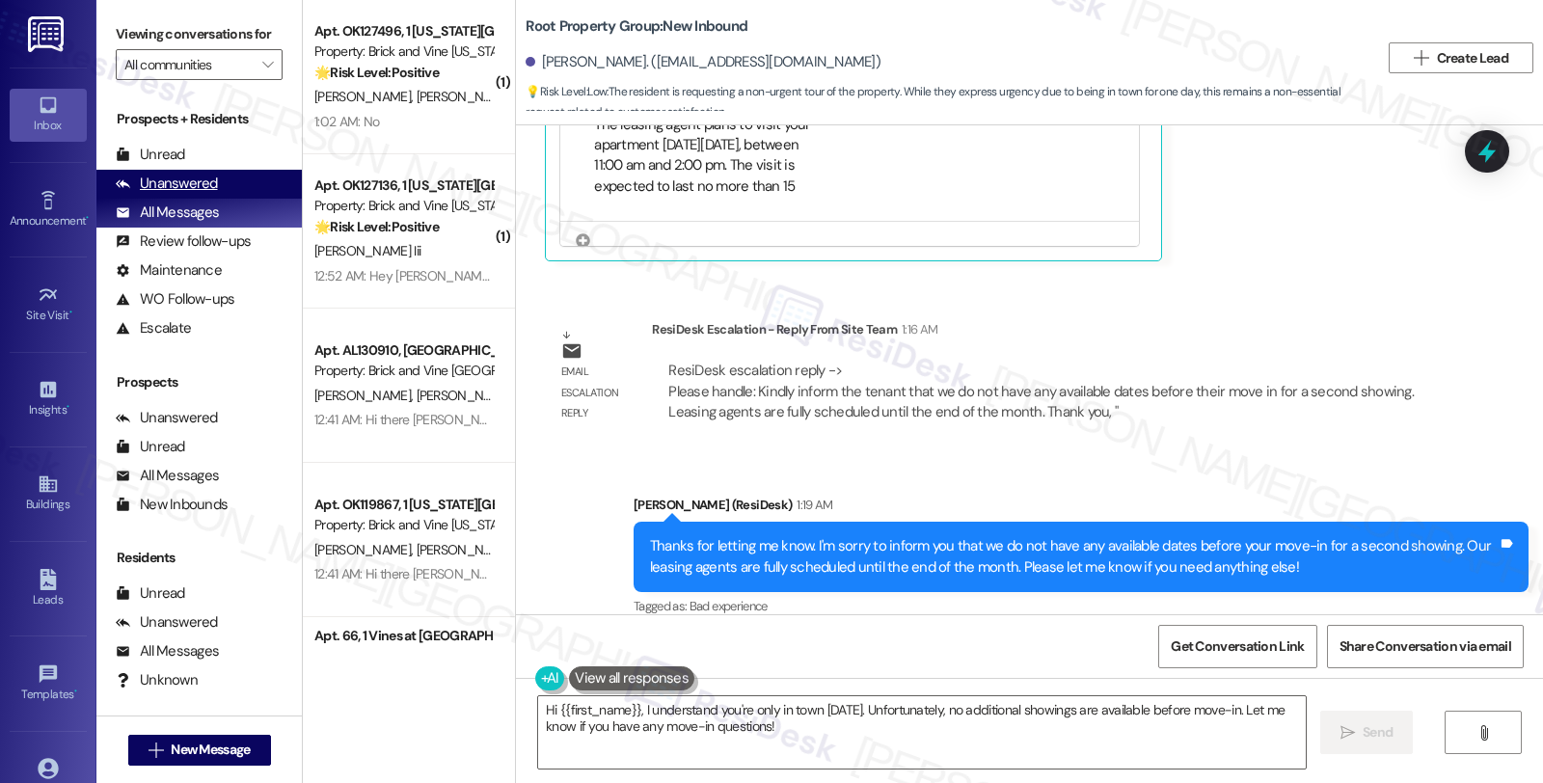
click at [207, 194] on div "Unanswered" at bounding box center [167, 184] width 102 height 20
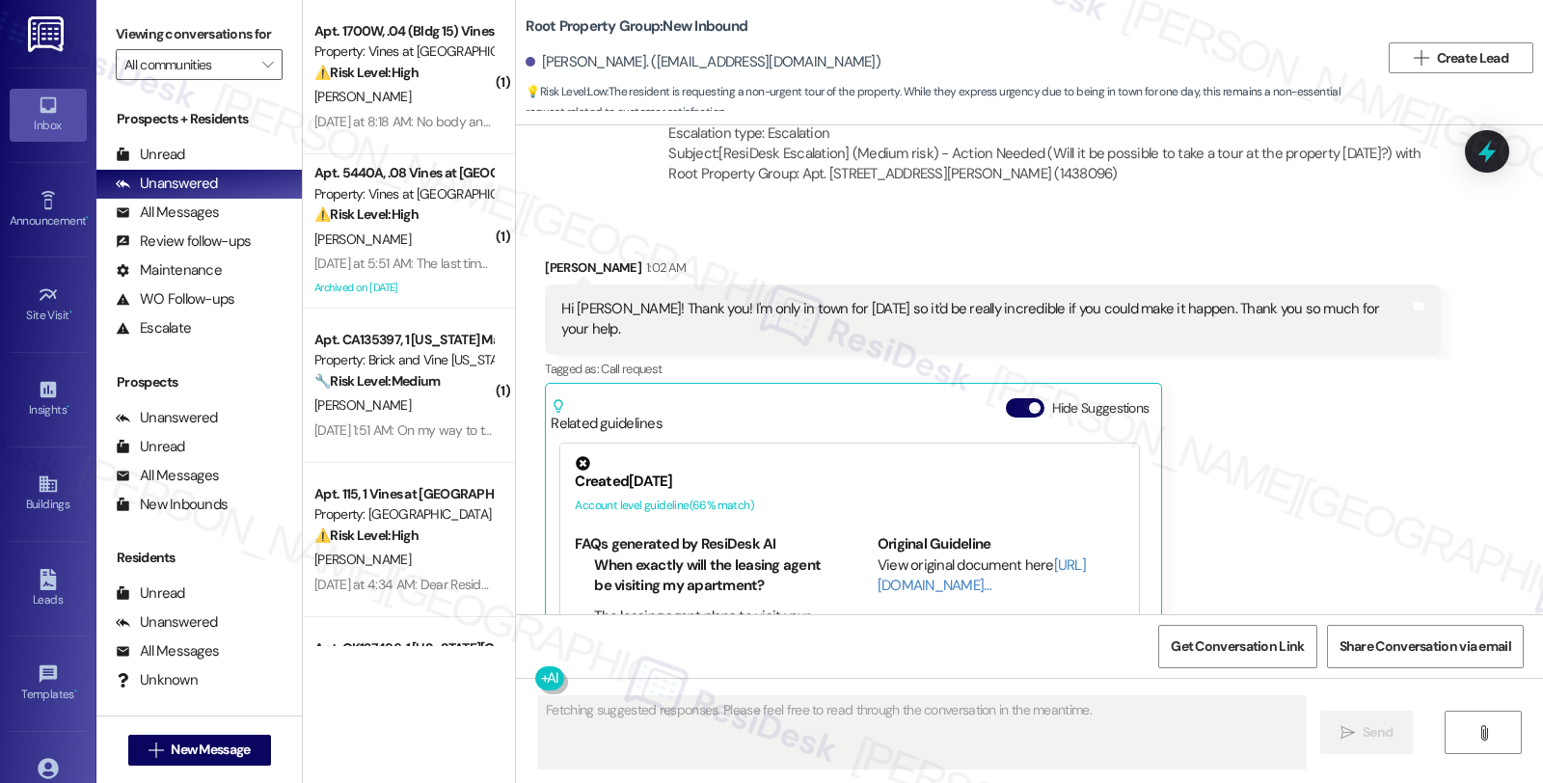
scroll to position [697, 0]
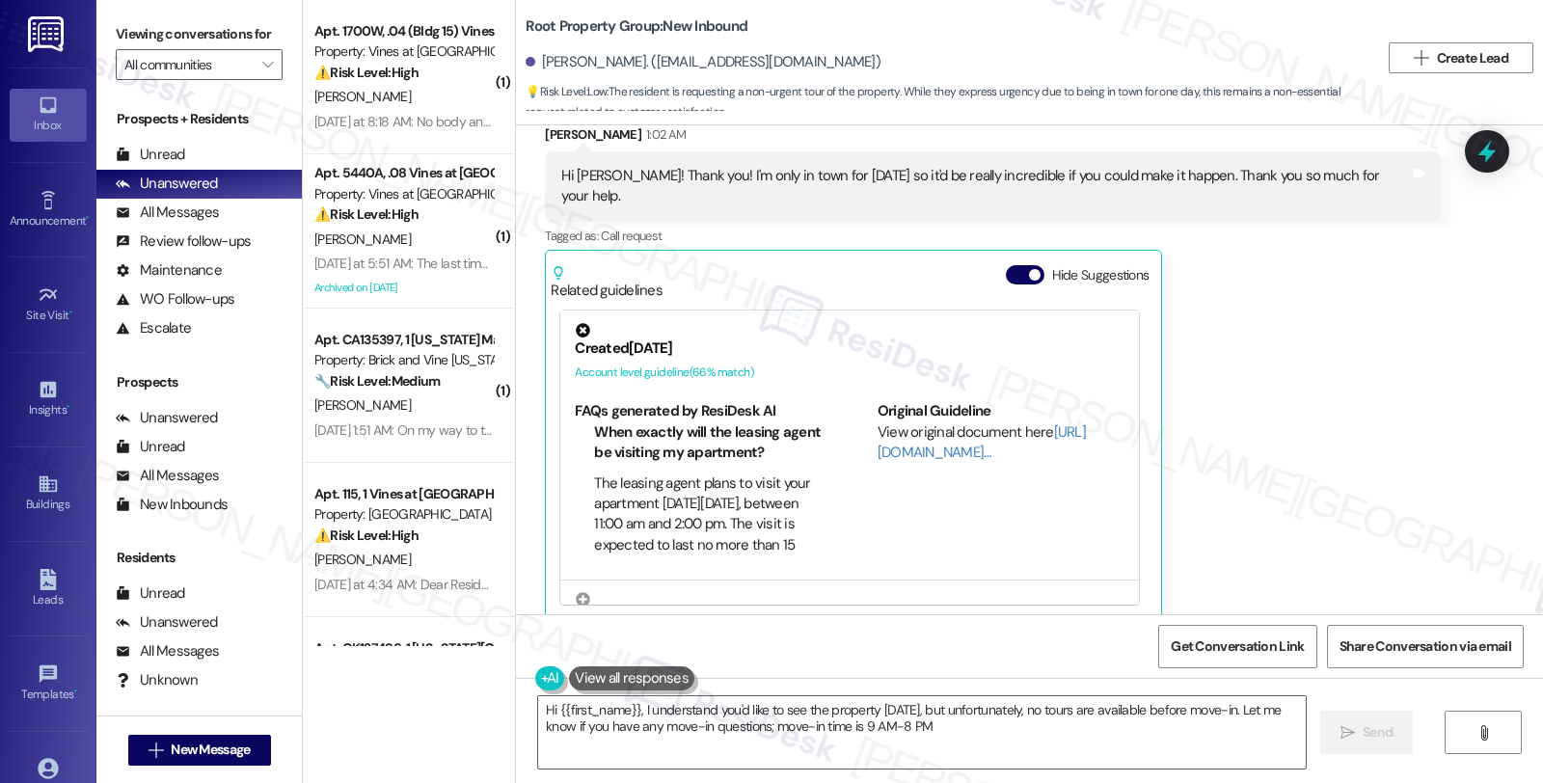
type textarea "Hi {{first_name}}, I understand you'd like to see the property [DATE], but unfo…"
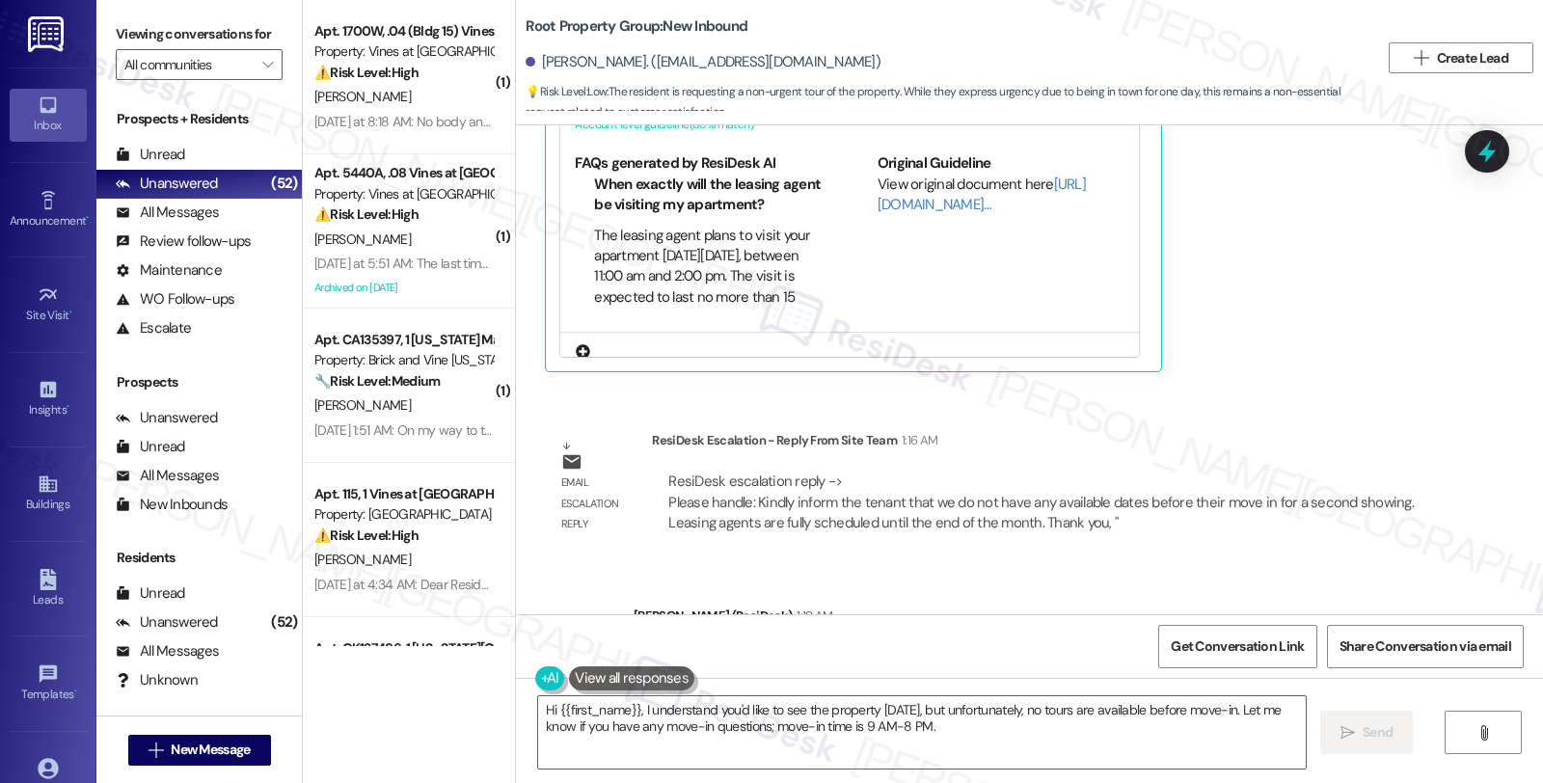
scroll to position [1056, 0]
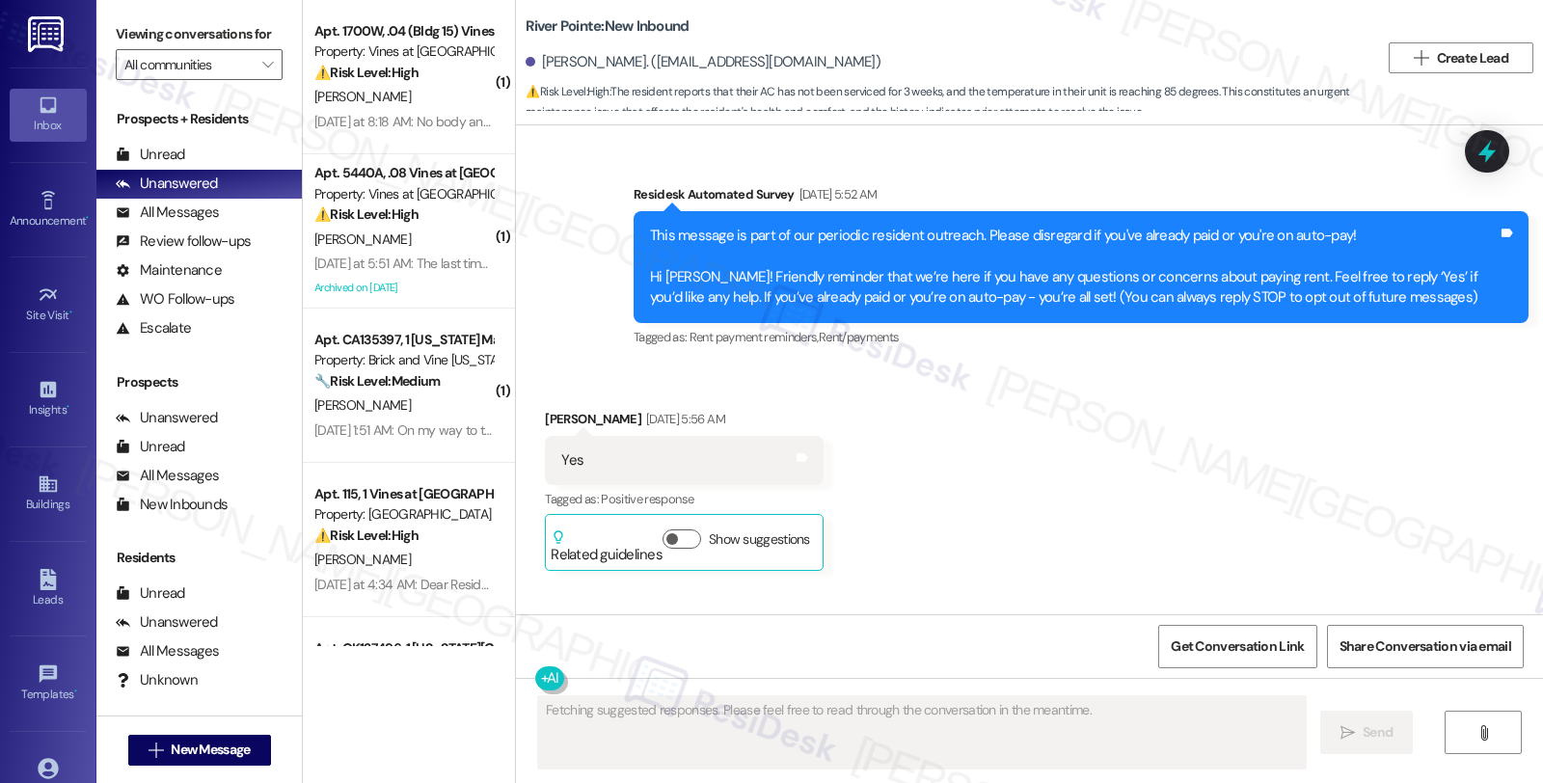
scroll to position [9031, 0]
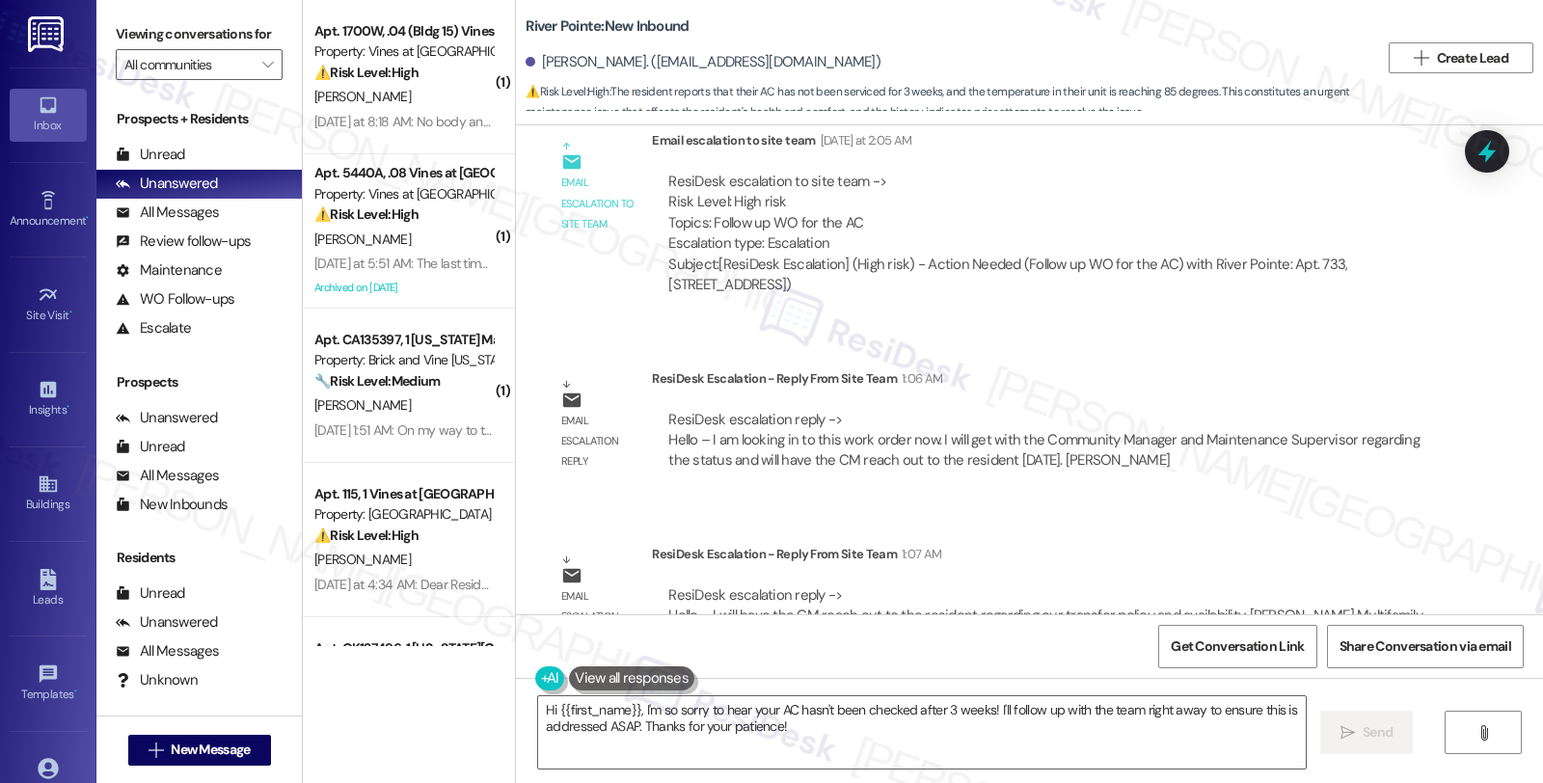
click at [547, 63] on div "[PERSON_NAME]. ([EMAIL_ADDRESS][DOMAIN_NAME])" at bounding box center [702, 62] width 355 height 20
copy div "Erbin"
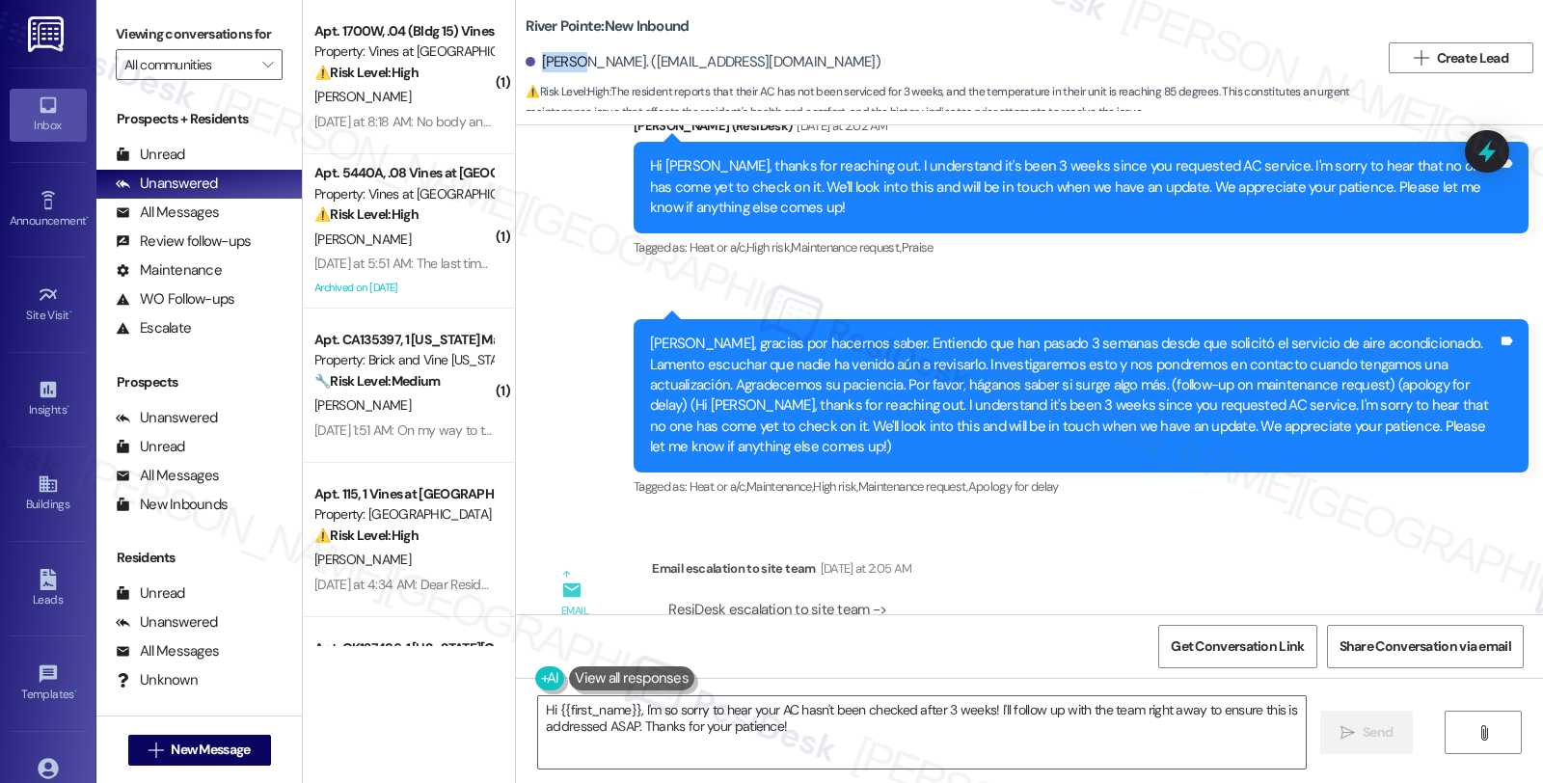
scroll to position [8496, 0]
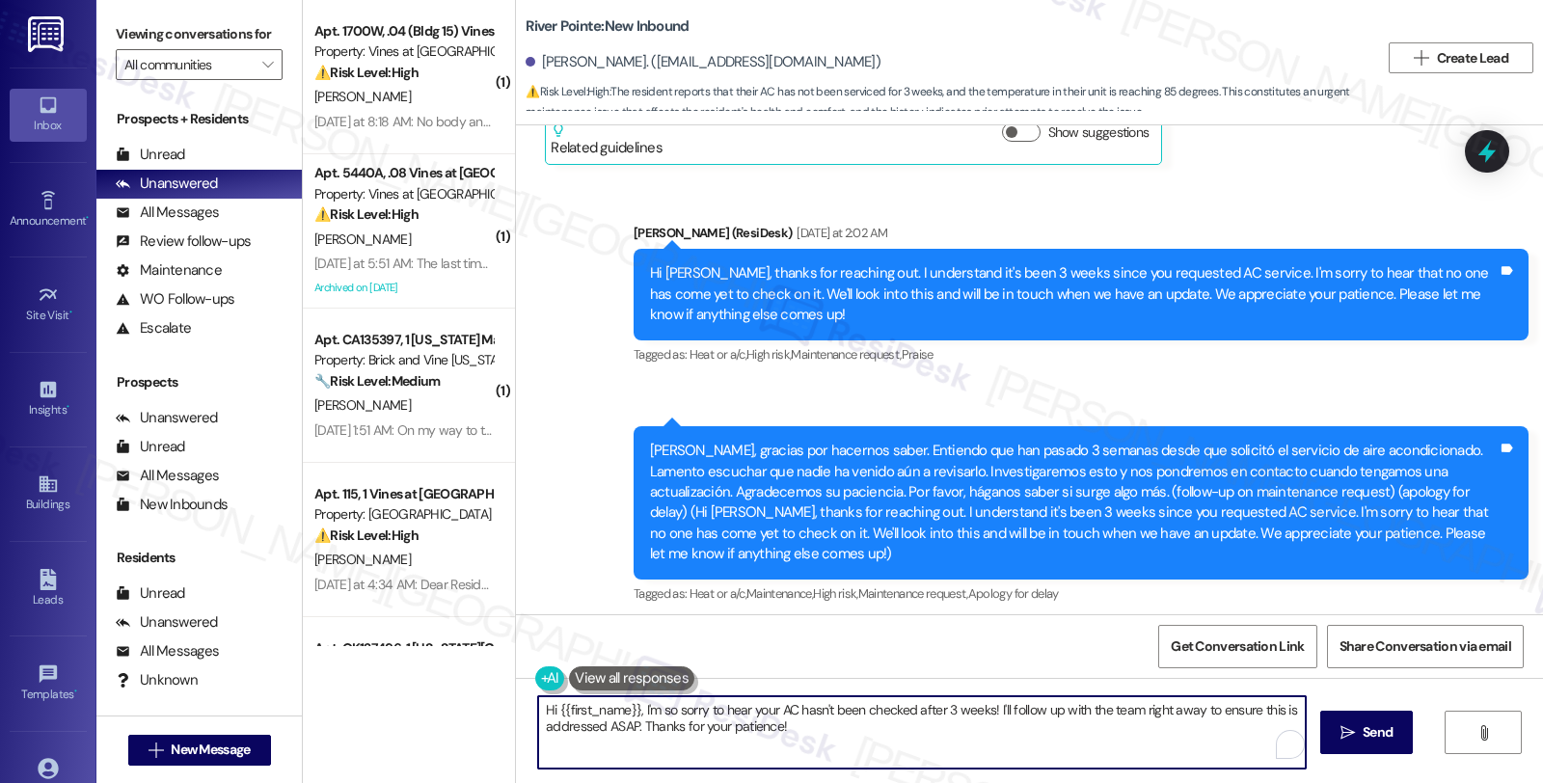
drag, startPoint x: 815, startPoint y: 718, endPoint x: 990, endPoint y: 733, distance: 176.1
click at [990, 733] on textarea "Hi {{first_name}}, I'm so sorry to hear your AC hasn't been checked after 3 wee…" at bounding box center [921, 732] width 767 height 72
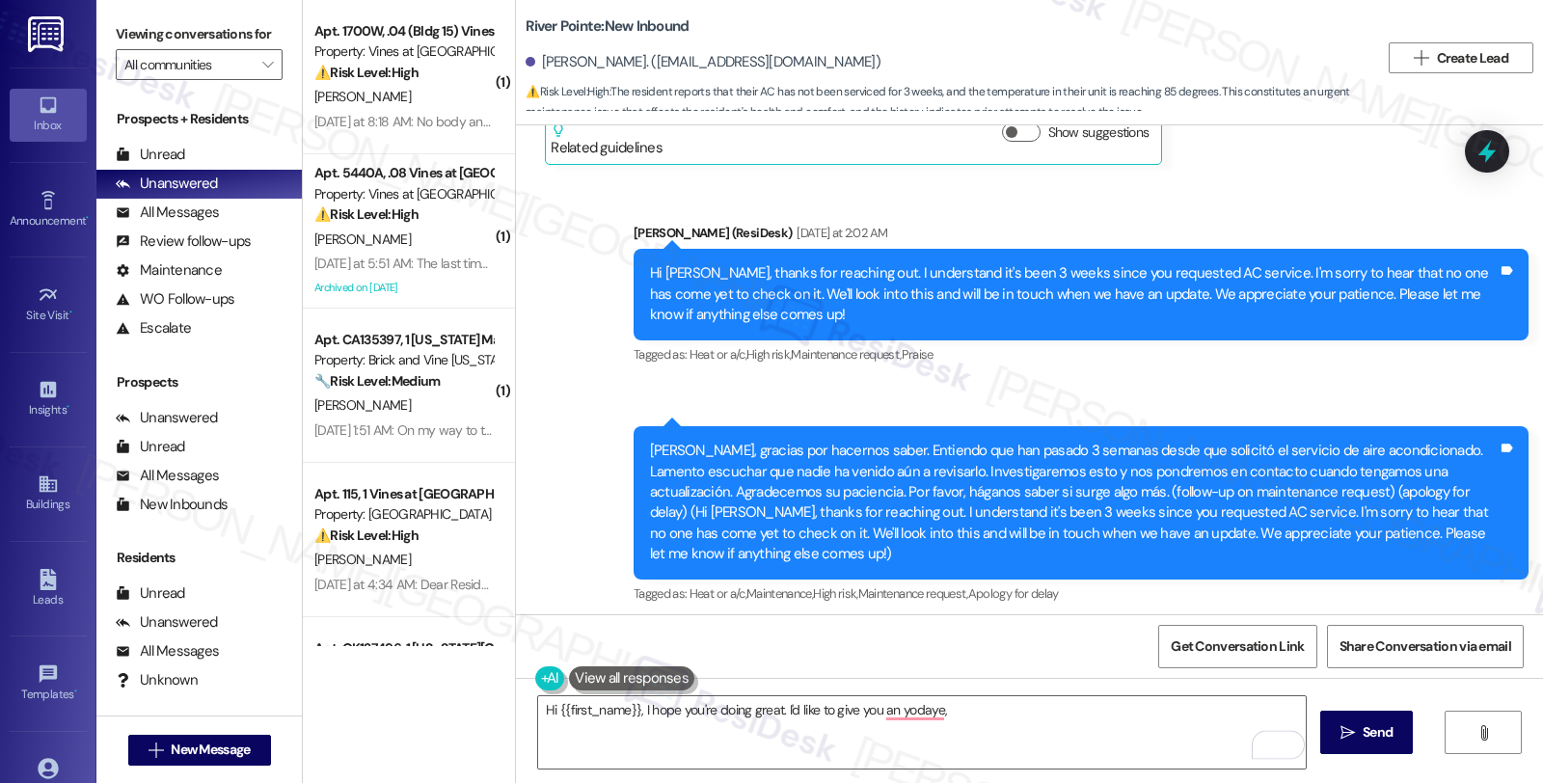
click at [895, 617] on div "Get Conversation Link Share Conversation via email" at bounding box center [1029, 646] width 1027 height 64
click at [916, 719] on textarea "Hi {{first_name}}, I hope you're doing great. I'd like to give you an yodaye," at bounding box center [921, 732] width 767 height 72
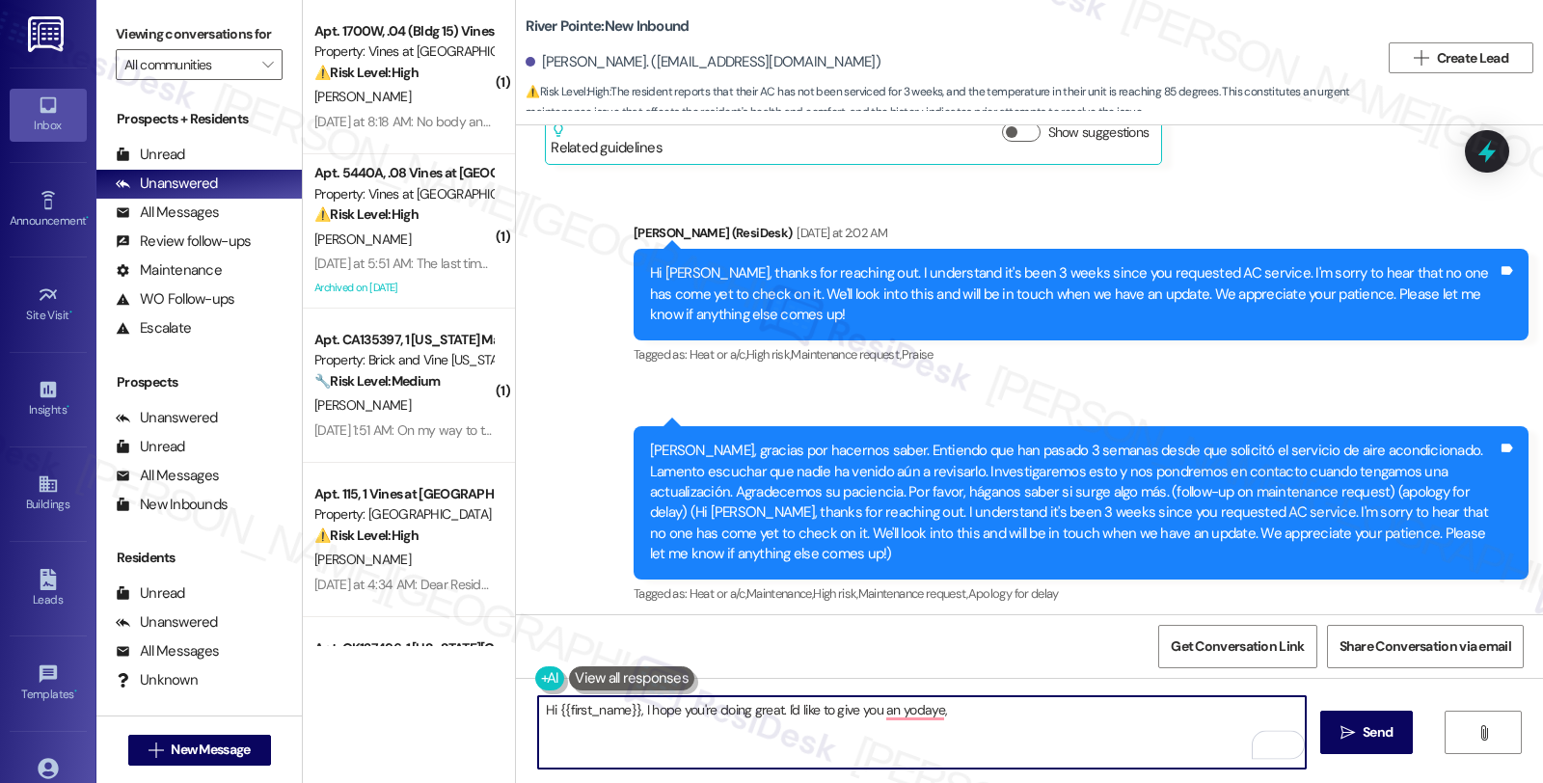
click at [916, 719] on textarea "Hi {{first_name}}, I hope you're doing great. I'd like to give you an yodaye," at bounding box center [921, 732] width 767 height 72
paste textarea "I will have the CM reach out to the resident regarding our transfer policy and …"
click at [936, 711] on textarea "Hi {{first_name}}, I hope you're doing great. I'd like to give you an update. I…" at bounding box center [921, 732] width 767 height 72
click at [1029, 710] on textarea "Hi {{first_name}}, I hope you're doing great. I'd like to give you an update. O…" at bounding box center [921, 732] width 767 height 72
click at [1121, 711] on textarea "Hi {{first_name}}, I hope you're doing great. I'd like to give you an update. O…" at bounding box center [921, 732] width 767 height 72
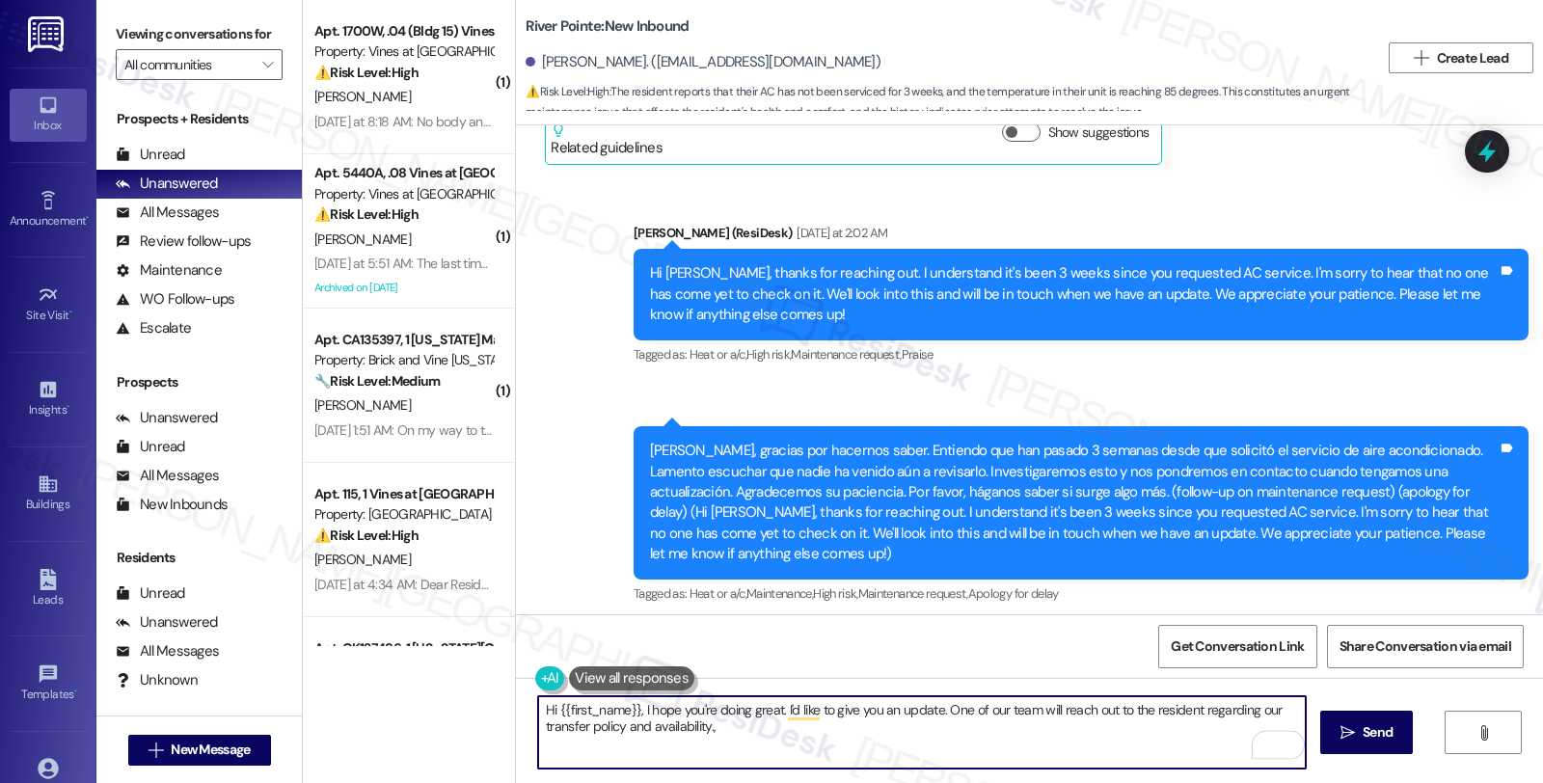
click at [1131, 707] on textarea "Hi {{first_name}}, I hope you're doing great. I'd like to give you an update. O…" at bounding box center [921, 732] width 767 height 72
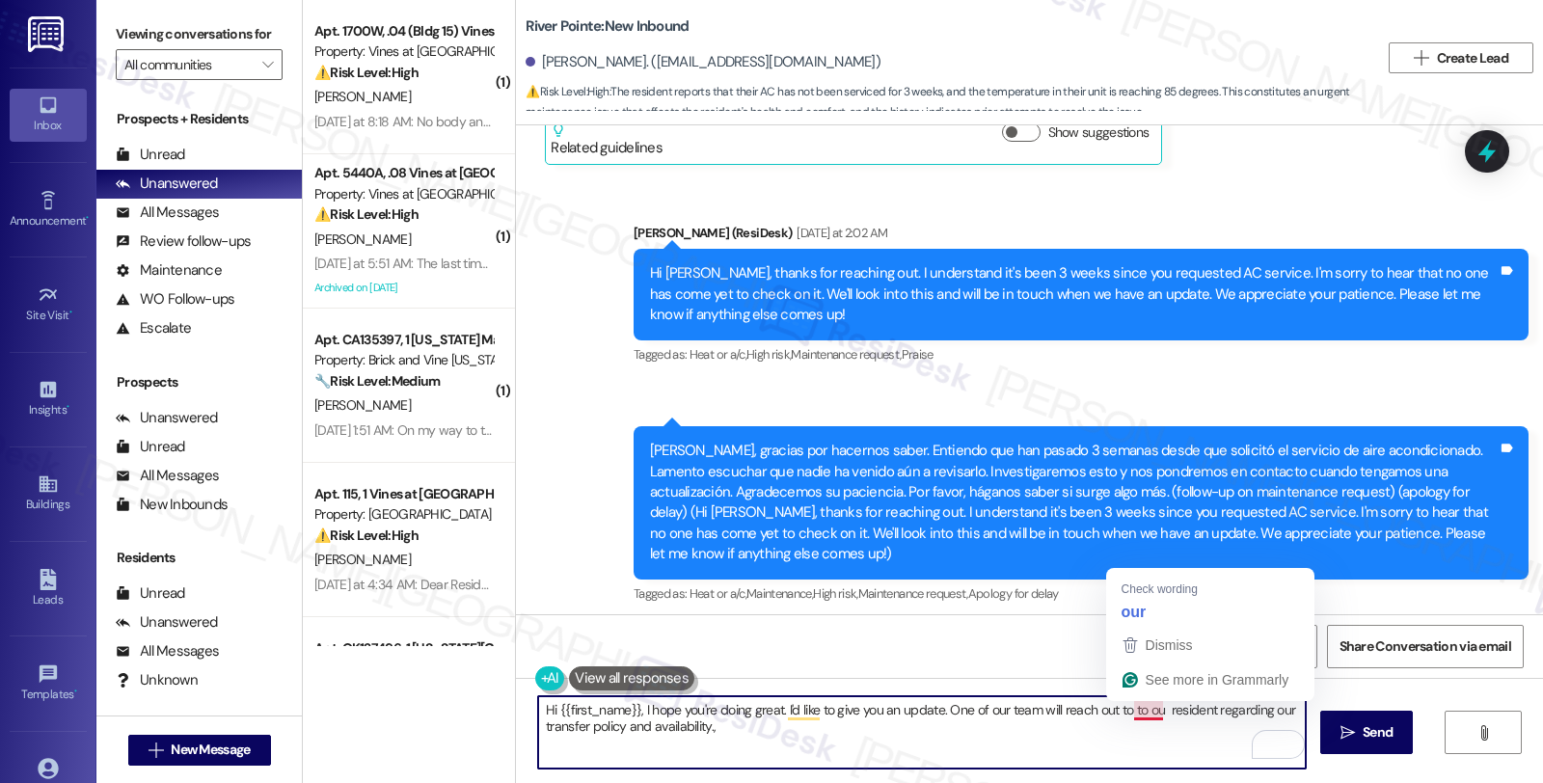
click at [1144, 714] on textarea "Hi {{first_name}}, I hope you're doing great. I'd like to give you an update. O…" at bounding box center [921, 732] width 767 height 72
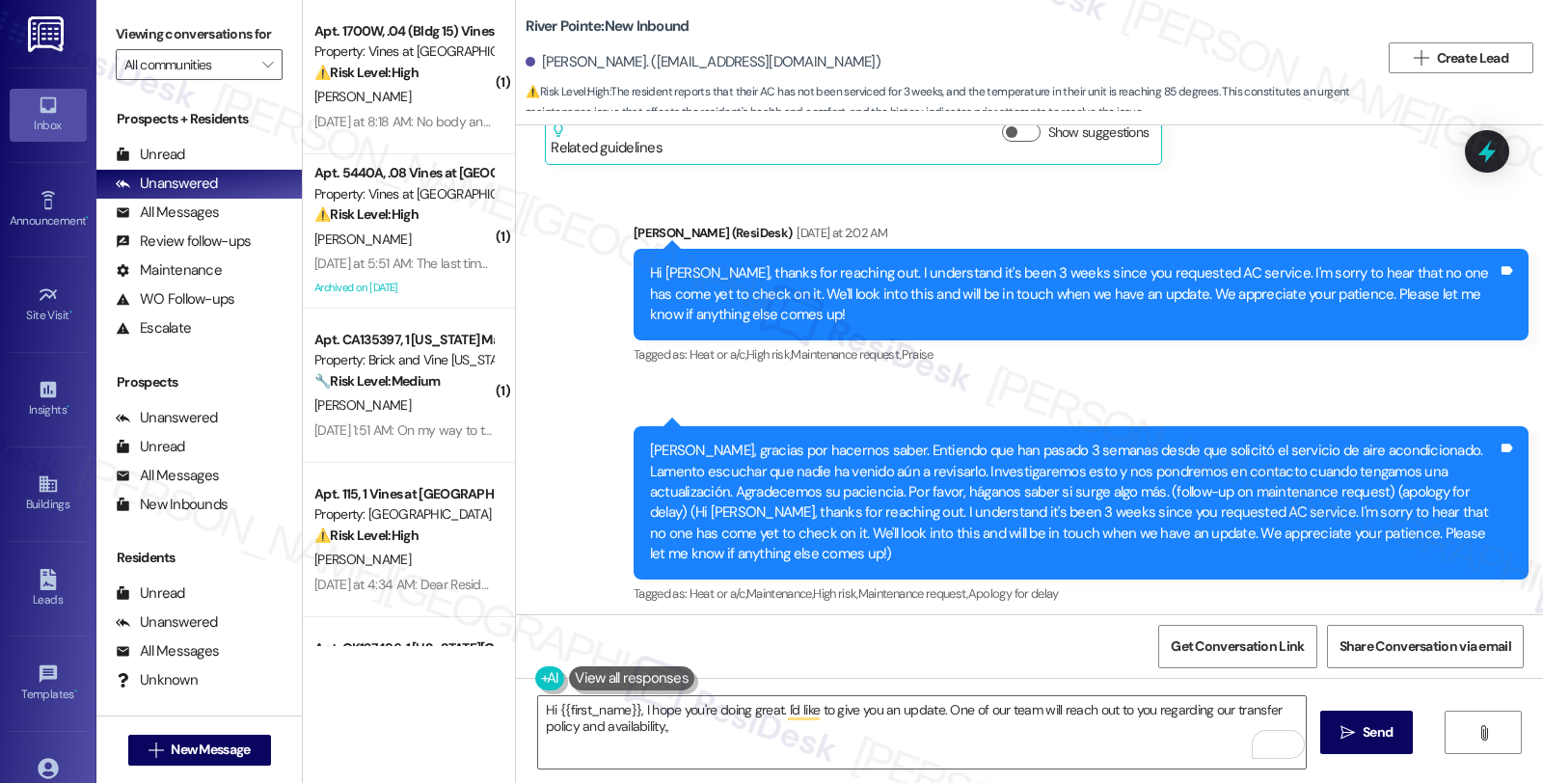
drag, startPoint x: 1412, startPoint y: 536, endPoint x: 1270, endPoint y: 536, distance: 142.7
click at [1412, 579] on div "Tagged as: Heat or a/c , Click to highlight conversations about Heat or a/c Mai…" at bounding box center [1080, 593] width 895 height 28
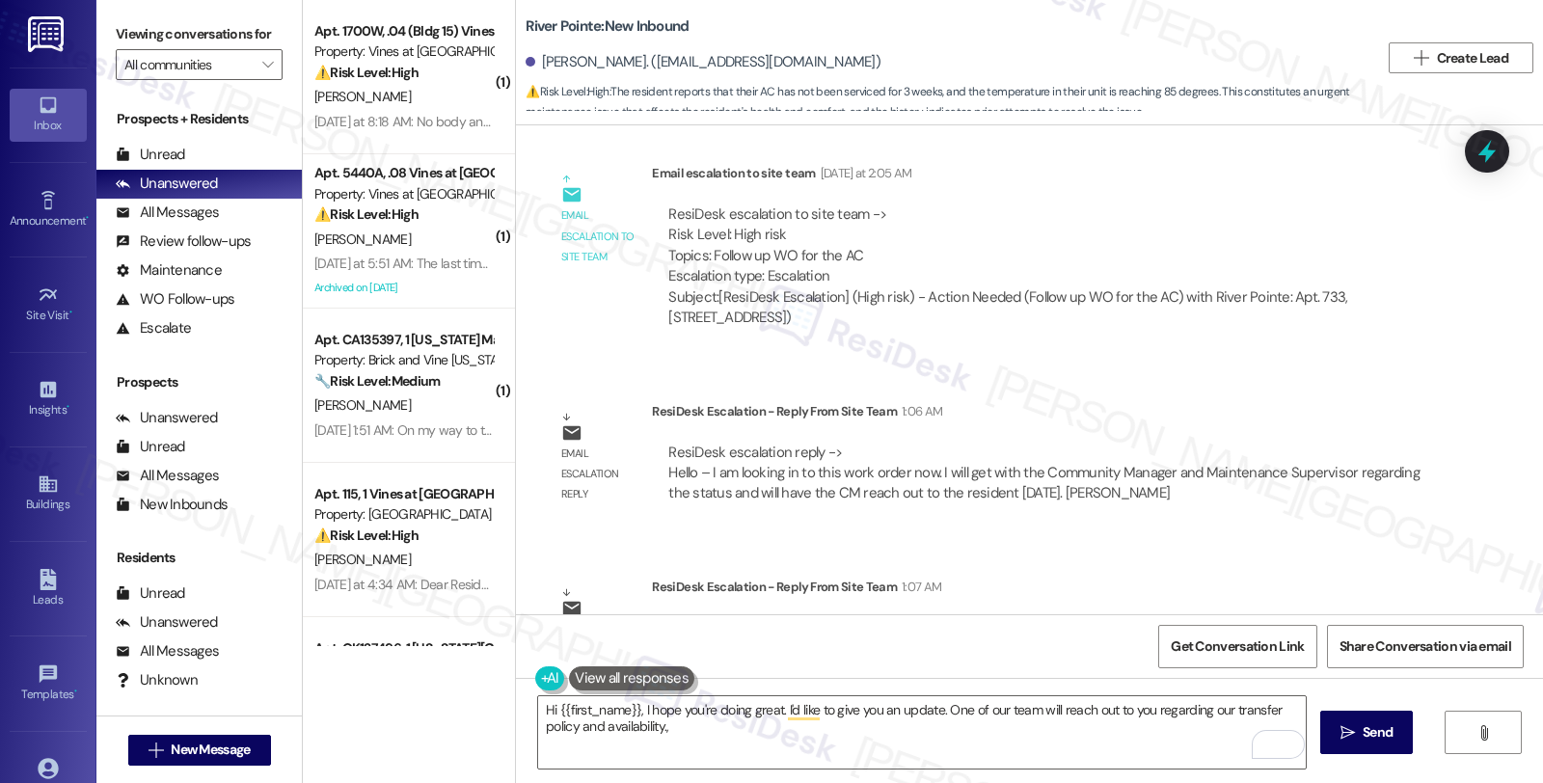
scroll to position [9031, 0]
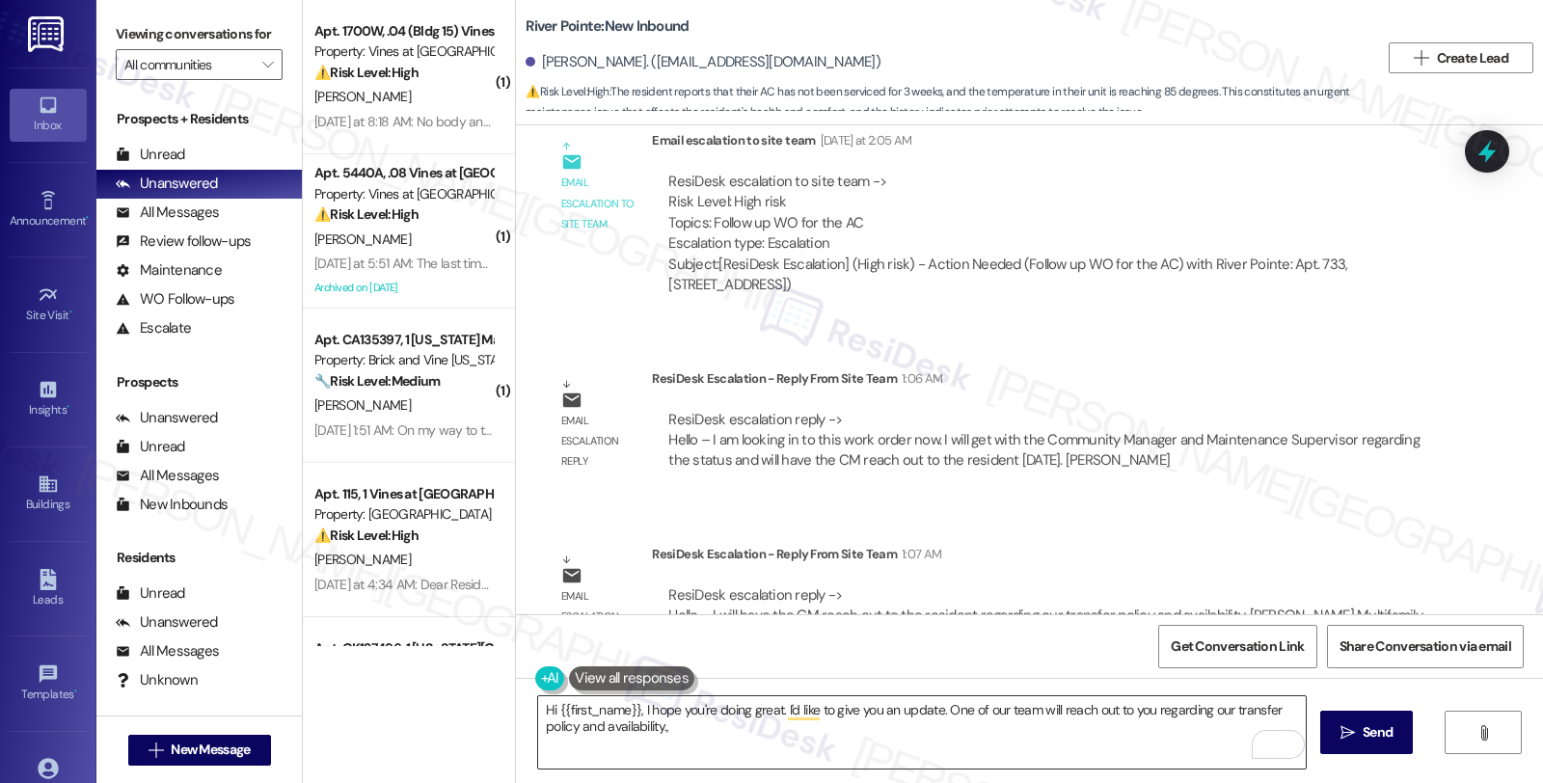
click at [728, 725] on textarea "Hi {{first_name}}, I hope you're doing great. I'd like to give you an update. O…" at bounding box center [921, 732] width 767 height 72
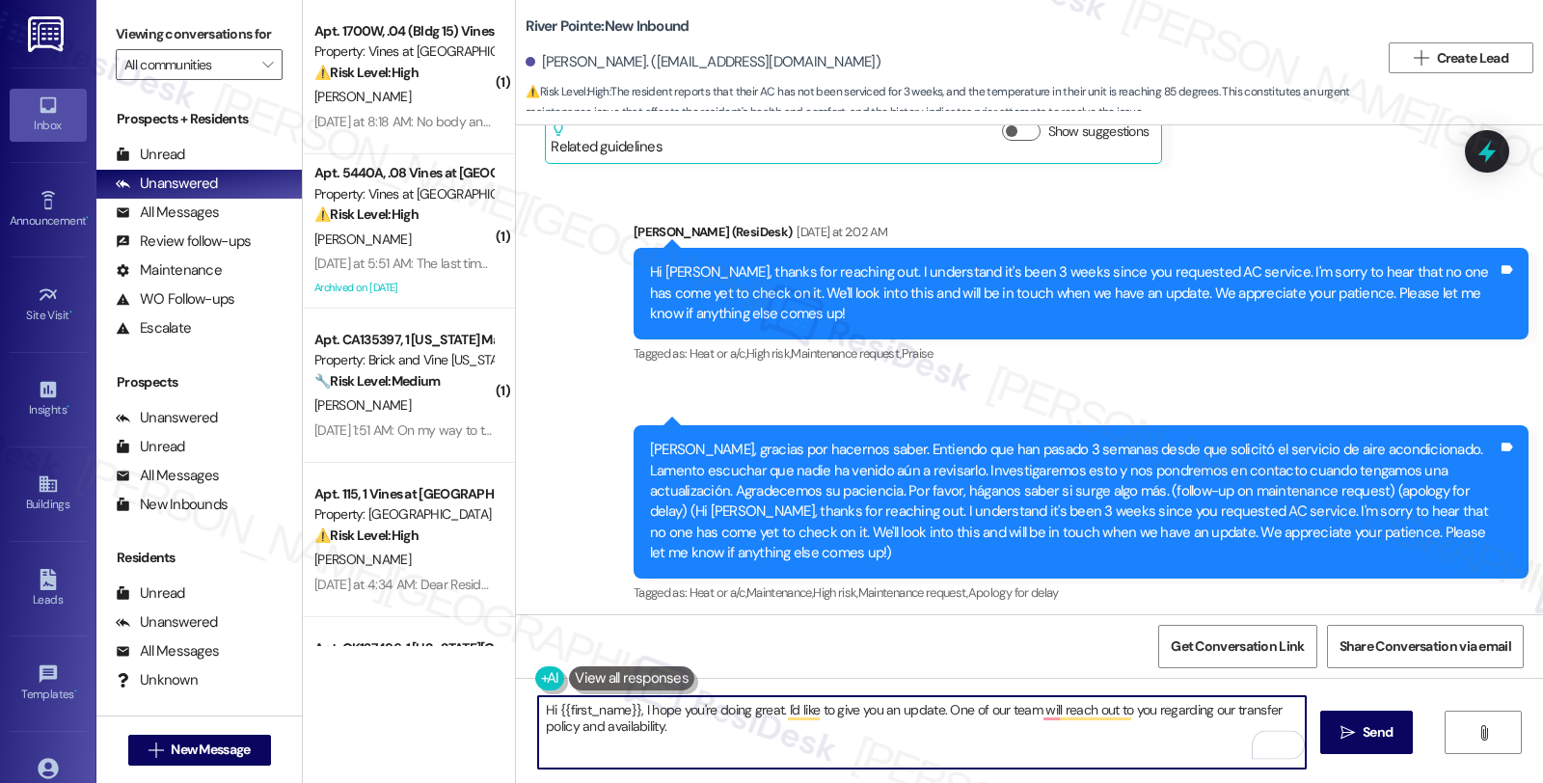
scroll to position [8496, 0]
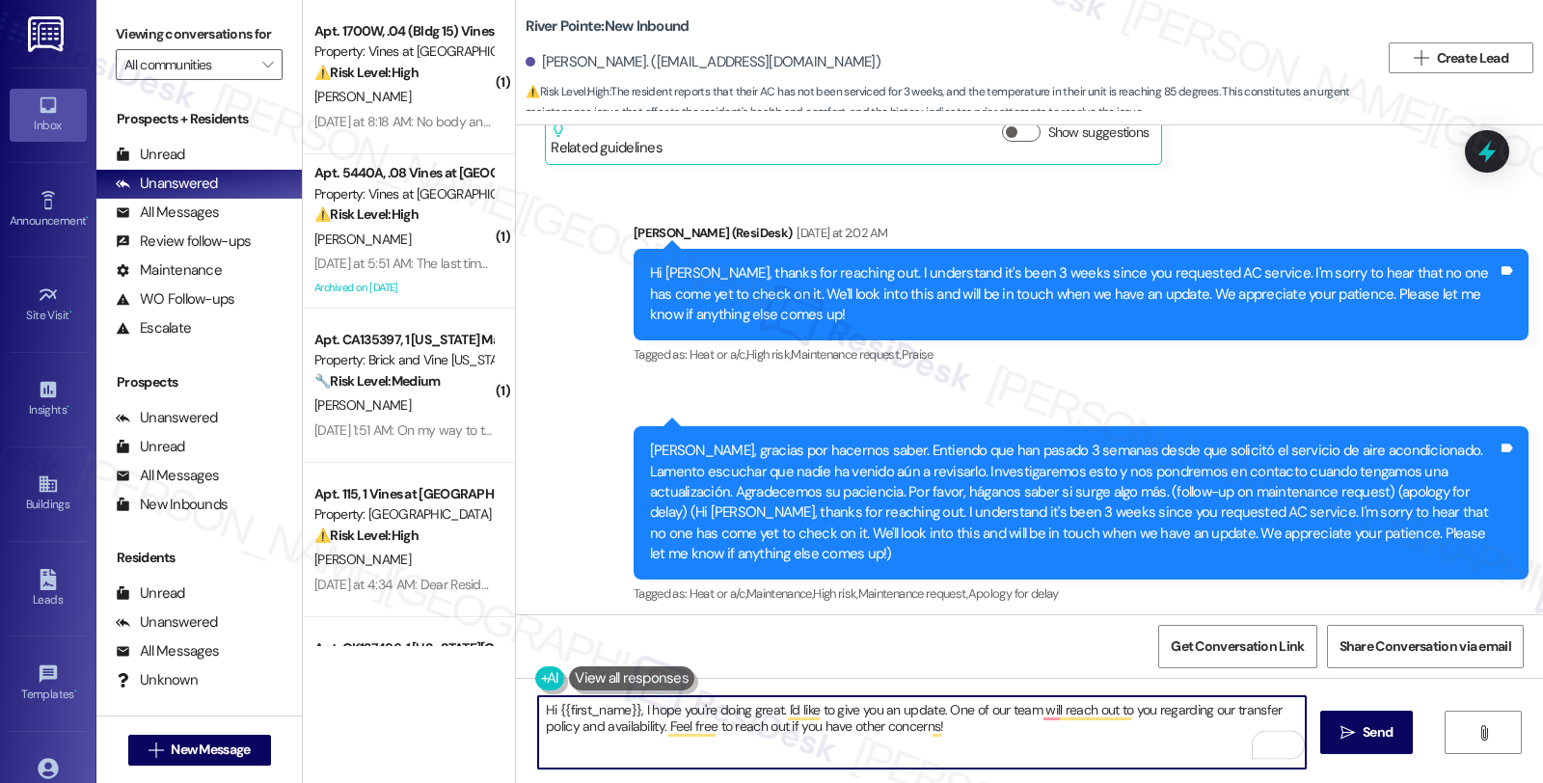
click at [1005, 737] on textarea "Hi {{first_name}}, I hope you're doing great. I'd like to give you an update. O…" at bounding box center [921, 732] width 767 height 72
type textarea "Hi {{first_name}}, I hope you're doing great. I'd like to give you an update. O…"
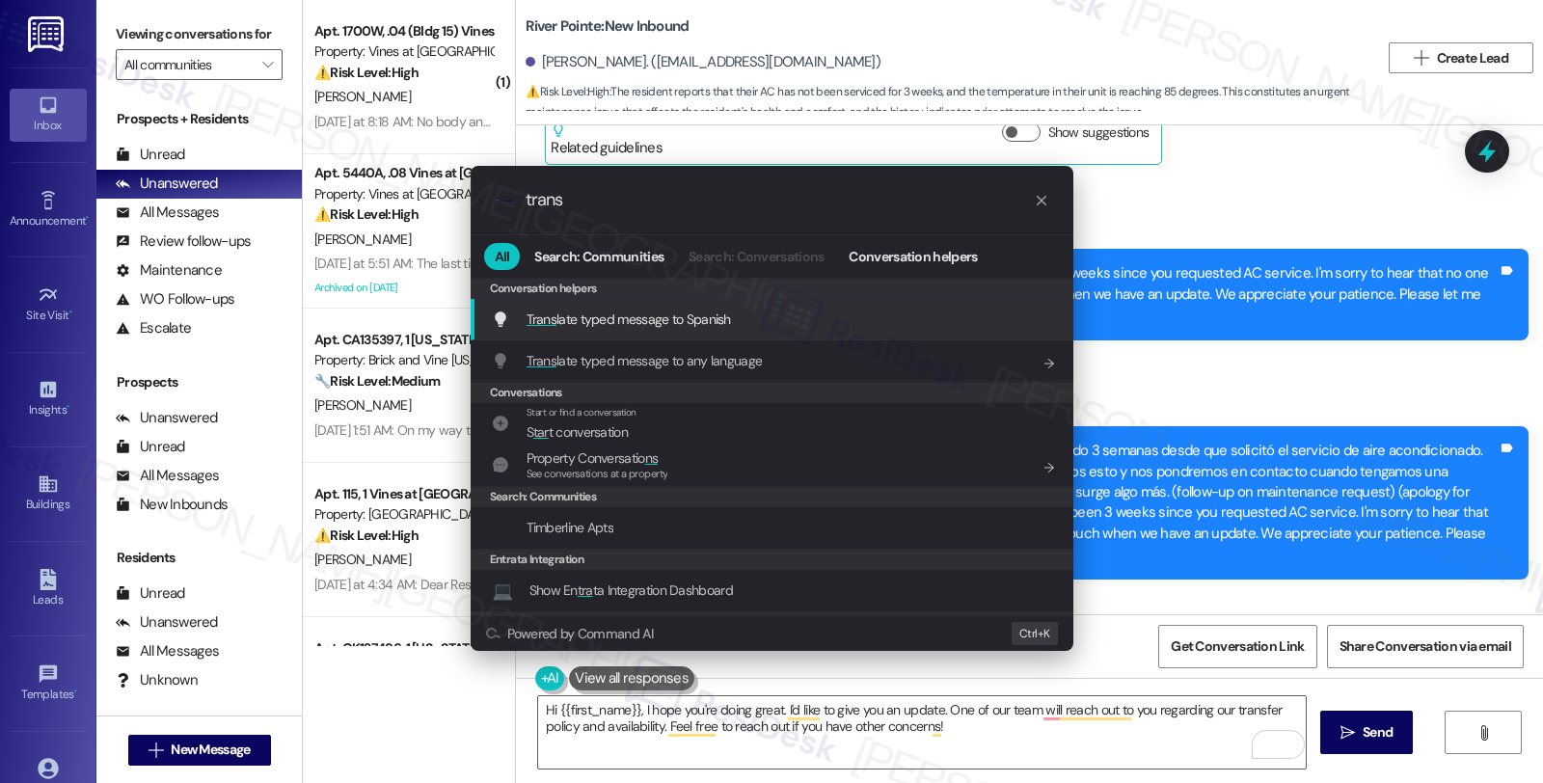
type input "trans"
click at [820, 315] on div "Trans late typed message to Spanish Add shortcut" at bounding box center [774, 319] width 564 height 21
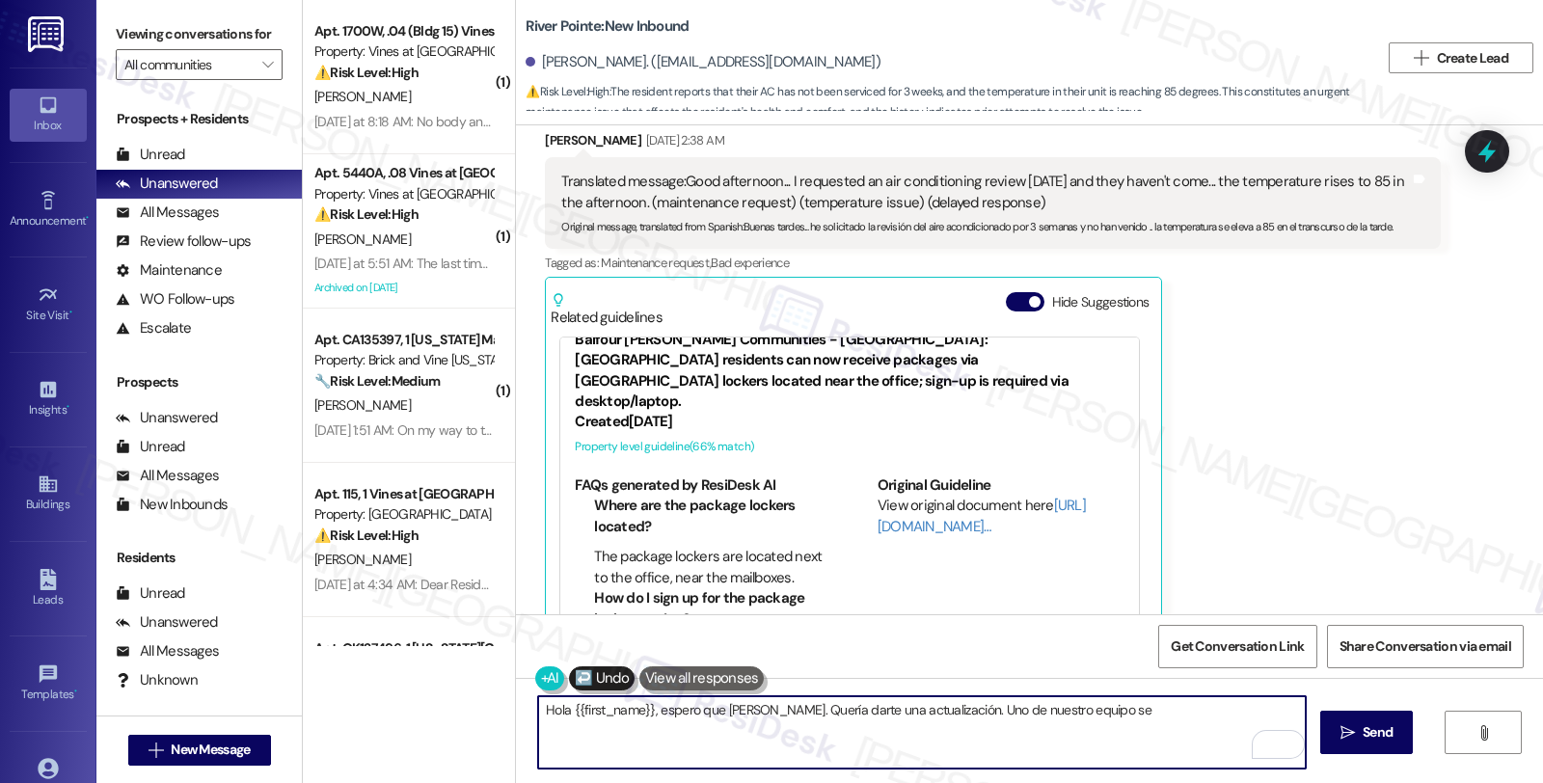
scroll to position [7318, 0]
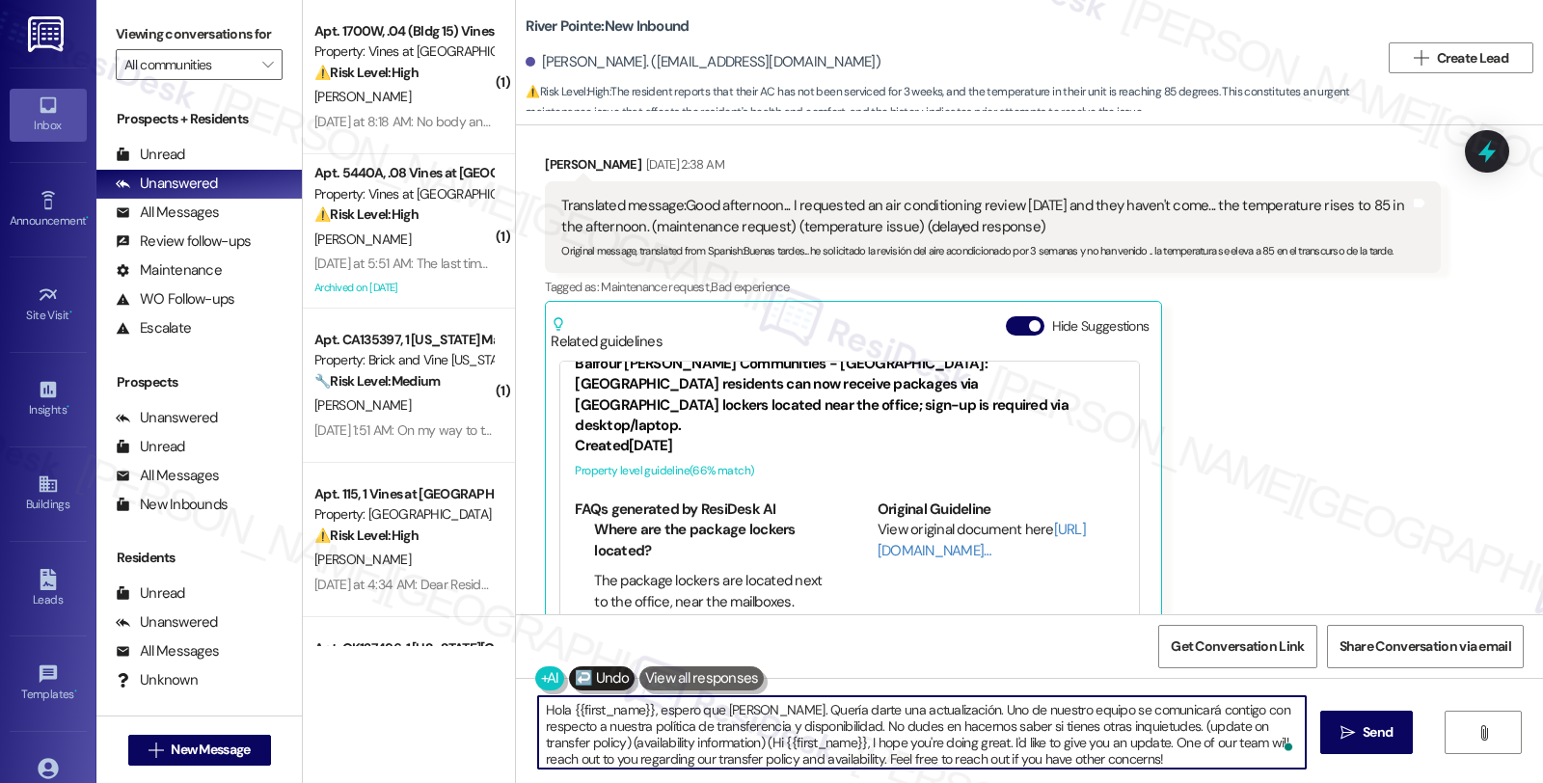
type textarea "Hola {{first_name}}, espero que estés bien. Quería darte una actualización. Uno…"
click at [1323, 733] on button " Send" at bounding box center [1367, 732] width 94 height 43
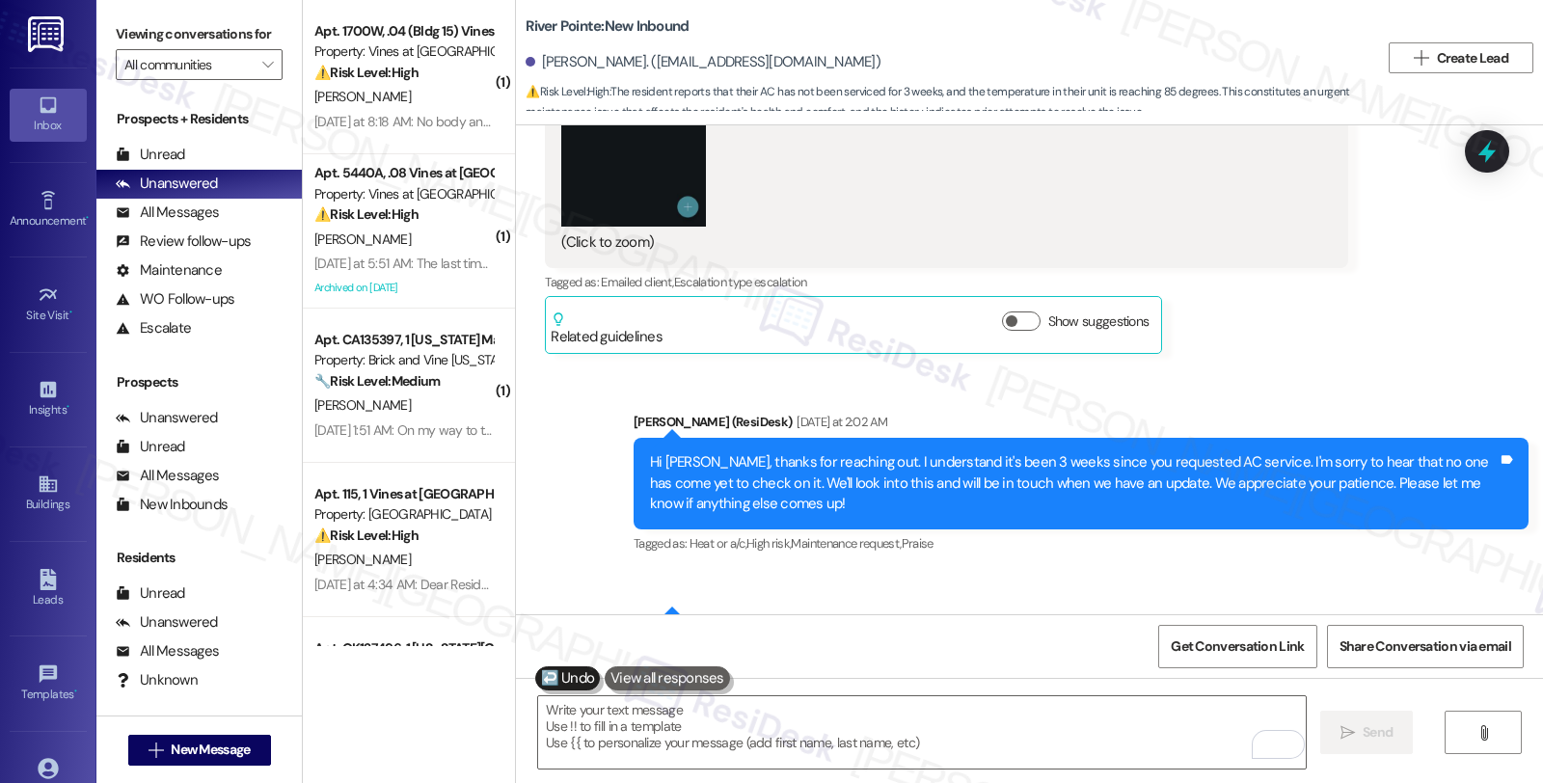
scroll to position [8496, 0]
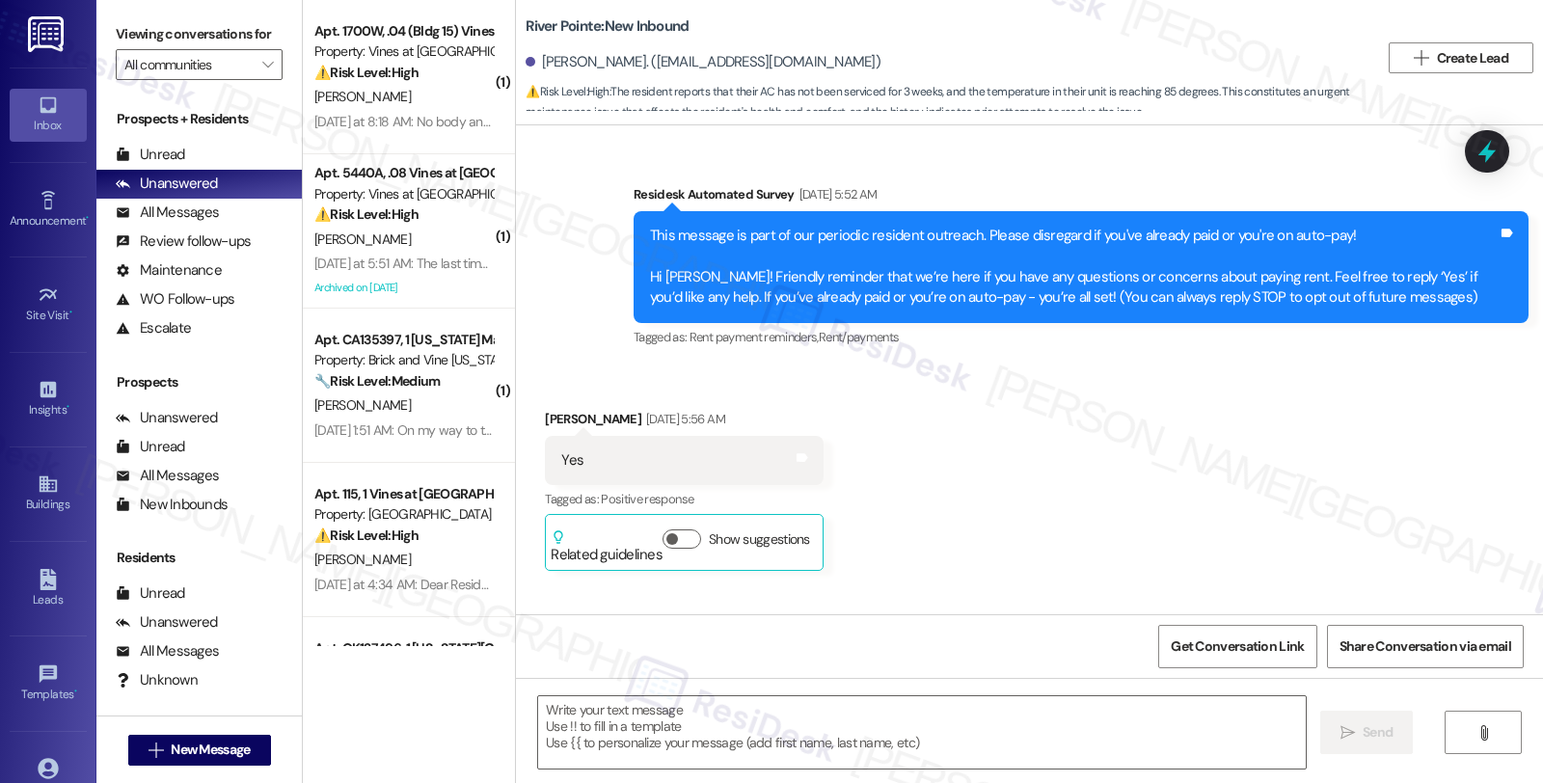
scroll to position [9031, 0]
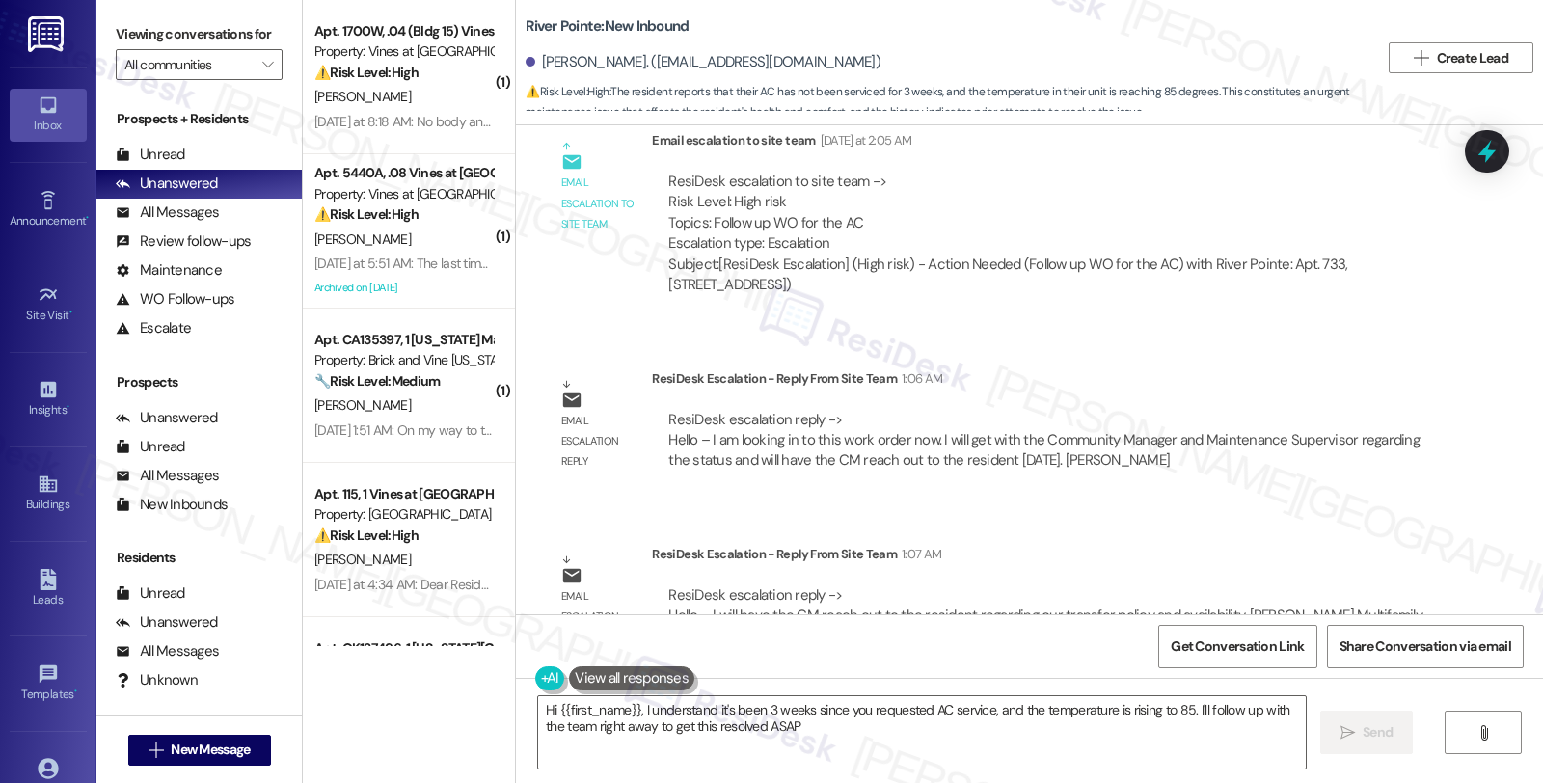
type textarea "Hi {{first_name}}, I understand it's been 3 weeks since you requested AC servic…"
click at [220, 226] on div "All Messages (undefined)" at bounding box center [198, 213] width 205 height 29
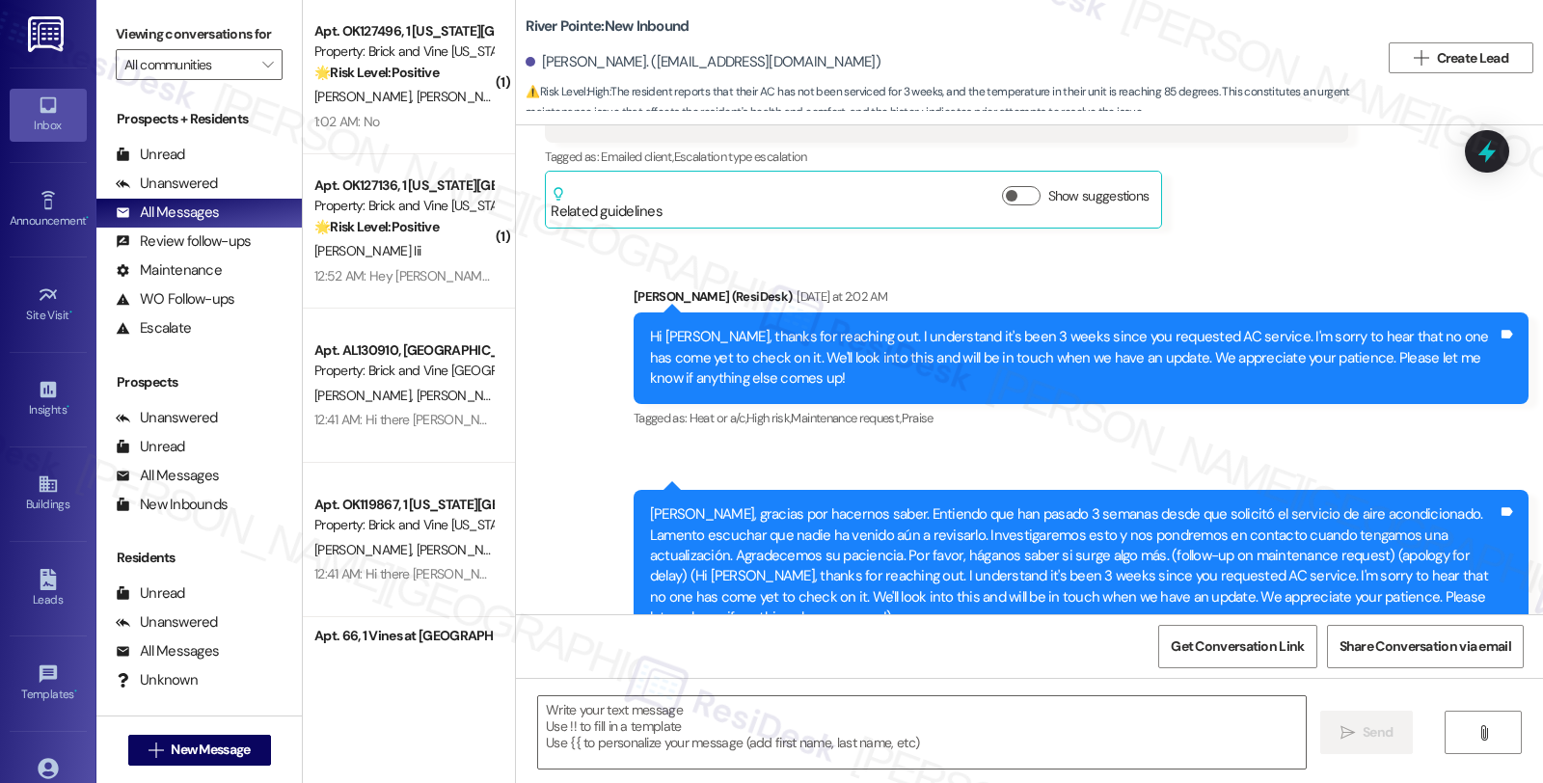
type textarea "Fetching suggested responses. Please feel free to read through the conversation…"
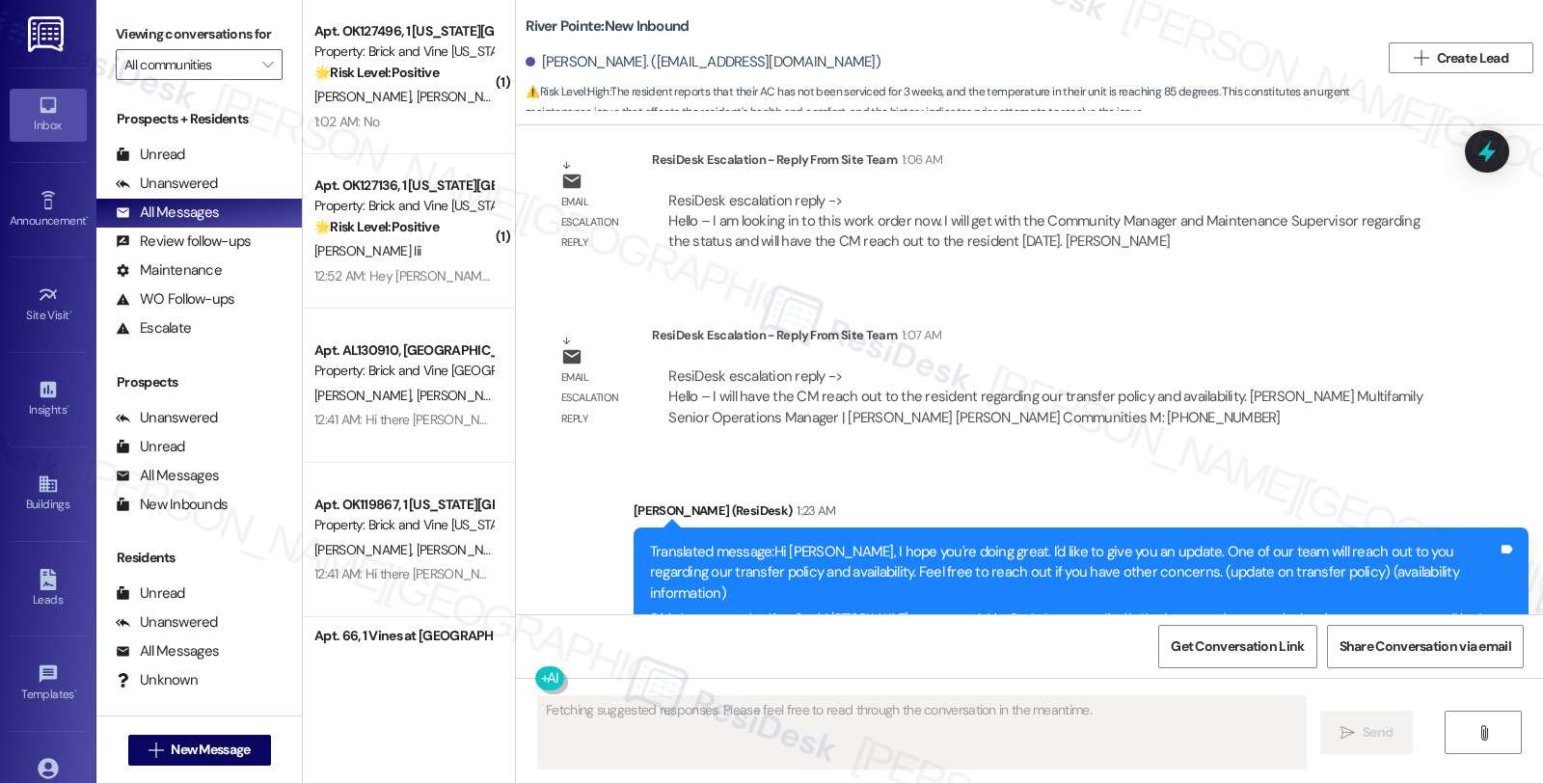
scroll to position [9277, 0]
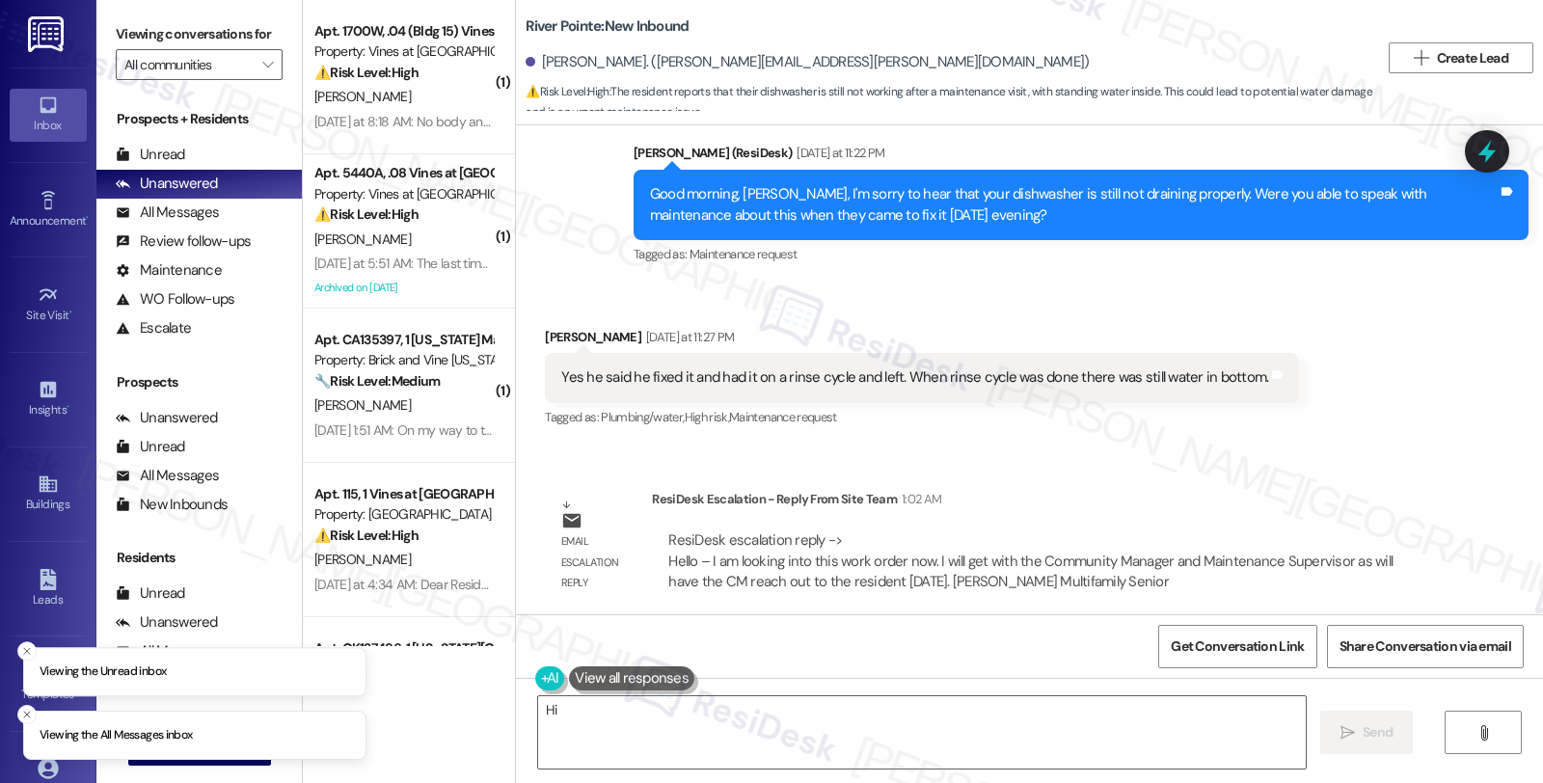
scroll to position [8251, 0]
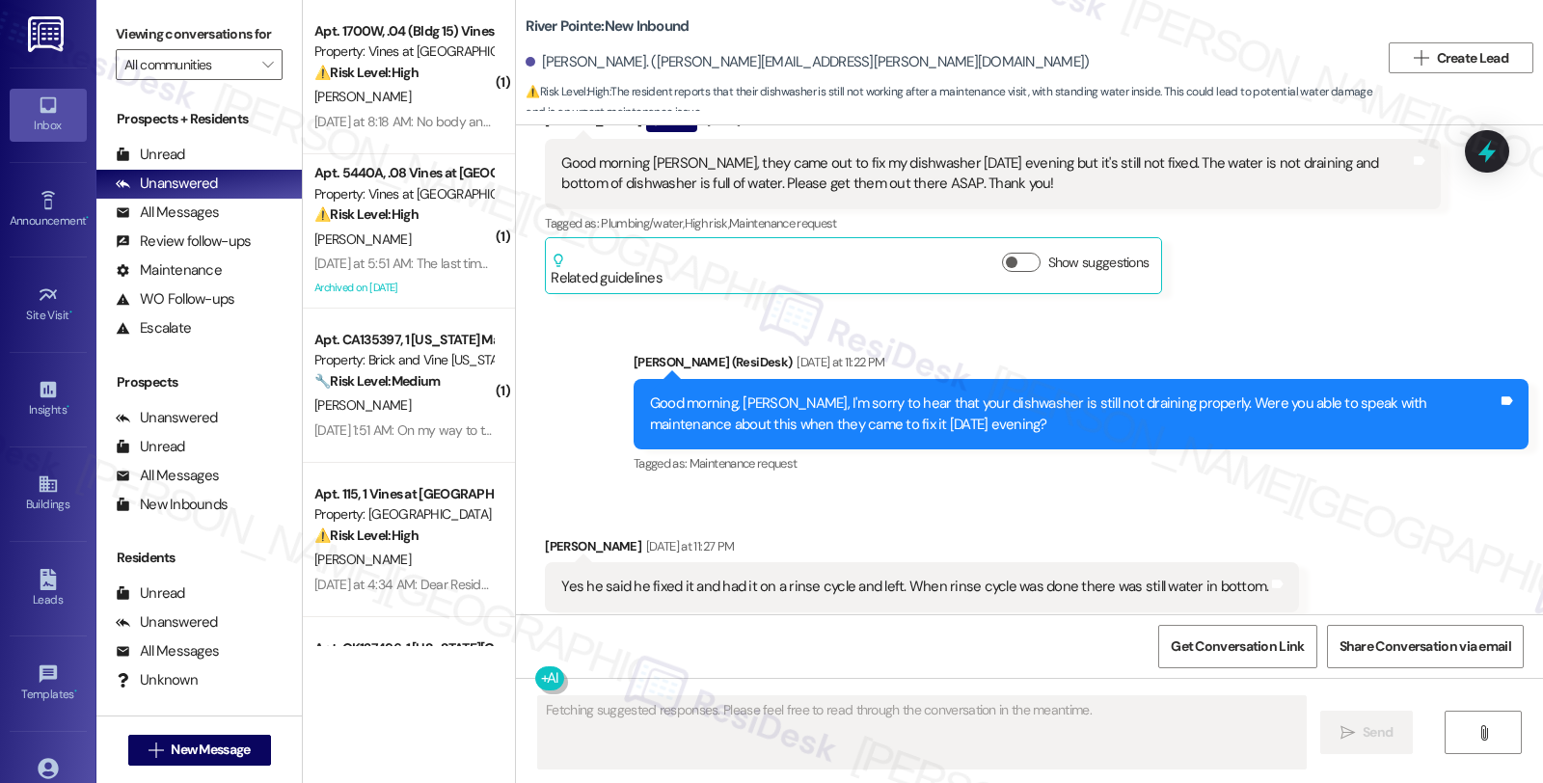
scroll to position [8251, 0]
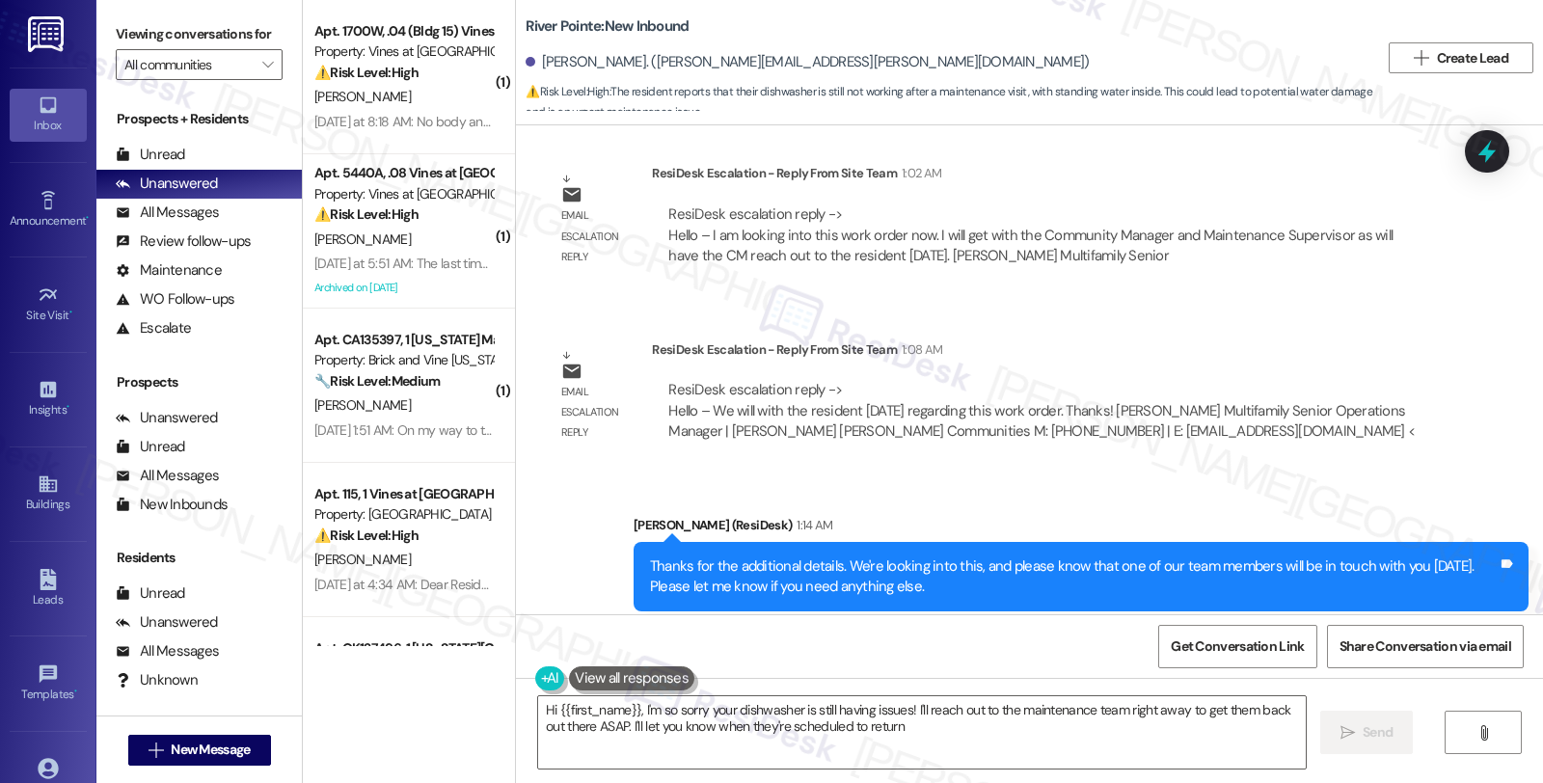
type textarea "Hi {{first_name}}, I'm so sorry your dishwasher is still having issues! I'll re…"
click at [1361, 471] on div "Sent via SMS Sarah (ResiDesk) 1:14 AM Thanks for the additional details. We're …" at bounding box center [1029, 562] width 1027 height 183
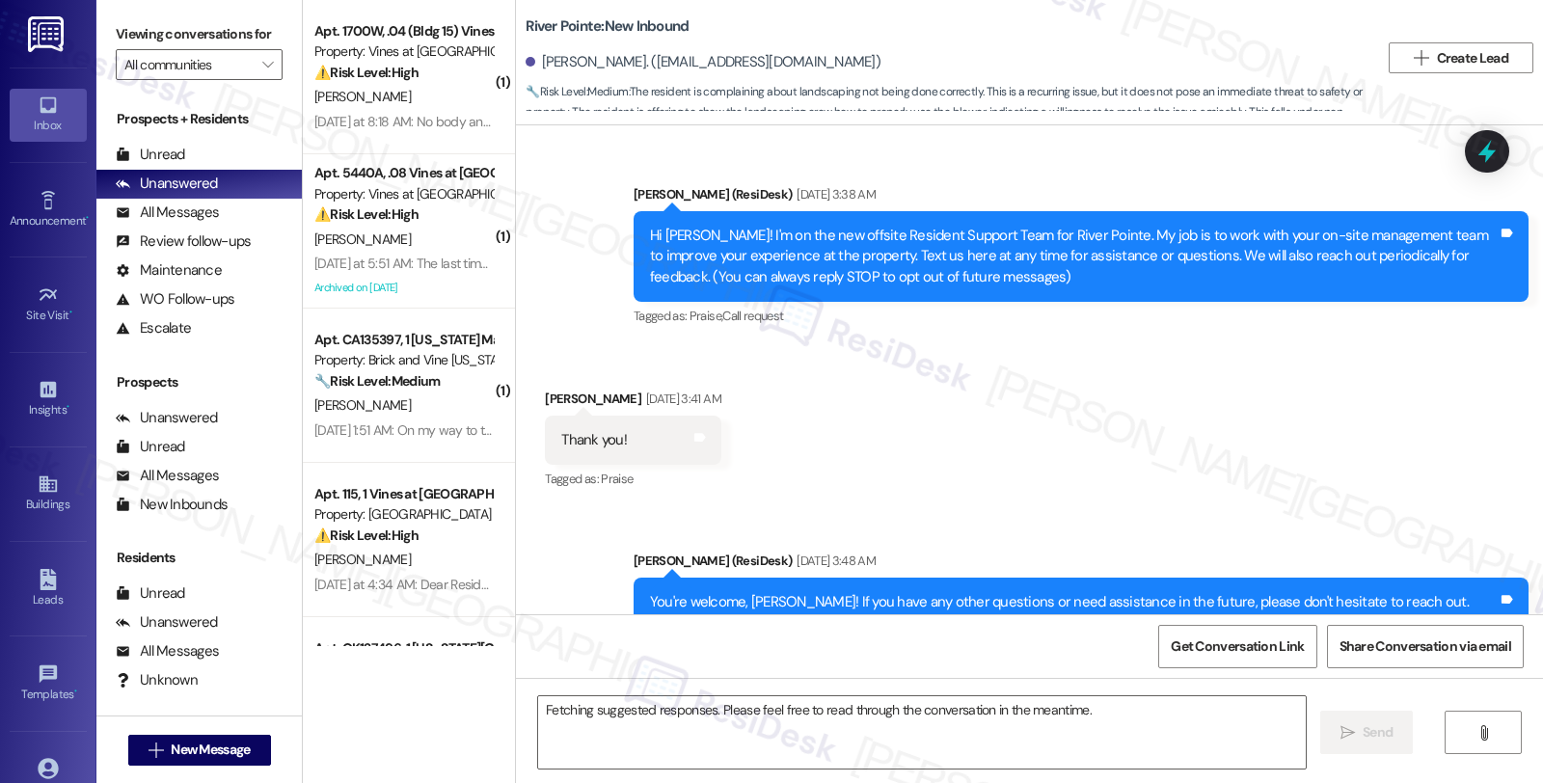
scroll to position [12362, 0]
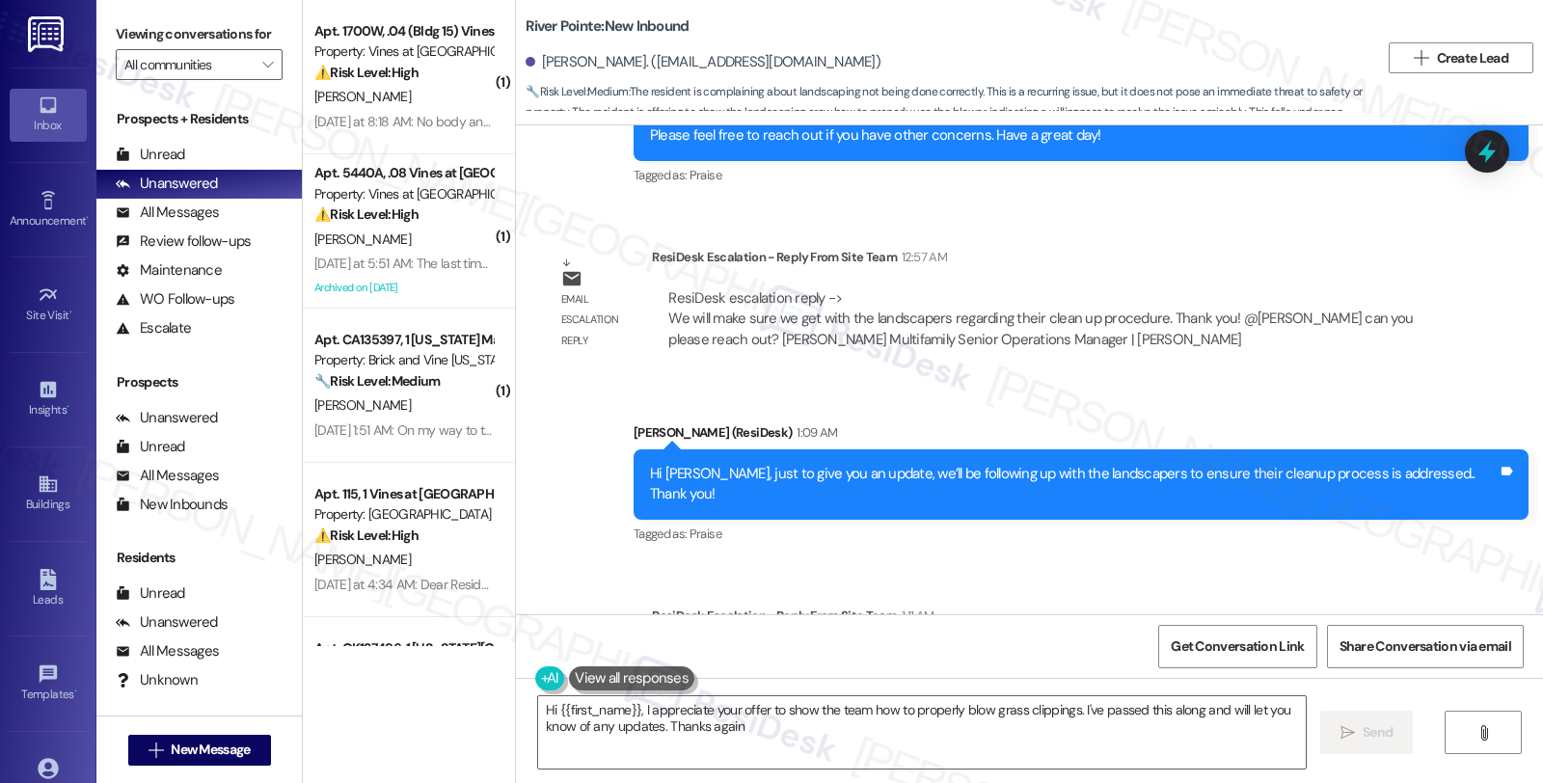
type textarea "Hi {{first_name}}, I appreciate your offer to show the team how to properly blo…"
drag, startPoint x: 1399, startPoint y: 416, endPoint x: 1372, endPoint y: 418, distance: 27.2
click at [1399, 520] on div "Tagged as: Praise Click to highlight conversations about Praise" at bounding box center [1080, 534] width 895 height 28
drag, startPoint x: 1364, startPoint y: 439, endPoint x: 1335, endPoint y: 374, distance: 70.8
click at [1364, 439] on div "Announcement, sent via SMS [PERSON_NAME] (ResiDesk) [DATE] 3:38 AM Hi [PERSON_N…" at bounding box center [1029, 369] width 1027 height 489
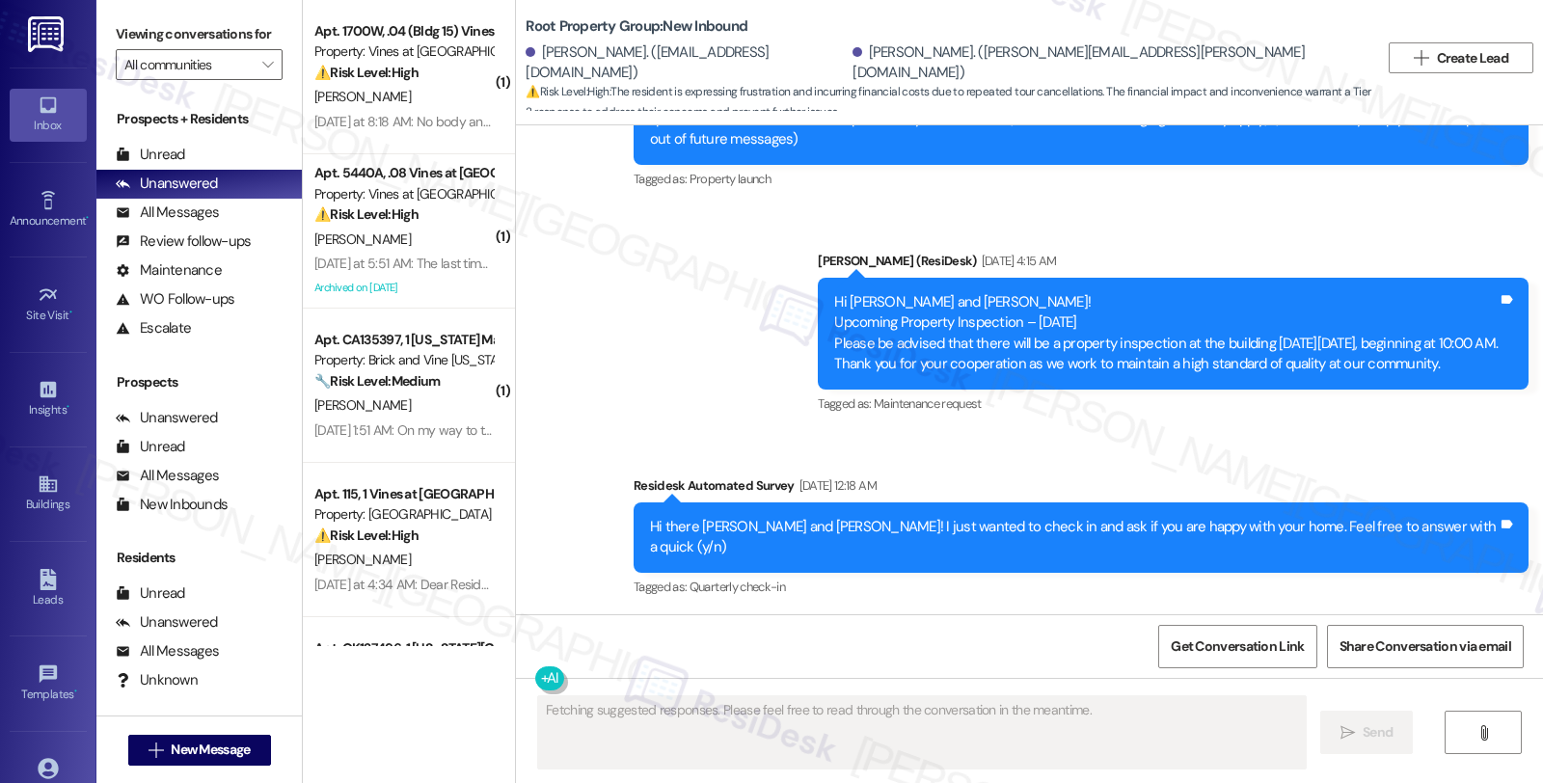
scroll to position [958, 0]
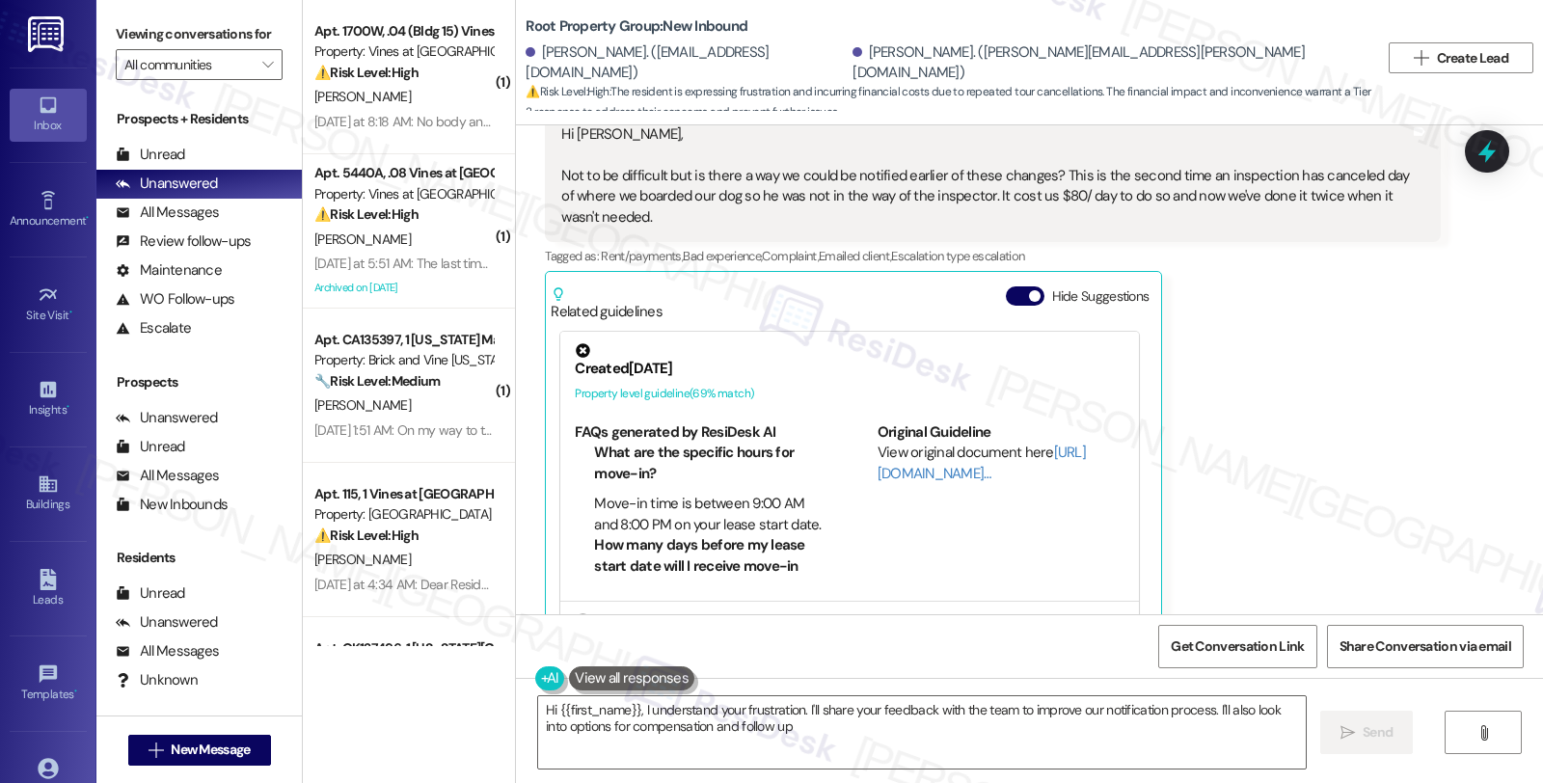
click at [1311, 396] on div "Nicholas Haderlein 1:07 AM Hi Sarah, Not to be difficult but is there a way we …" at bounding box center [992, 362] width 895 height 558
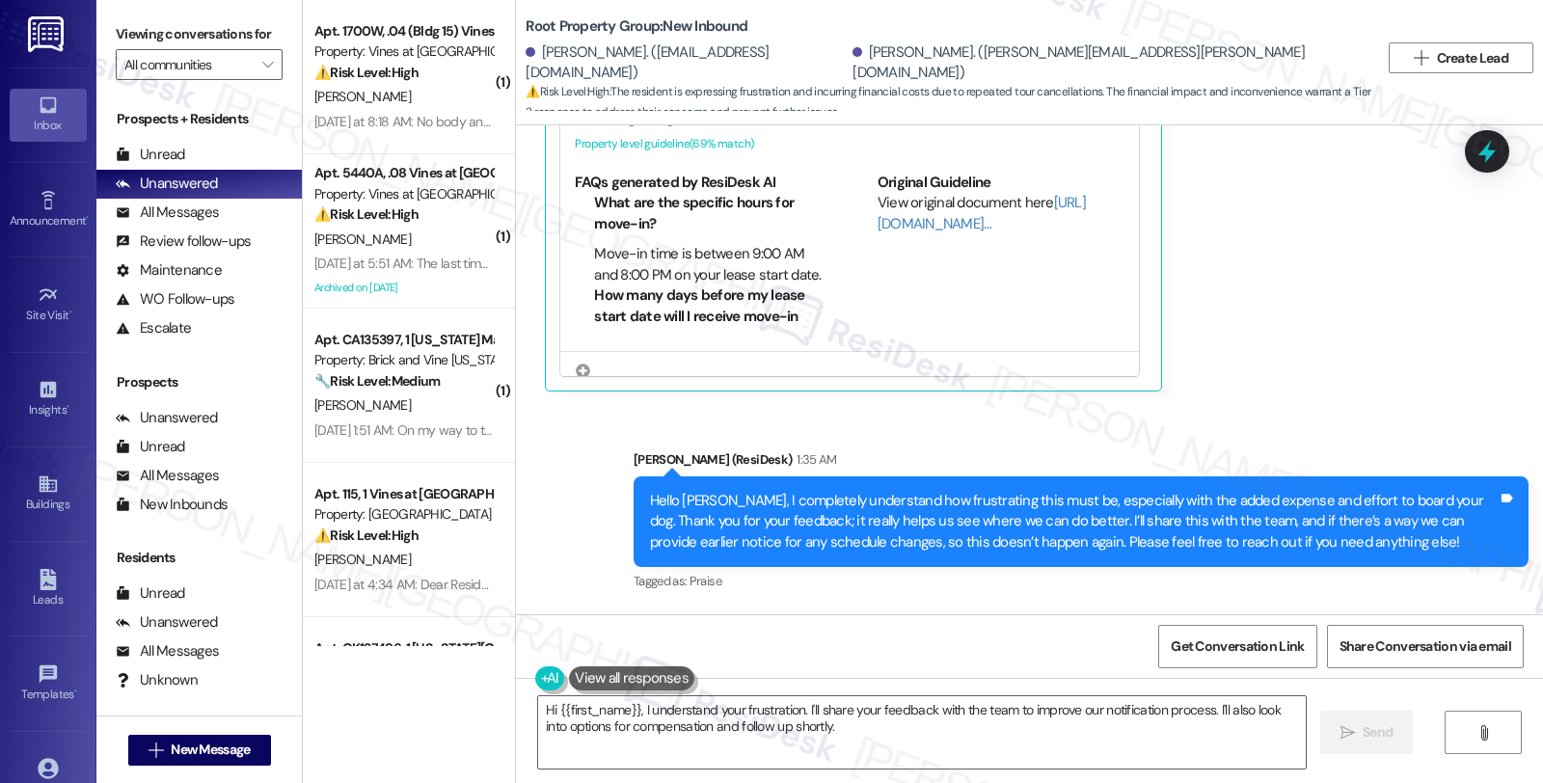
scroll to position [1400, 0]
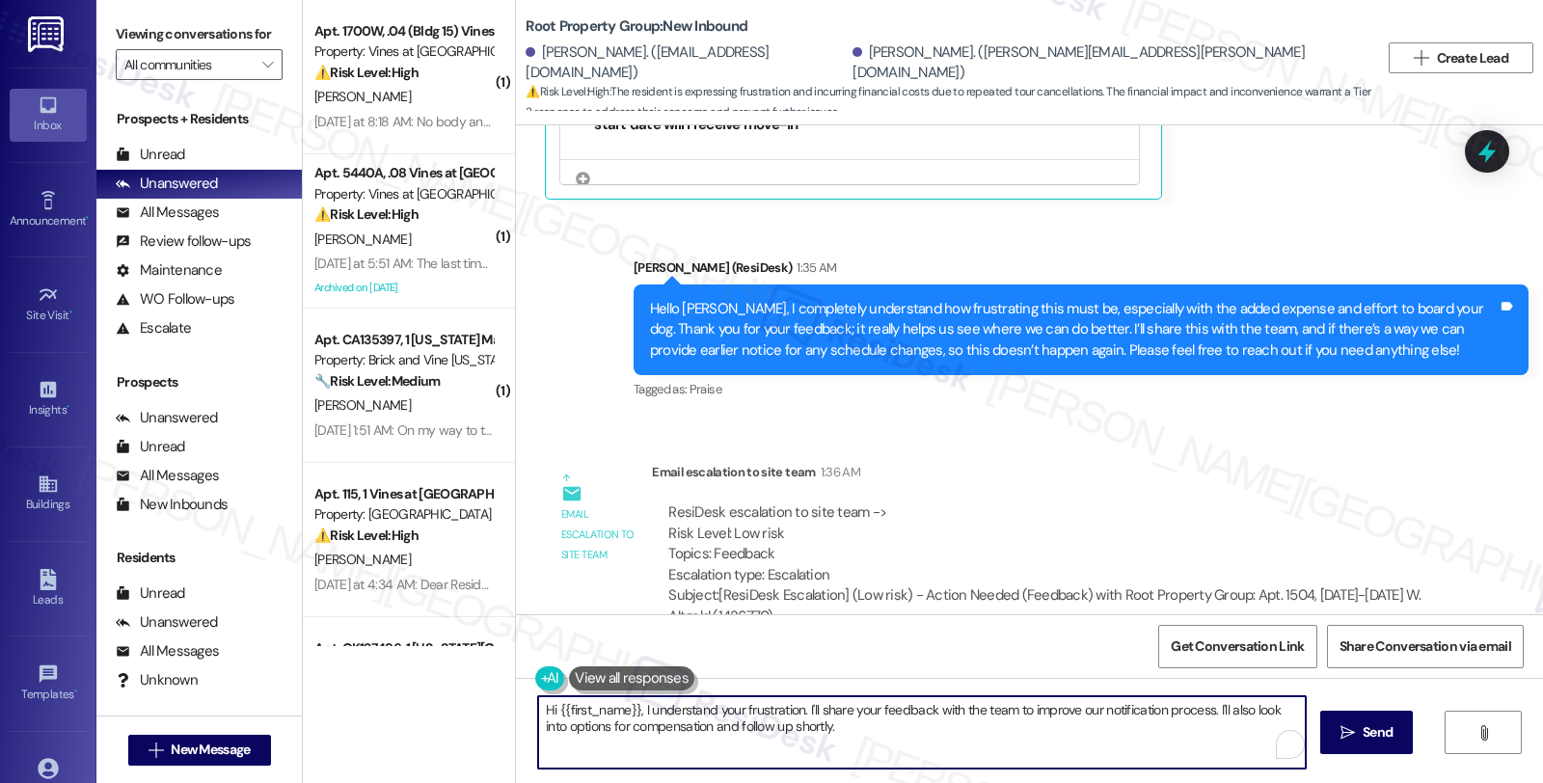
drag, startPoint x: 835, startPoint y: 726, endPoint x: 447, endPoint y: 705, distance: 388.2
click at [447, 705] on div "( 1 ) Apt. 1700W, .04 (Bldg 15) Vines at [GEOGRAPHIC_DATA] Property: Vines at […" at bounding box center [923, 391] width 1240 height 783
paste textarea "Please apologize to the tenant; however, we do not handle the inspector's sched…"
click at [852, 69] on div "Nicholas Haderlein. (haderlein.nicholas@gmail.com)" at bounding box center [1108, 62] width 512 height 41
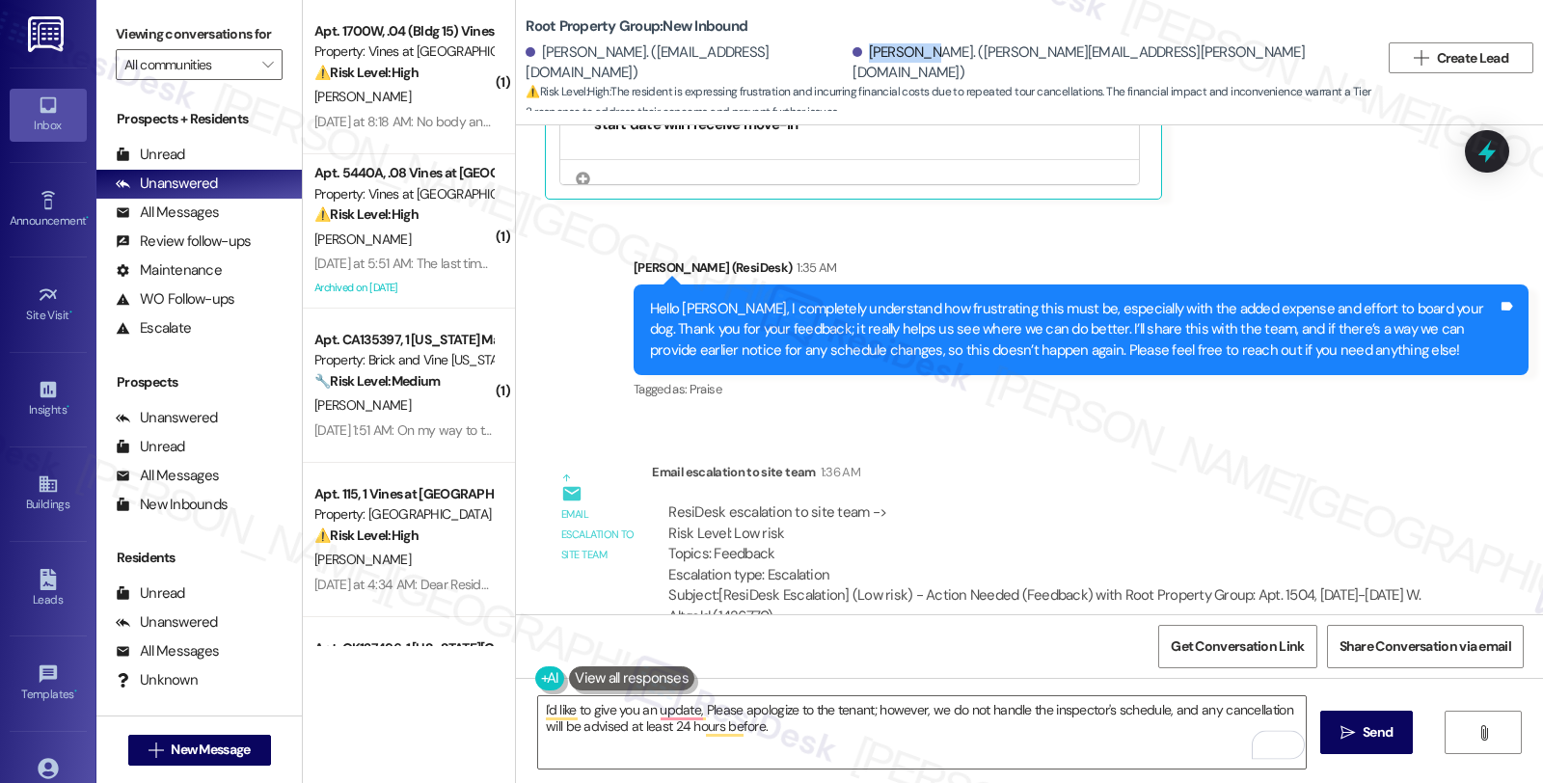
click at [852, 69] on div "Nicholas Haderlein. (haderlein.nicholas@gmail.com)" at bounding box center [1108, 62] width 512 height 41
copy div "Nicholas"
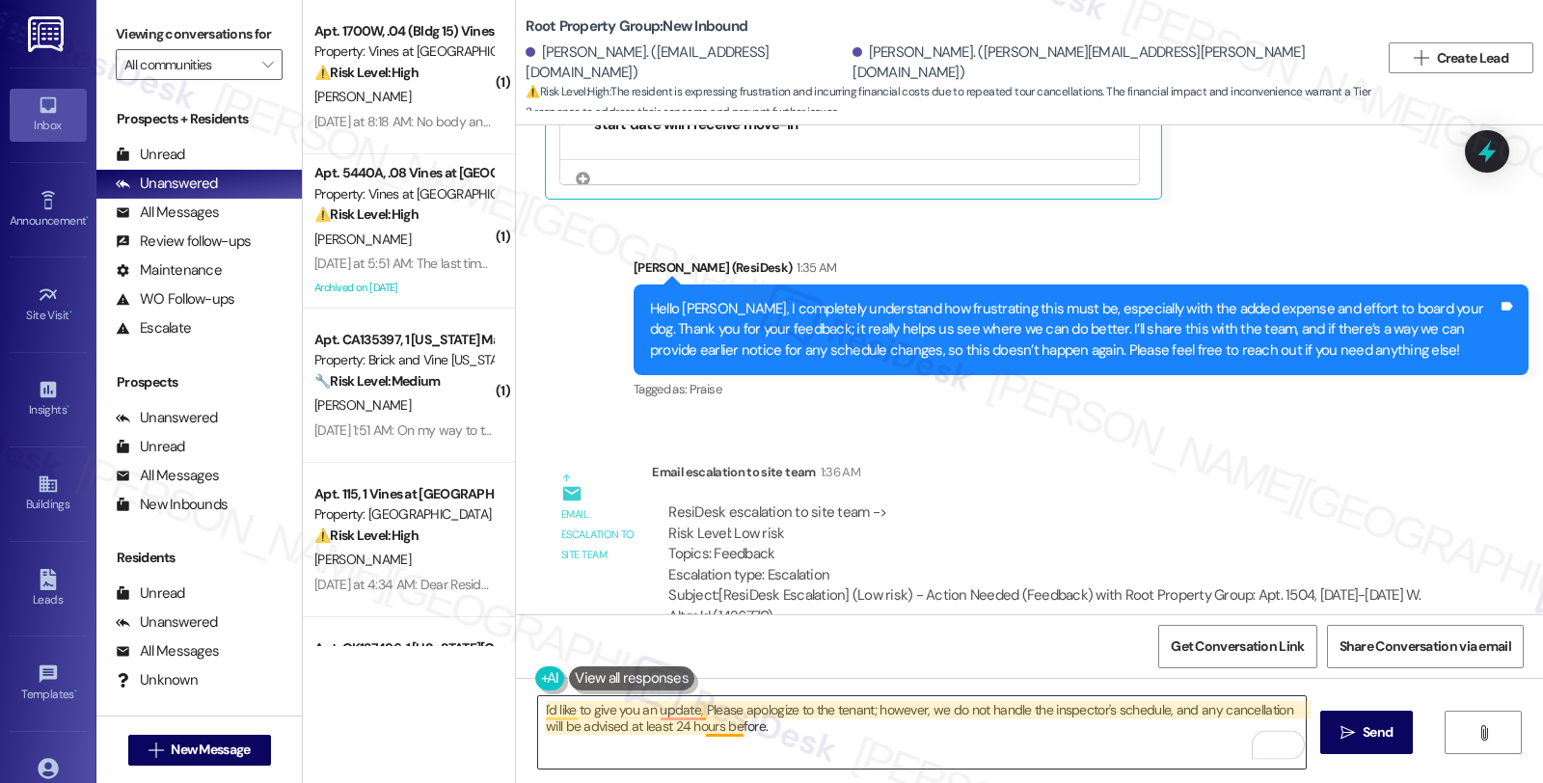
click at [696, 708] on textarea "I'd like to give you an update, Please apologize to the tenant; however, we do …" at bounding box center [921, 732] width 767 height 72
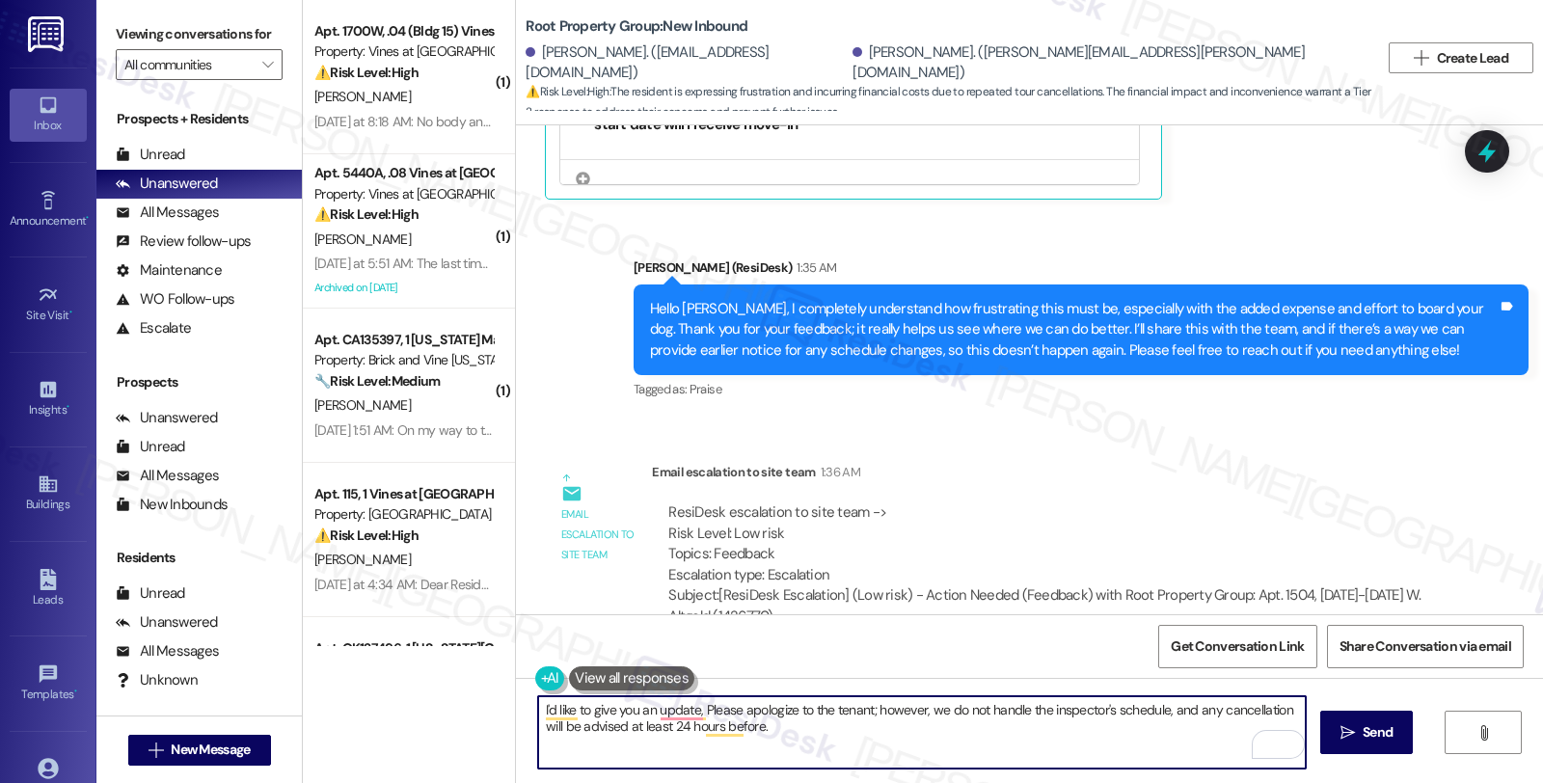
paste textarea "Nicholas"
click at [1114, 709] on textarea "I'd like to give you an update, Nicholas. We want yoy to knowthat Please apolog…" at bounding box center [921, 732] width 767 height 72
click at [739, 726] on textarea "I'd like to give you an update, Nicholas. We want yoy to know that we do not ha…" at bounding box center [921, 732] width 767 height 72
click at [1194, 733] on textarea "I'd like to give you an update, Nicholas. We want yoy to know that we do not ha…" at bounding box center [921, 732] width 767 height 72
type textarea "I'd like to give you an update, Nicholas. We want yoy to know that we do not ha…"
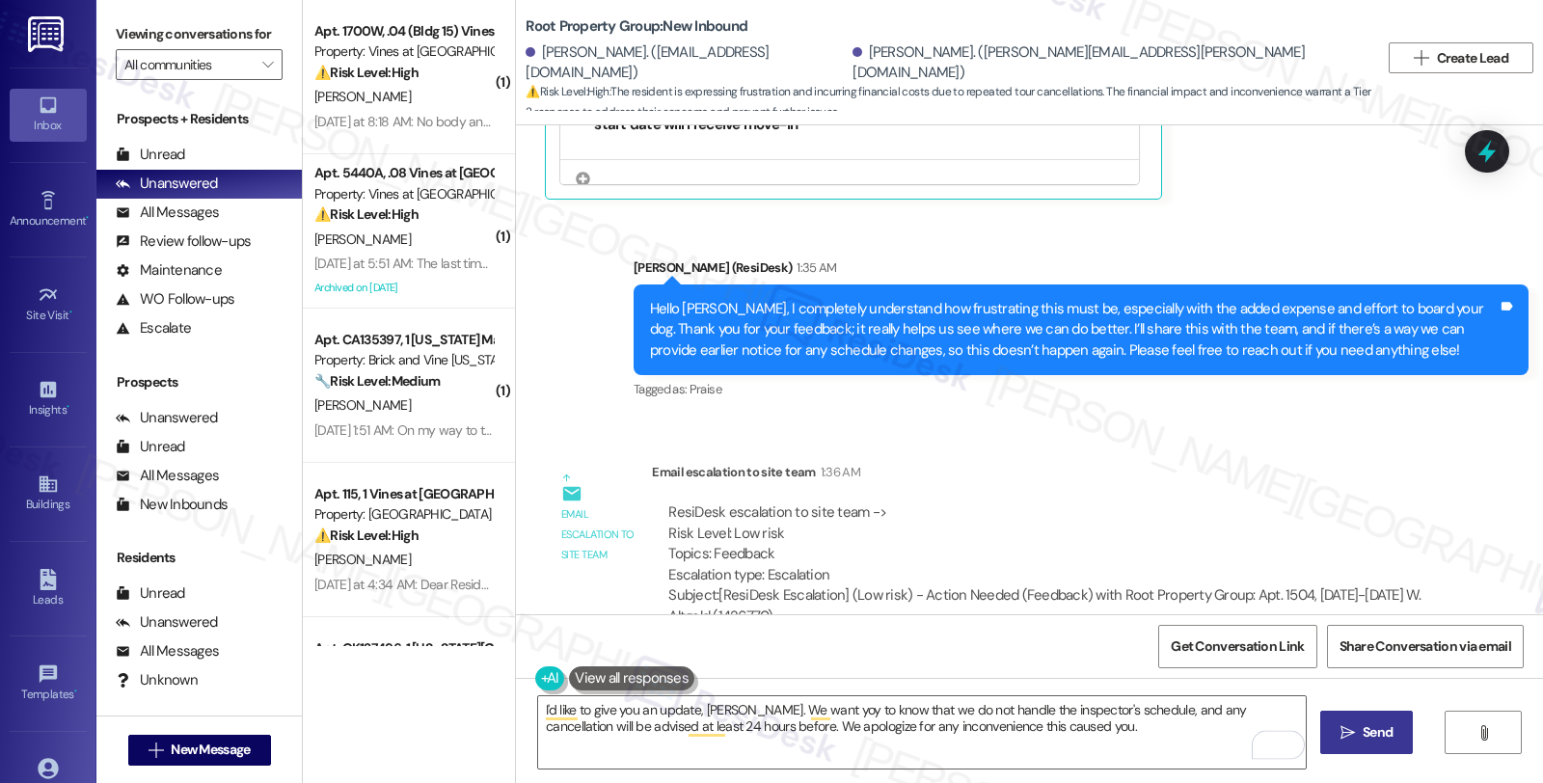
click at [1369, 733] on span "Send" at bounding box center [1377, 732] width 30 height 20
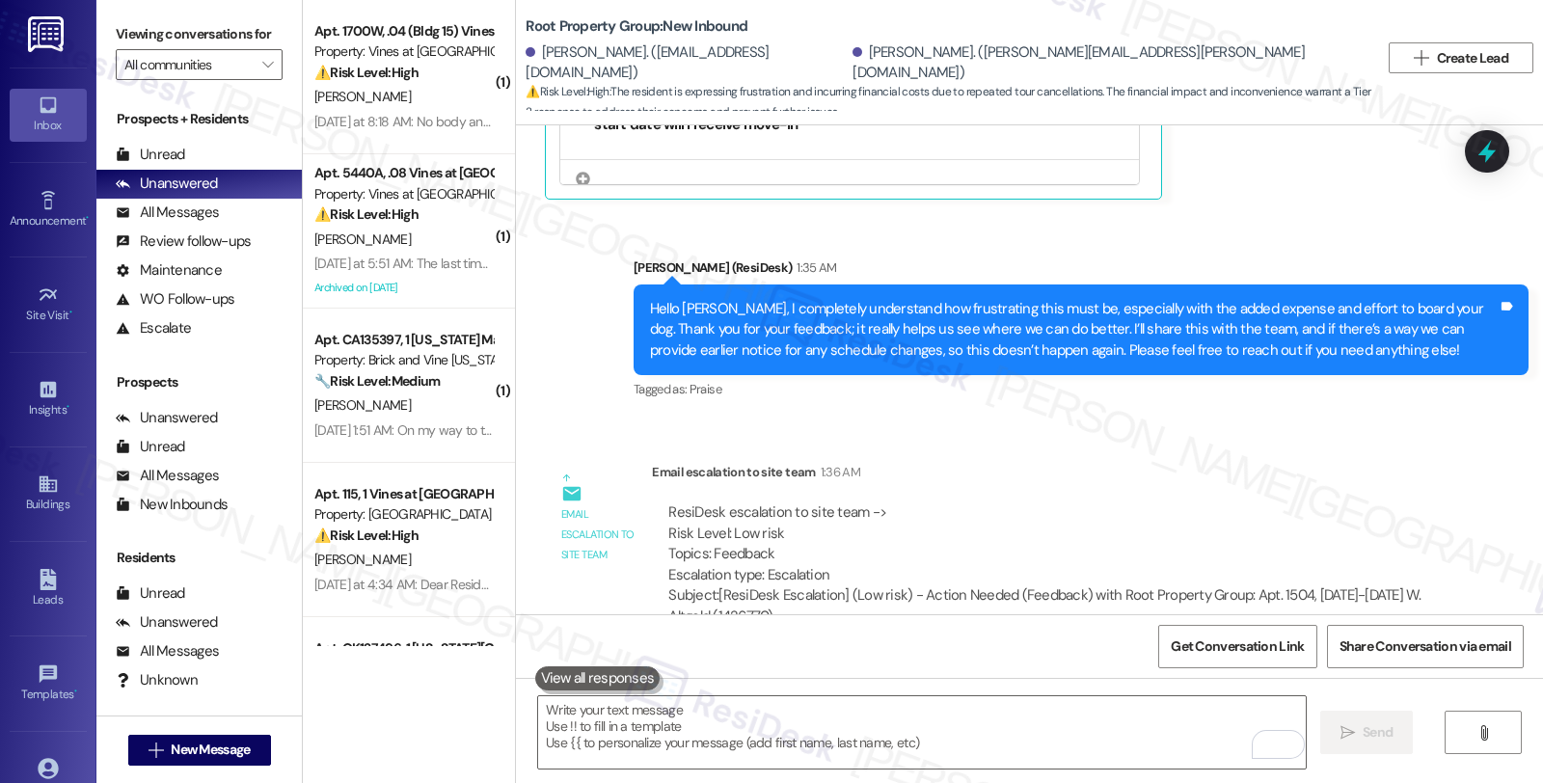
click at [1271, 462] on div "Email escalation to site team 1:36 AM" at bounding box center [1046, 475] width 788 height 27
click at [215, 223] on div "All Messages" at bounding box center [167, 212] width 103 height 20
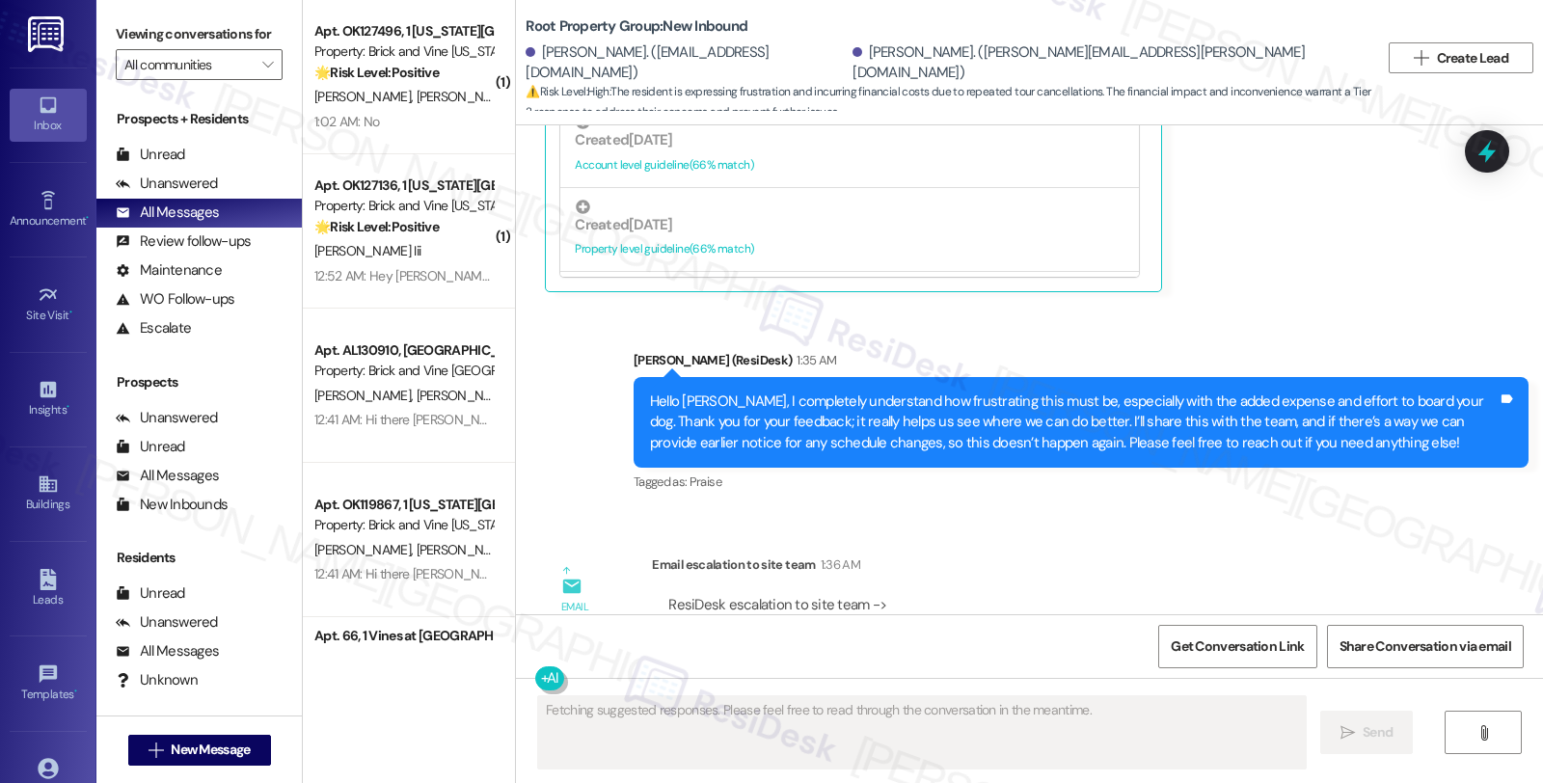
scroll to position [1584, 0]
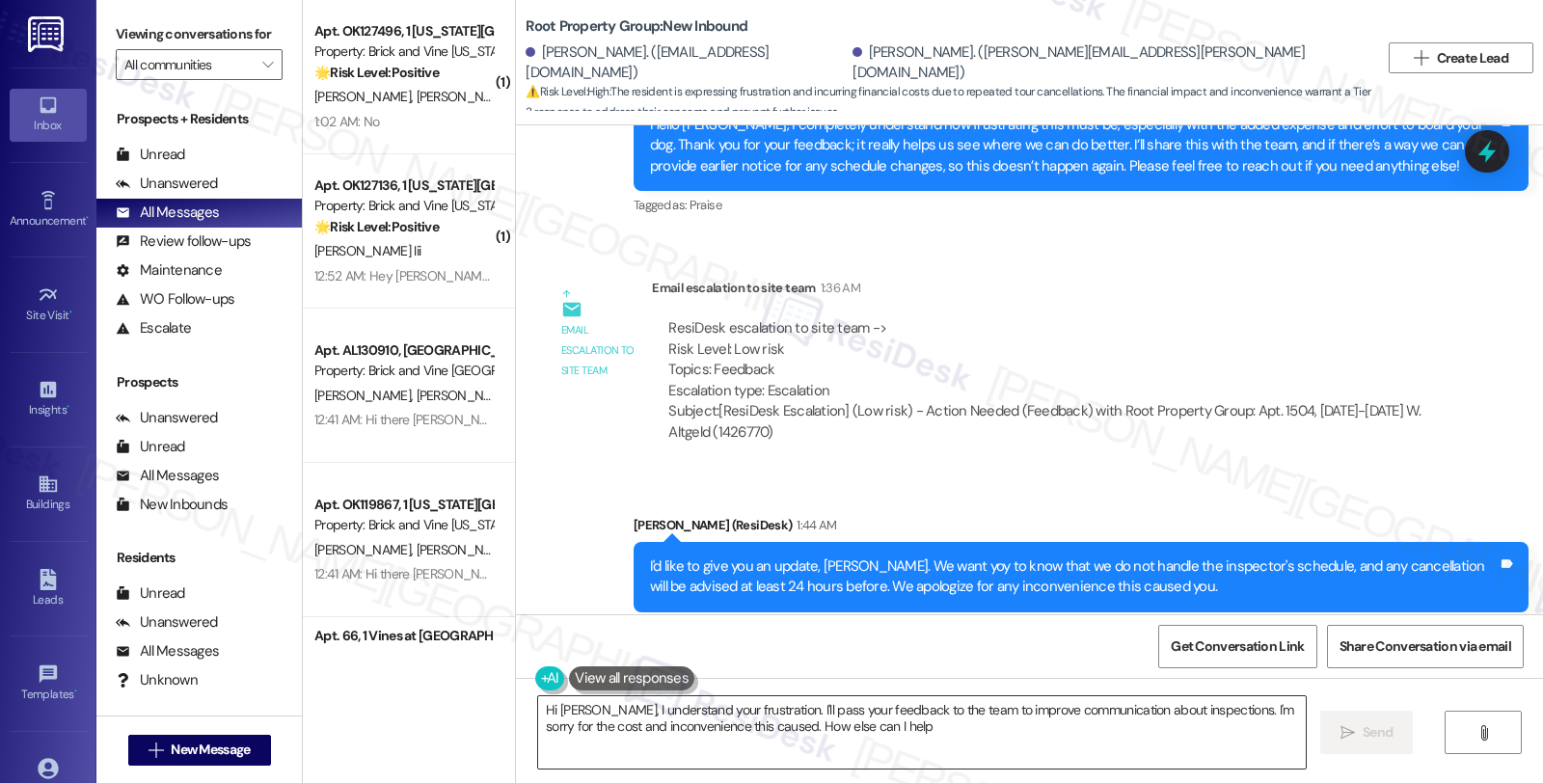
type textarea "Hi Nicholas, I understand your frustration. I'll pass your feedback to the team…"
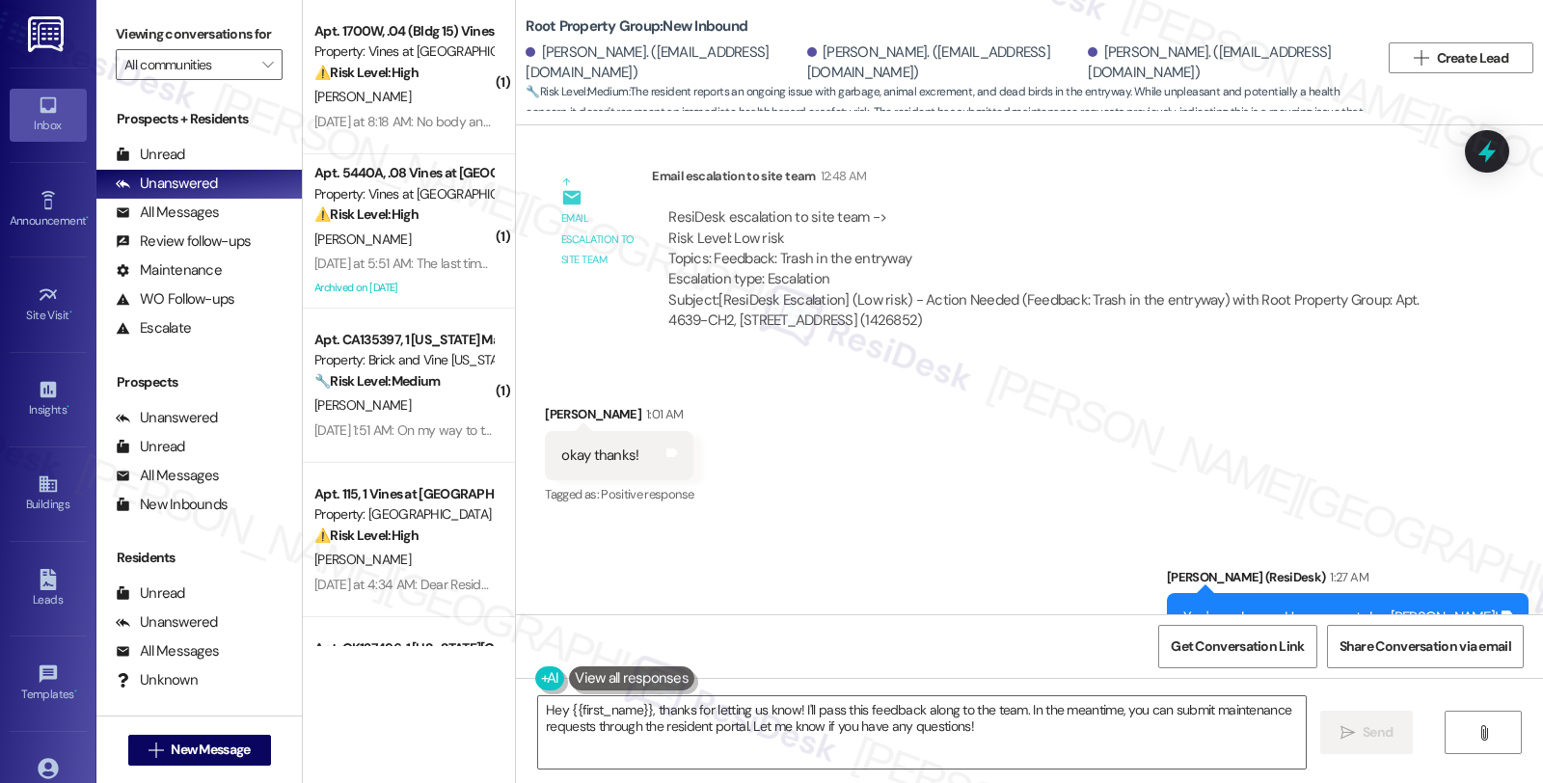
scroll to position [1110, 0]
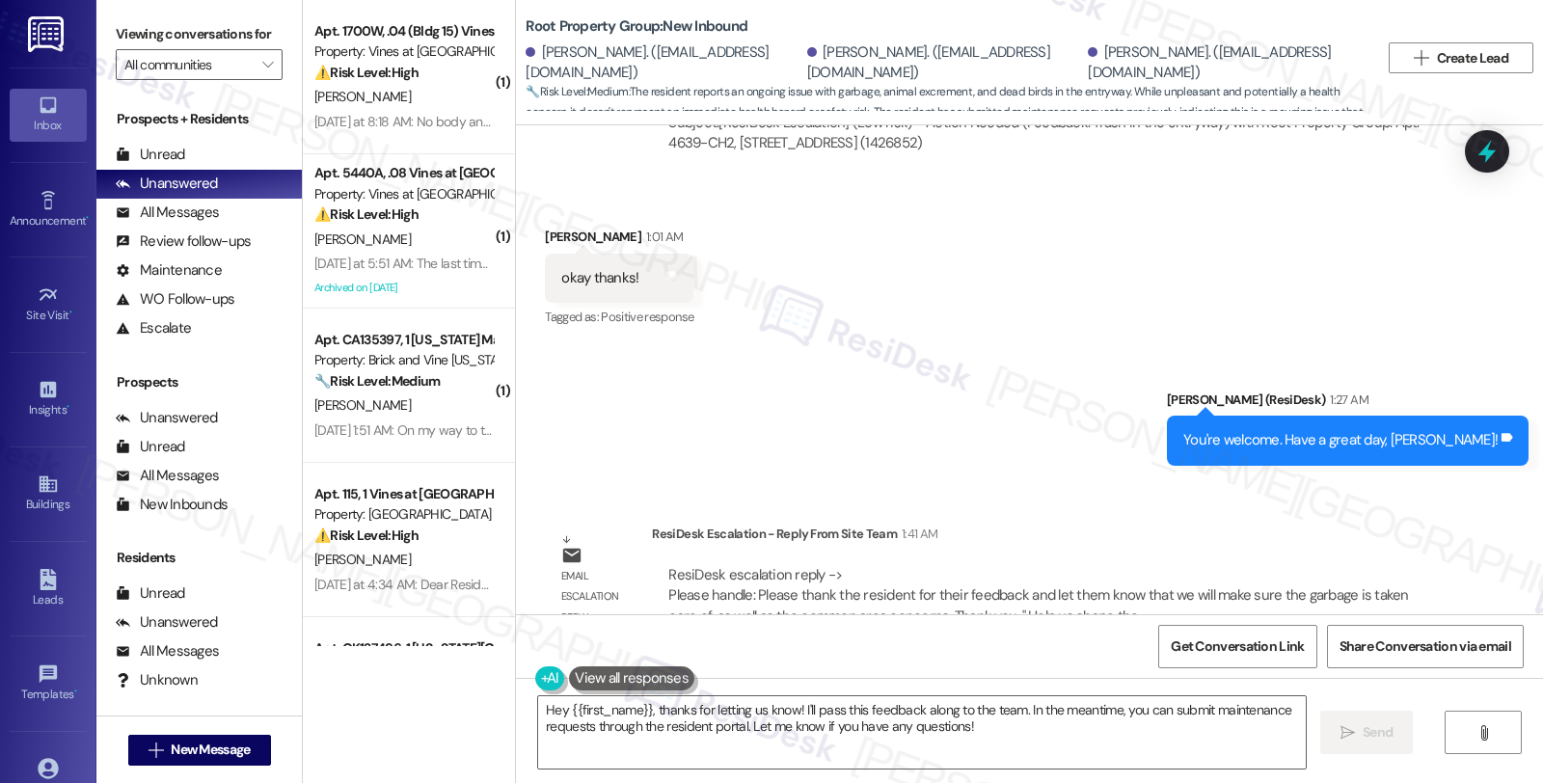
click at [1357, 524] on div "ResiDesk Escalation - Reply From Site Team 1:41 AM" at bounding box center [1046, 537] width 788 height 27
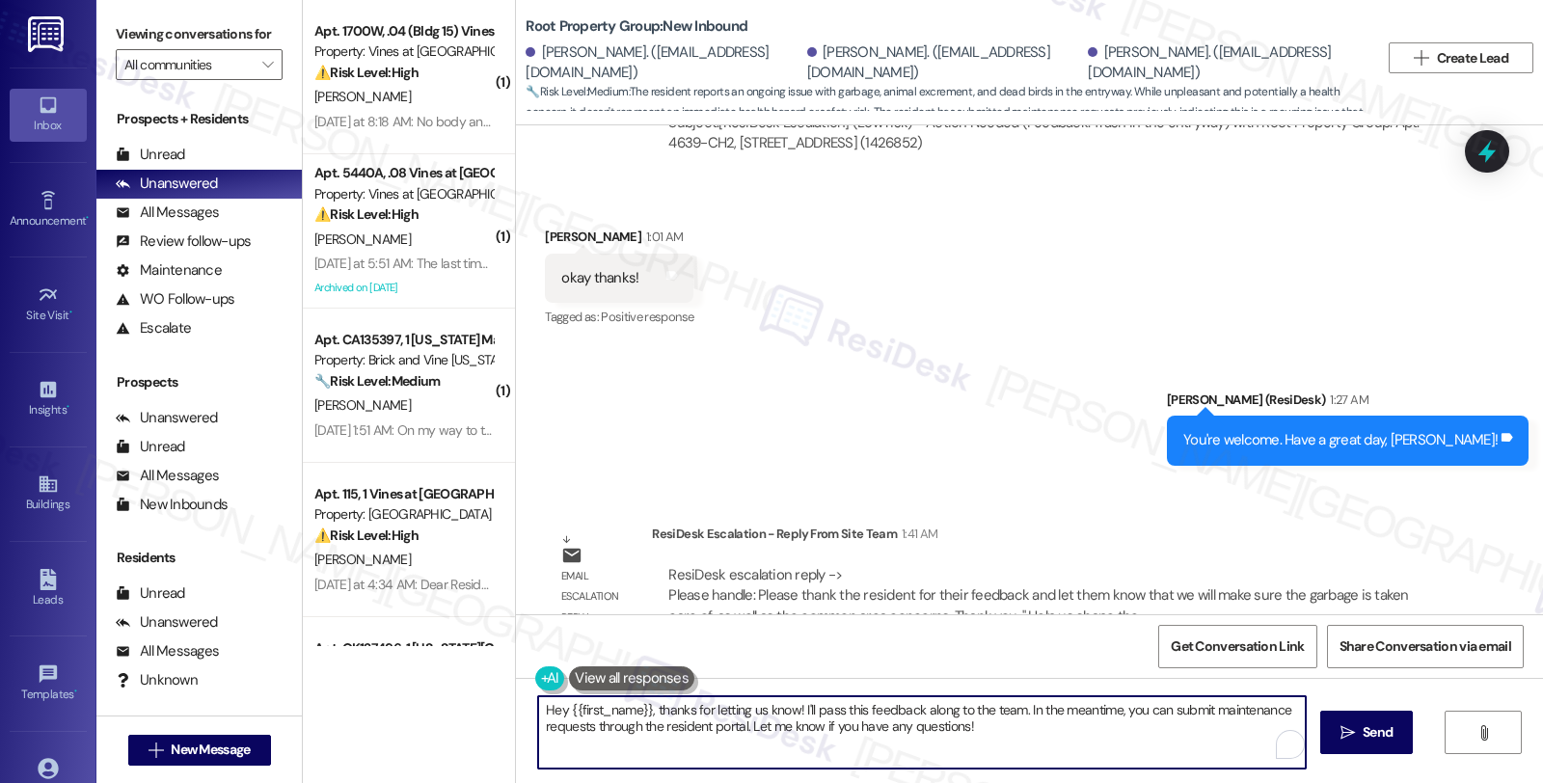
drag, startPoint x: 1121, startPoint y: 734, endPoint x: 461, endPoint y: 712, distance: 660.8
click at [461, 712] on div "( 1 ) Apt. 1700W, .04 (Bldg 15) Vines at [GEOGRAPHIC_DATA] Property: Vines at […" at bounding box center [923, 391] width 1240 height 783
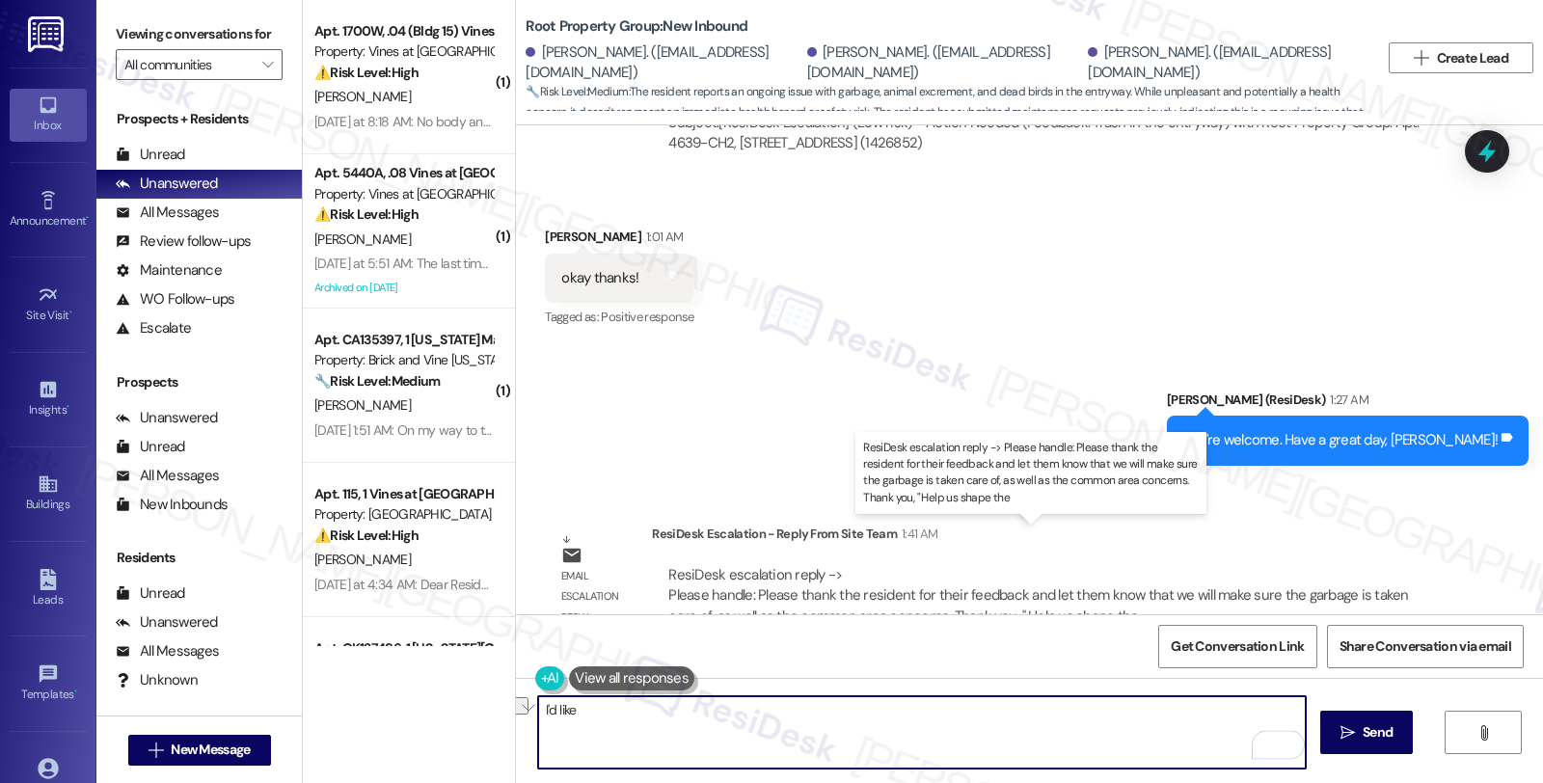
paste textarea "Please thank the resident for their feedback and let them know that we will mak…"
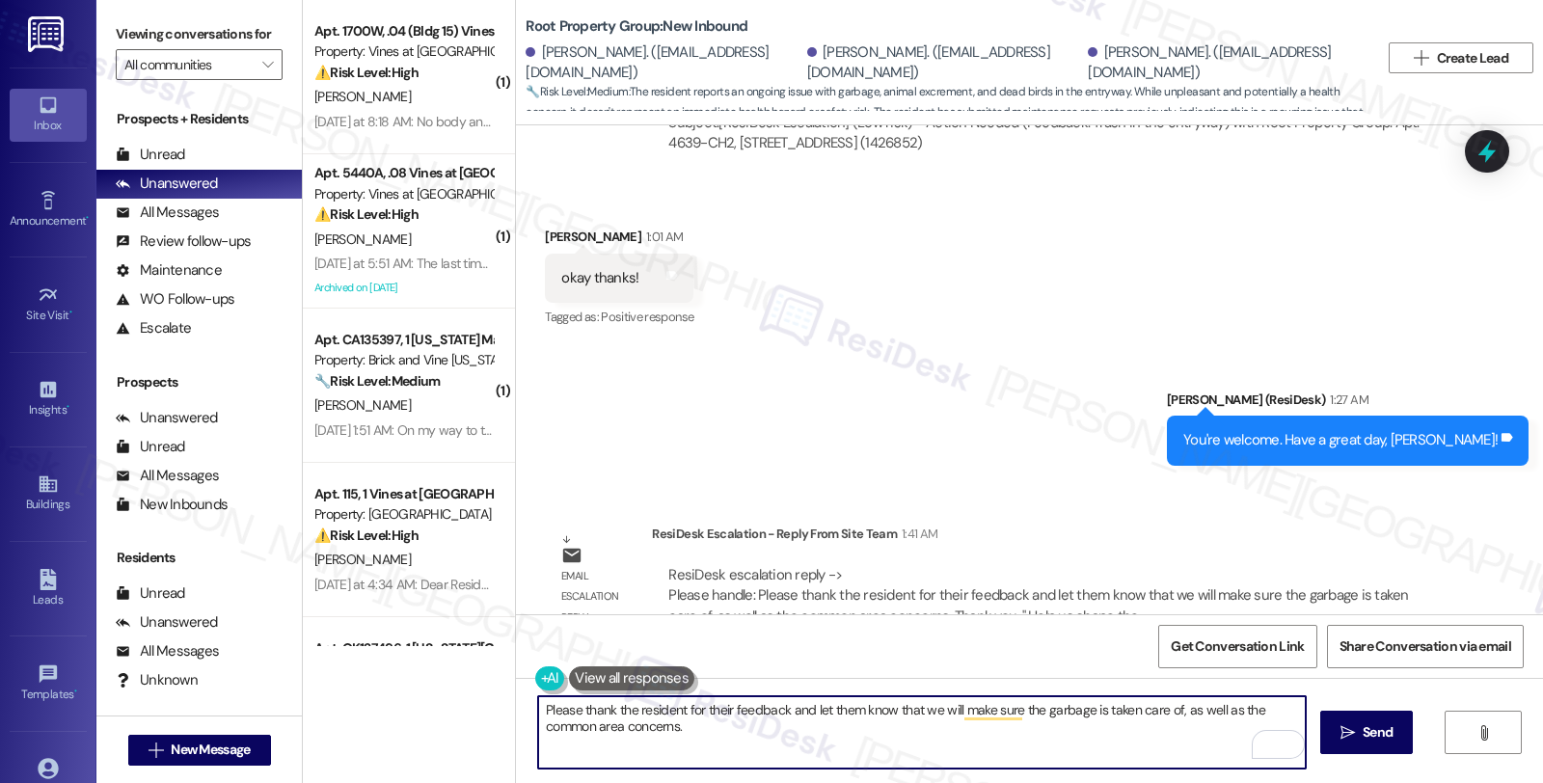
click at [538, 702] on textarea "Please thank the resident for their feedback and let them know that we will mak…" at bounding box center [921, 732] width 767 height 72
click at [538, 702] on textarea "I'd like to give Please thank the resident for their feedback and let them know…" at bounding box center [921, 732] width 767 height 72
click at [1056, 708] on textarea "Just to give you an update, Please thank the resident for their feedback and le…" at bounding box center [921, 732] width 767 height 72
click at [1197, 718] on textarea "Just to give you an update, we will make sure the garbage is taken care of, as …" at bounding box center [921, 732] width 767 height 72
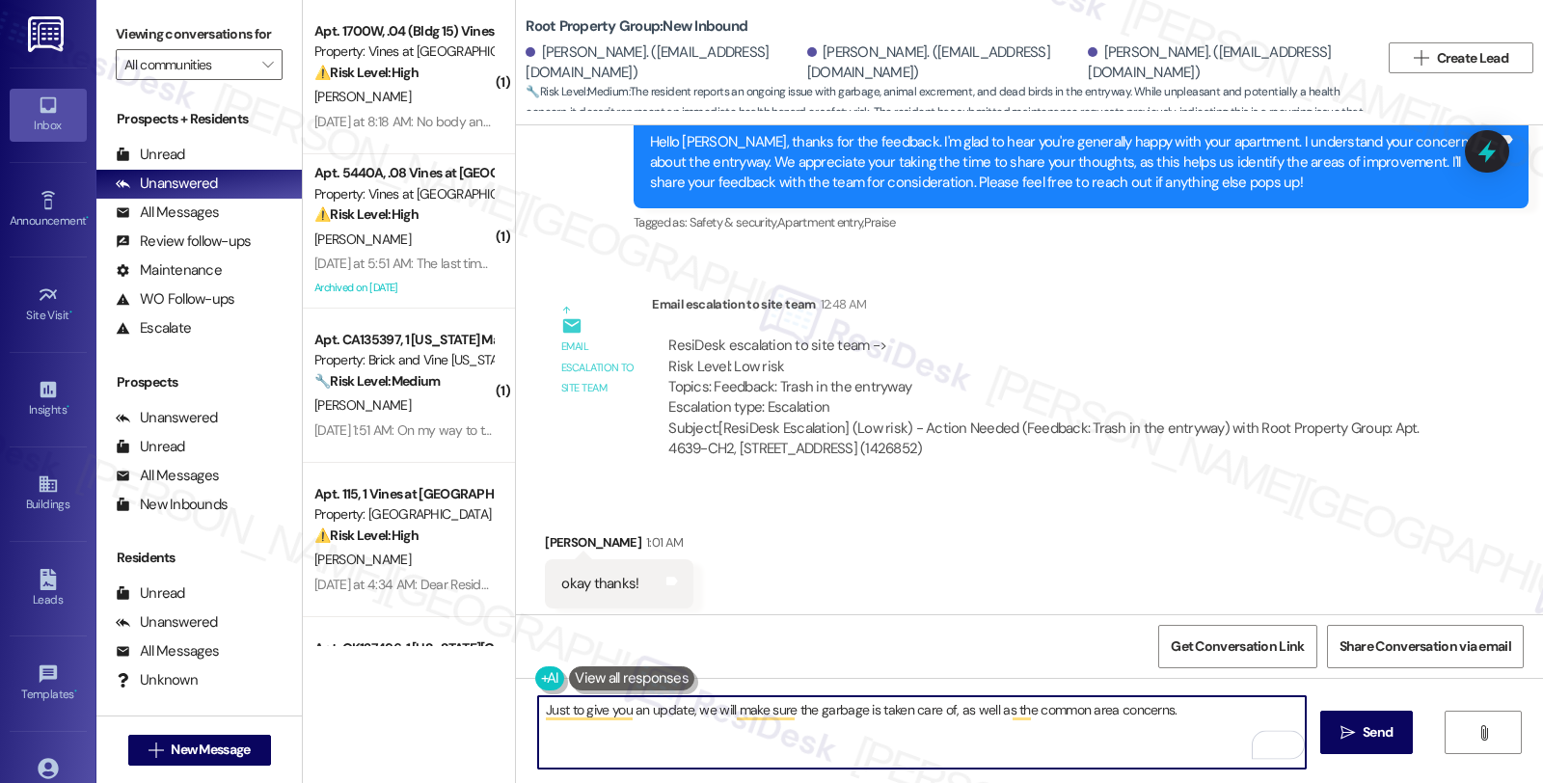
scroll to position [788, 0]
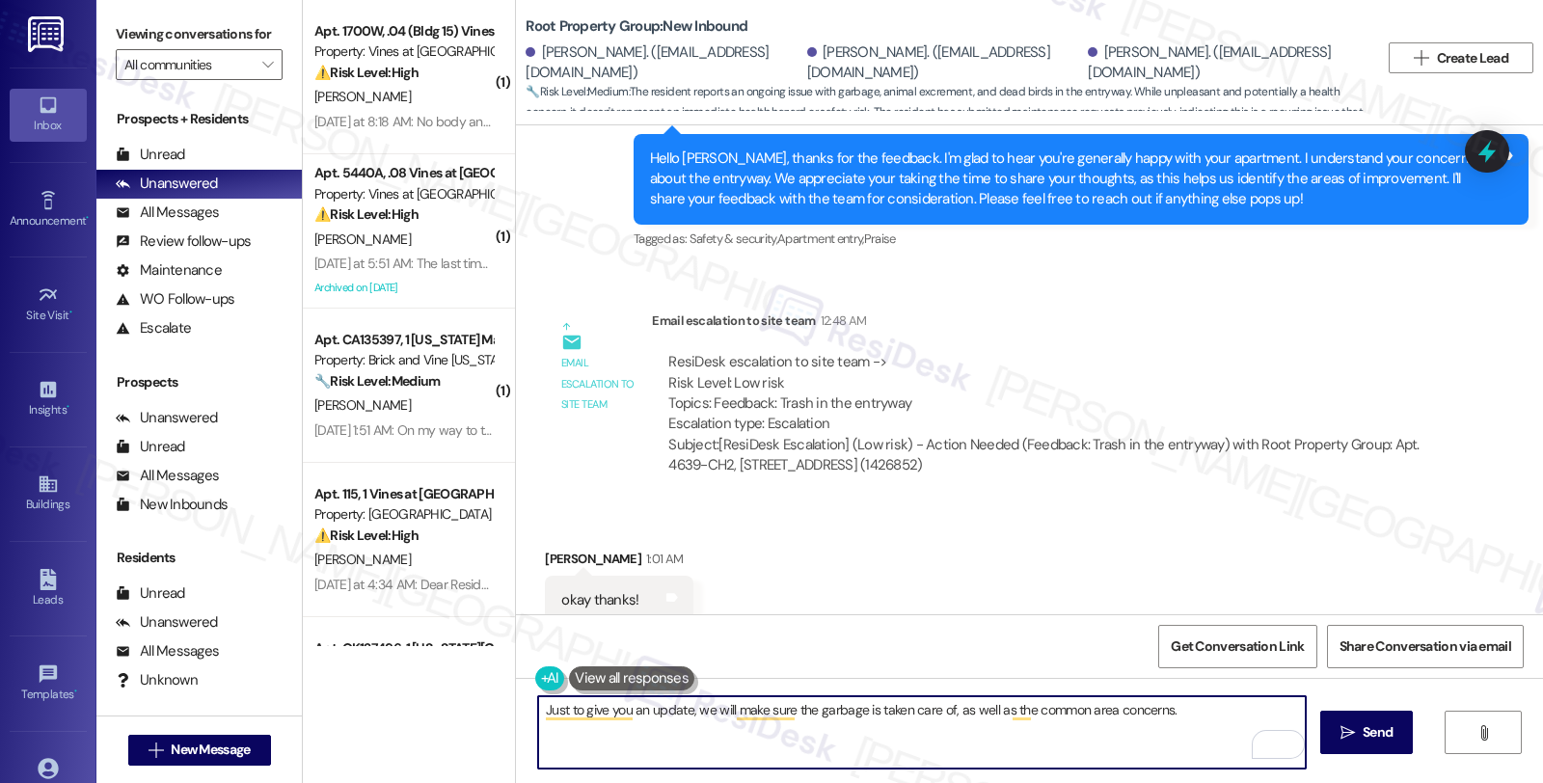
paste textarea "Please thank the resident for their feedback and let them know tha"
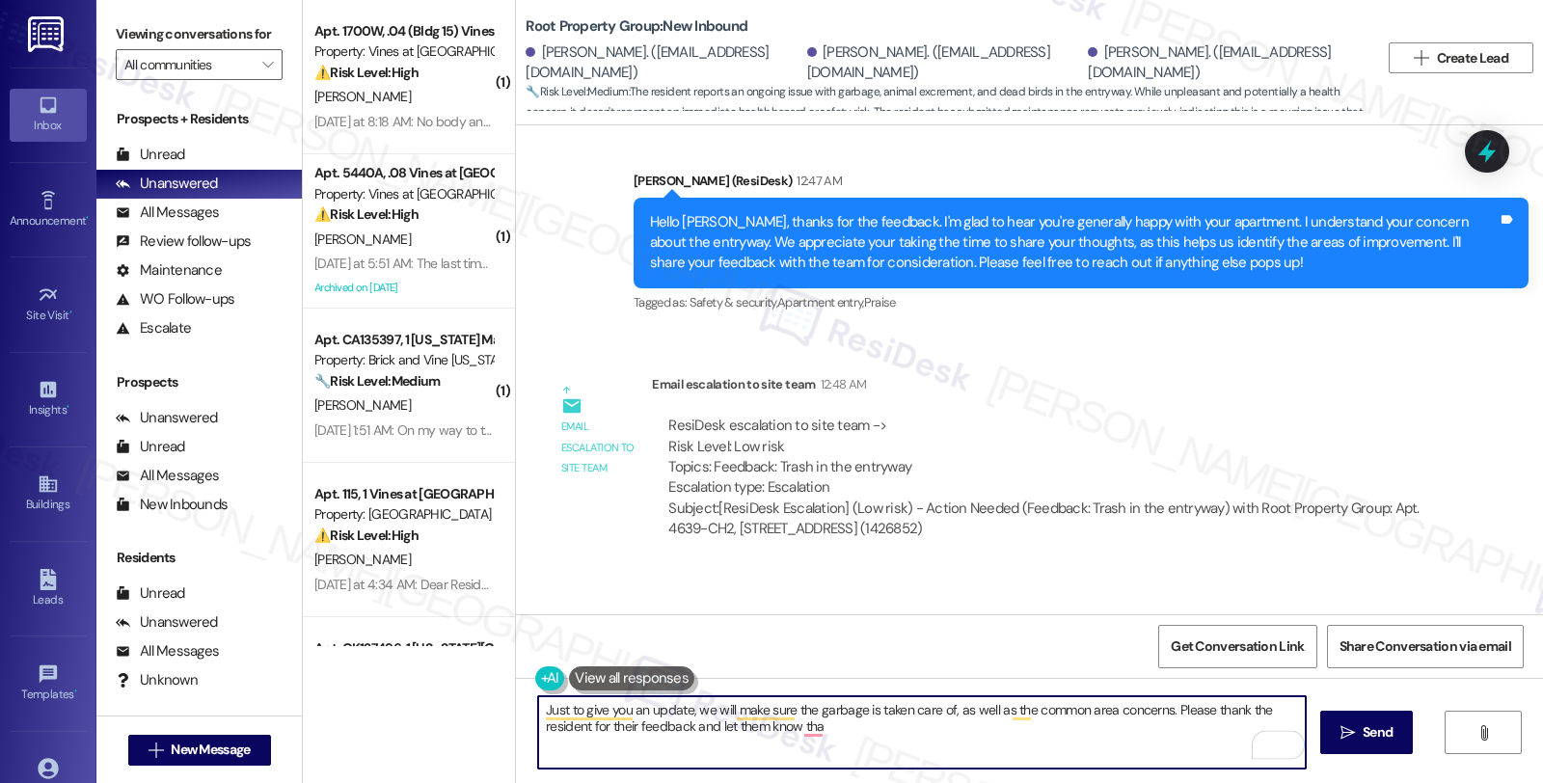
scroll to position [681, 0]
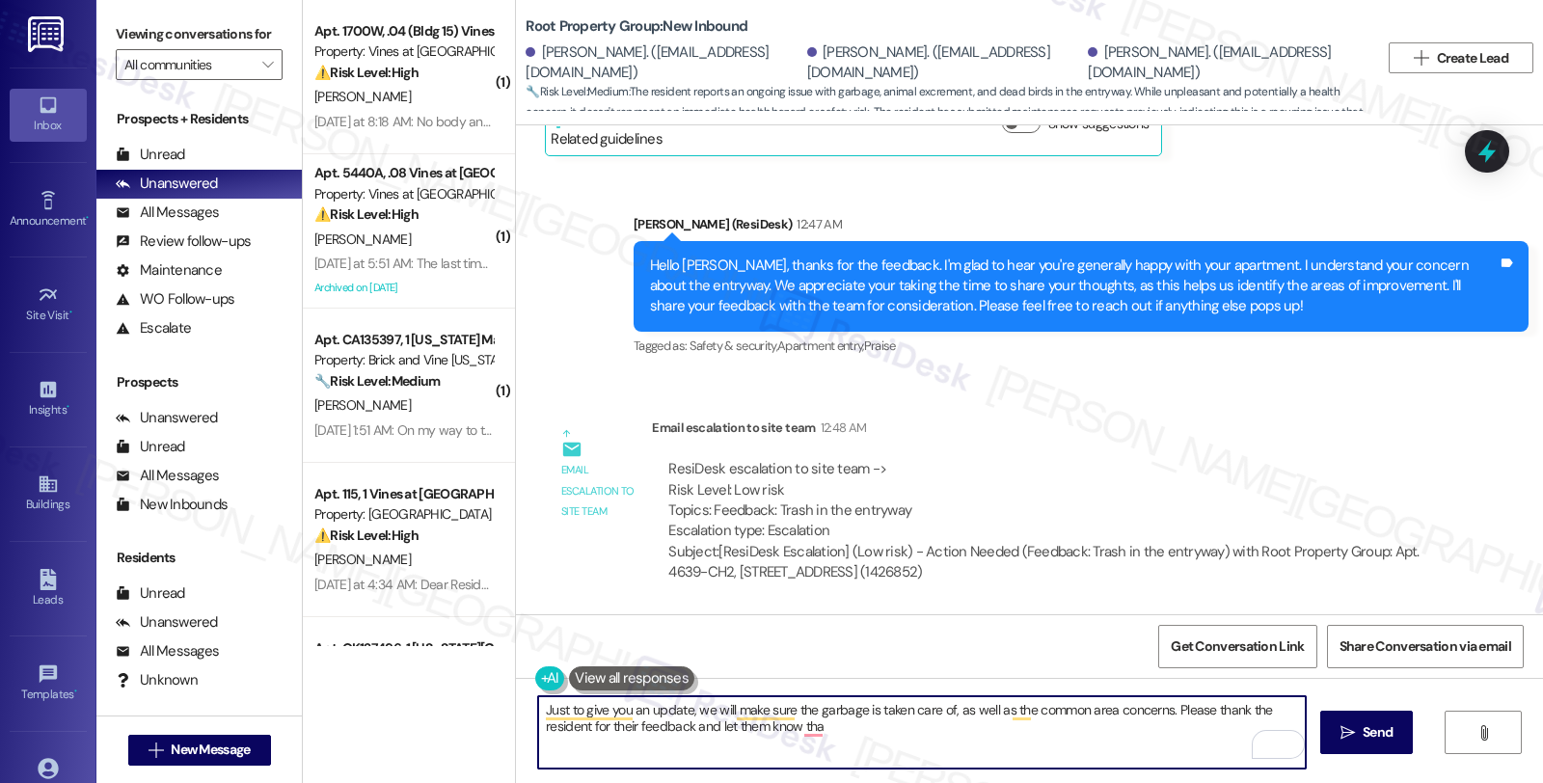
click at [1160, 710] on textarea "Just to give you an update, we will make sure the garbage is taken care of, as …" at bounding box center [921, 732] width 767 height 72
type textarea "Just to give you an update, we will make sure the garbage is taken care of, as …"
drag, startPoint x: 1383, startPoint y: 733, endPoint x: 1303, endPoint y: 743, distance: 80.7
click at [1382, 733] on span "Send" at bounding box center [1377, 732] width 30 height 20
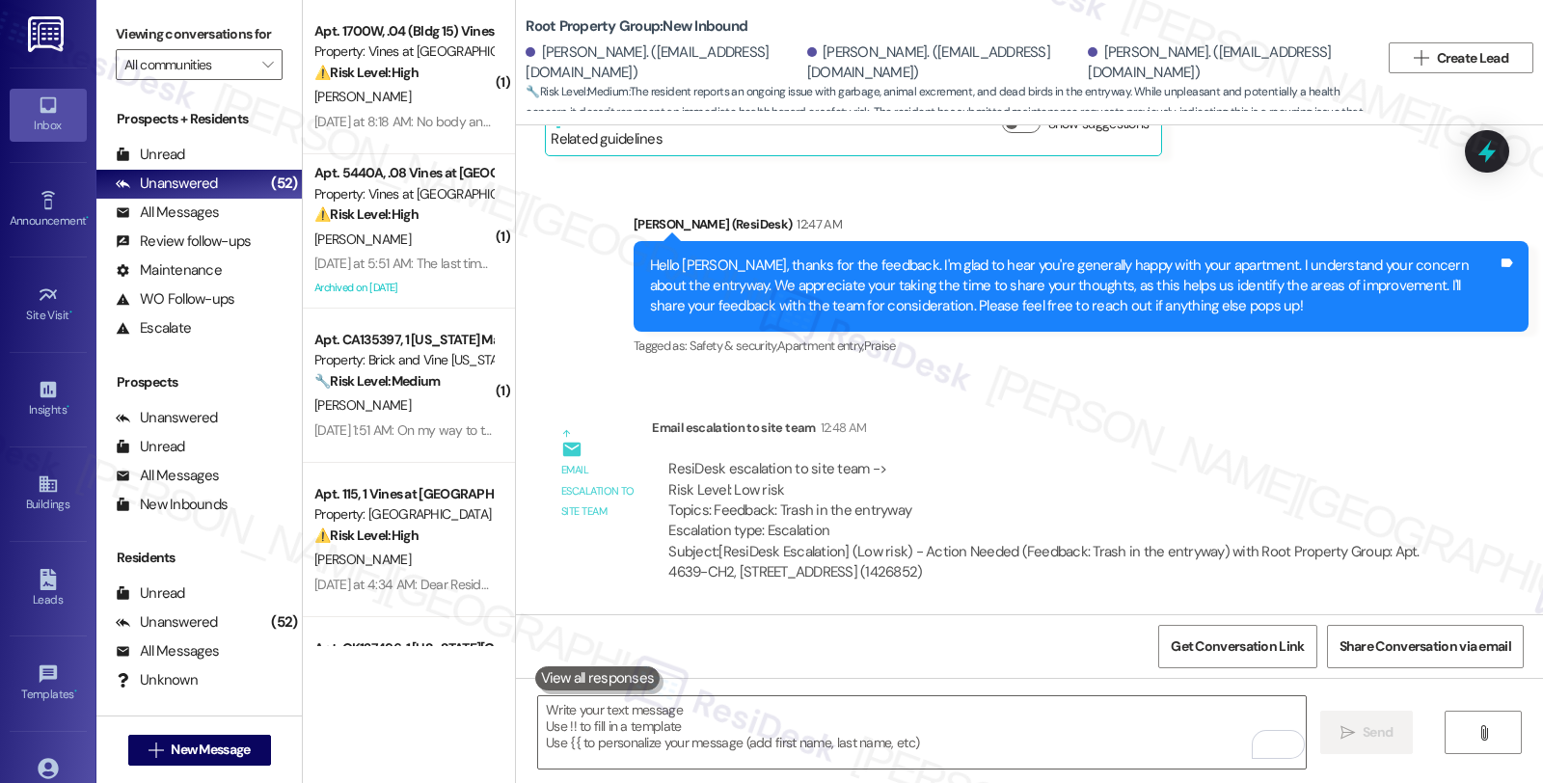
click at [1431, 499] on div "ResiDesk escalation to site team -> Risk Level: Low risk Topics: Feedback: Tras…" at bounding box center [1046, 520] width 788 height 153
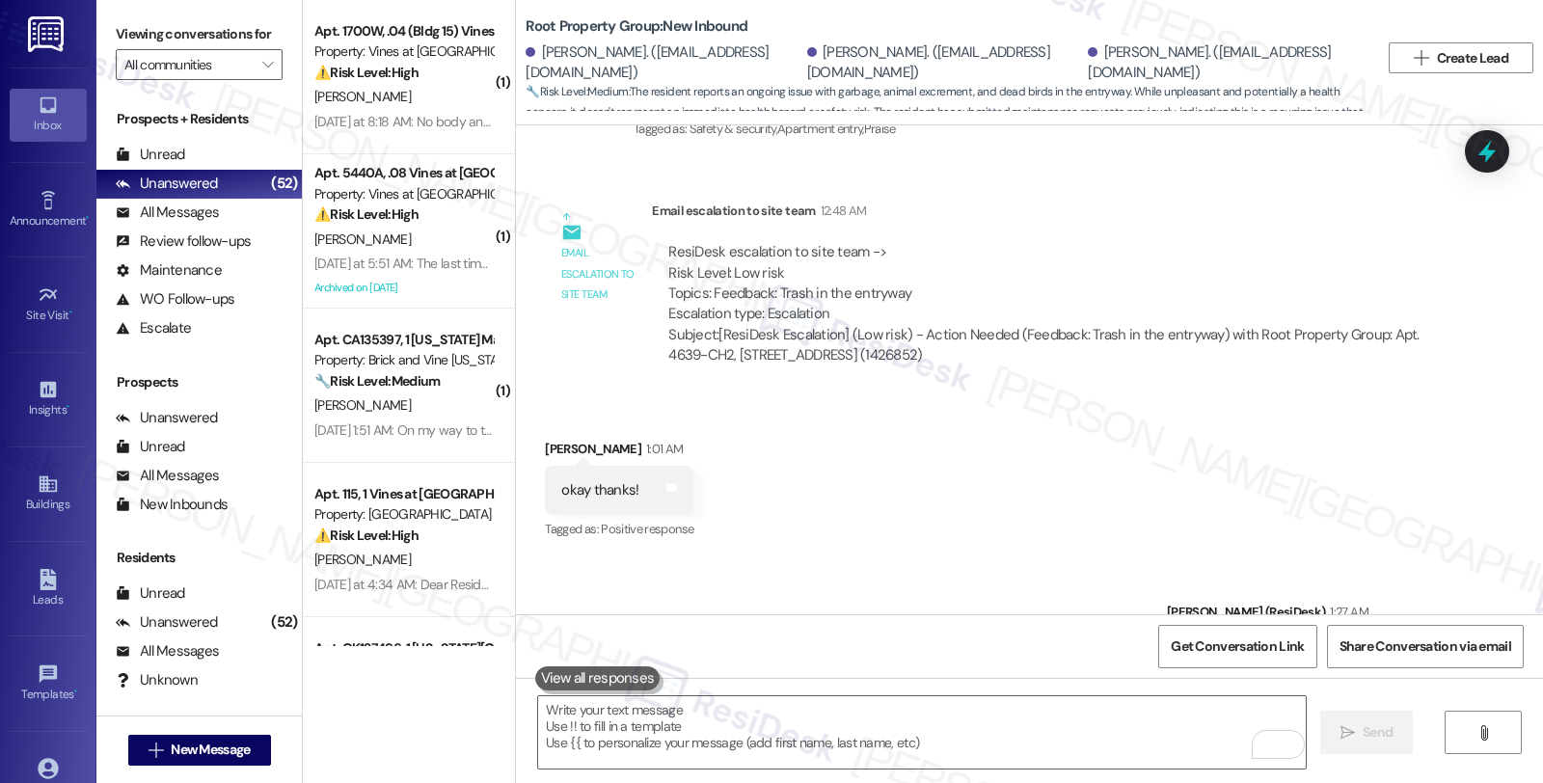
scroll to position [1110, 0]
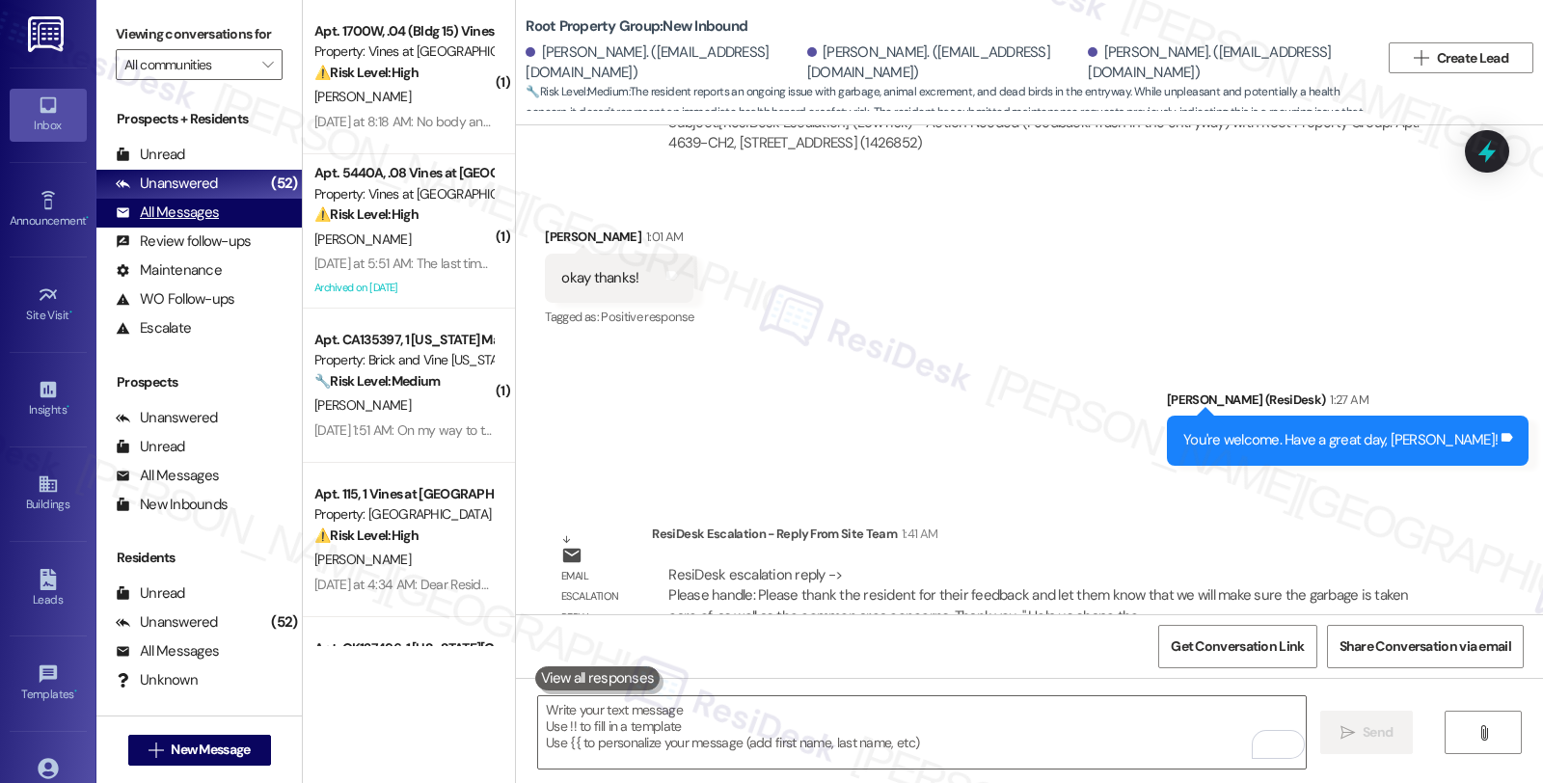
click at [222, 228] on div "All Messages (undefined)" at bounding box center [198, 213] width 205 height 29
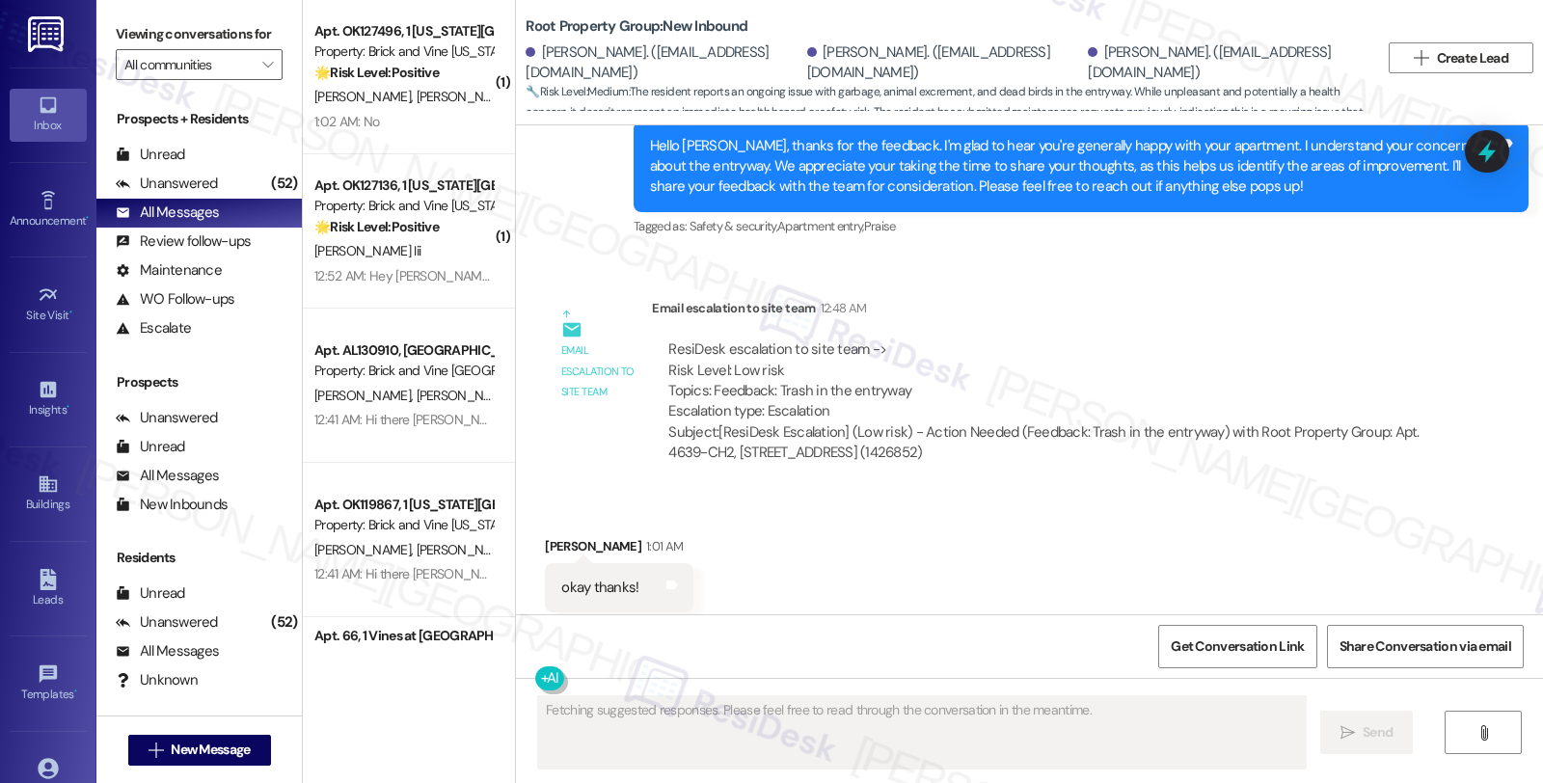
scroll to position [1294, 0]
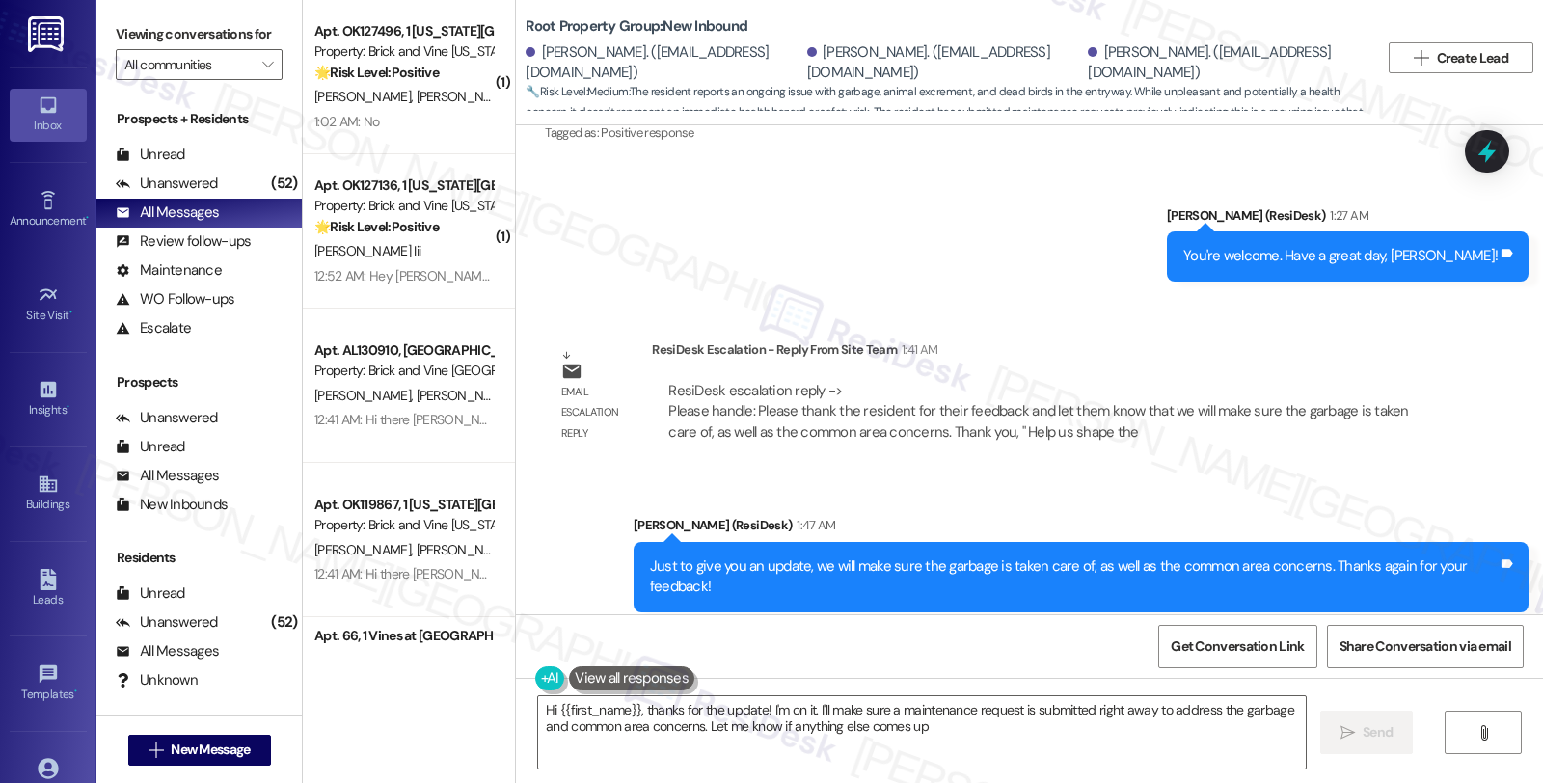
type textarea "Hi {{first_name}}, thanks for the update! I'm on it. I'll make sure a maintenan…"
